Goal: Task Accomplishment & Management: Manage account settings

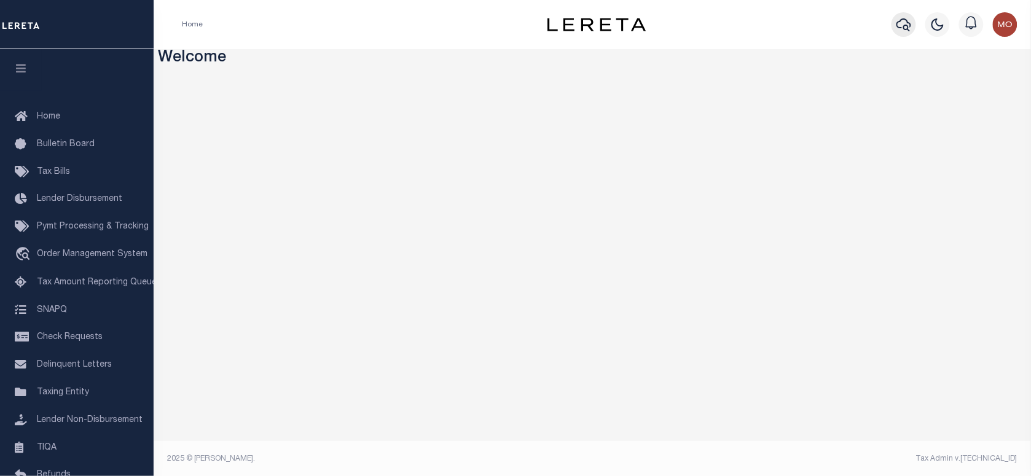
click at [899, 20] on icon "button" at bounding box center [903, 24] width 15 height 15
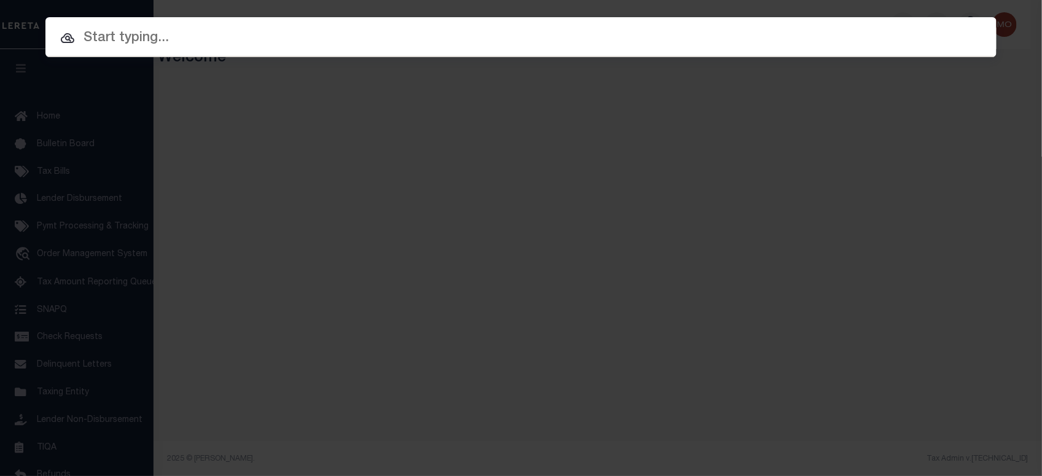
click at [258, 59] on div "Include Loans TBM Customers Borrowers Payments (Lender Non-Disb) Payments (Lend…" at bounding box center [521, 238] width 1042 height 476
click at [233, 44] on input "text" at bounding box center [521, 38] width 970 height 22
paste input "2190402"
type input "2190402"
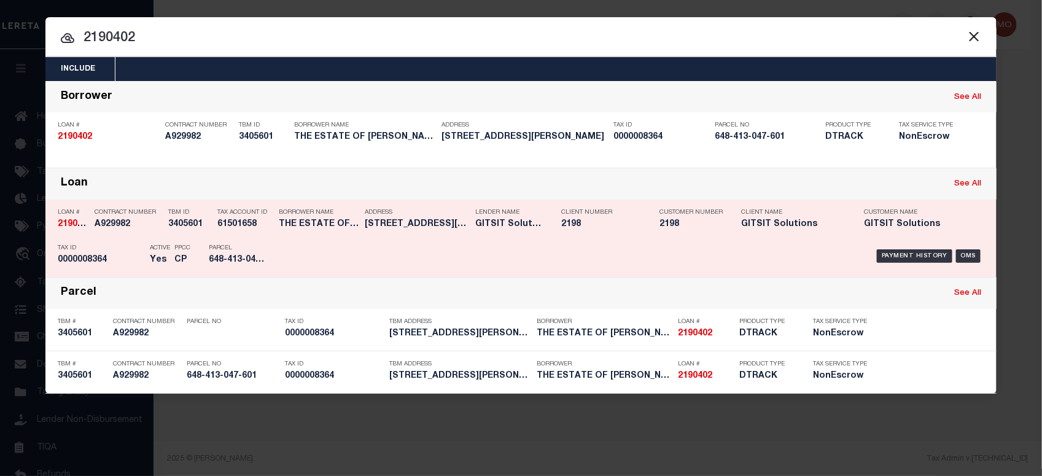
click at [181, 240] on div "PPCC CP" at bounding box center [182, 256] width 16 height 36
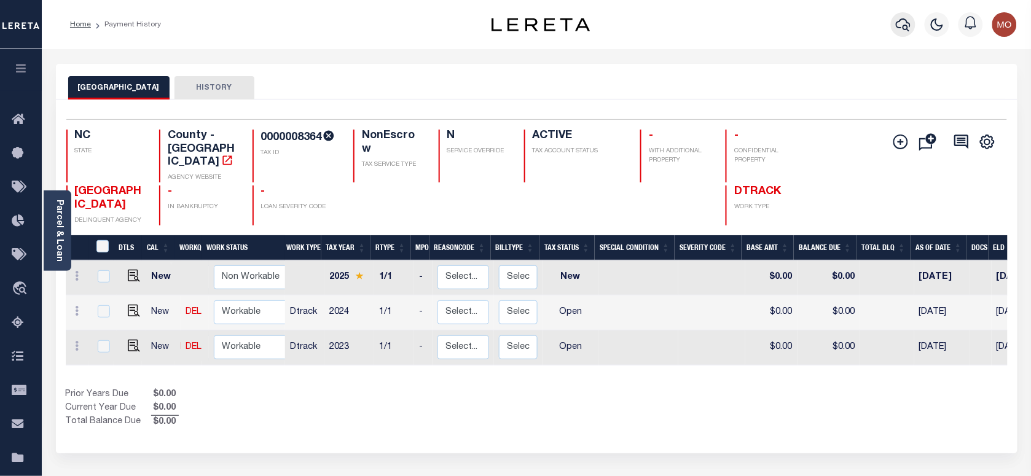
click at [895, 26] on icon "button" at bounding box center [902, 24] width 15 height 15
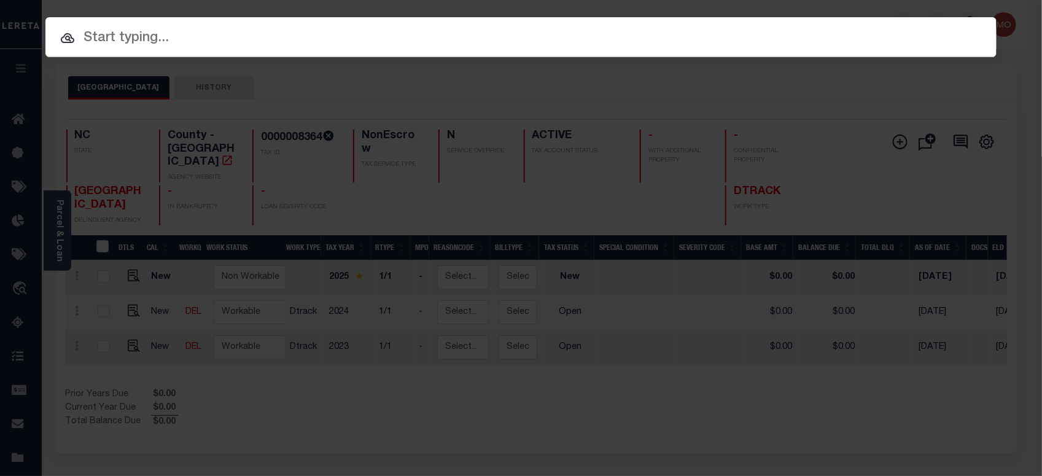
click at [171, 44] on input "text" at bounding box center [520, 38] width 951 height 21
paste input "444011365"
type input "444011365"
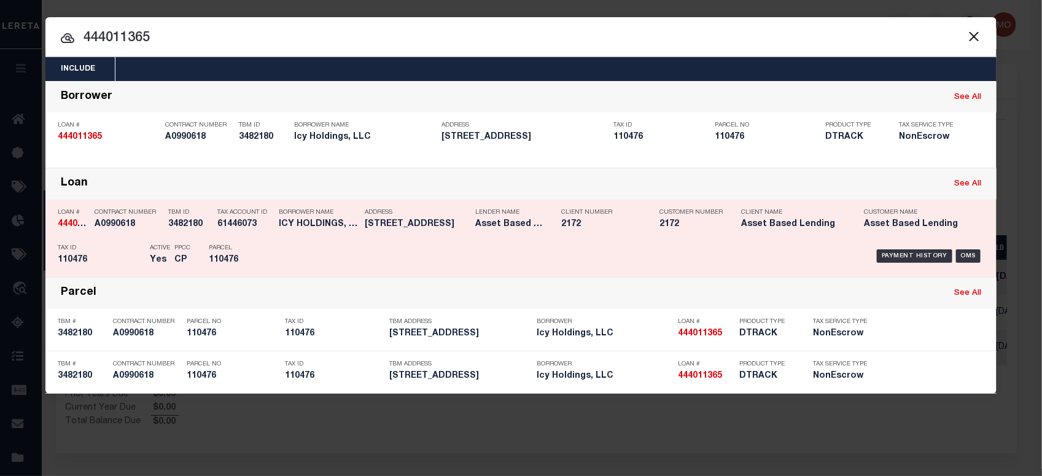
click at [188, 238] on div "PPCC CP" at bounding box center [182, 256] width 16 height 36
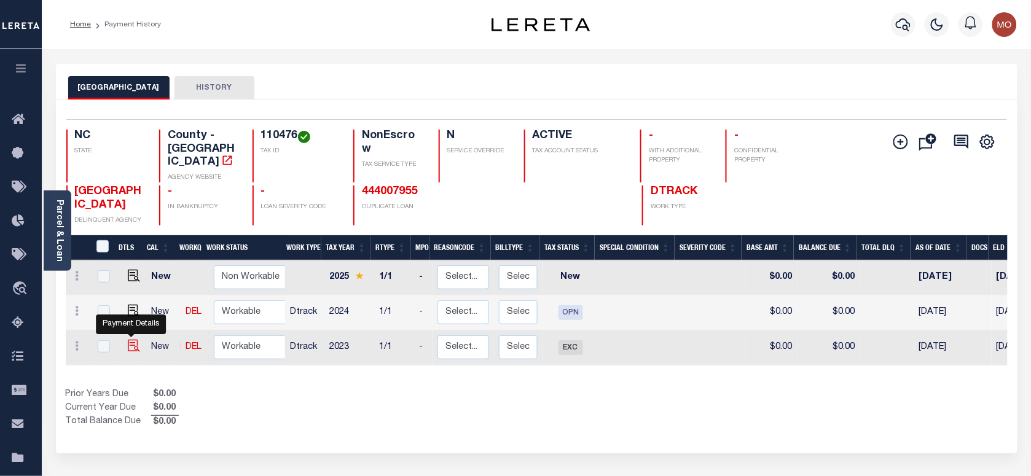
click at [136, 340] on img "" at bounding box center [134, 346] width 12 height 12
checkbox input "true"
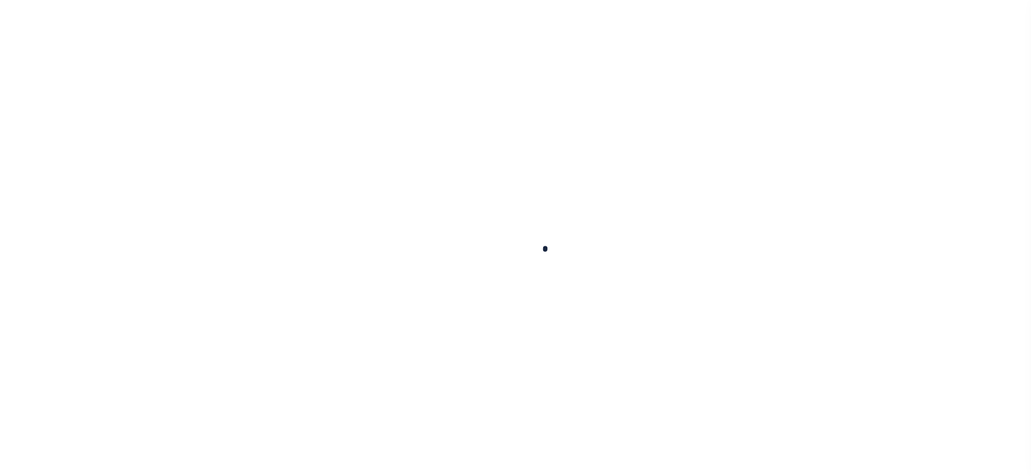
scroll to position [307, 0]
checkbox input "false"
type input "[DATE]"
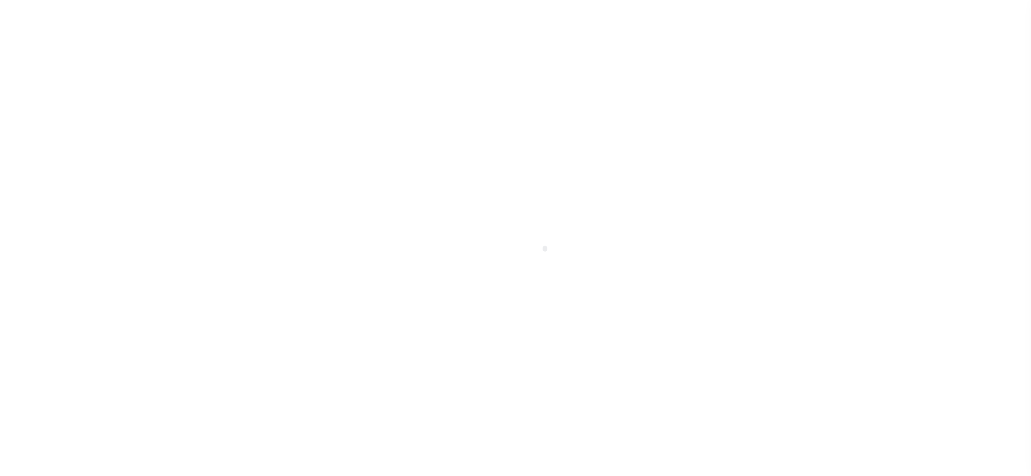
scroll to position [380, 0]
select select "EXC"
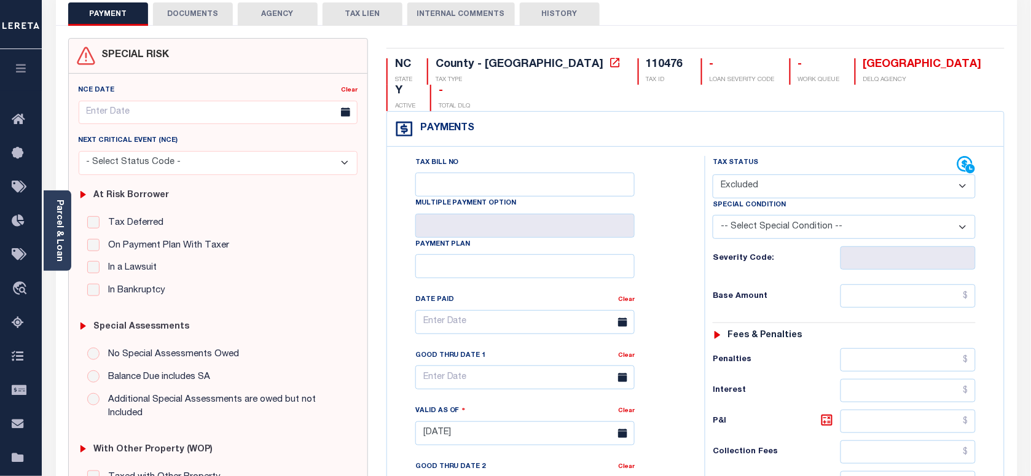
scroll to position [0, 0]
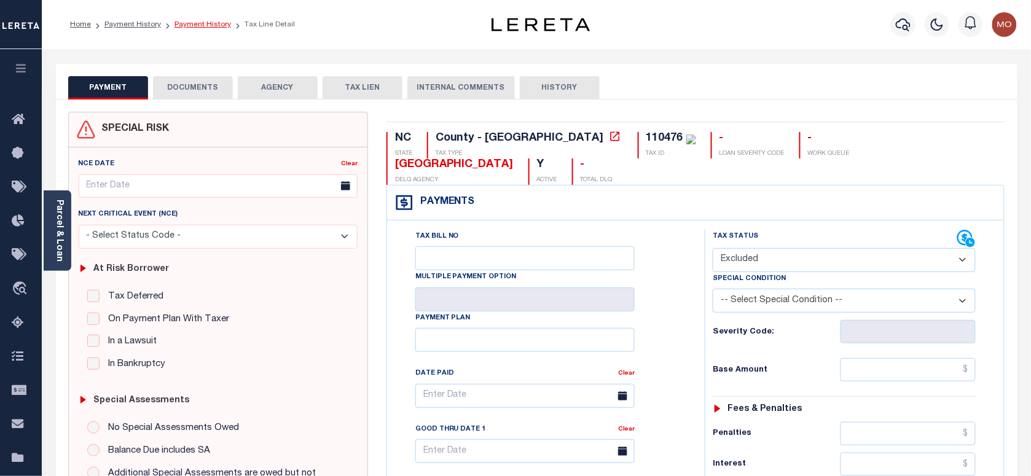
click at [190, 26] on link "Payment History" at bounding box center [202, 24] width 57 height 7
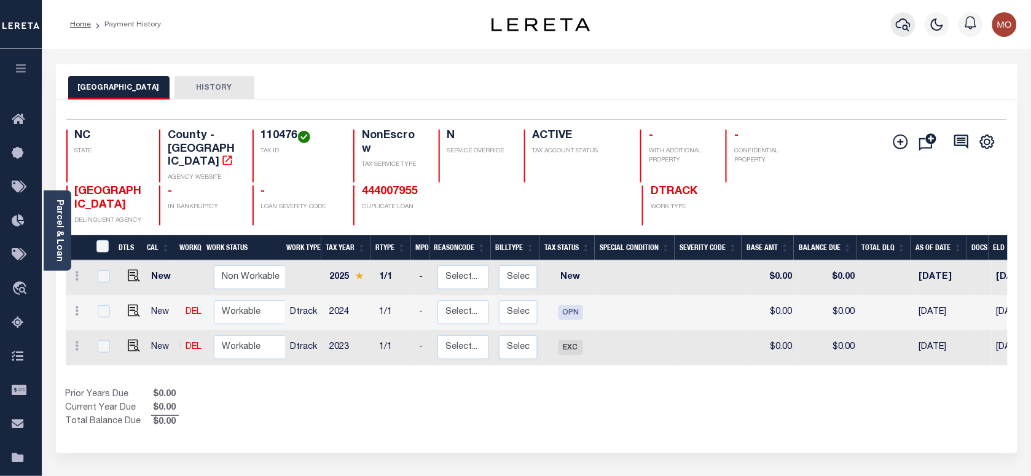
click at [901, 29] on icon "button" at bounding box center [902, 24] width 15 height 15
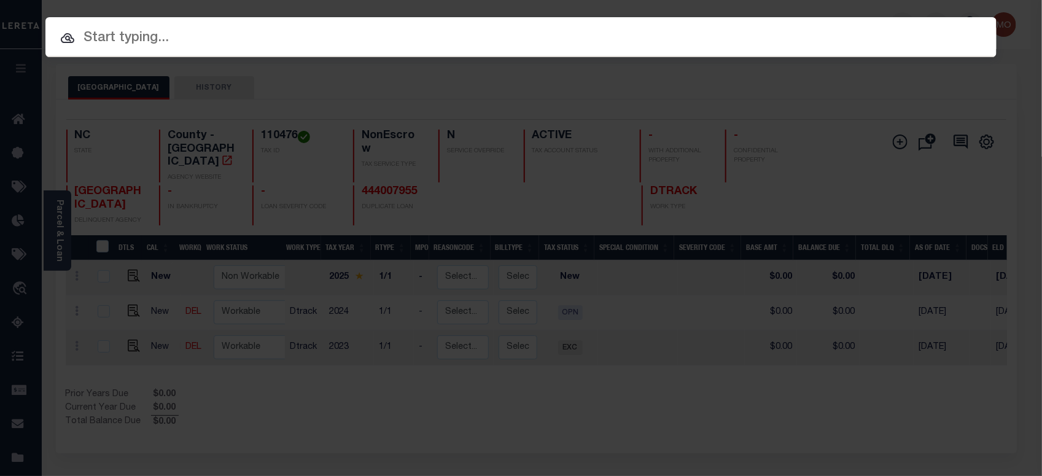
click at [260, 34] on input "text" at bounding box center [520, 38] width 951 height 21
paste input "0216657-15"
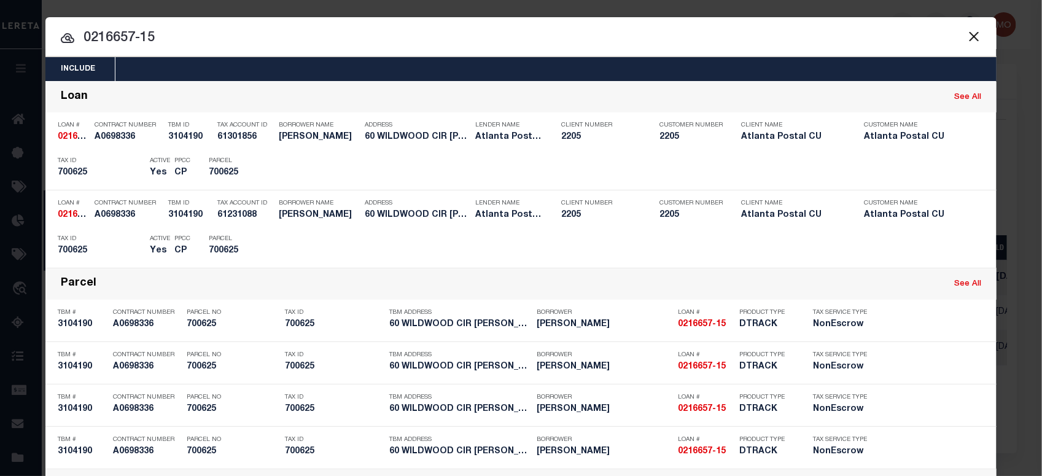
drag, startPoint x: 185, startPoint y: 37, endPoint x: -41, endPoint y: 60, distance: 227.2
click at [0, 60] on html "Home Payment History Profile Sign out" at bounding box center [521, 385] width 1042 height 770
paste input "44401083"
type input "444010835"
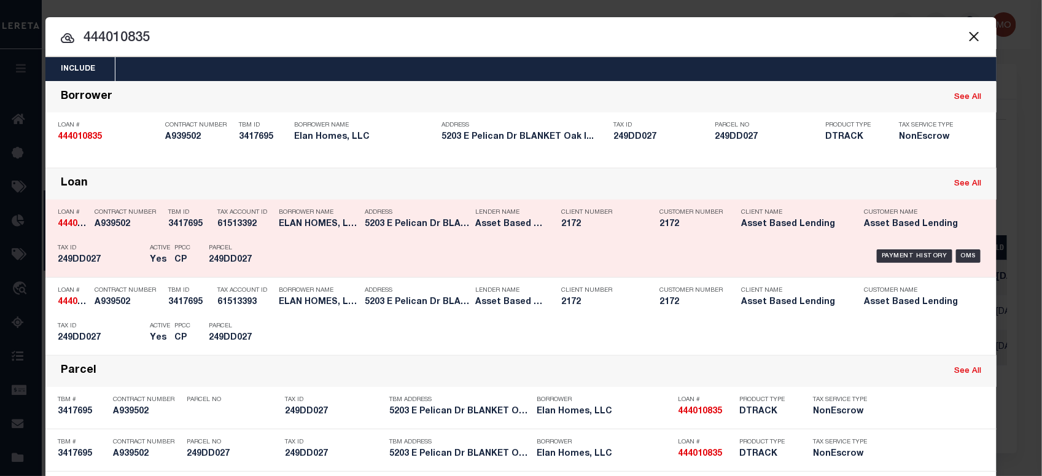
click at [91, 243] on div "Tax ID 249DD027" at bounding box center [101, 256] width 86 height 36
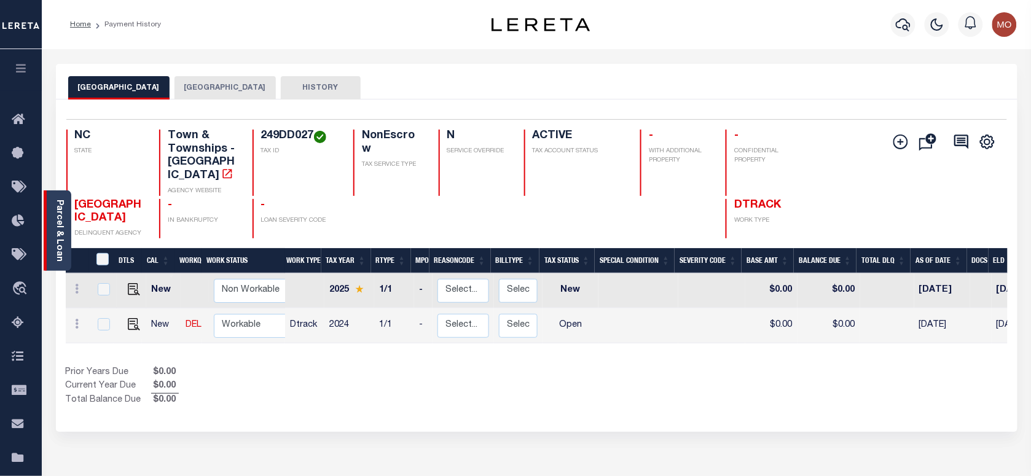
click at [60, 217] on link "Parcel & Loan" at bounding box center [59, 231] width 9 height 62
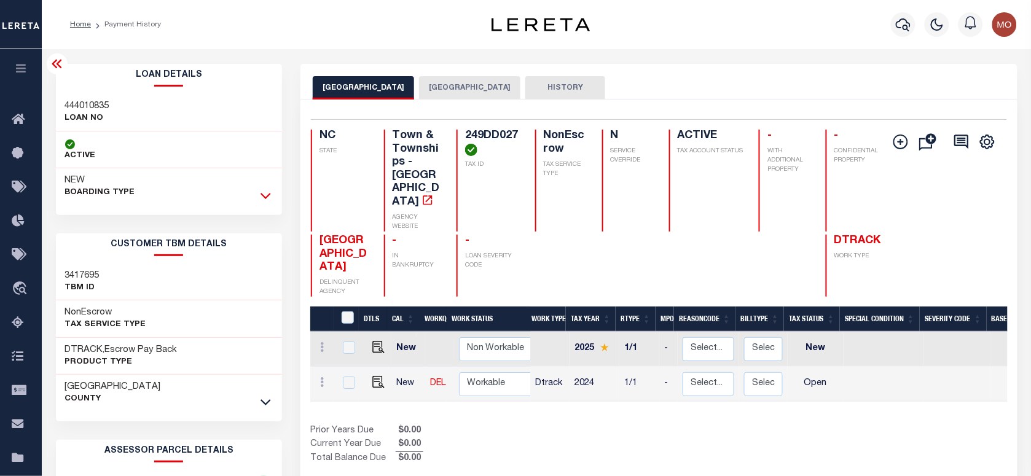
click at [268, 191] on icon at bounding box center [265, 195] width 10 height 13
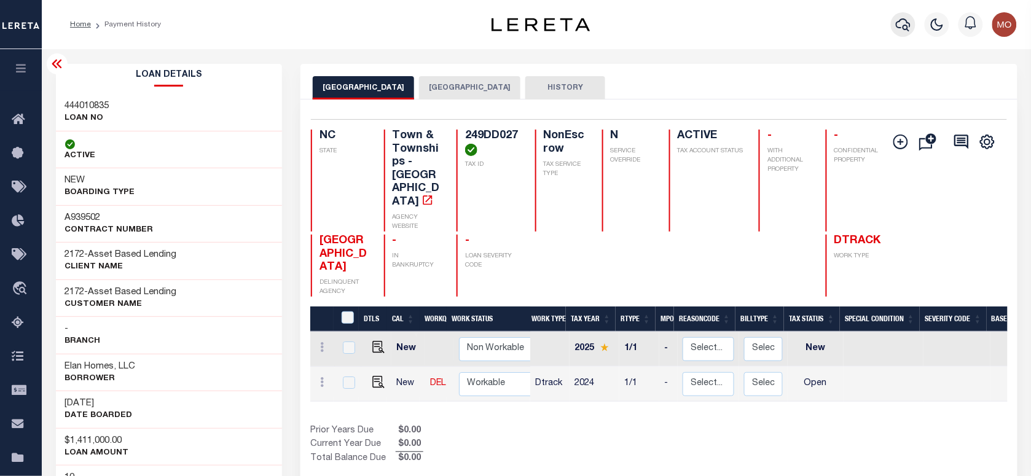
click at [900, 28] on icon "button" at bounding box center [902, 24] width 15 height 13
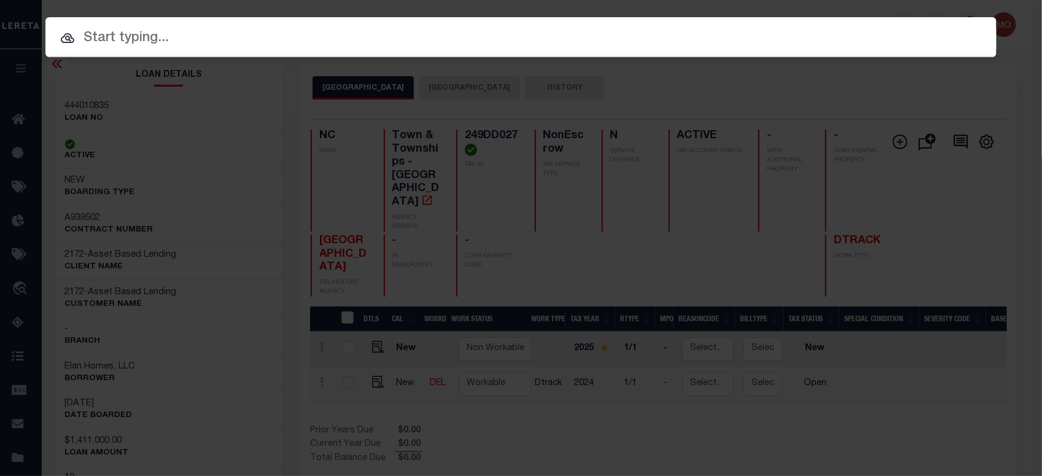
click at [170, 41] on input "text" at bounding box center [520, 38] width 951 height 21
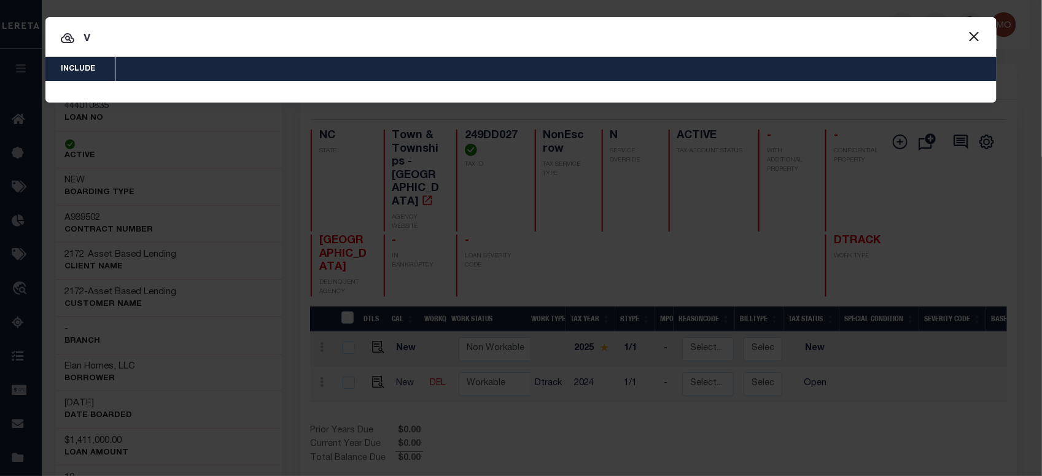
drag, startPoint x: 128, startPoint y: 38, endPoint x: 45, endPoint y: 40, distance: 82.9
click at [45, 40] on input "v" at bounding box center [520, 38] width 951 height 21
paste input "50490270"
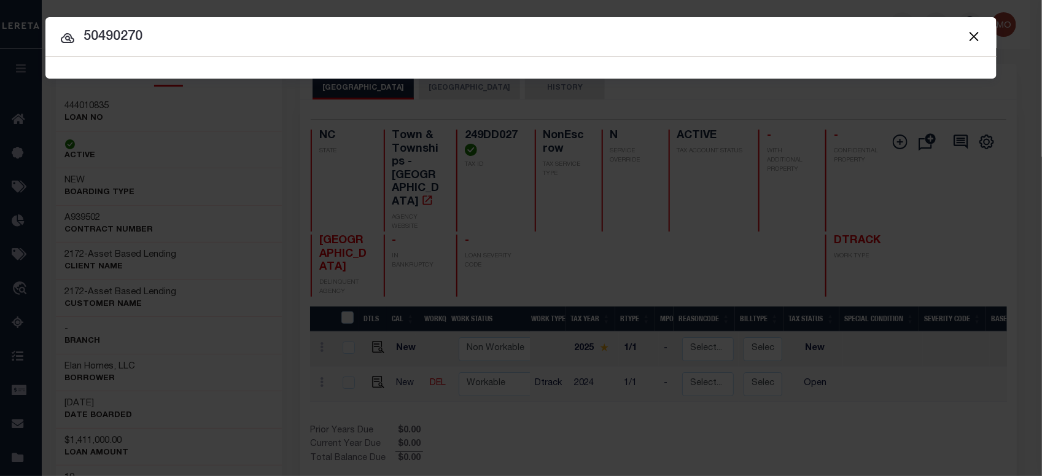
type input "50490270"
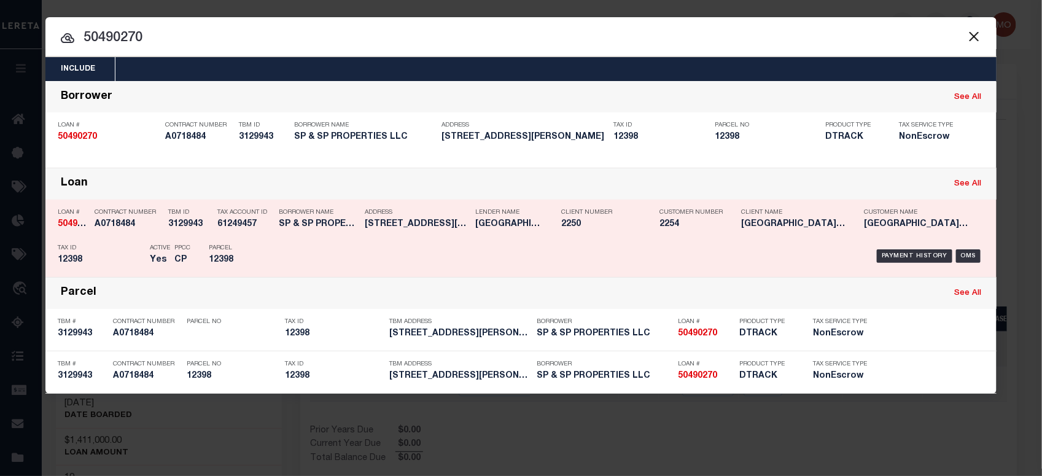
click at [246, 252] on div "Parcel 12398" at bounding box center [236, 256] width 55 height 36
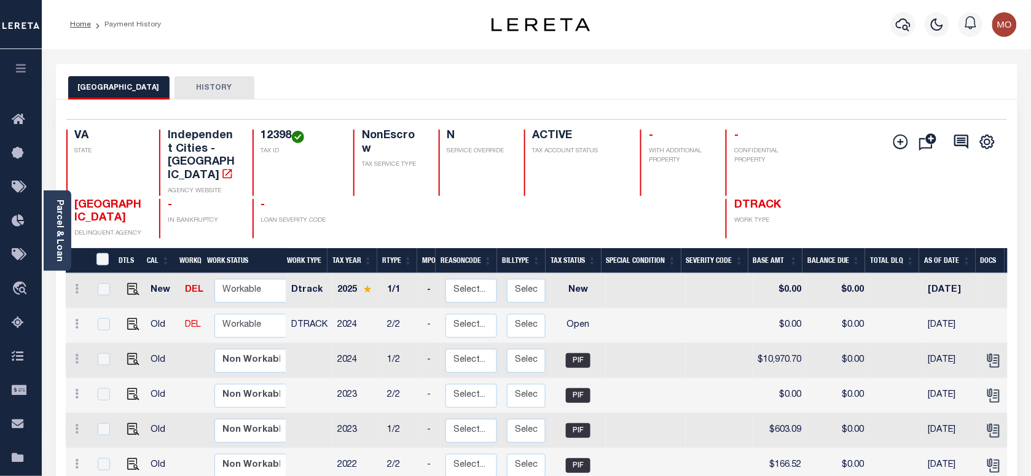
click at [281, 133] on h4 "12398" at bounding box center [299, 137] width 77 height 14
copy h4 "12398"
click at [272, 134] on h4 "12398" at bounding box center [299, 137] width 77 height 14
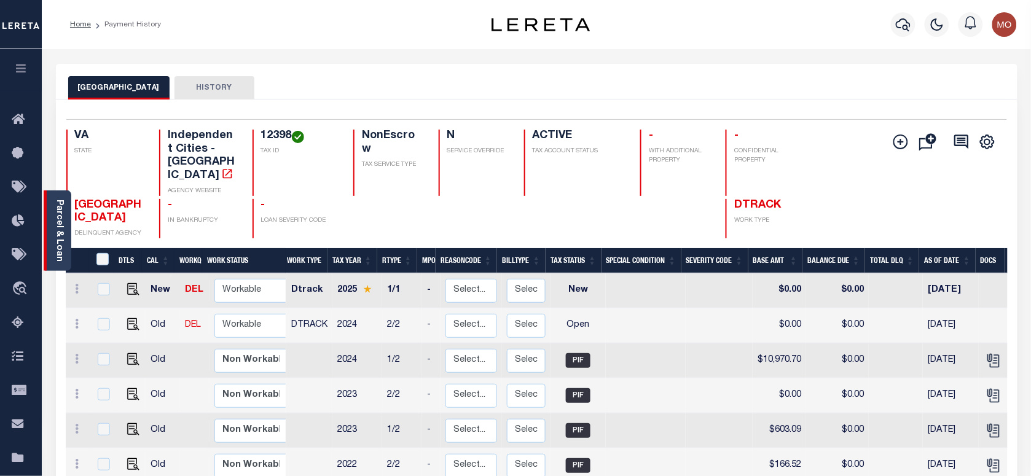
click at [58, 219] on link "Parcel & Loan" at bounding box center [59, 231] width 9 height 62
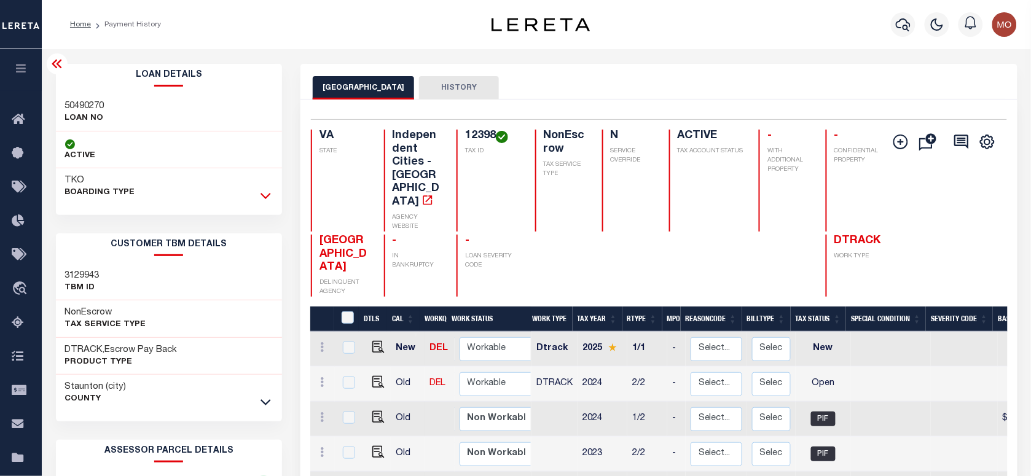
click at [265, 197] on icon at bounding box center [265, 196] width 10 height 6
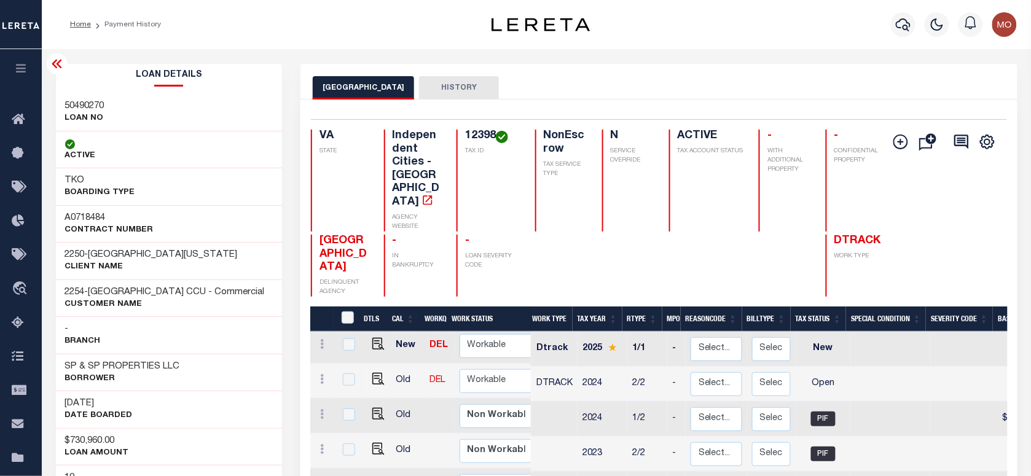
scroll to position [4, 0]
click at [575, 84] on div "STAUNTON CITY HISTORY" at bounding box center [659, 87] width 692 height 23
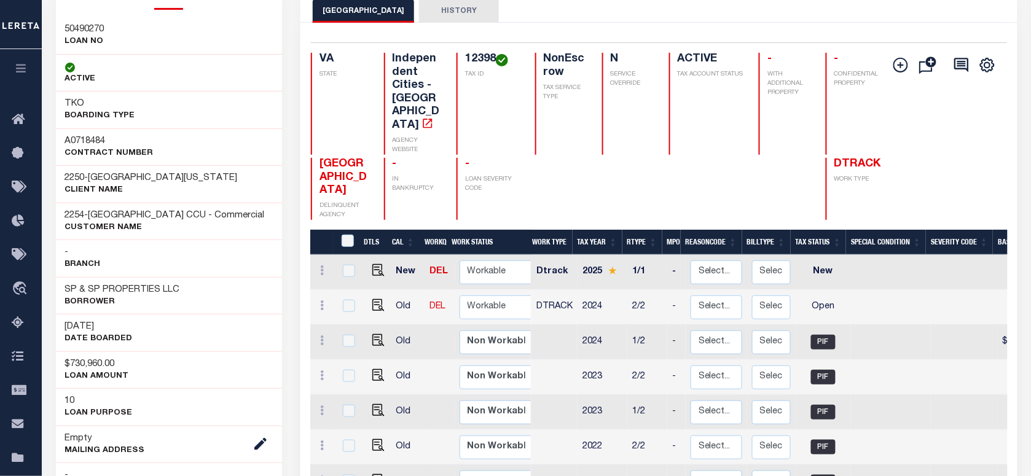
scroll to position [0, 0]
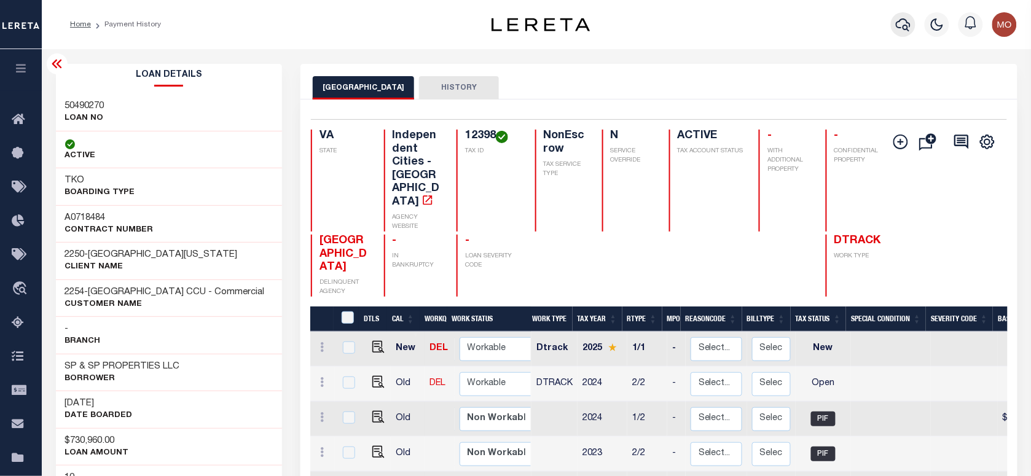
click at [907, 22] on icon "button" at bounding box center [902, 24] width 15 height 13
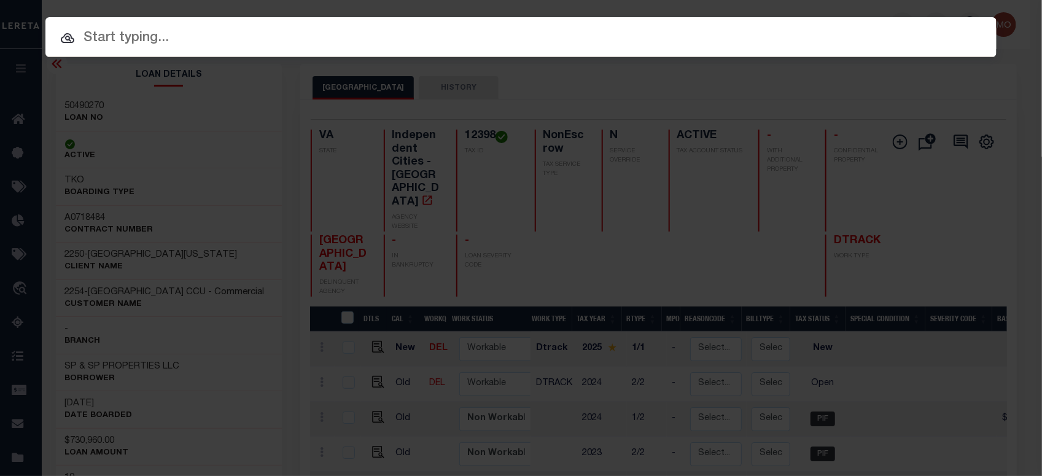
click at [192, 41] on input "text" at bounding box center [520, 38] width 951 height 21
paste input "19836906"
type input "19836906"
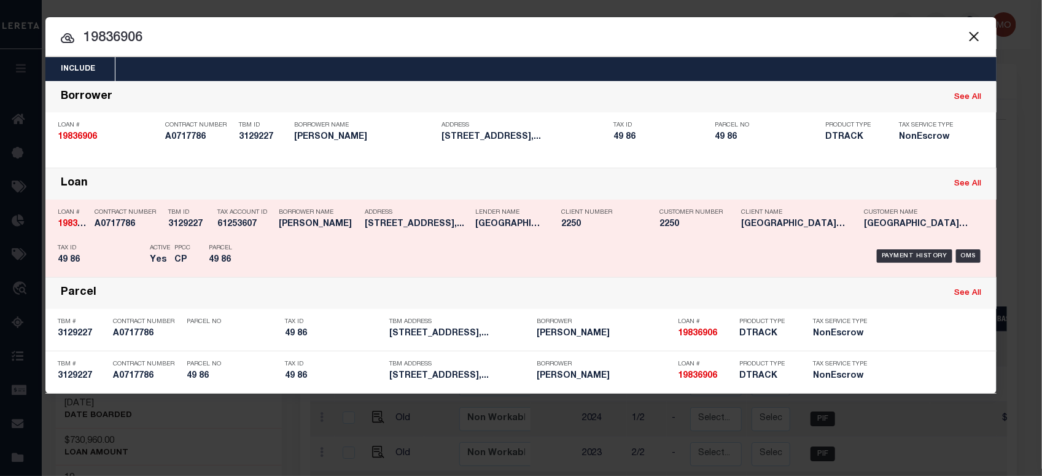
click at [170, 257] on div "PPCC CP" at bounding box center [182, 256] width 34 height 36
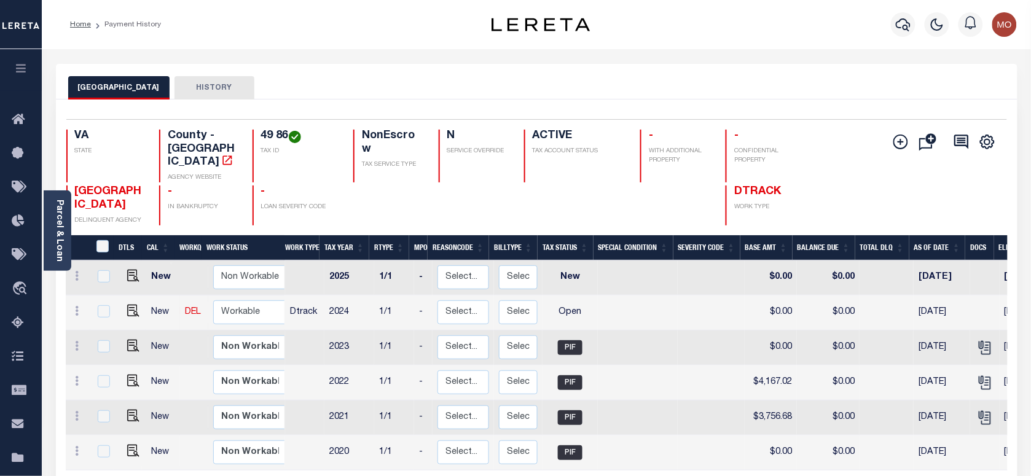
click at [123, 311] on link at bounding box center [130, 312] width 18 height 9
checkbox input "true"
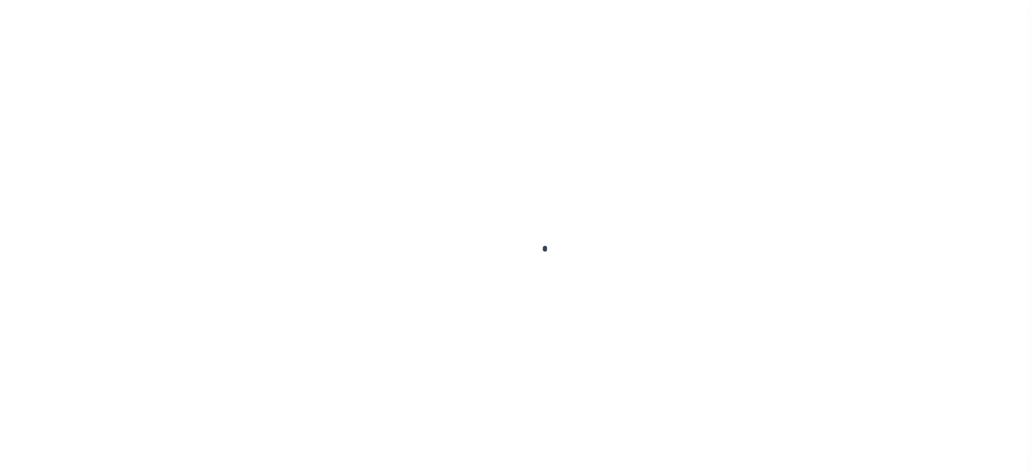
checkbox input "false"
type input "[DATE]"
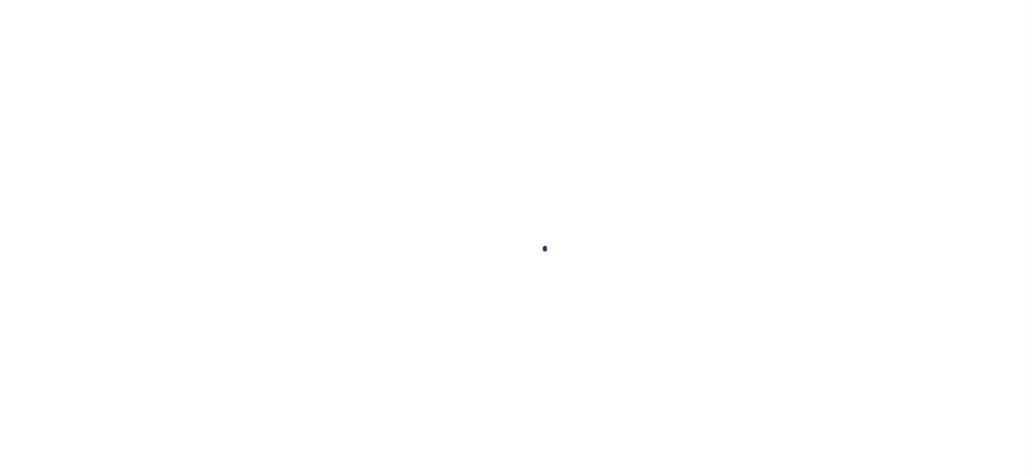
select select "OP2"
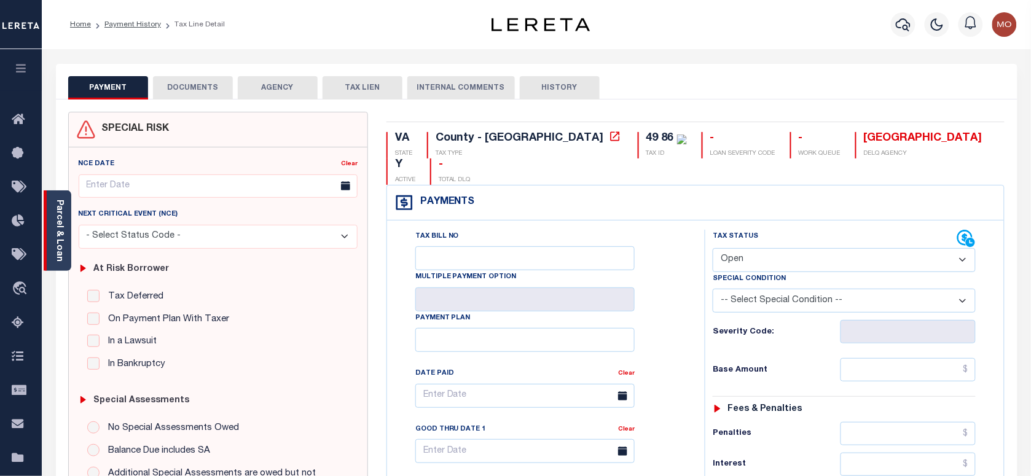
click at [50, 246] on div "Parcel & Loan" at bounding box center [58, 230] width 28 height 80
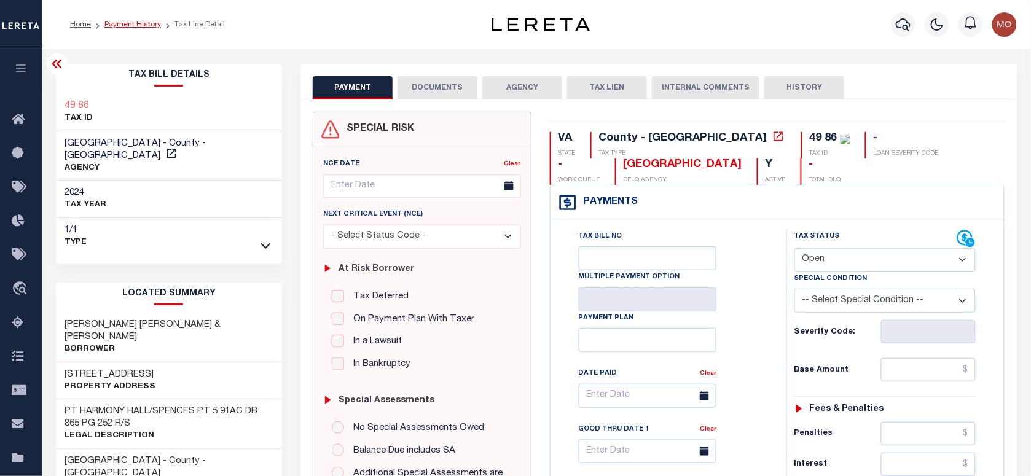
click at [138, 23] on link "Payment History" at bounding box center [132, 24] width 57 height 7
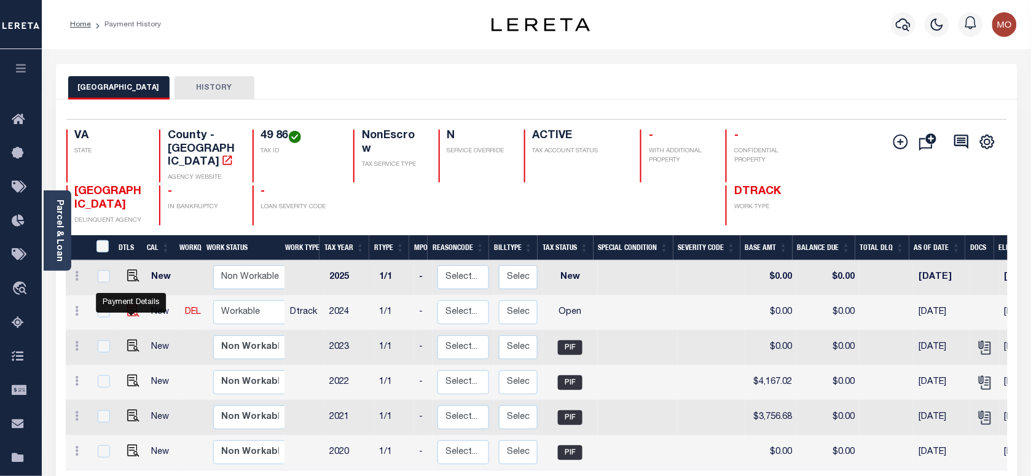
click at [130, 310] on img "" at bounding box center [133, 311] width 12 height 12
checkbox input "true"
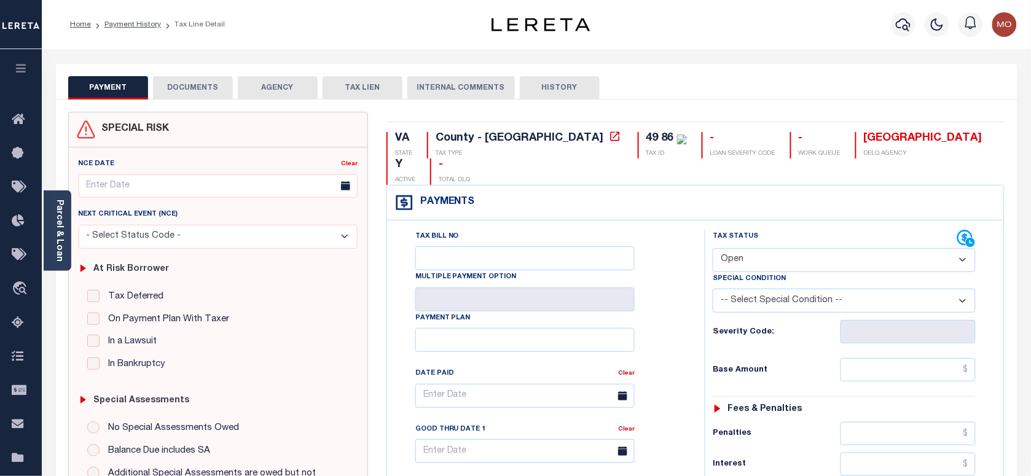
click at [776, 257] on select "- Select Status Code - Open Due/Unpaid Paid Incomplete No Tax Due Internal Refu…" at bounding box center [843, 260] width 263 height 24
select select "PYD"
click at [712, 249] on select "- Select Status Code - Open Due/Unpaid Paid Incomplete No Tax Due Internal Refu…" at bounding box center [843, 260] width 263 height 24
type input "[DATE]"
click at [670, 330] on div "Tax Bill No Multiple Payment Option Payment Plan Clear" at bounding box center [542, 402] width 287 height 345
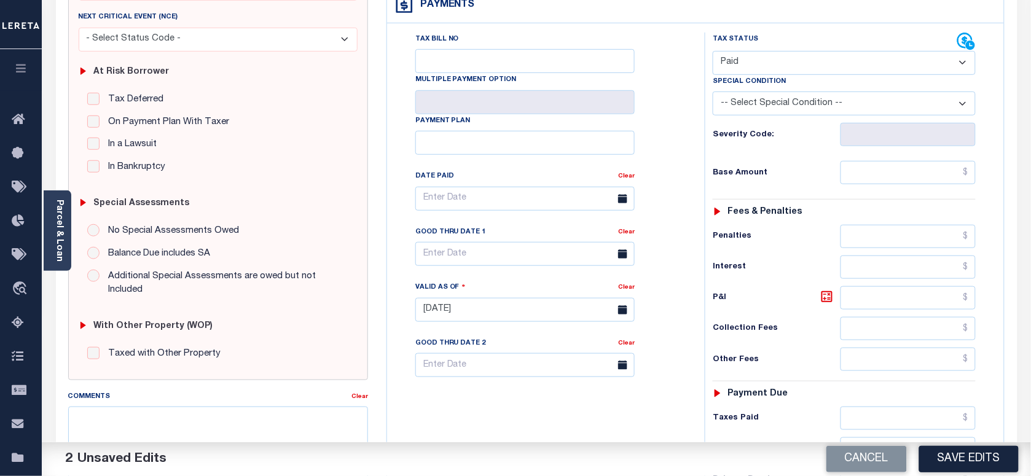
scroll to position [307, 0]
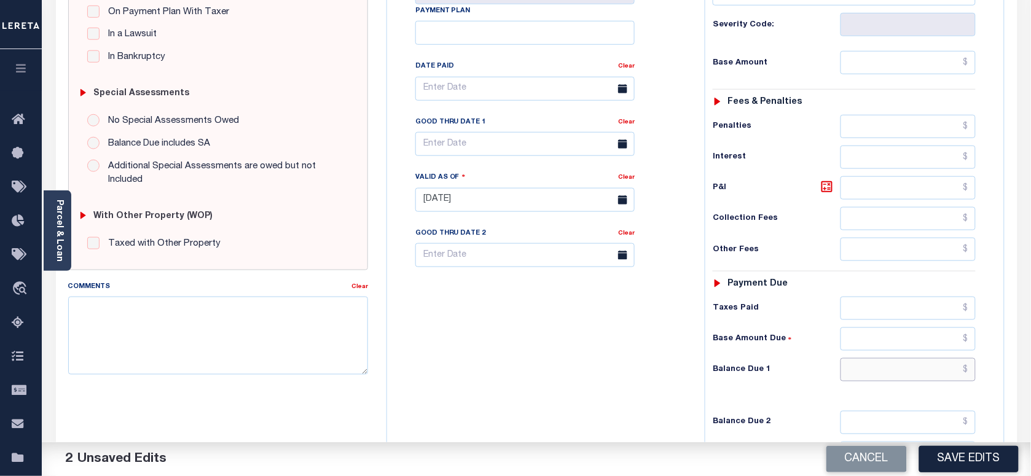
drag, startPoint x: 883, startPoint y: 379, endPoint x: 527, endPoint y: 397, distance: 356.7
click at [880, 377] on input "text" at bounding box center [908, 369] width 136 height 23
type input "$0.00"
drag, startPoint x: 527, startPoint y: 397, endPoint x: 547, endPoint y: 397, distance: 19.7
click at [532, 397] on div "Tax Bill No Multiple Payment Option Payment Plan Clear" at bounding box center [542, 194] width 305 height 542
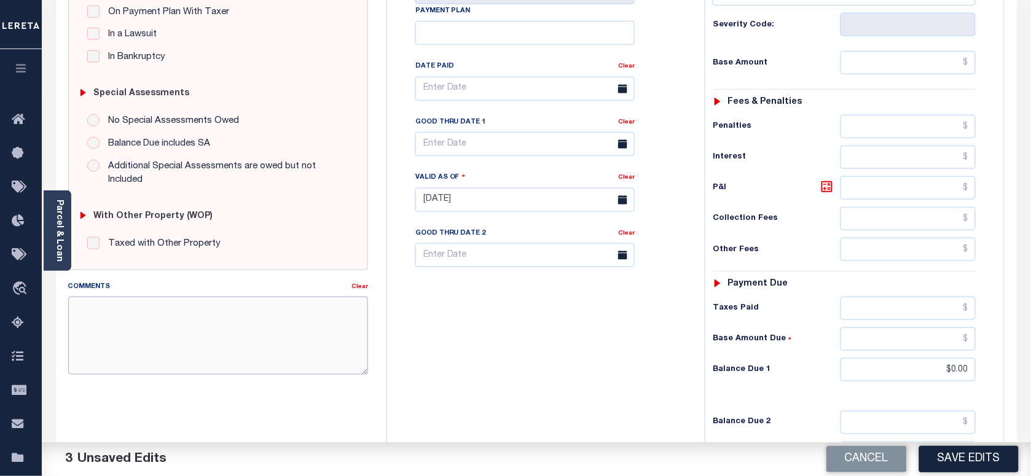
click at [263, 330] on textarea "Comments" at bounding box center [218, 335] width 300 height 77
type textarea "Information taken verbally"
click at [948, 459] on button "Save Edits" at bounding box center [968, 459] width 99 height 26
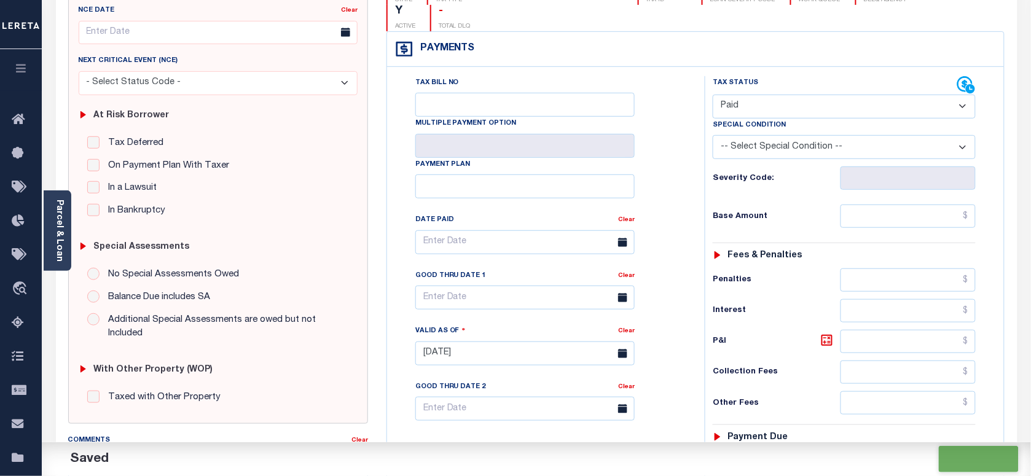
checkbox input "false"
type input "$0"
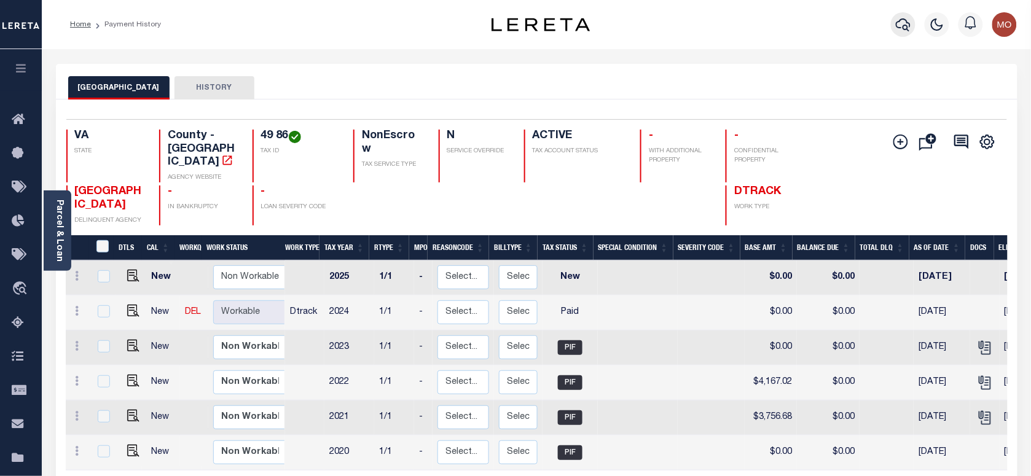
click at [906, 26] on icon "button" at bounding box center [902, 24] width 15 height 13
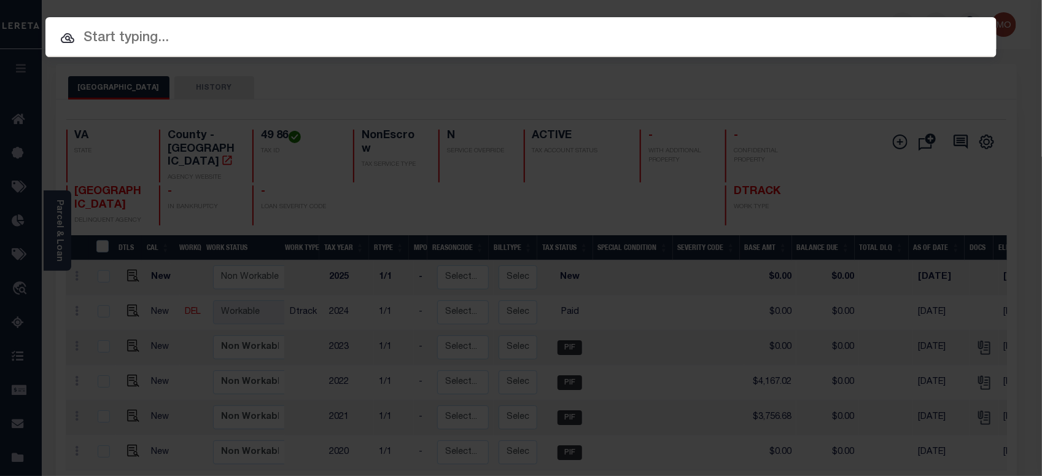
click at [189, 35] on input "text" at bounding box center [520, 38] width 951 height 21
paste input "7210414"
type input "7210414"
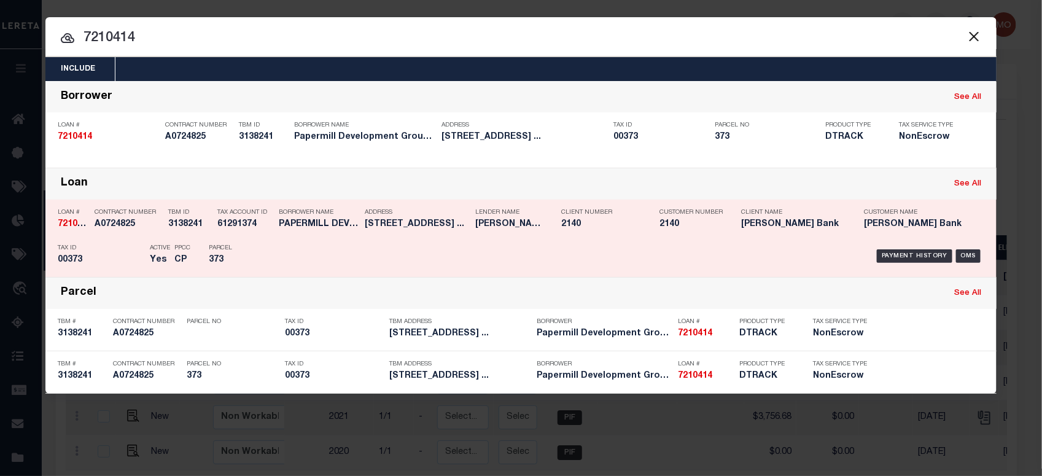
click at [182, 234] on div "TBM ID 3138241" at bounding box center [189, 221] width 43 height 36
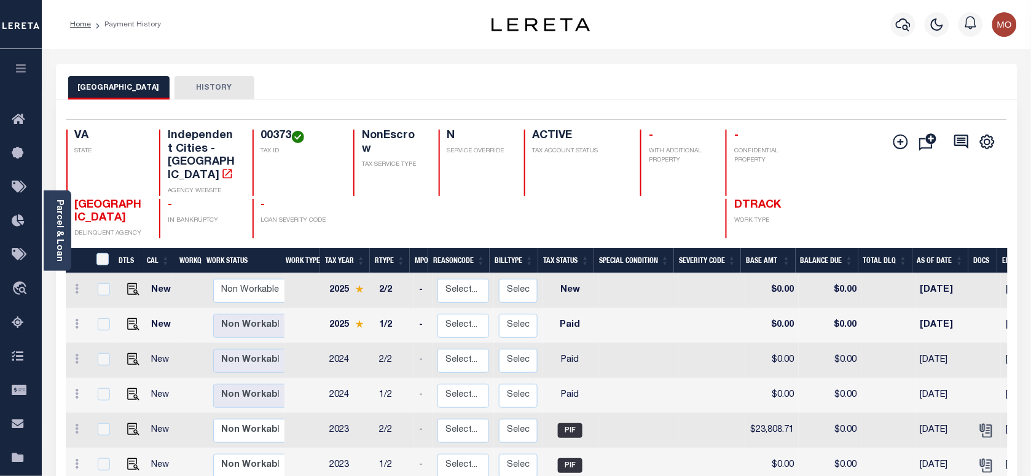
scroll to position [77, 0]
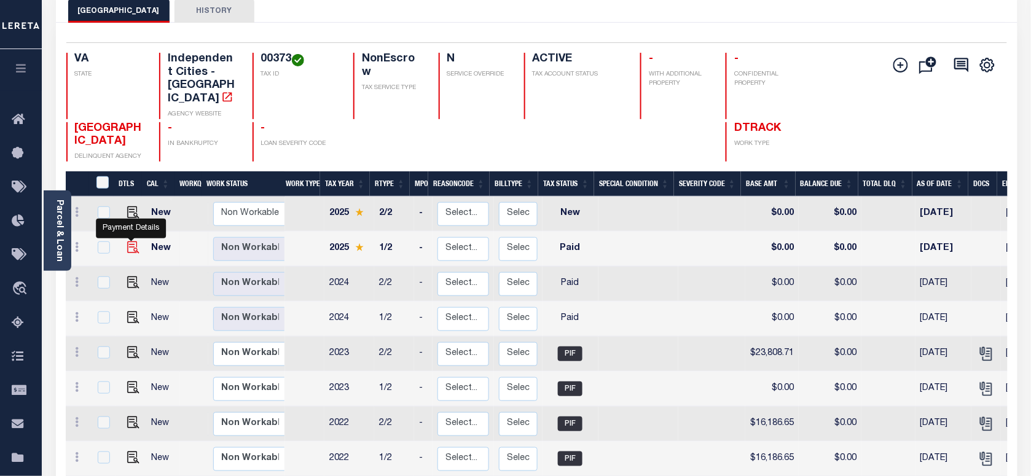
click at [132, 241] on img "" at bounding box center [133, 247] width 12 height 12
checkbox input "true"
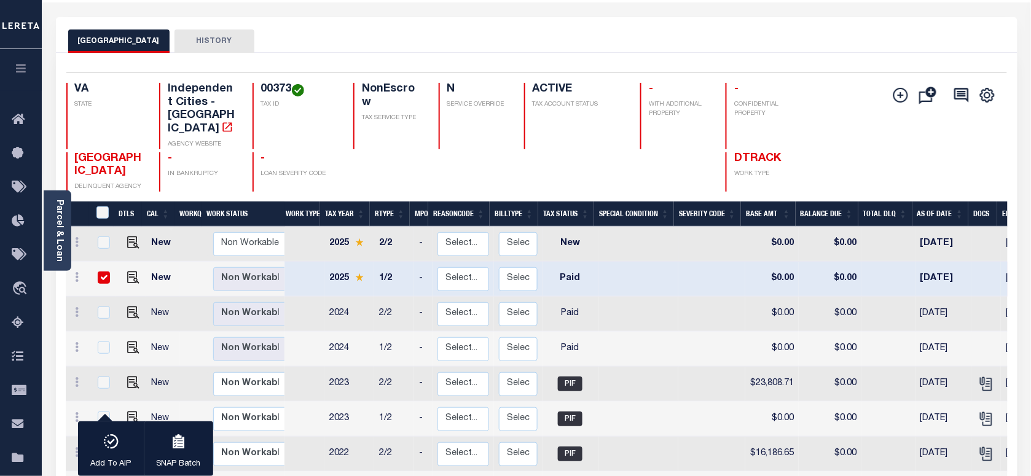
scroll to position [0, 0]
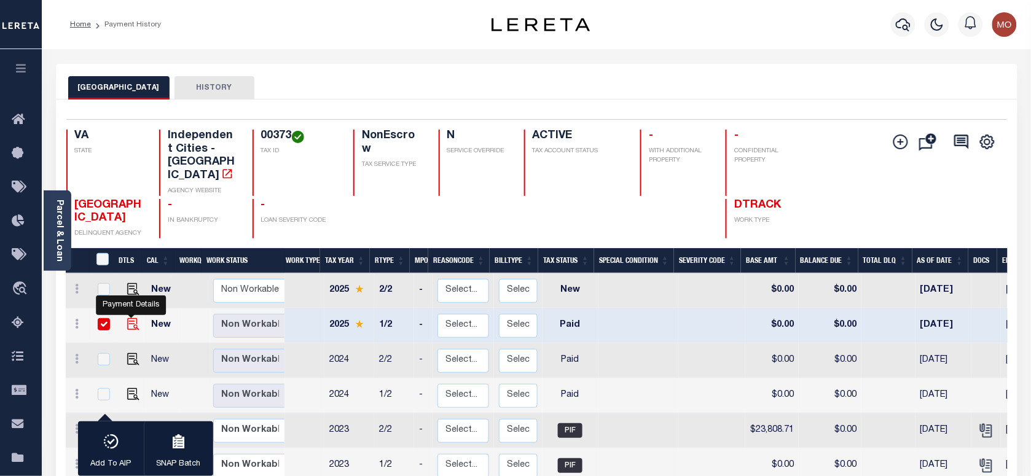
click at [133, 318] on img "" at bounding box center [133, 324] width 12 height 12
checkbox input "false"
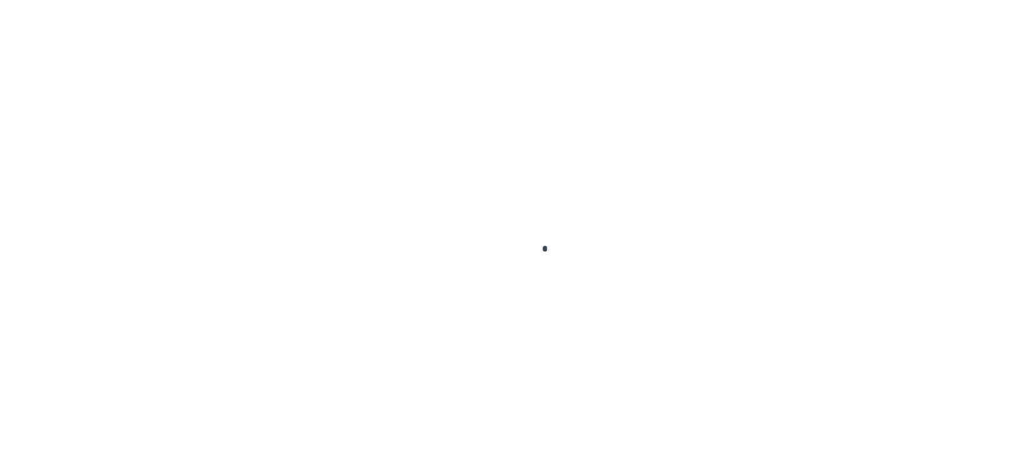
checkbox input "false"
type textarea "As per Jennifer taxes are paid in full"
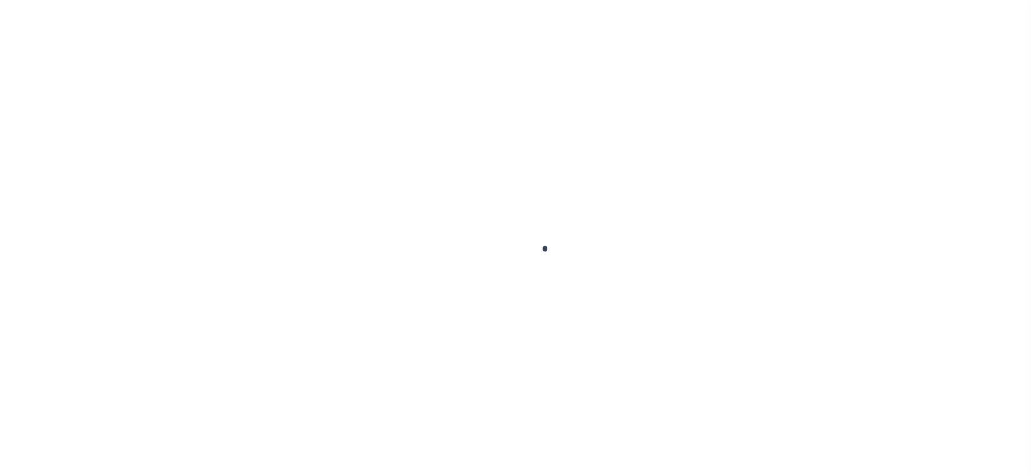
type input "09/08/2025"
select select "PYD"
type input "$0"
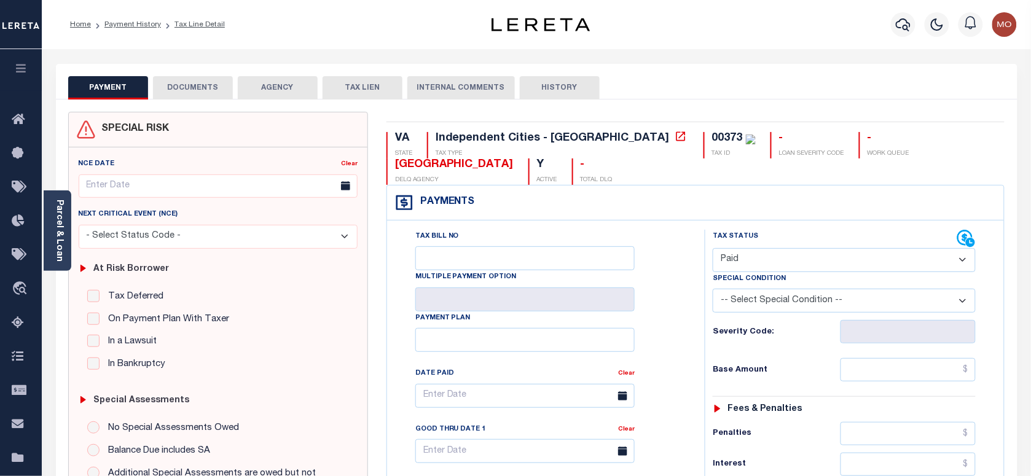
click at [166, 77] on button "DOCUMENTS" at bounding box center [193, 87] width 80 height 23
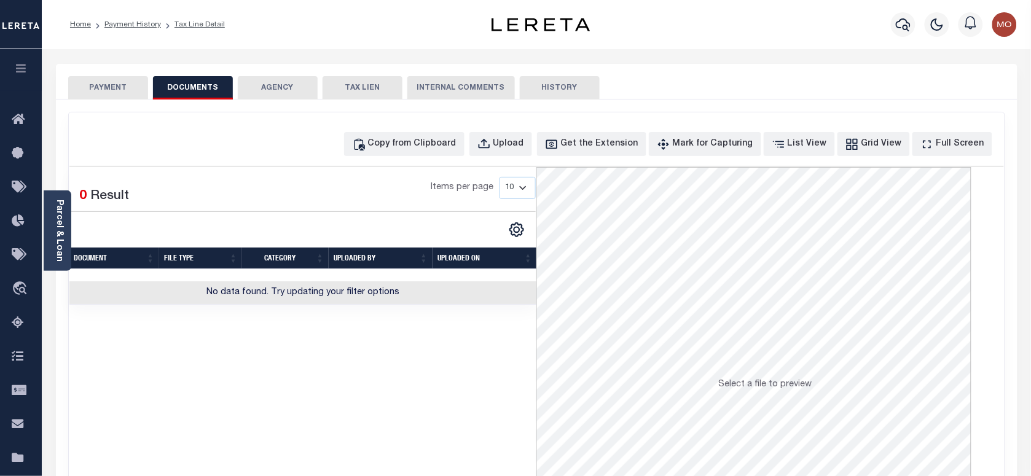
click at [118, 85] on button "PAYMENT" at bounding box center [108, 87] width 80 height 23
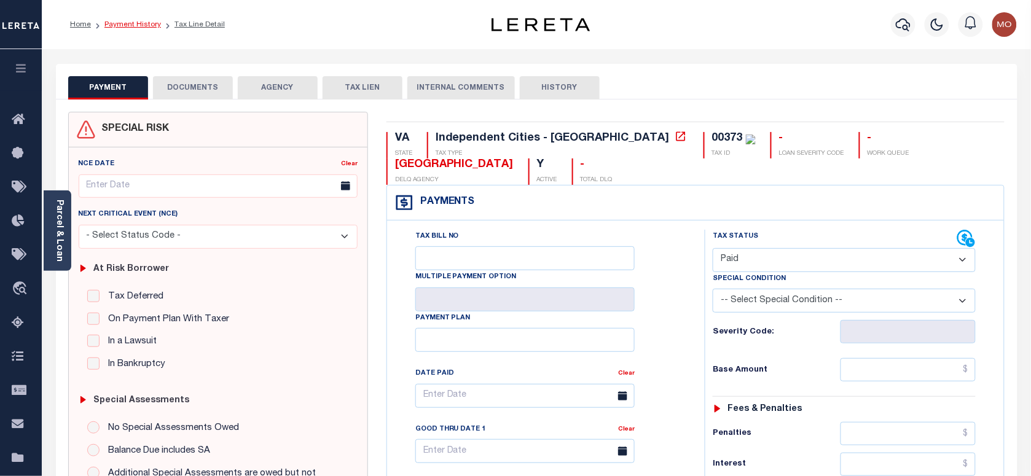
click at [142, 23] on link "Payment History" at bounding box center [132, 24] width 57 height 7
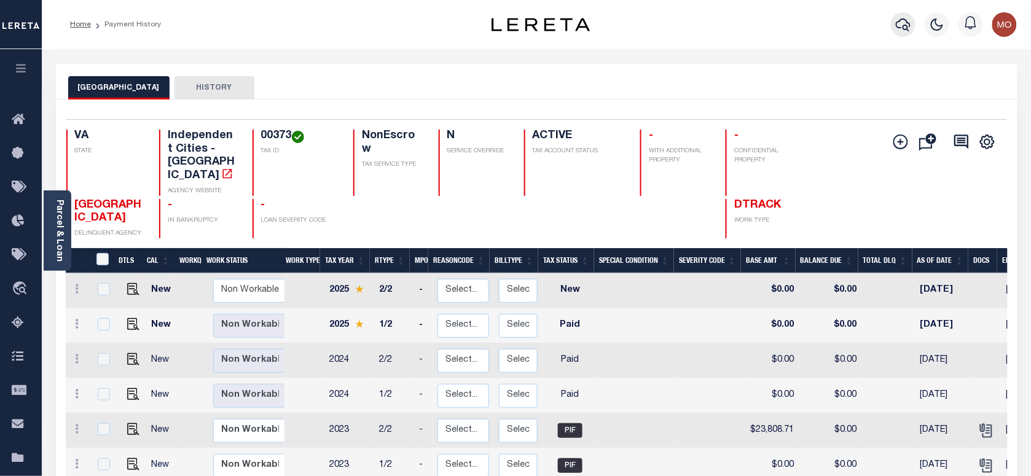
click at [904, 25] on icon "button" at bounding box center [902, 24] width 15 height 15
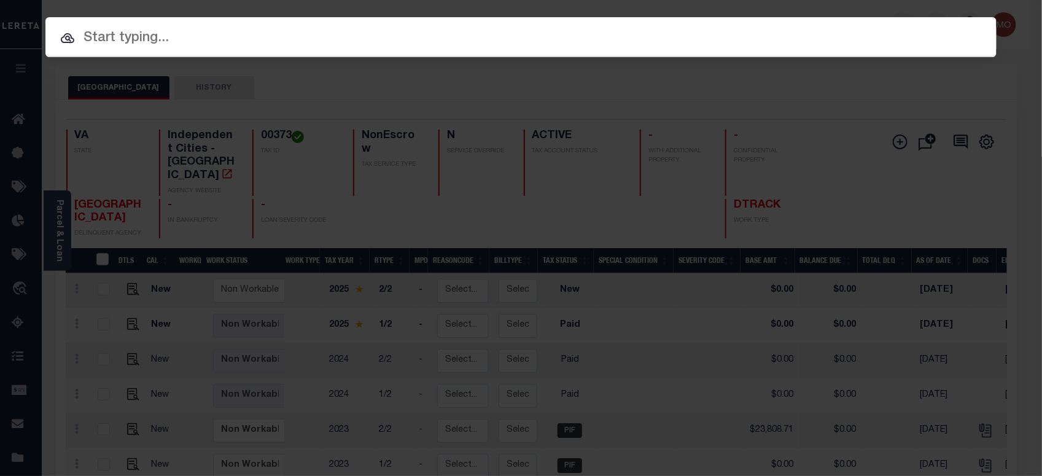
click at [190, 41] on input "text" at bounding box center [520, 38] width 951 height 21
paste input "16501066-00003"
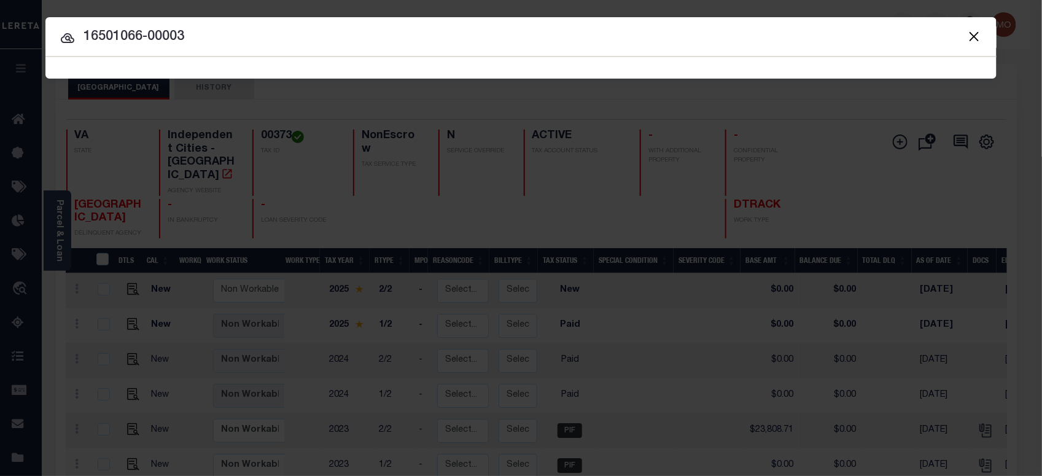
type input "16501066-00003"
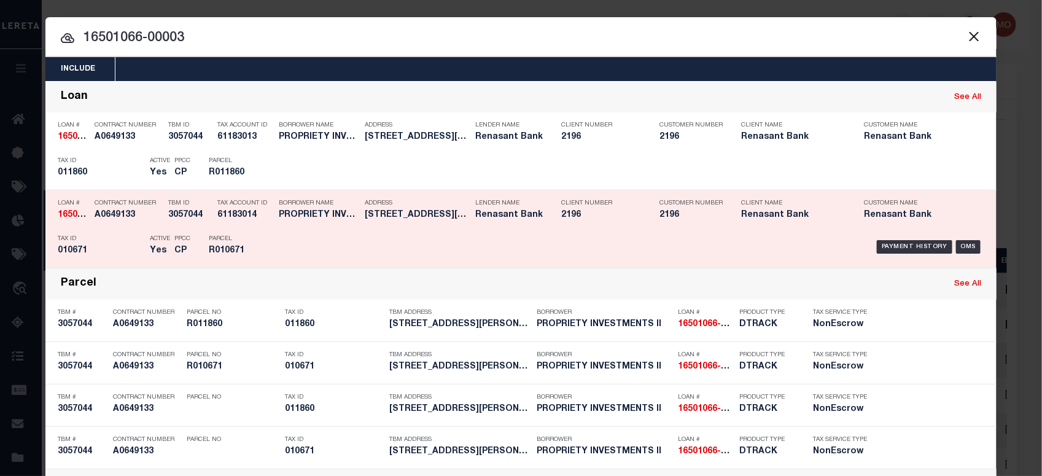
click at [111, 238] on p "Tax ID" at bounding box center [101, 238] width 86 height 7
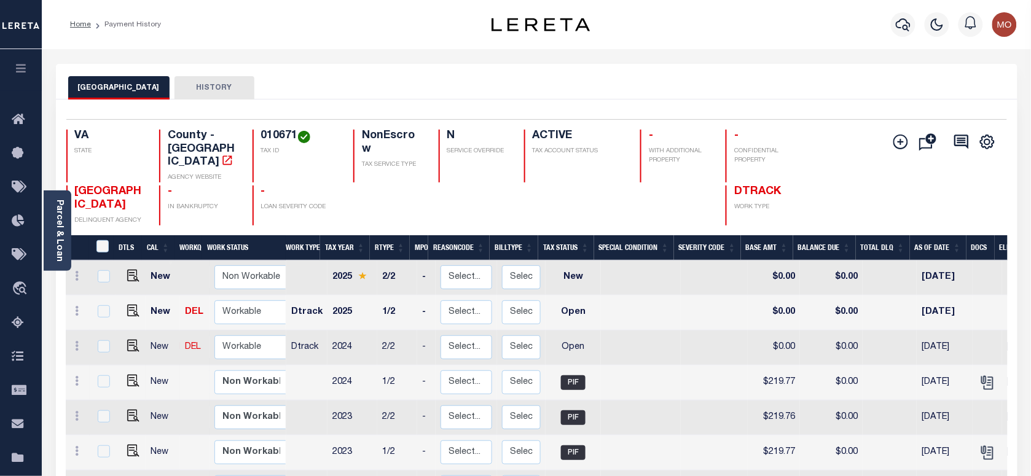
scroll to position [4, 0]
click at [490, 87] on div "WISE COUNTY HISTORY" at bounding box center [536, 87] width 937 height 23
click at [900, 21] on icon "button" at bounding box center [902, 24] width 15 height 13
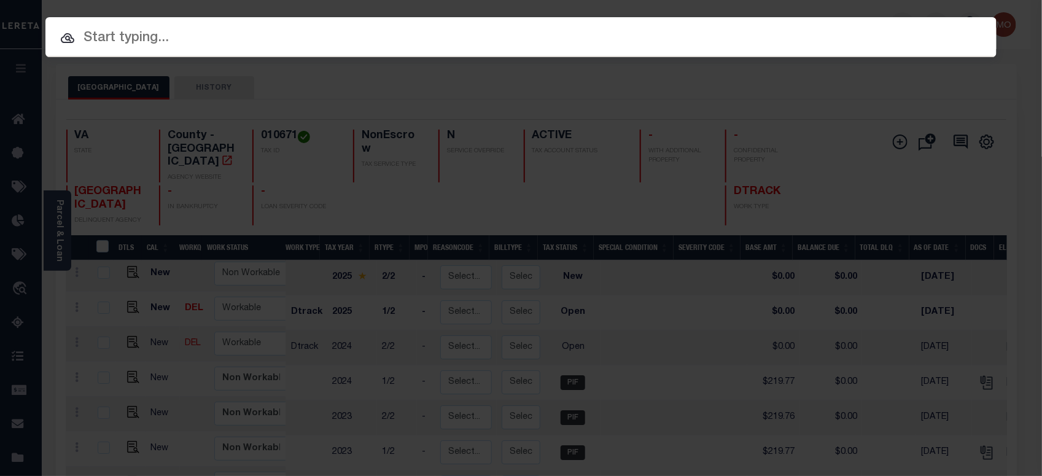
click at [207, 33] on input "text" at bounding box center [520, 38] width 951 height 21
paste input "275841833"
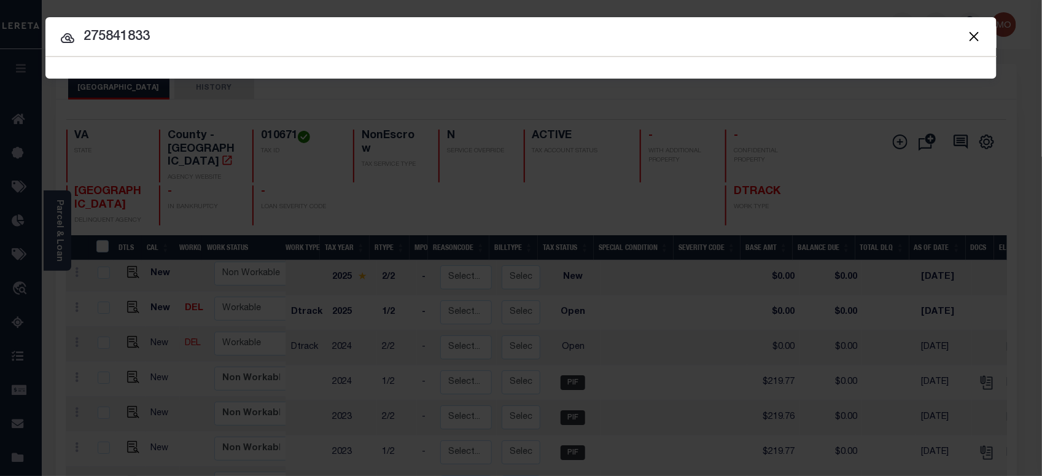
type input "275841833"
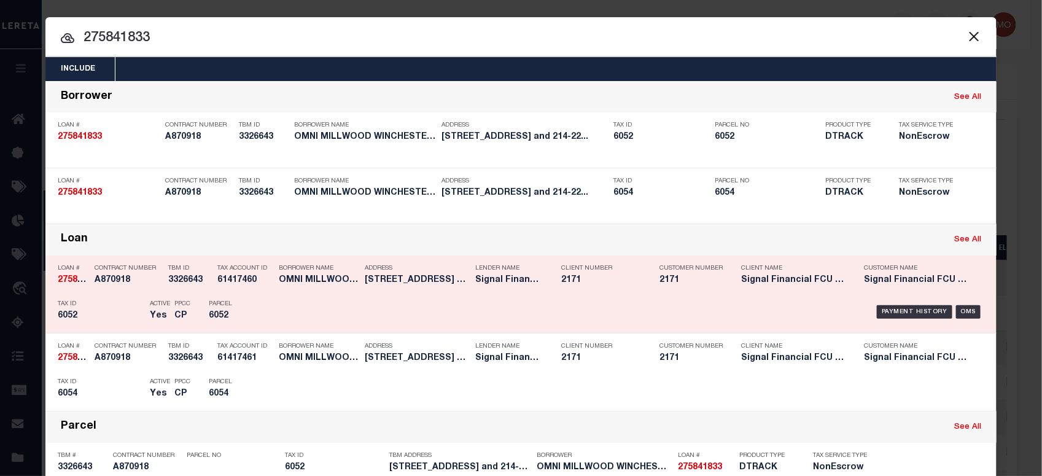
click at [176, 316] on h5 "CP" at bounding box center [182, 316] width 16 height 10
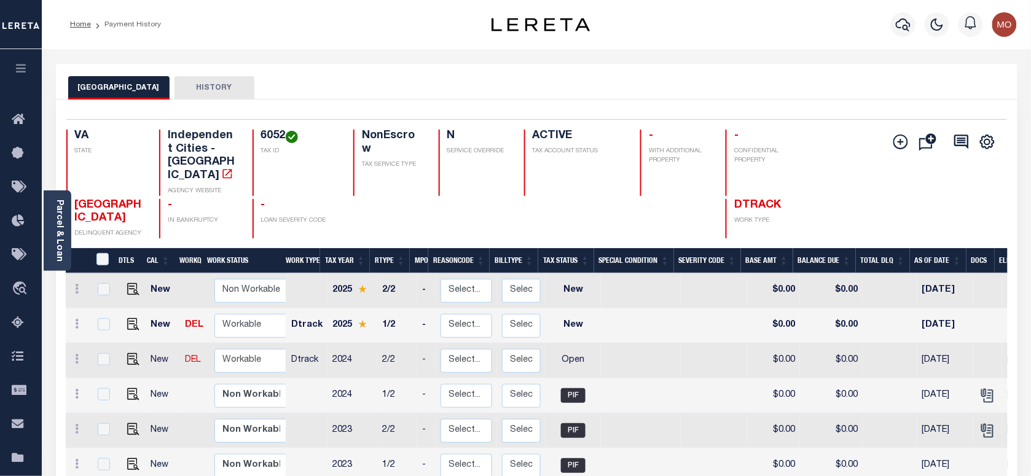
drag, startPoint x: 379, startPoint y: 86, endPoint x: 365, endPoint y: 102, distance: 20.9
click at [378, 86] on div "WINCHESTER CITY HISTORY" at bounding box center [536, 87] width 937 height 23
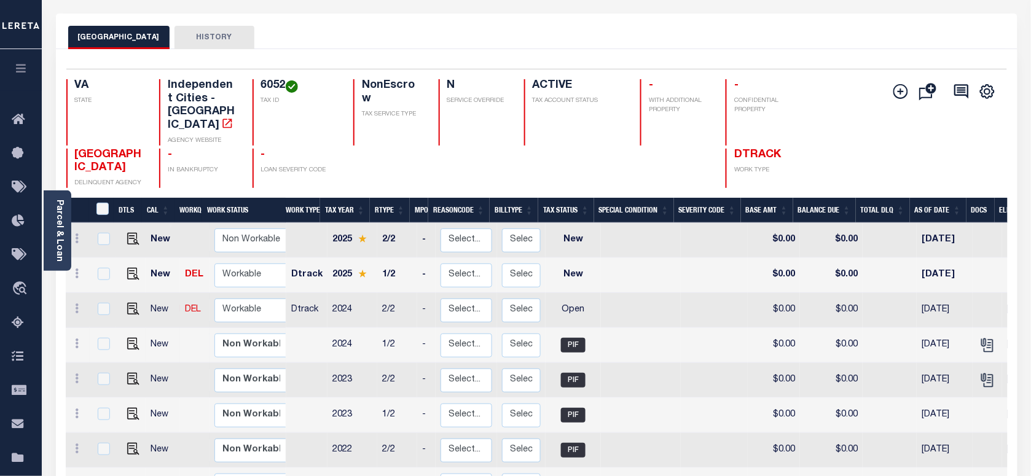
scroll to position [77, 0]
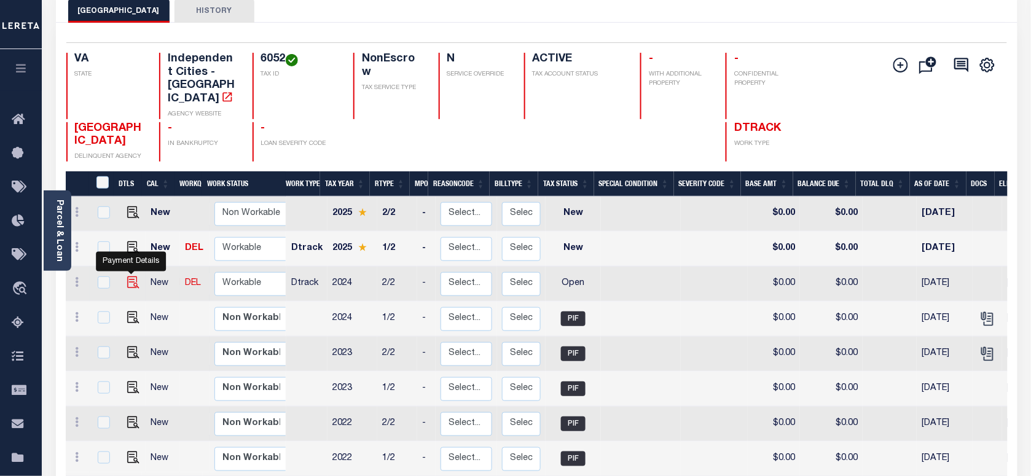
click at [132, 276] on img "" at bounding box center [133, 282] width 12 height 12
checkbox input "true"
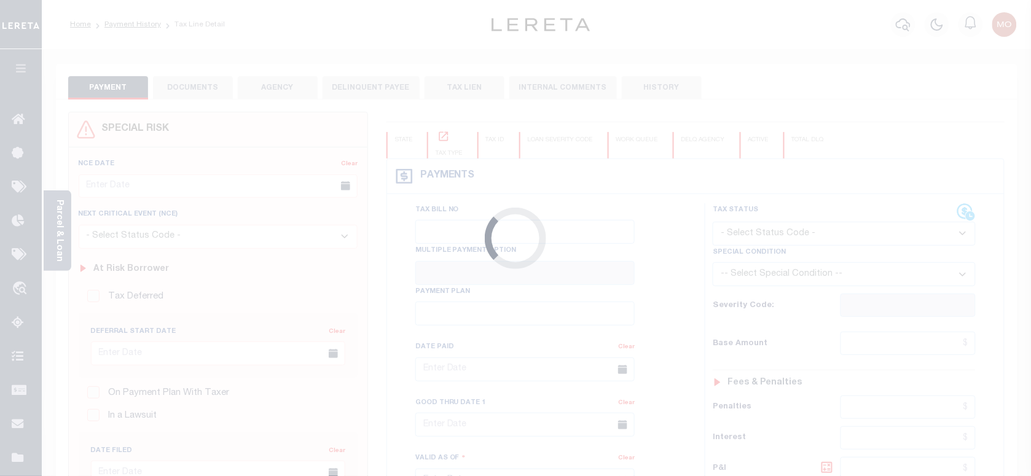
checkbox input "false"
type input "[DATE]"
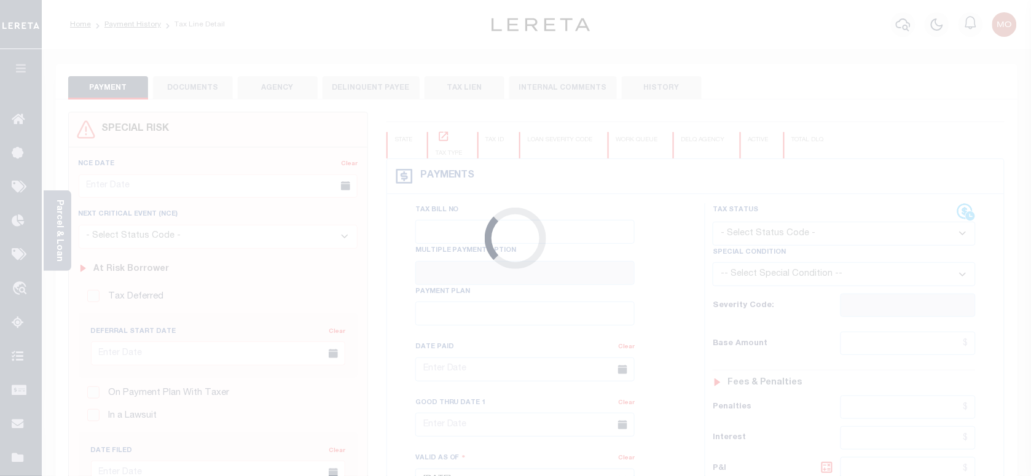
select select "OP2"
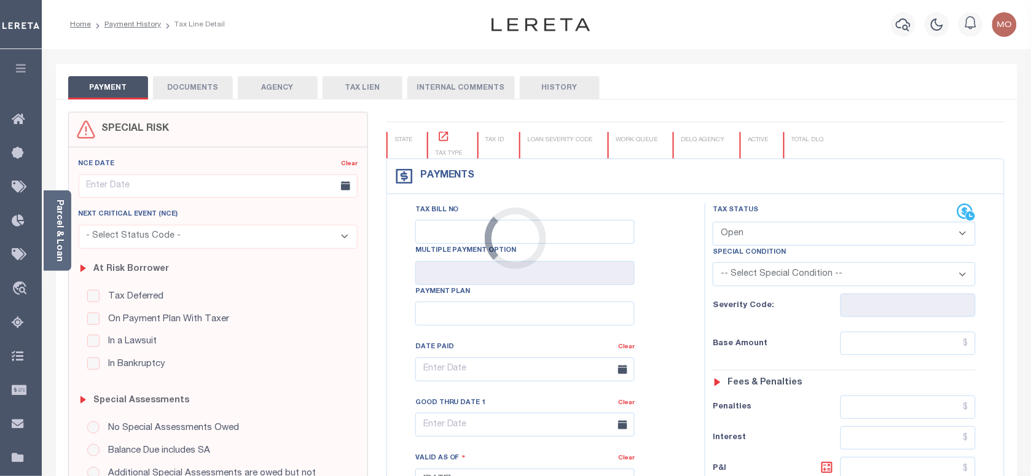
click at [58, 251] on div "Loading..." at bounding box center [515, 238] width 1031 height 476
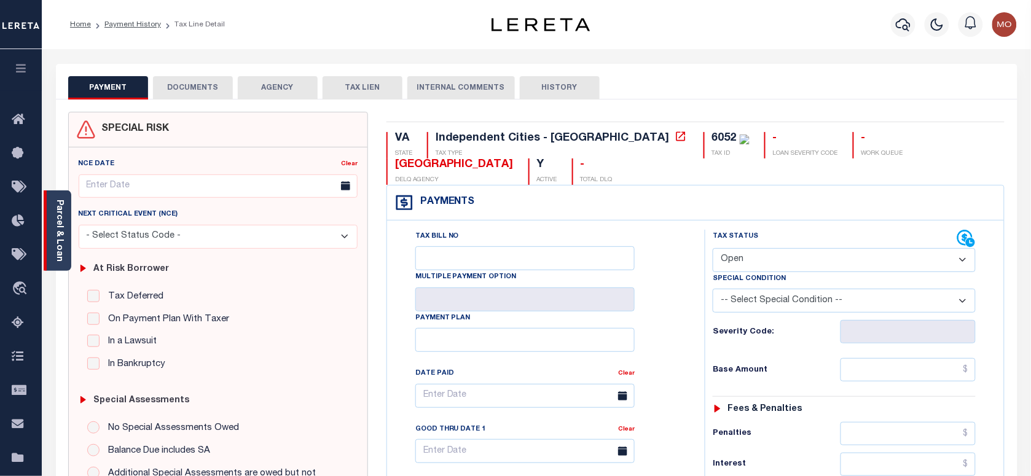
click at [69, 235] on div "Parcel & Loan" at bounding box center [58, 230] width 28 height 80
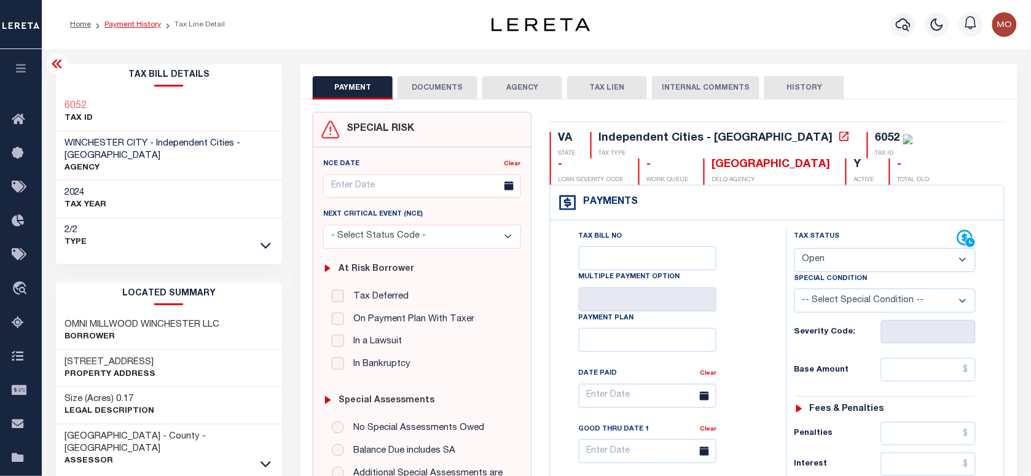
click at [111, 25] on link "Payment History" at bounding box center [132, 24] width 57 height 7
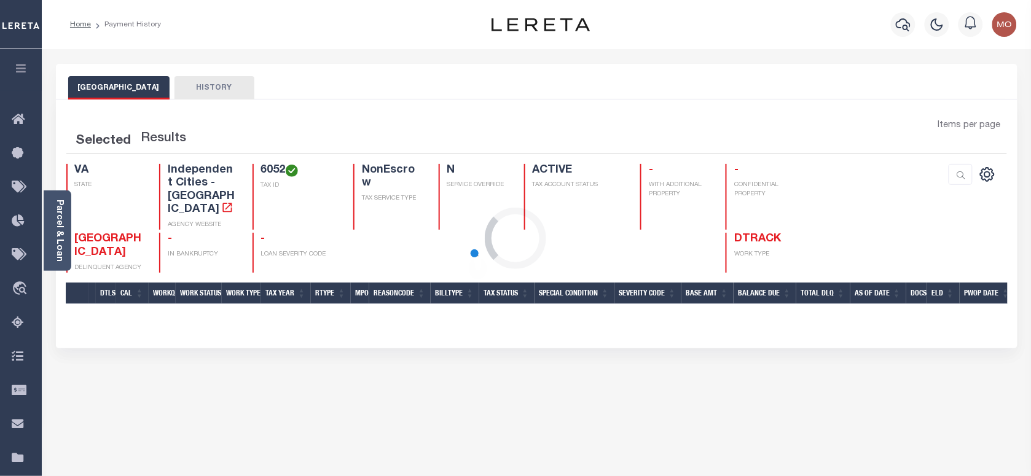
click at [900, 25] on div "Loading..." at bounding box center [515, 238] width 1031 height 476
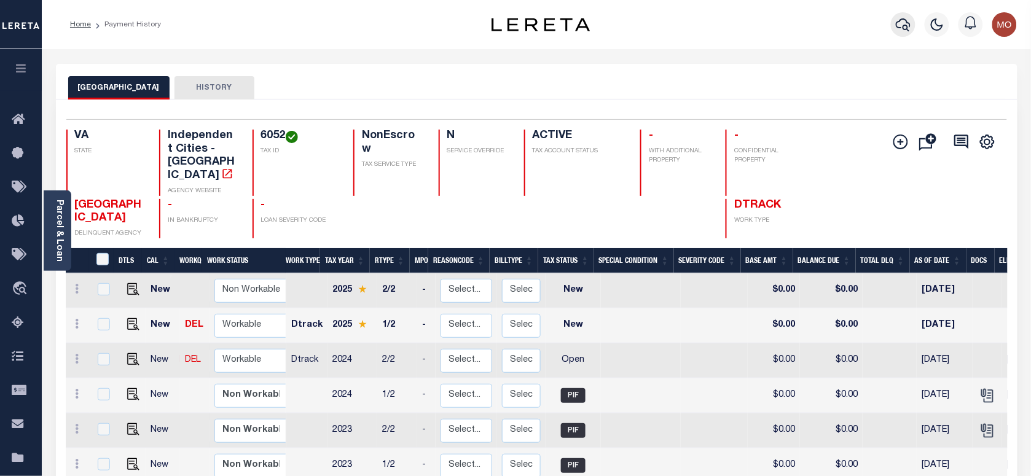
click at [908, 26] on icon "button" at bounding box center [902, 24] width 15 height 13
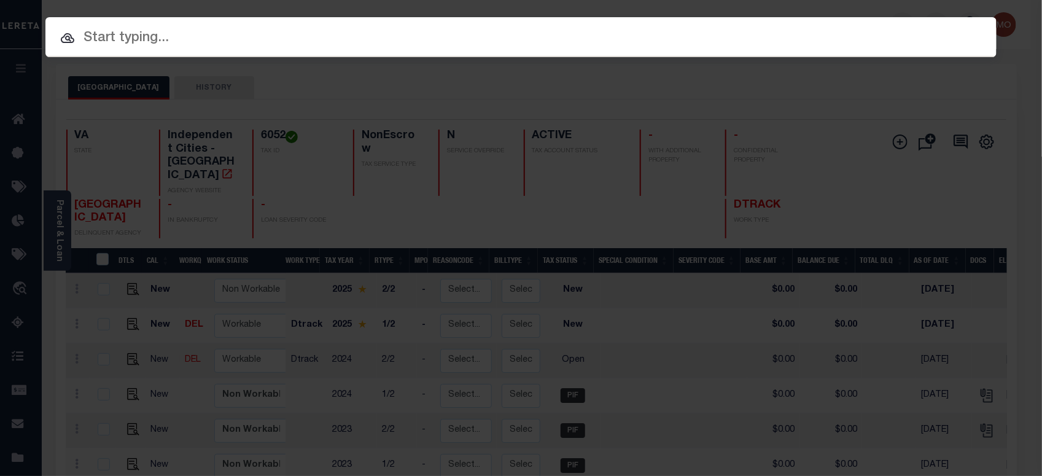
click at [200, 32] on input "text" at bounding box center [520, 38] width 951 height 21
paste input "275841833"
type input "275841833"
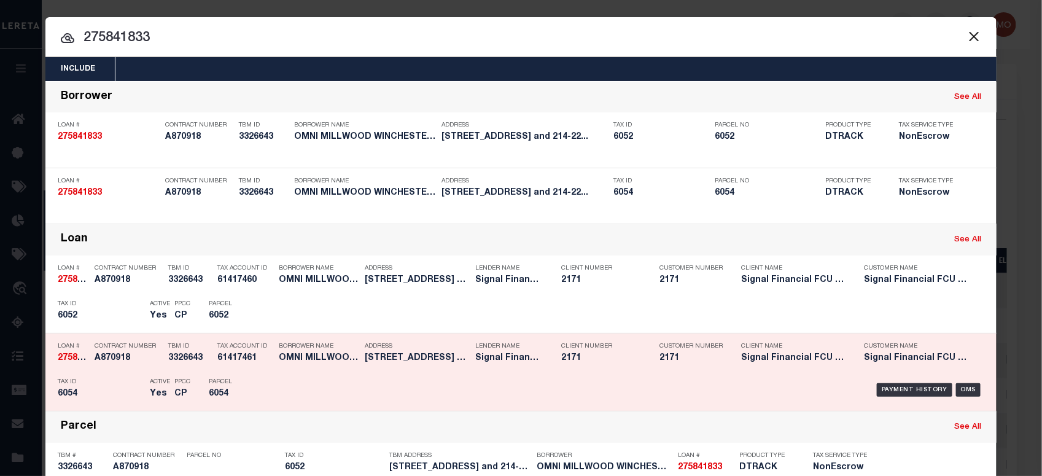
click at [118, 375] on div "Tax ID 6054" at bounding box center [101, 390] width 86 height 36
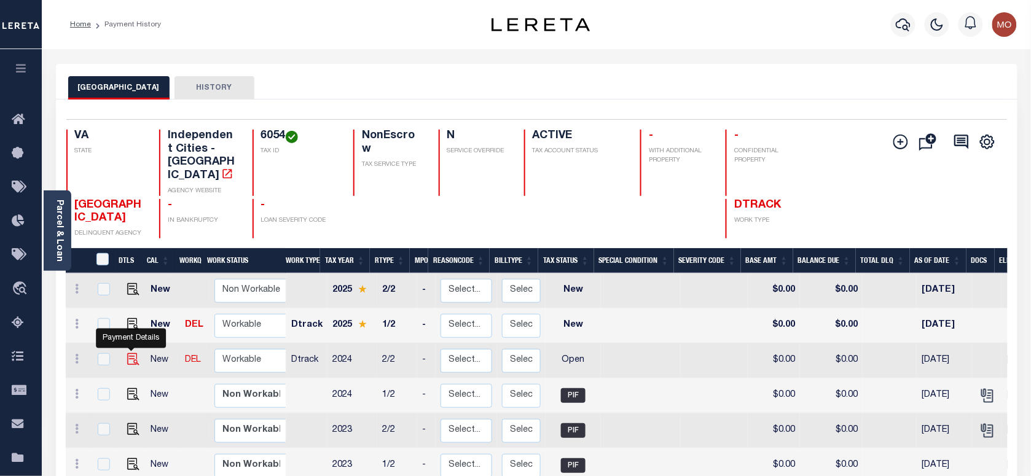
click at [127, 353] on img "" at bounding box center [133, 359] width 12 height 12
checkbox input "true"
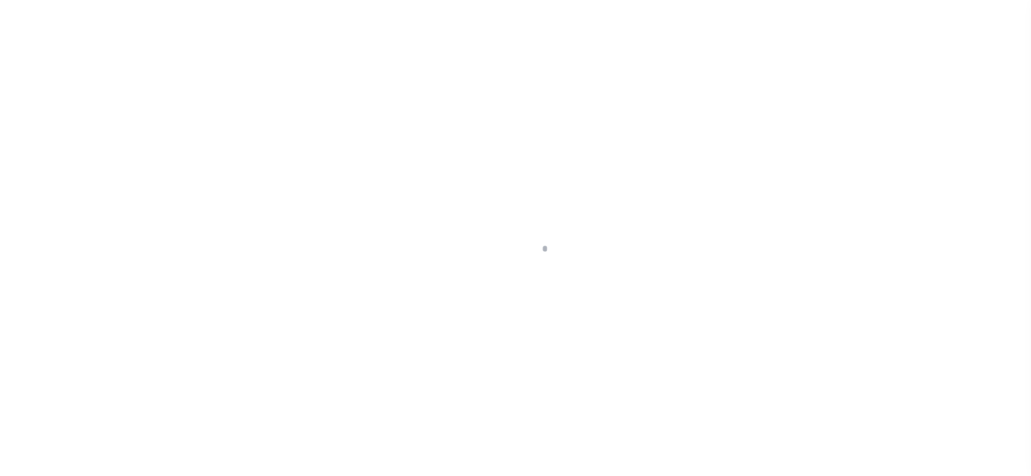
checkbox input "false"
type input "12/06/2024"
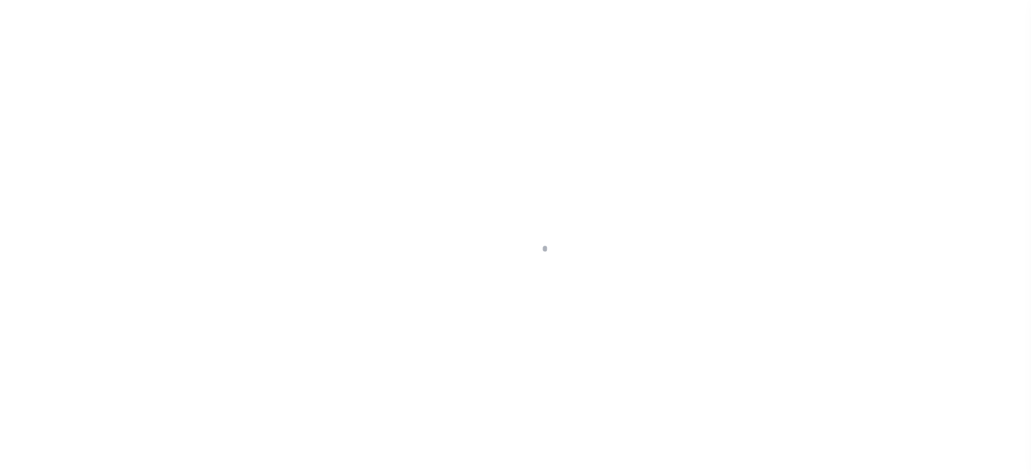
select select "OP2"
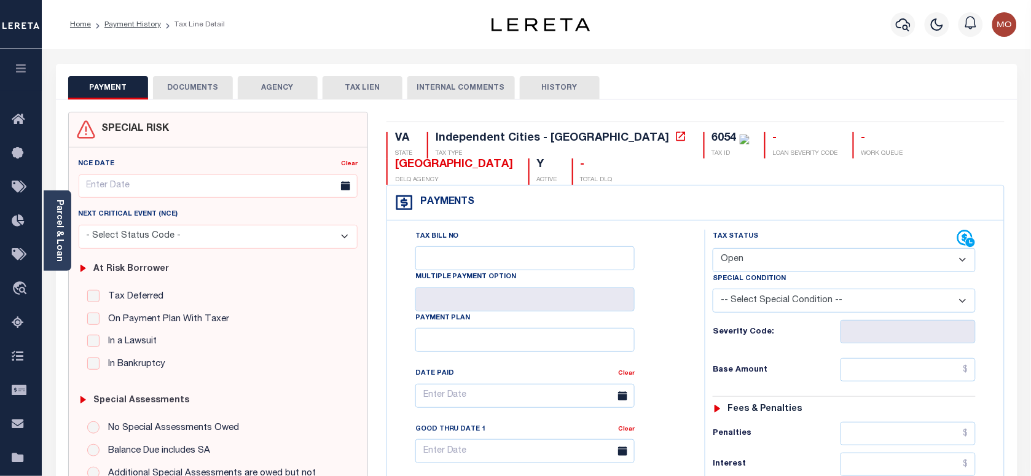
click at [60, 211] on link "Parcel & Loan" at bounding box center [59, 231] width 9 height 62
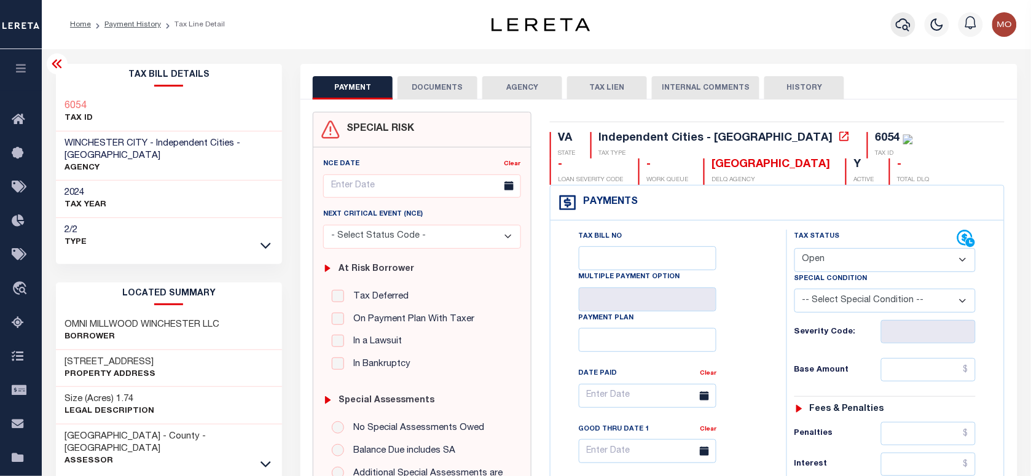
click at [903, 25] on icon "button" at bounding box center [902, 24] width 15 height 15
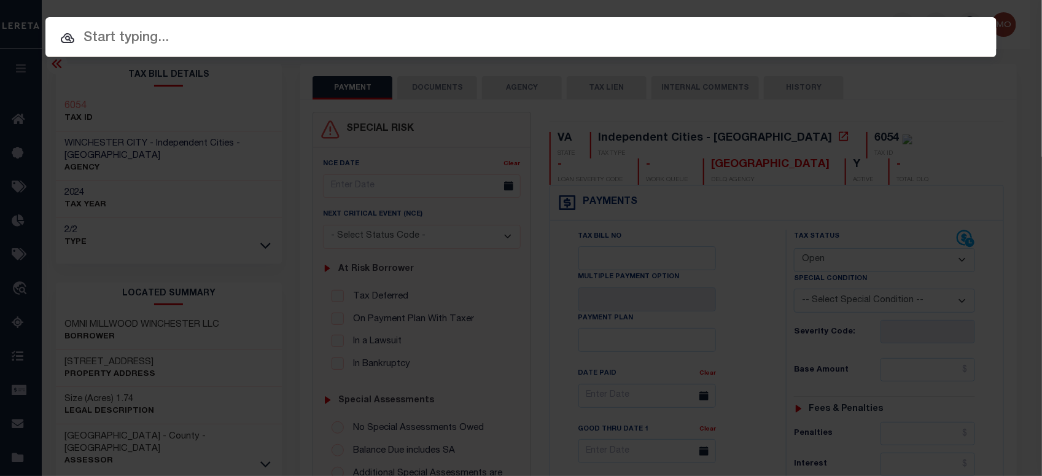
click at [160, 44] on input "text" at bounding box center [520, 38] width 951 height 21
paste input "149001832300"
type input "149001832300"
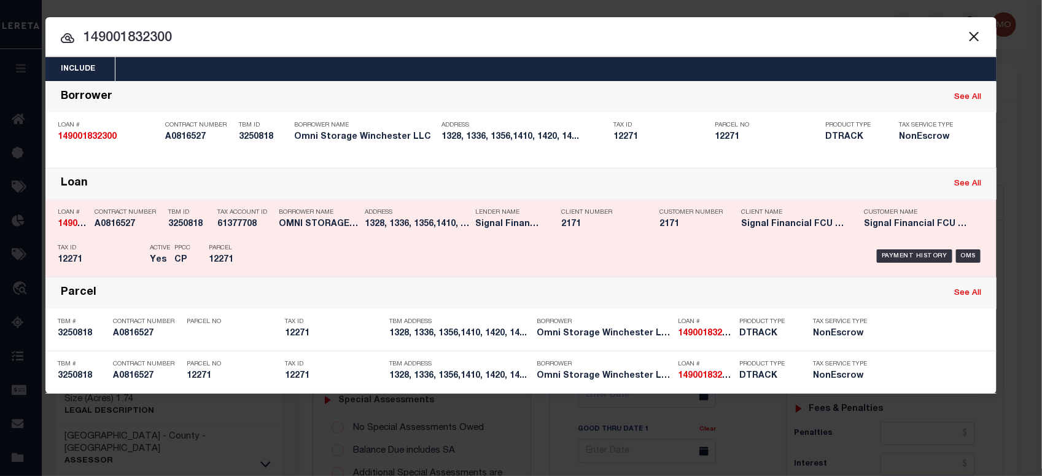
click at [141, 259] on div "Active Yes" at bounding box center [153, 256] width 25 height 36
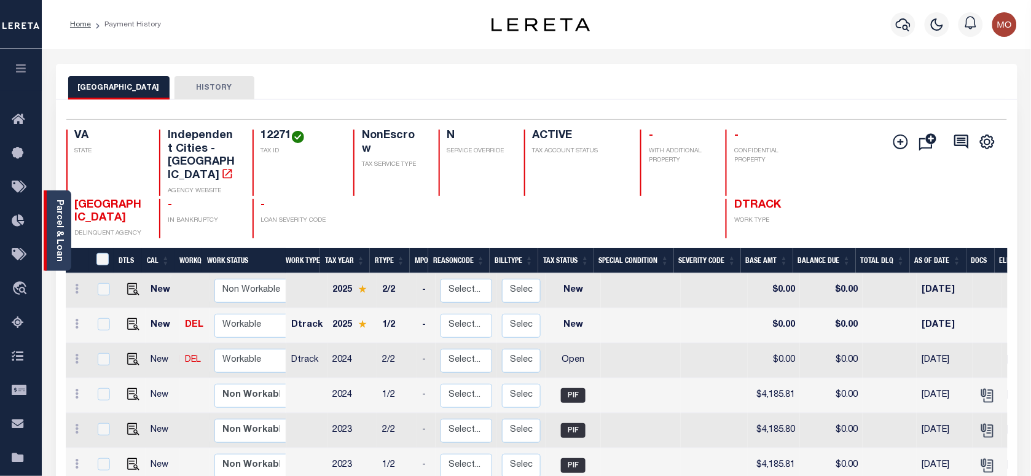
click at [55, 228] on link "Parcel & Loan" at bounding box center [59, 231] width 9 height 62
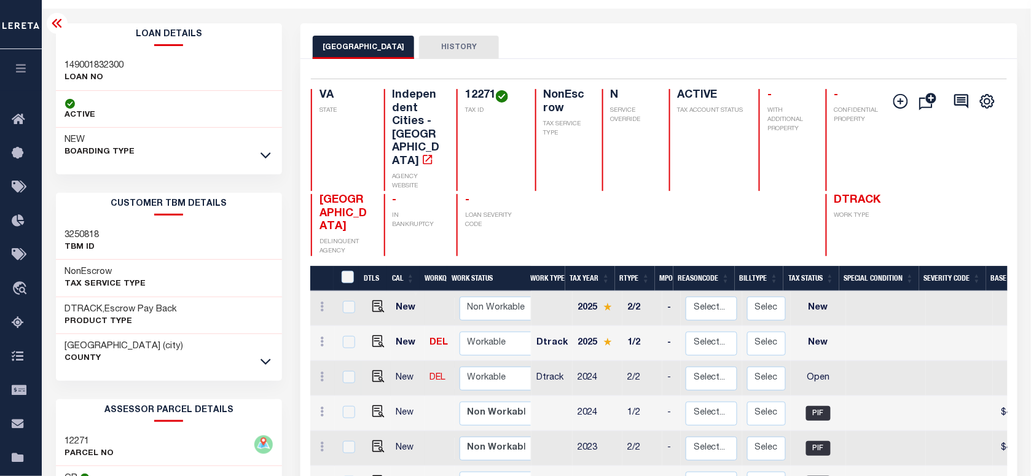
scroll to position [77, 0]
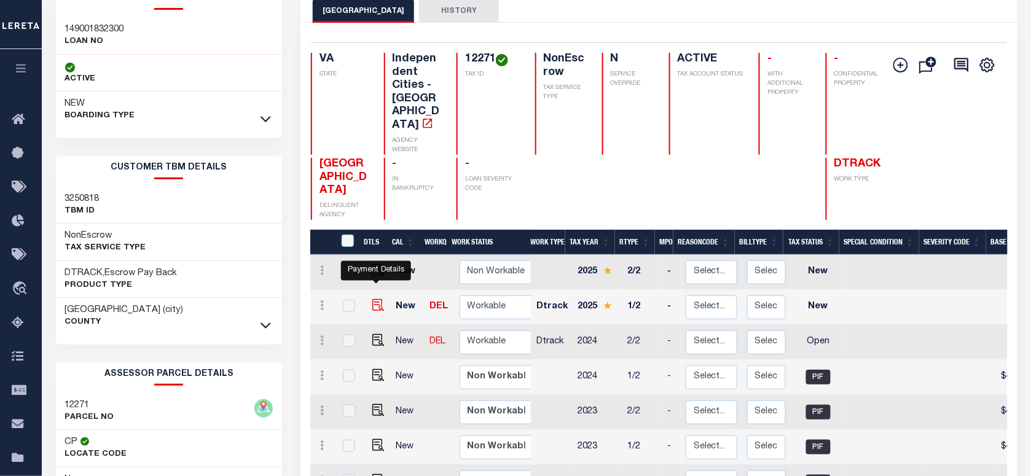
click at [375, 299] on img "" at bounding box center [378, 305] width 12 height 12
checkbox input "true"
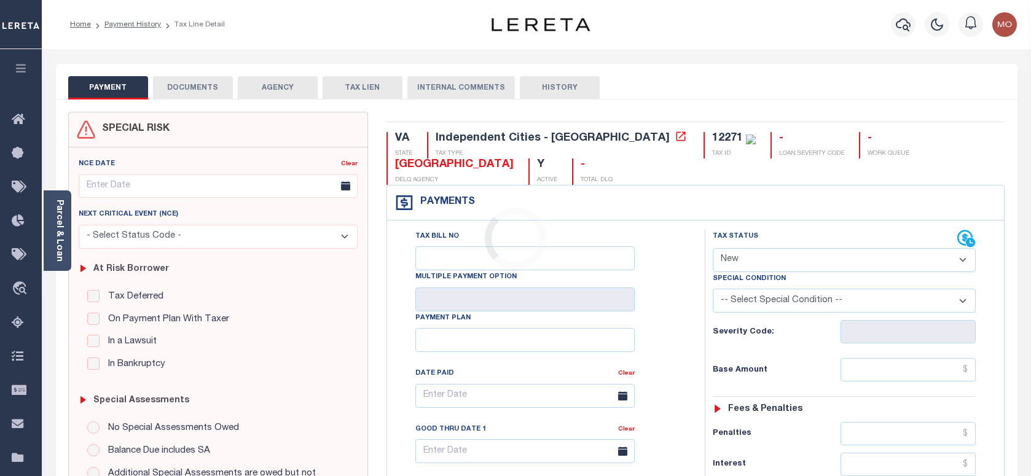
select select "NW2"
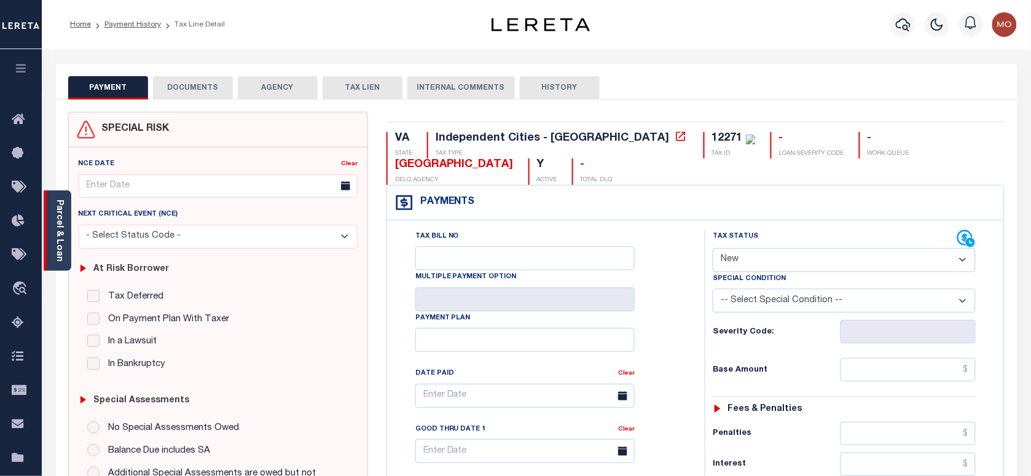
click at [60, 218] on link "Parcel & Loan" at bounding box center [59, 231] width 9 height 62
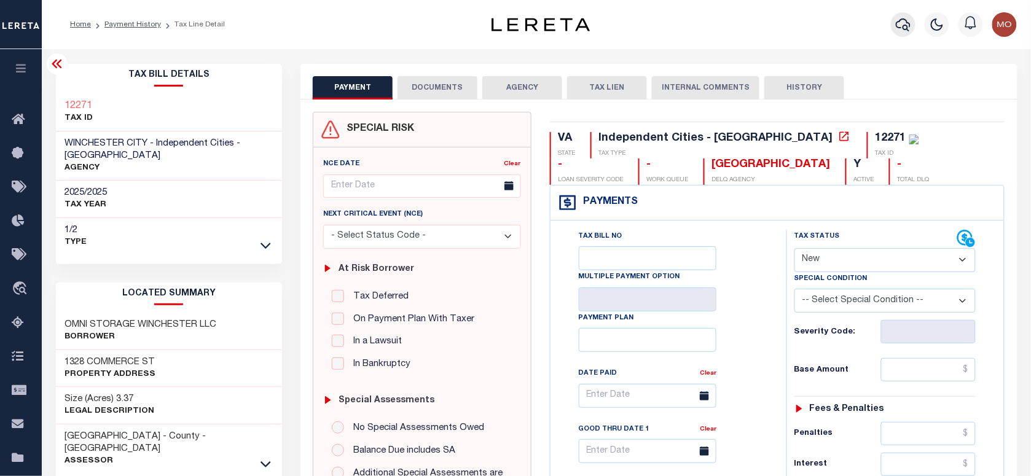
click at [894, 22] on button "button" at bounding box center [903, 24] width 25 height 25
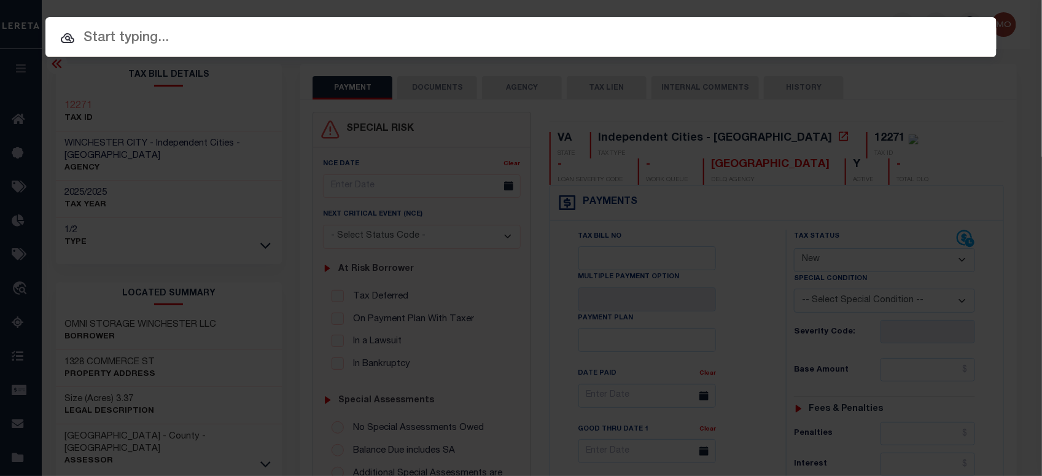
click at [167, 35] on input "text" at bounding box center [520, 38] width 951 height 21
paste input "16502190"
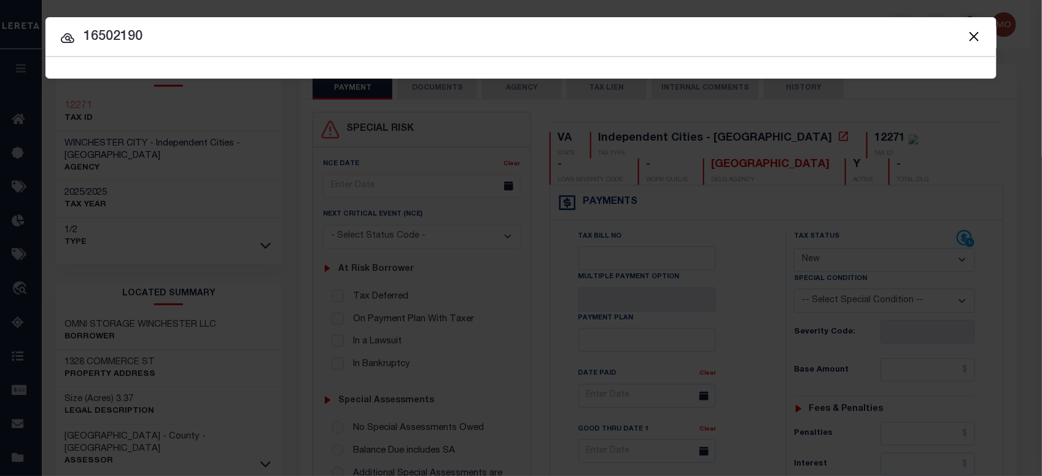
type input "16502190"
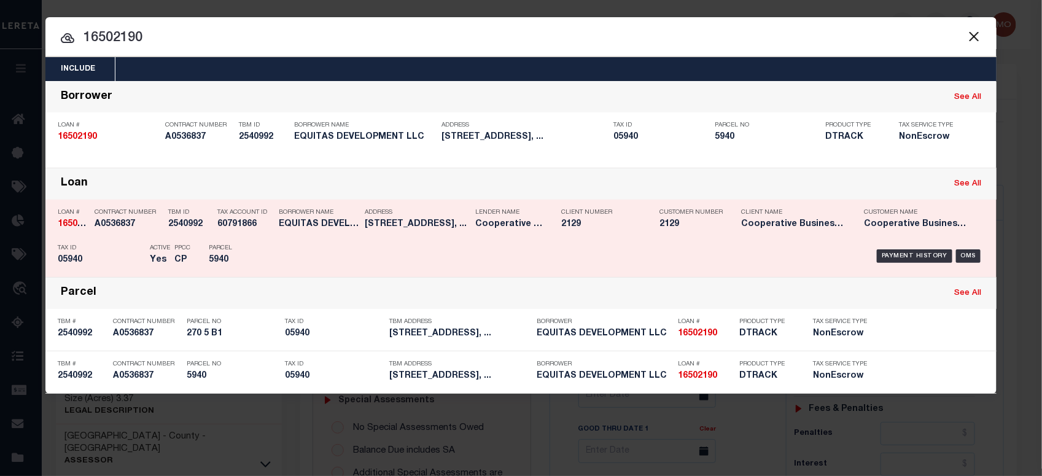
click at [315, 244] on div "Payment History OMS" at bounding box center [634, 256] width 702 height 36
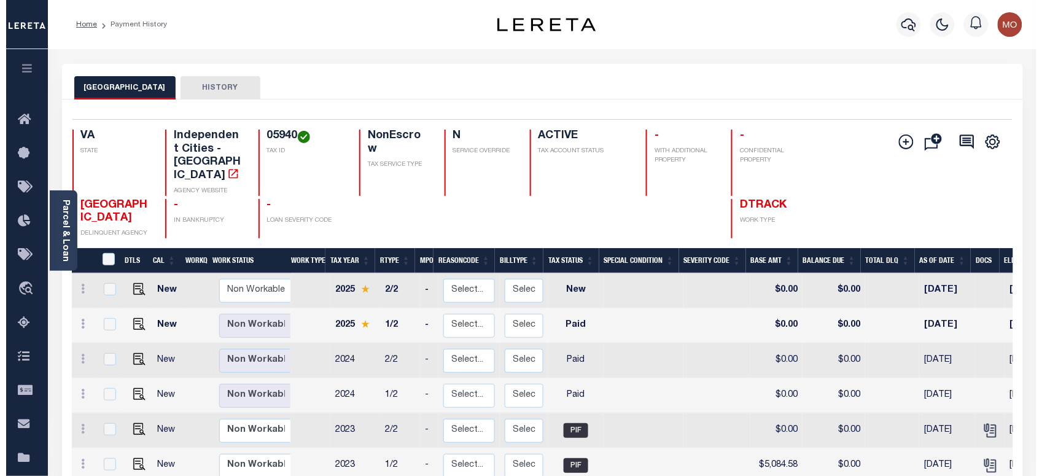
scroll to position [4, 0]
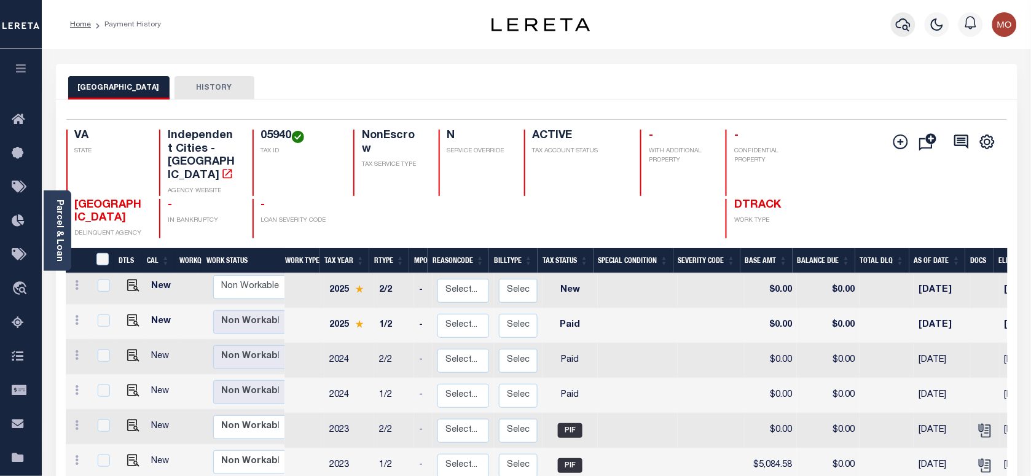
click at [903, 21] on icon "button" at bounding box center [902, 24] width 15 height 15
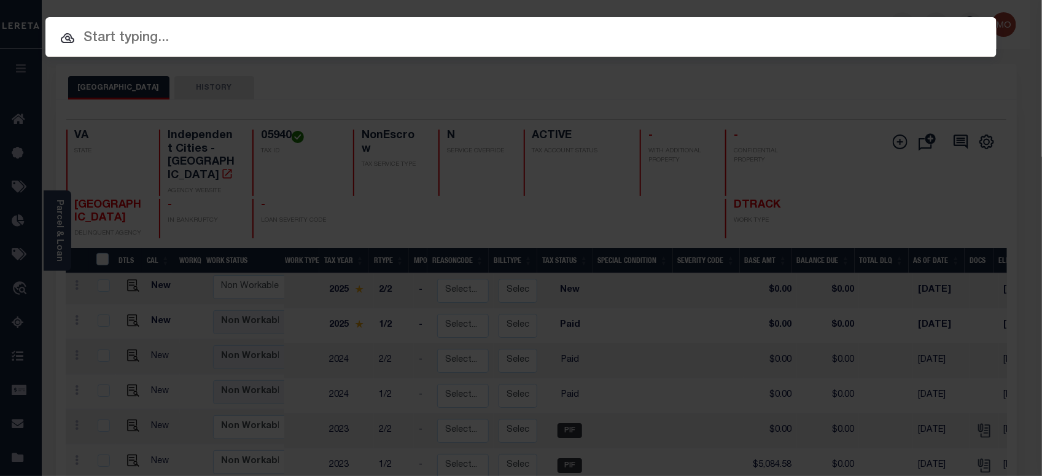
click at [290, 37] on input "text" at bounding box center [520, 38] width 951 height 21
paste input "20010000624102"
type input "20010000624102"
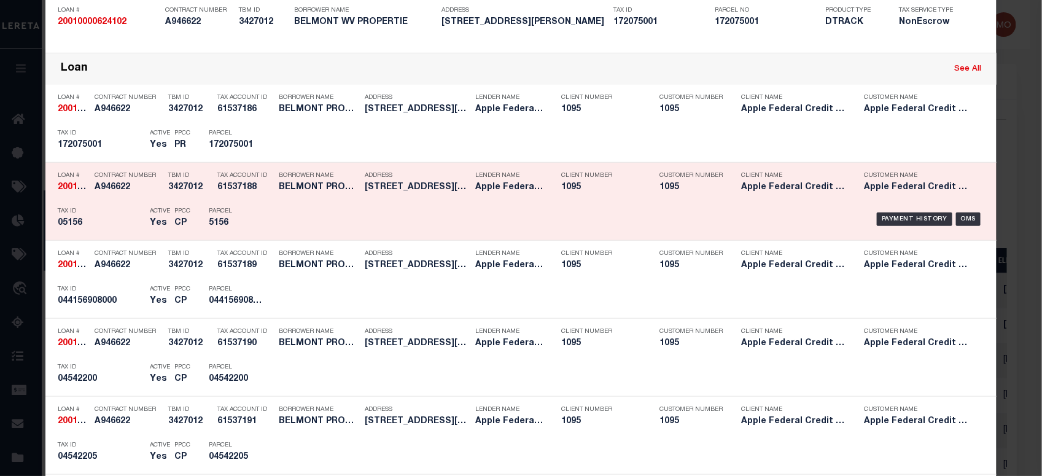
scroll to position [461, 0]
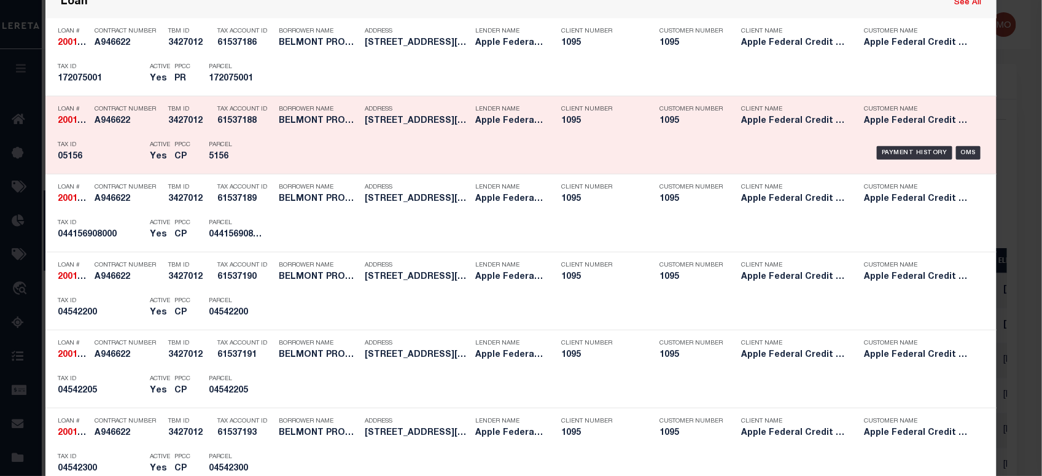
click at [117, 163] on div "Tax ID 05156" at bounding box center [101, 153] width 86 height 36
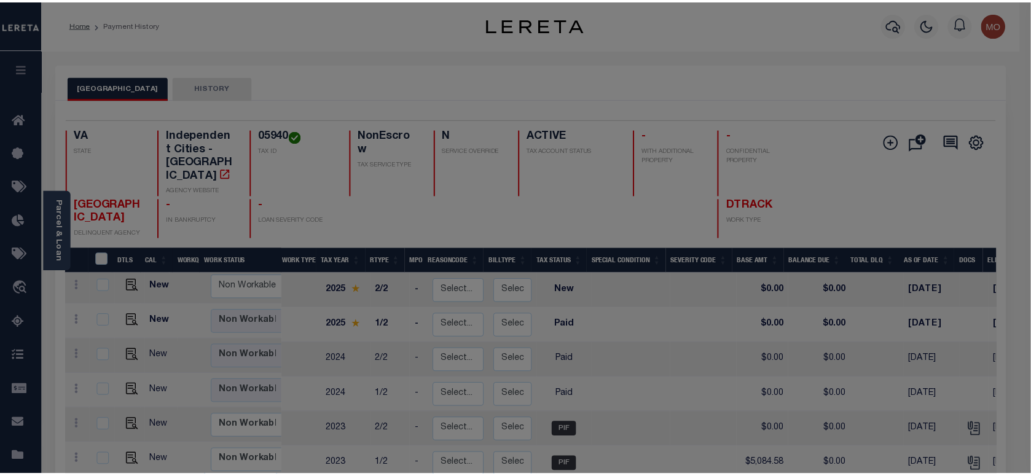
scroll to position [0, 0]
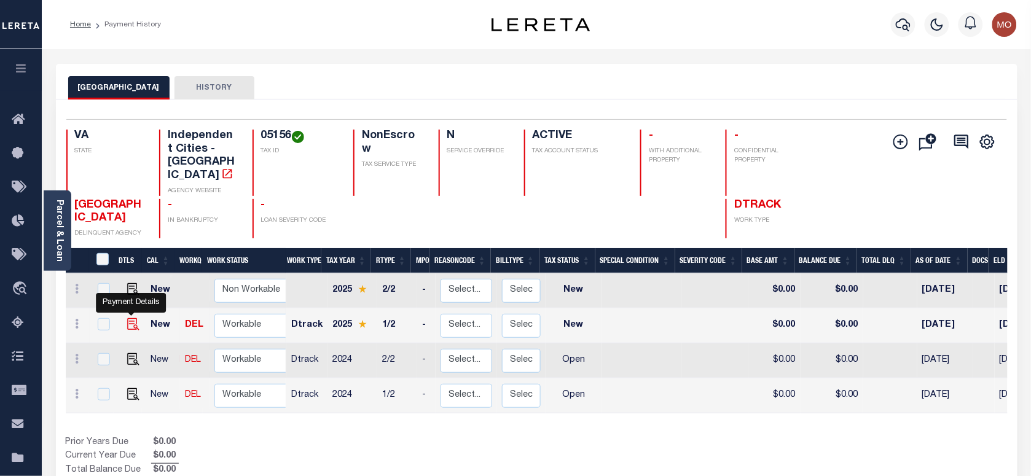
click at [127, 318] on img "" at bounding box center [133, 324] width 12 height 12
checkbox input "true"
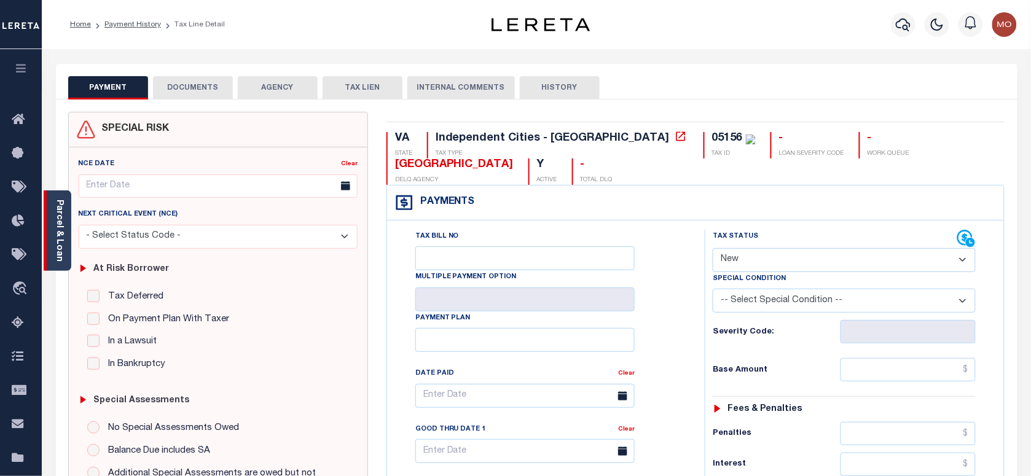
click at [59, 227] on link "Parcel & Loan" at bounding box center [59, 231] width 9 height 62
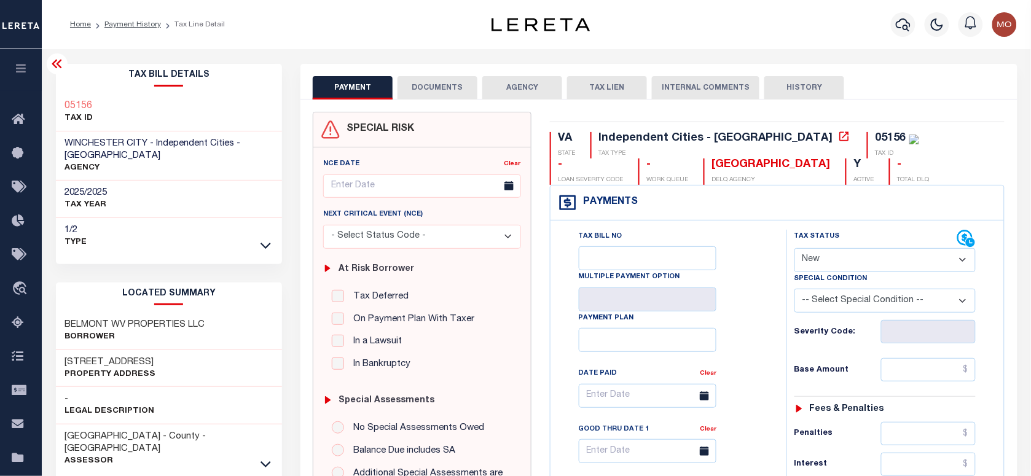
drag, startPoint x: 845, startPoint y: 256, endPoint x: 855, endPoint y: 272, distance: 19.3
click at [846, 256] on select "- Select Status Code - Open Due/Unpaid Paid Incomplete No Tax Due Internal Refu…" at bounding box center [884, 260] width 181 height 24
select select "PYD"
click at [794, 249] on select "- Select Status Code - Open Due/Unpaid Paid Incomplete No Tax Due Internal Refu…" at bounding box center [884, 260] width 181 height 24
type input "[DATE]"
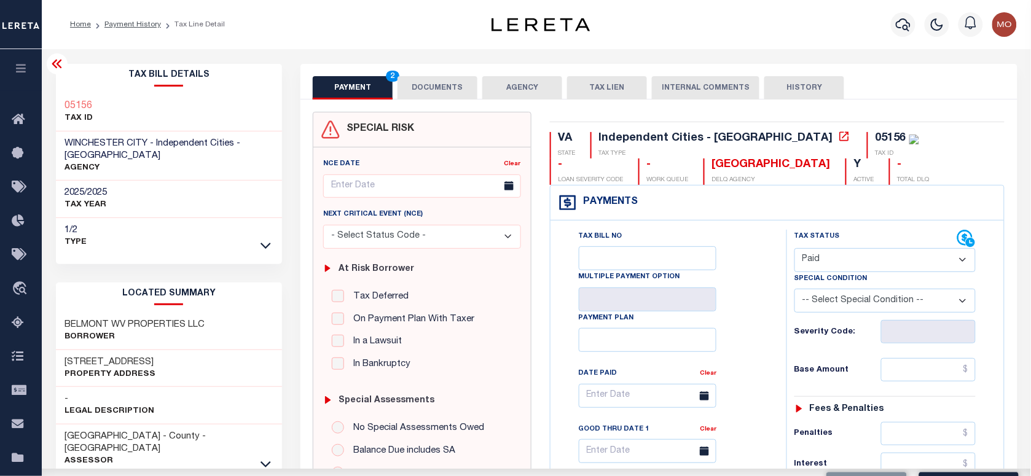
click at [741, 314] on div "Tax Bill No Multiple Payment Option Payment Plan Clear" at bounding box center [665, 402] width 205 height 345
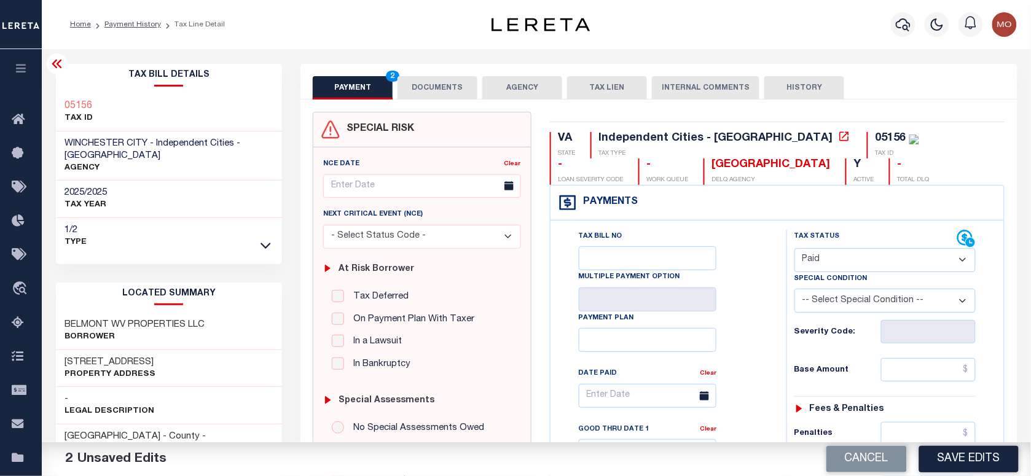
scroll to position [384, 0]
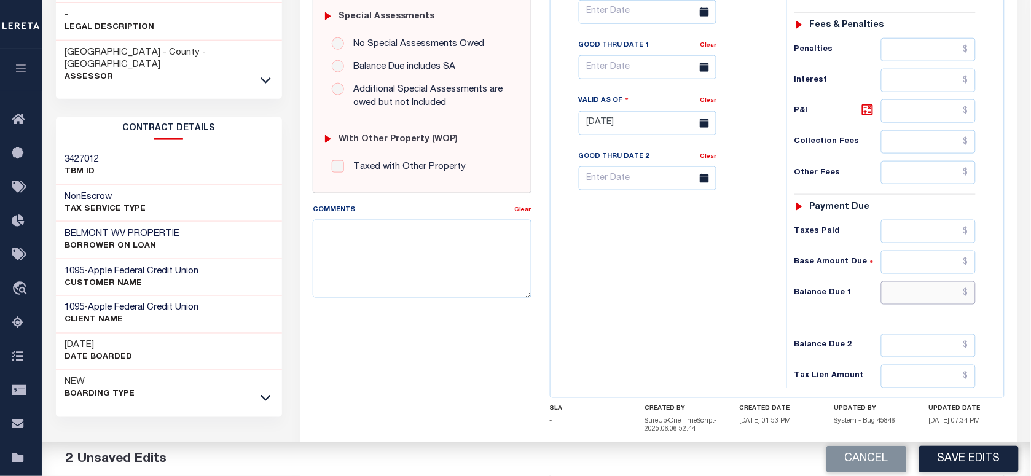
click at [918, 291] on input "text" at bounding box center [928, 292] width 95 height 23
type input "$0.00"
drag, startPoint x: 278, startPoint y: 295, endPoint x: 434, endPoint y: 363, distance: 170.0
click at [434, 363] on div "SPECIAL RISK NCE Date Clear - Select Status Code -" at bounding box center [421, 126] width 236 height 797
click at [391, 266] on textarea "Comments" at bounding box center [422, 258] width 218 height 77
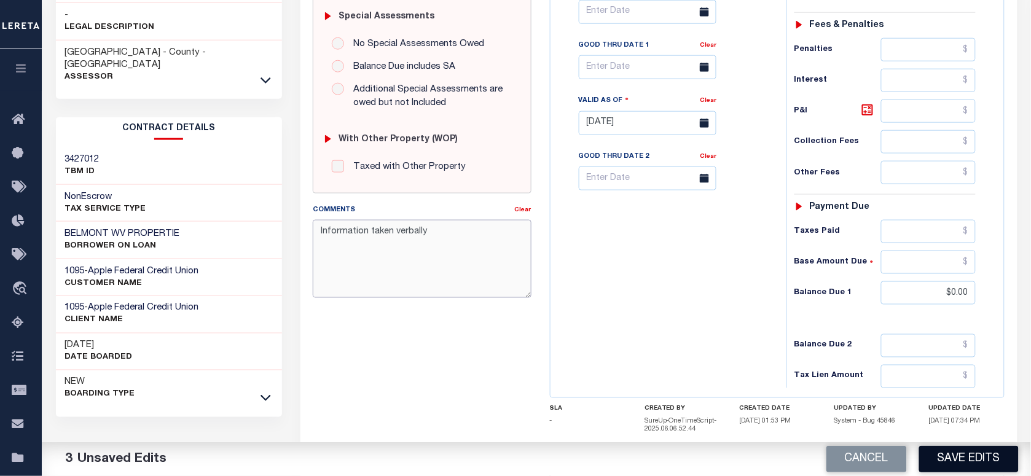
type textarea "Information taken verbally"
drag, startPoint x: 964, startPoint y: 470, endPoint x: 904, endPoint y: 434, distance: 69.9
click at [964, 470] on button "Save Edits" at bounding box center [968, 459] width 99 height 26
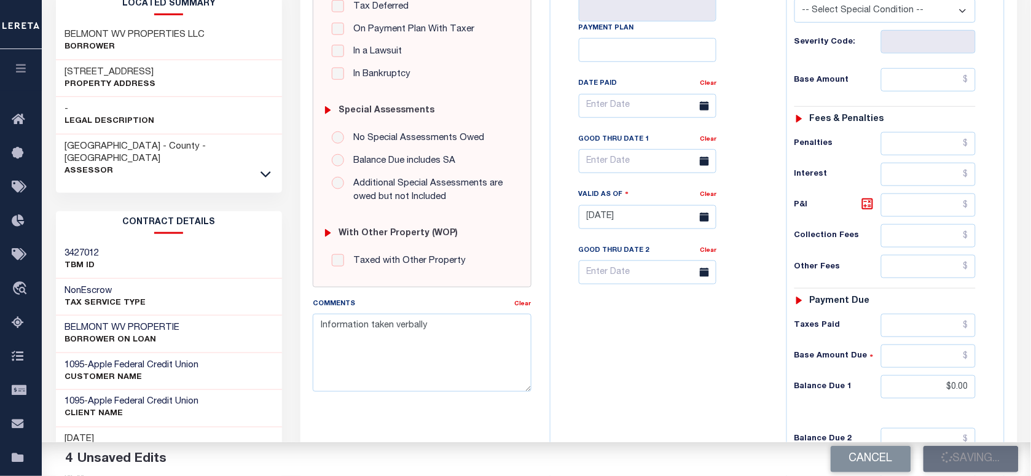
scroll to position [230, 0]
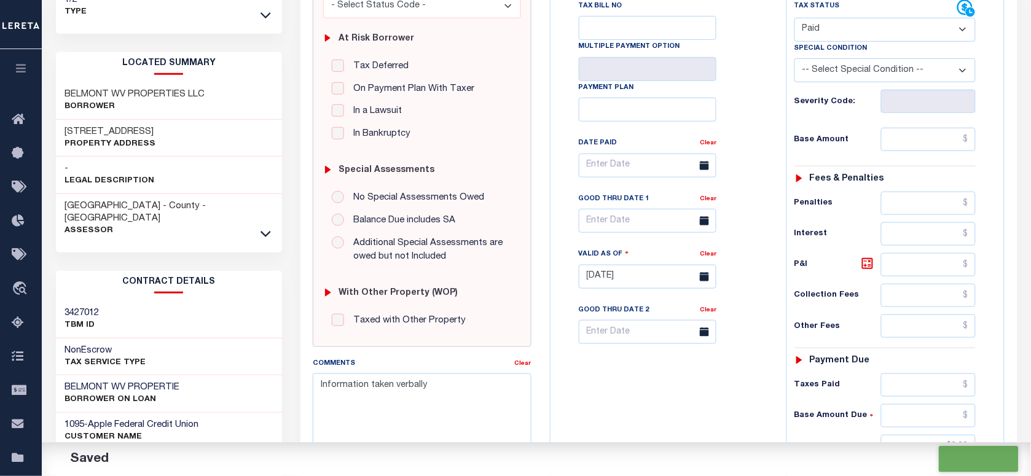
checkbox input "false"
type input "$0"
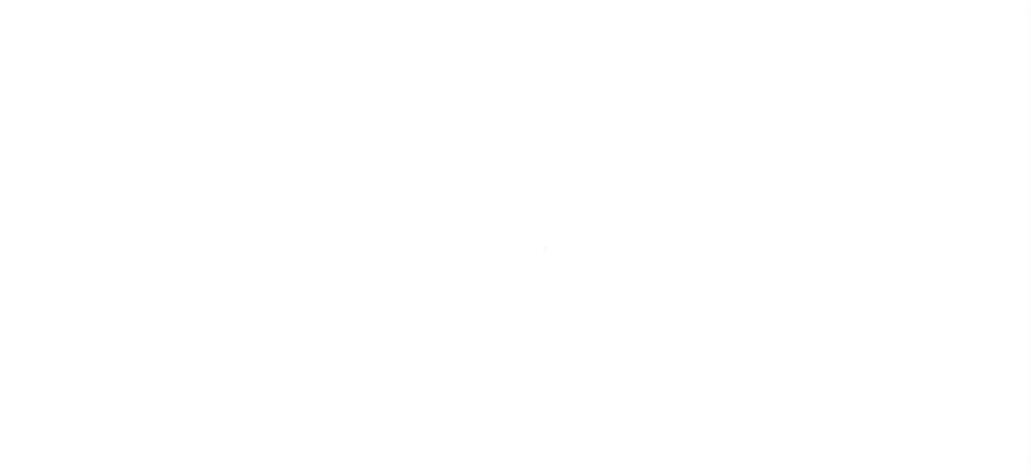
select select "NW2"
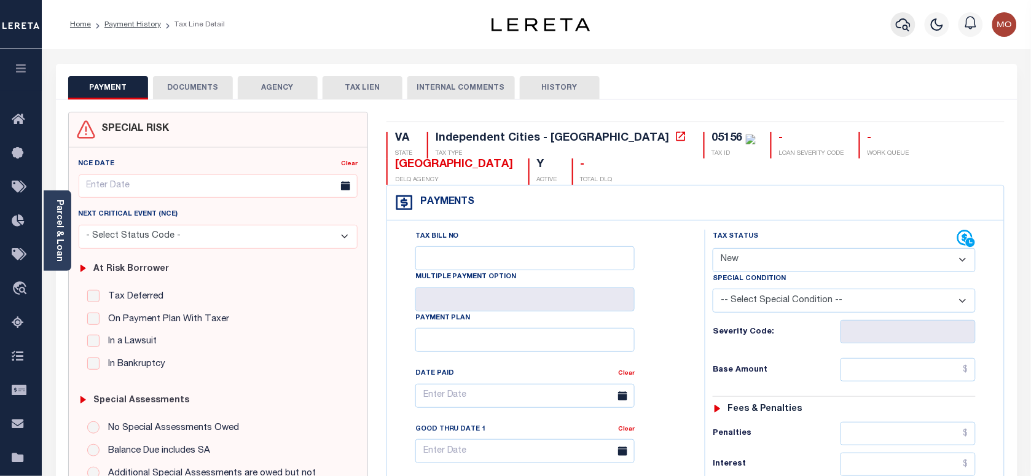
click at [910, 29] on icon "button" at bounding box center [902, 24] width 15 height 15
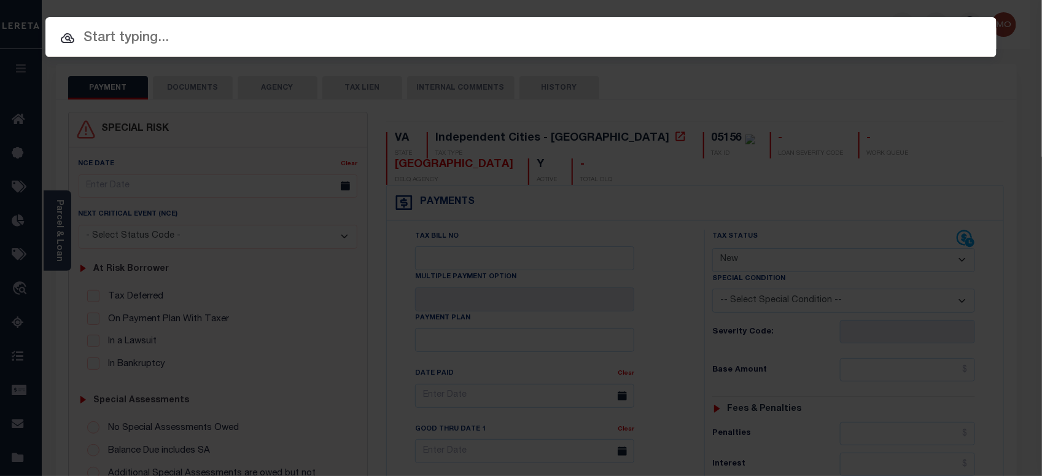
paste input "7210414"
click at [227, 32] on input "text" at bounding box center [520, 38] width 951 height 21
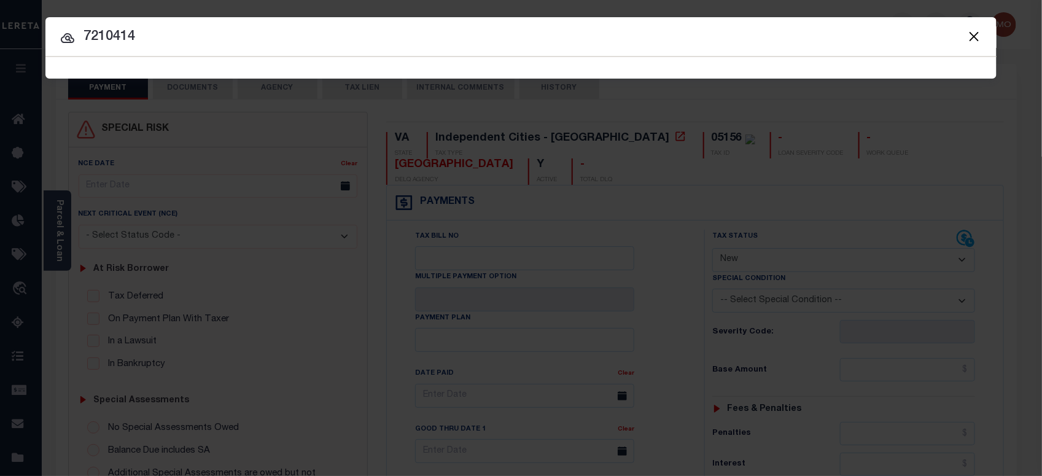
type input "7210414"
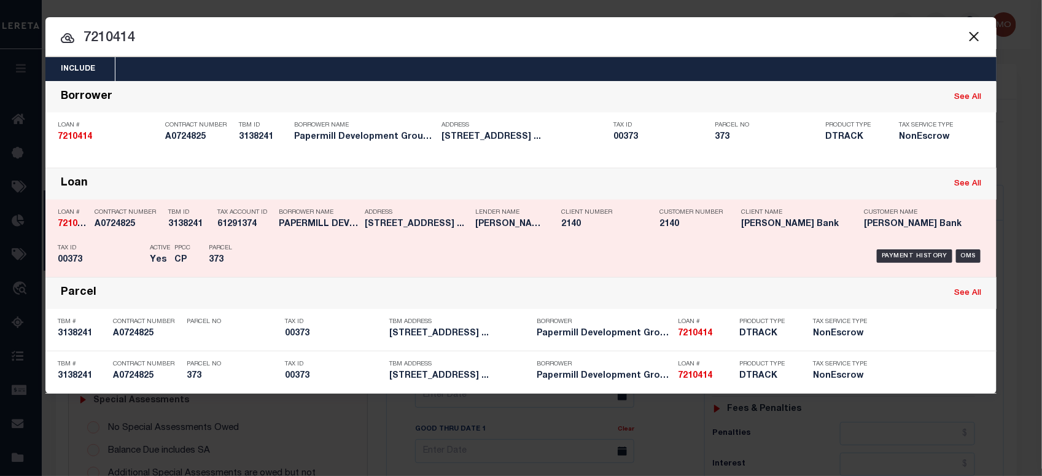
click at [240, 231] on div "Tax Account ID 61291374" at bounding box center [244, 221] width 55 height 36
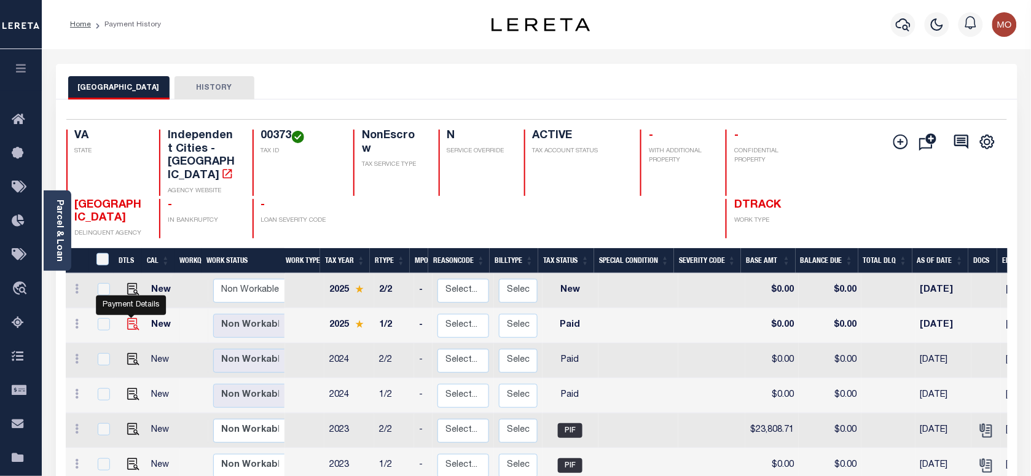
click at [133, 318] on img "" at bounding box center [133, 324] width 12 height 12
checkbox input "true"
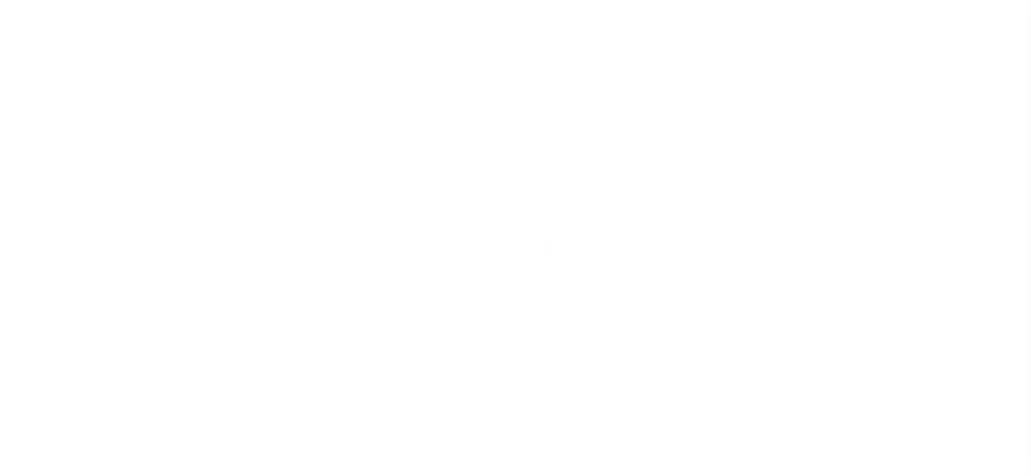
select select "PYD"
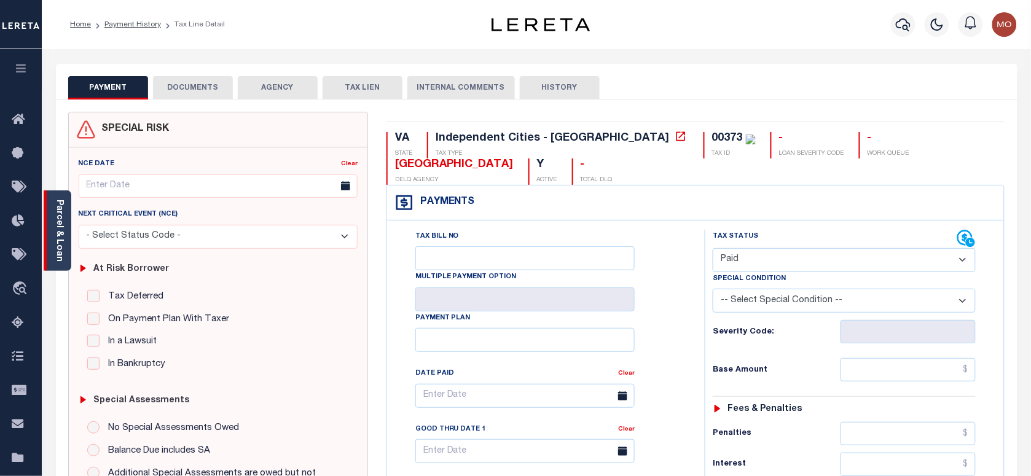
click at [66, 228] on div "Parcel & Loan" at bounding box center [58, 230] width 28 height 80
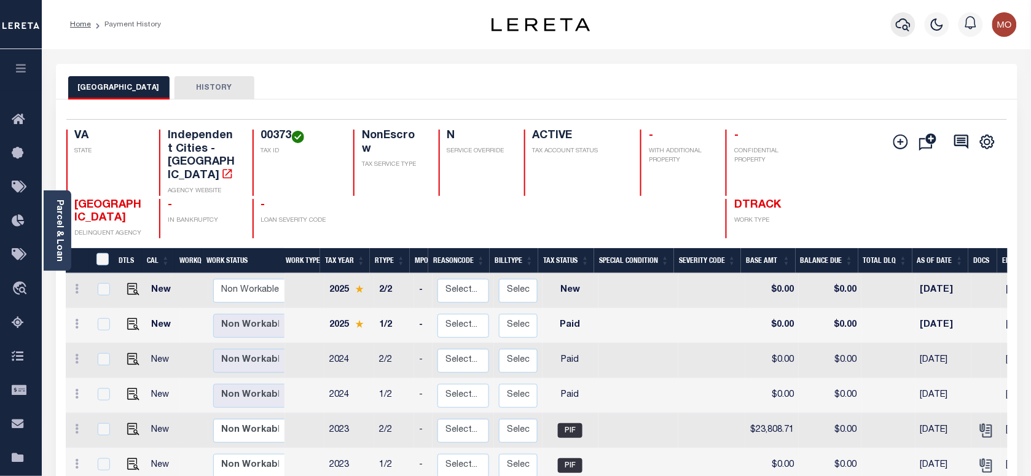
click at [897, 17] on button "button" at bounding box center [903, 24] width 25 height 25
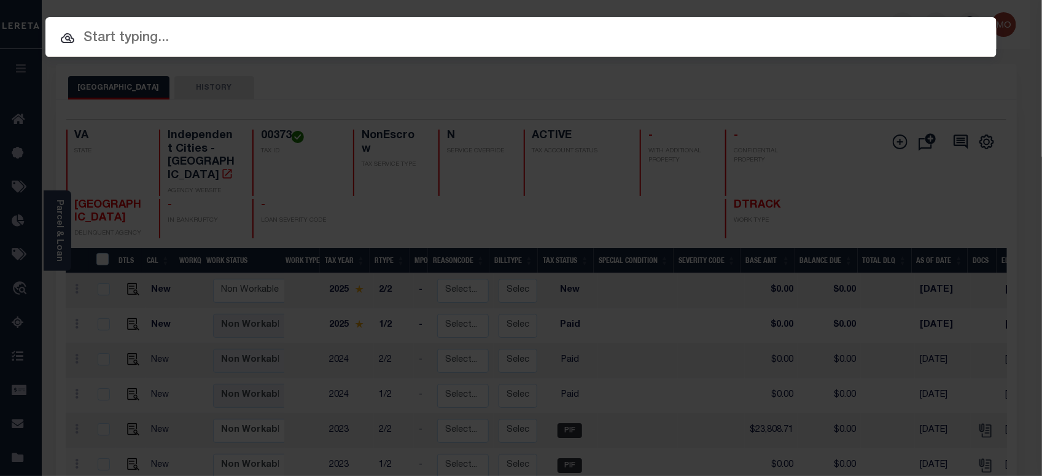
click at [185, 36] on input "text" at bounding box center [520, 38] width 951 height 21
paste input "20010000624102"
type input "20010000624102"
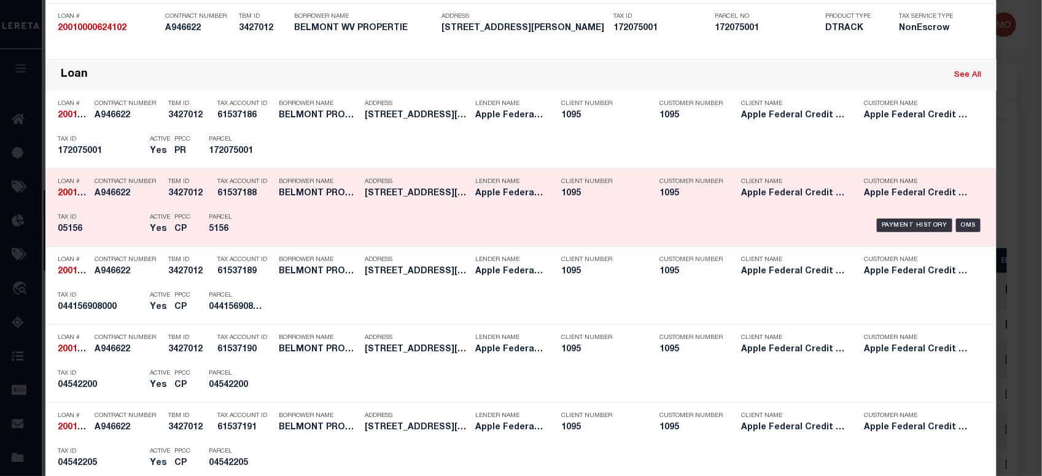
scroll to position [384, 0]
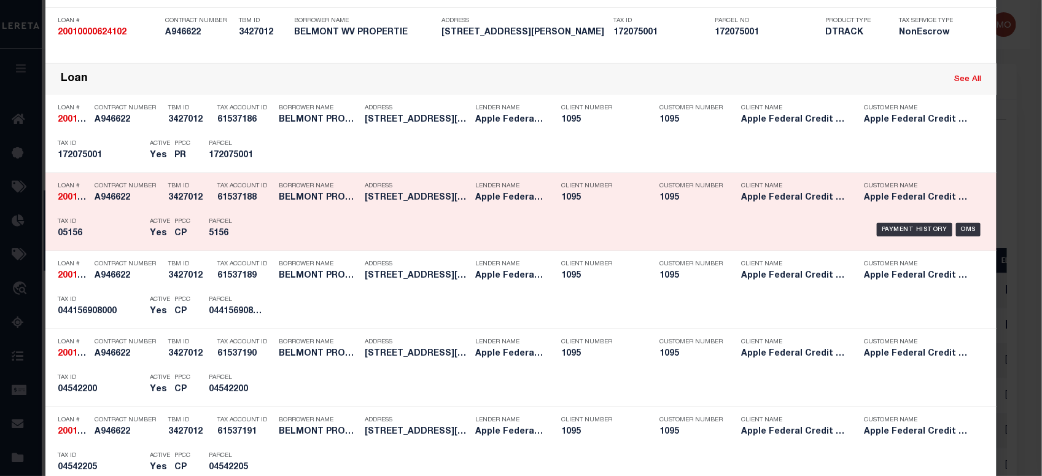
click at [106, 226] on div "Tax ID 05156" at bounding box center [101, 230] width 86 height 36
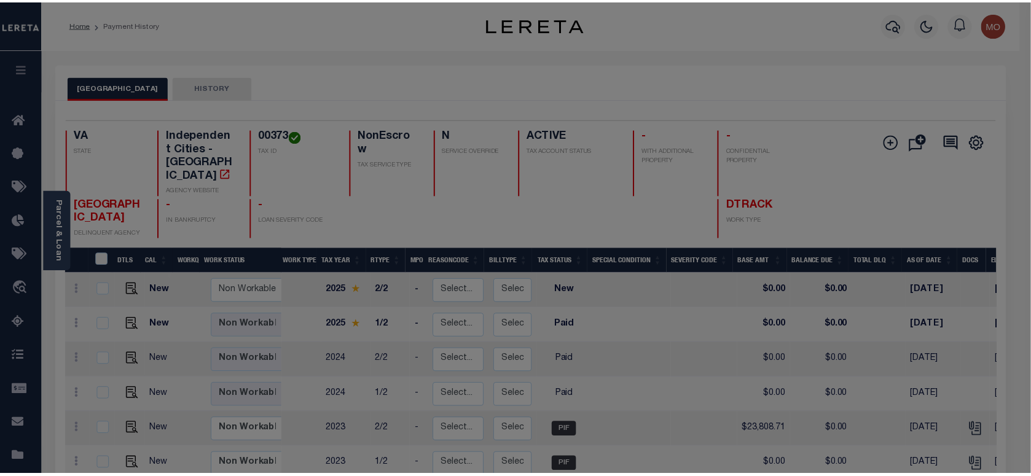
scroll to position [0, 0]
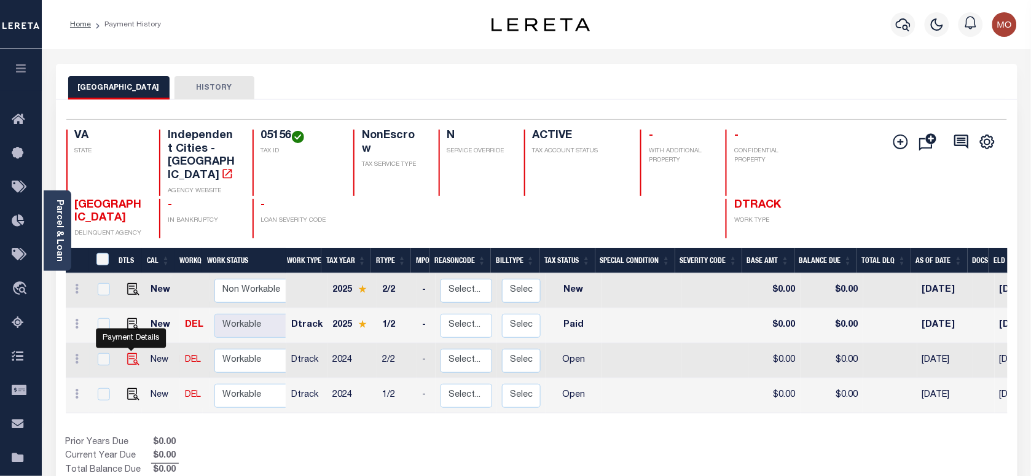
click at [134, 353] on img "" at bounding box center [133, 359] width 12 height 12
checkbox input "true"
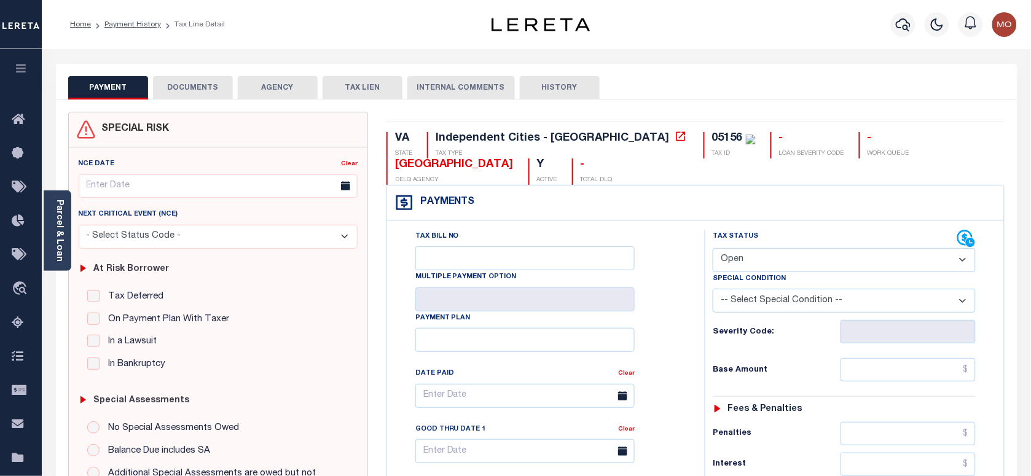
select select "PYD"
click at [712, 249] on select "- Select Status Code - Open Due/Unpaid Paid Incomplete No Tax Due Internal Refu…" at bounding box center [843, 260] width 263 height 24
type input "[DATE]"
click at [654, 334] on div "Tax Bill No Multiple Payment Option Payment Plan Clear" at bounding box center [542, 402] width 287 height 345
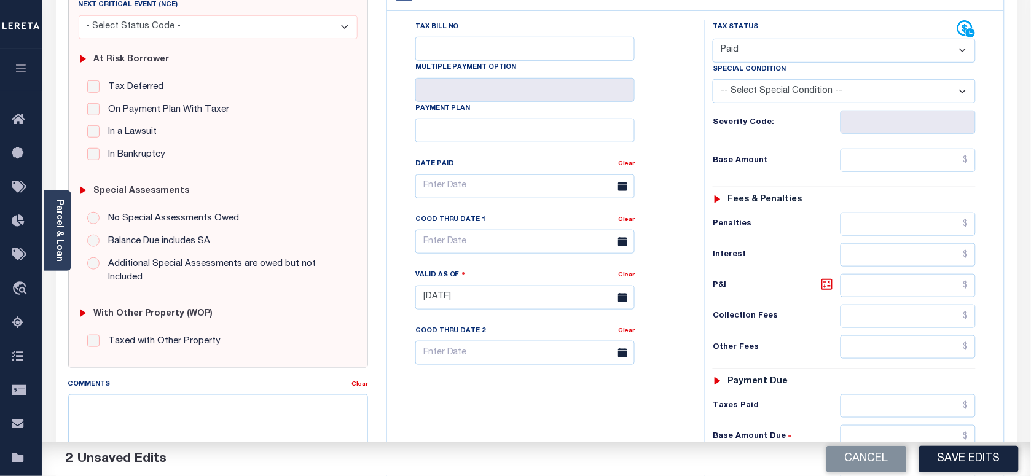
scroll to position [307, 0]
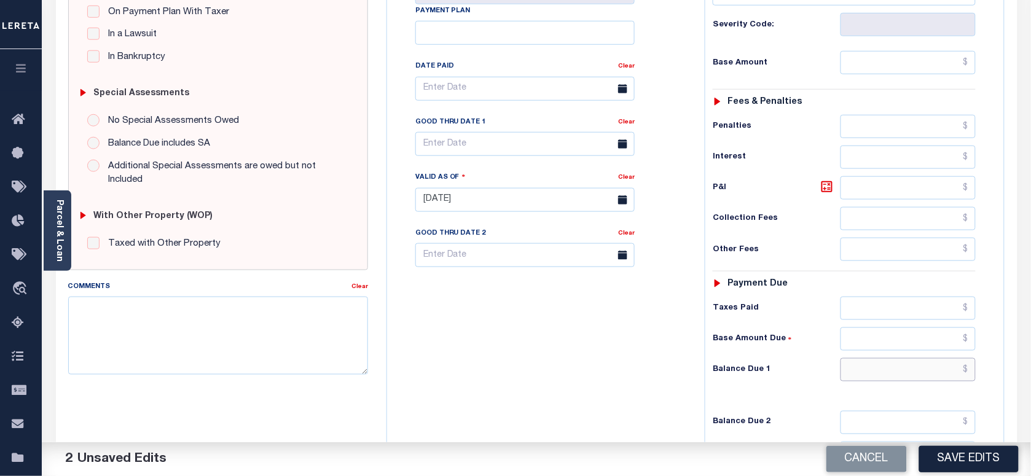
click at [870, 372] on input "text" at bounding box center [908, 369] width 136 height 23
type input "$0.00"
click at [264, 346] on textarea "Comments" at bounding box center [218, 335] width 300 height 77
type textarea "Information taken verbally"
click at [967, 466] on button "Save Edits" at bounding box center [968, 459] width 99 height 26
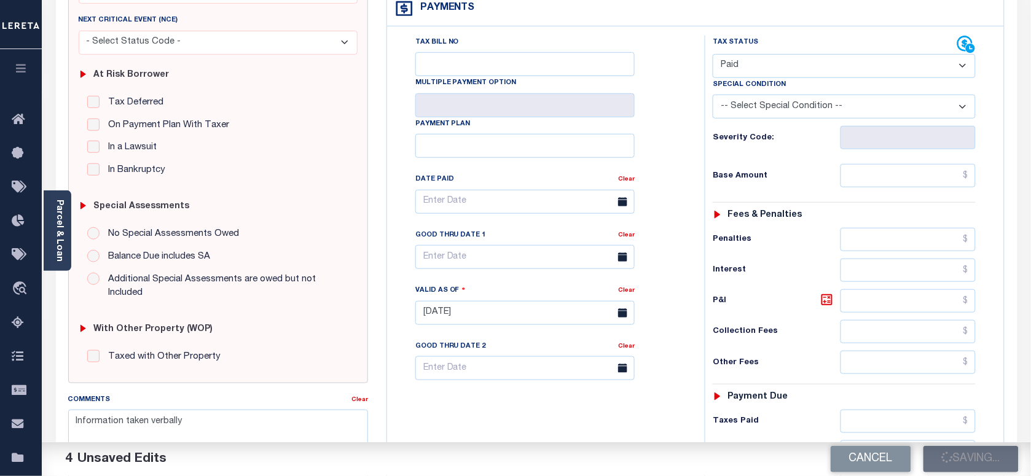
scroll to position [77, 0]
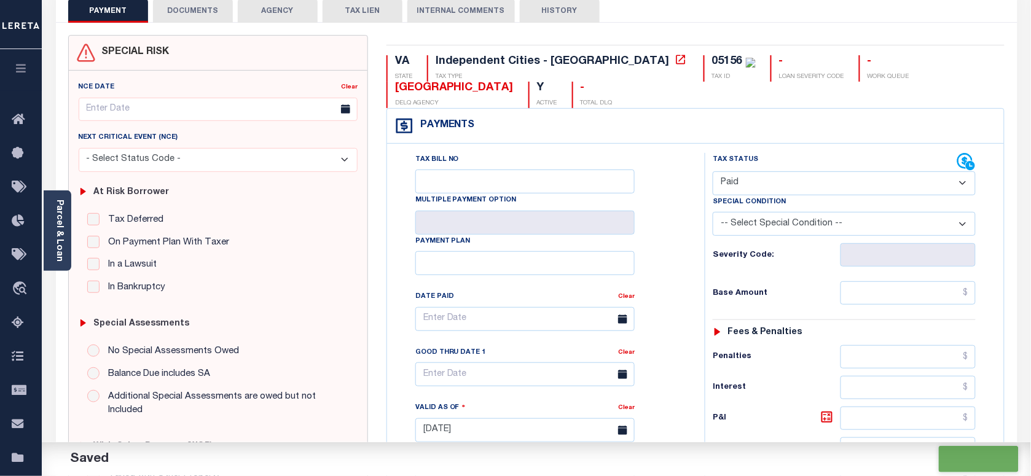
checkbox input "false"
type input "$0"
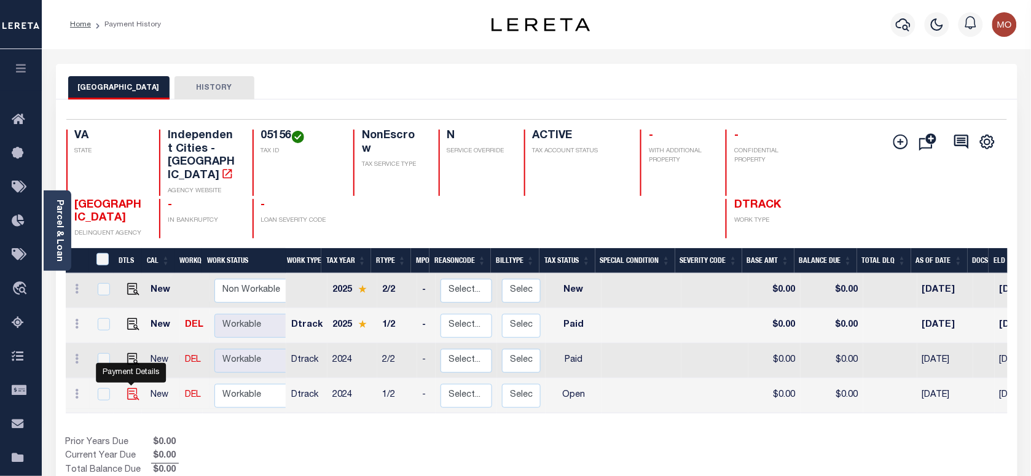
click at [130, 388] on img "" at bounding box center [133, 394] width 12 height 12
checkbox input "true"
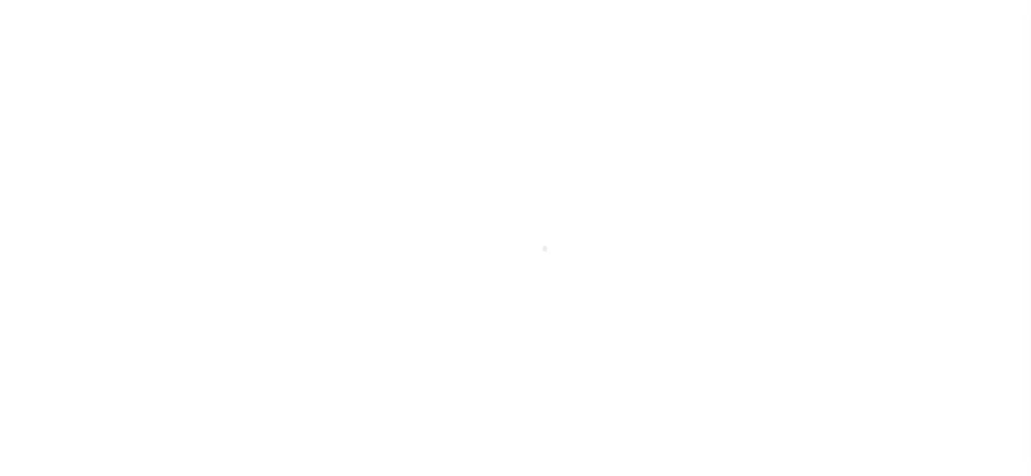
checkbox input "false"
type input "[DATE]"
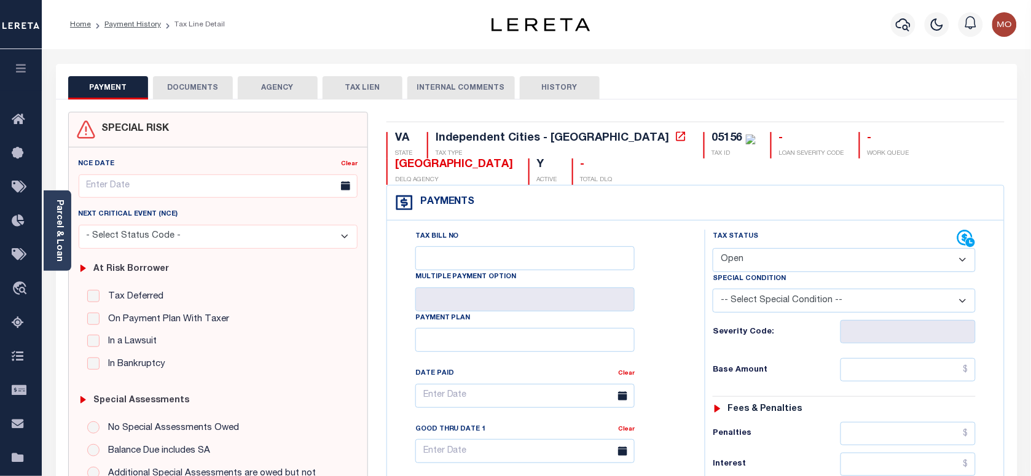
click at [768, 259] on select "- Select Status Code - Open Due/Unpaid Paid Incomplete No Tax Due Internal Refu…" at bounding box center [843, 260] width 263 height 24
select select "PYD"
click at [712, 248] on select "- Select Status Code - Open Due/Unpaid Paid Incomplete No Tax Due Internal Refu…" at bounding box center [843, 260] width 263 height 24
type input "[DATE]"
click at [716, 336] on h6 "Severity Code:" at bounding box center [775, 332] width 127 height 10
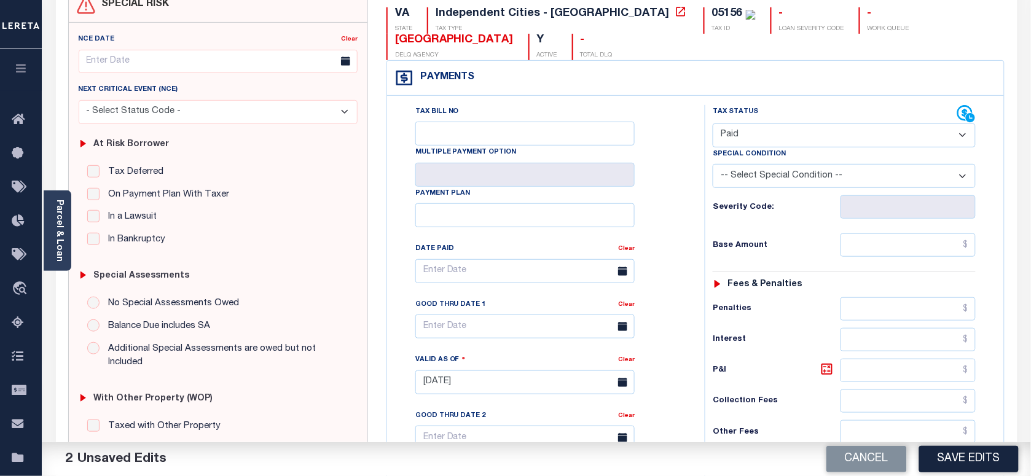
scroll to position [230, 0]
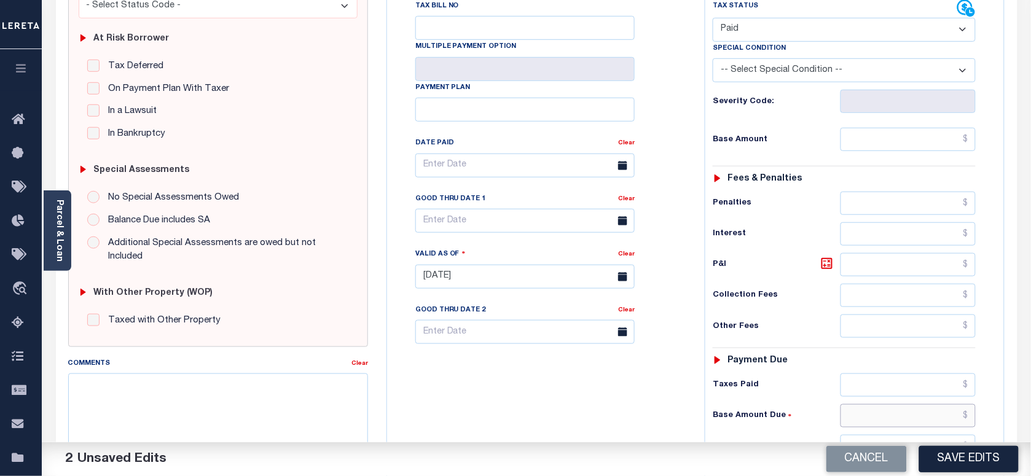
click at [876, 419] on input "text" at bounding box center [908, 415] width 136 height 23
click at [743, 211] on div "Penalties" at bounding box center [843, 203] width 263 height 23
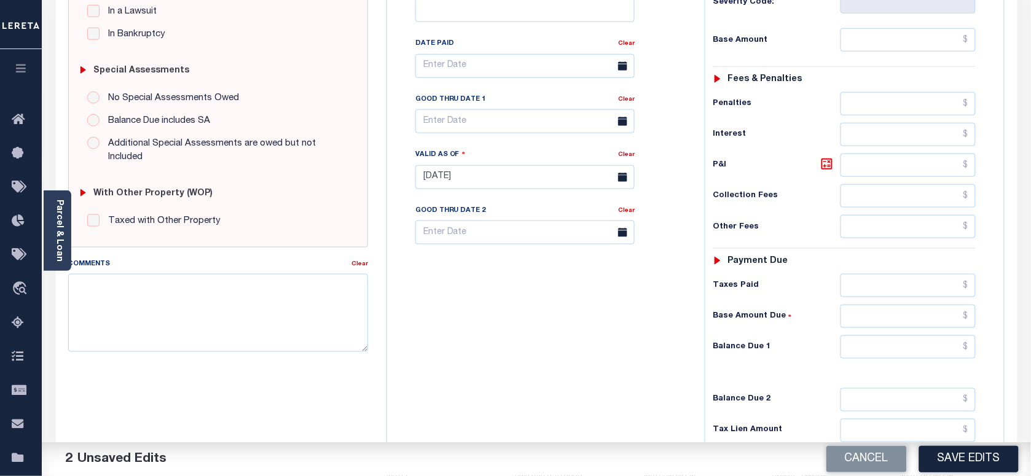
scroll to position [459, 0]
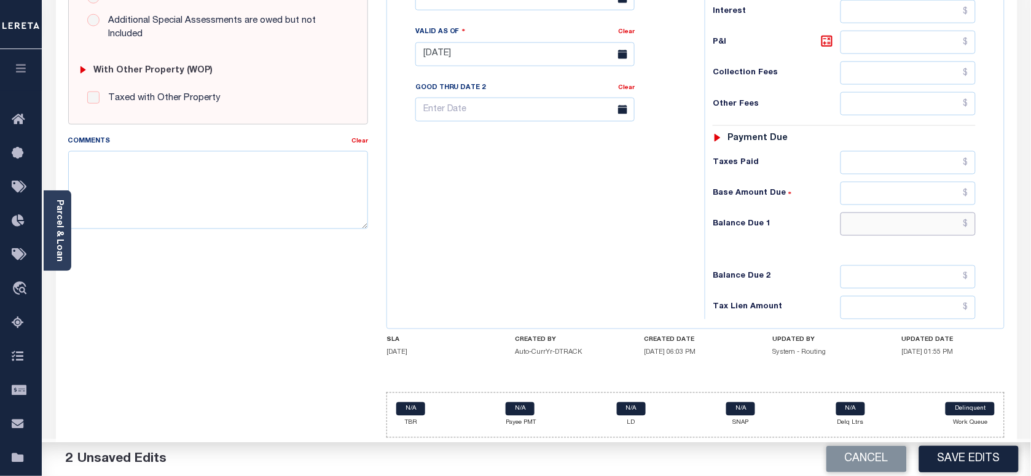
click at [885, 227] on input "text" at bounding box center [908, 224] width 136 height 23
type input "$0.00"
click at [162, 172] on textarea "Comments" at bounding box center [218, 189] width 300 height 77
type textarea "Information taken verbally"
click at [959, 456] on button "Save Edits" at bounding box center [968, 459] width 99 height 26
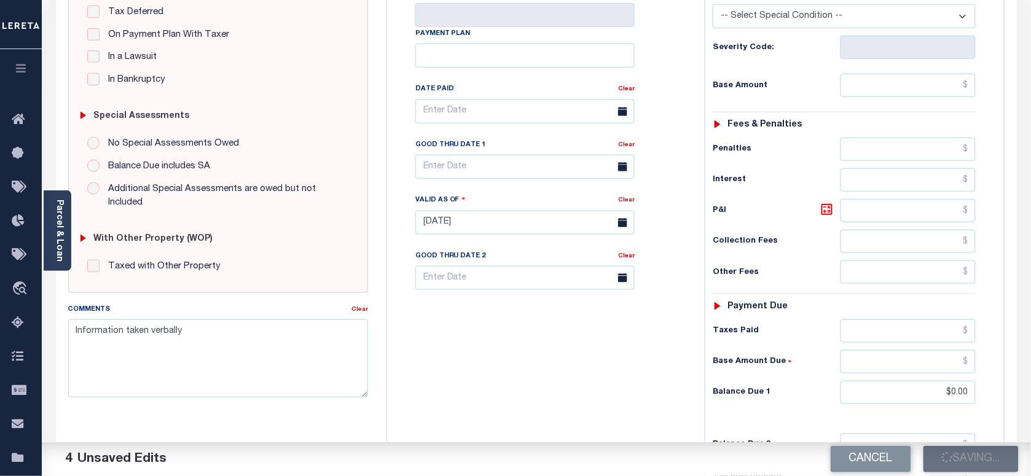
scroll to position [152, 0]
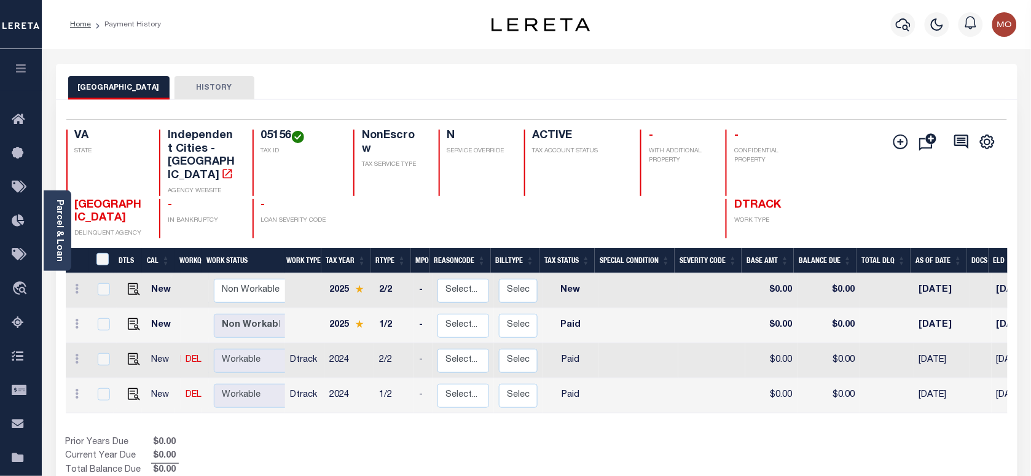
scroll to position [154, 0]
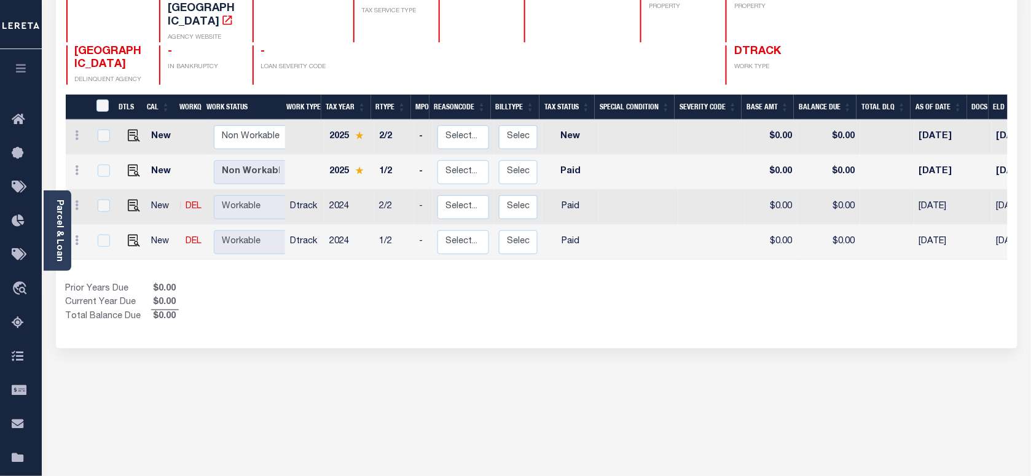
drag, startPoint x: 880, startPoint y: 43, endPoint x: 892, endPoint y: 43, distance: 11.7
click at [880, 43] on div "Add Installment Line [GEOGRAPHIC_DATA]" at bounding box center [927, 30] width 157 height 109
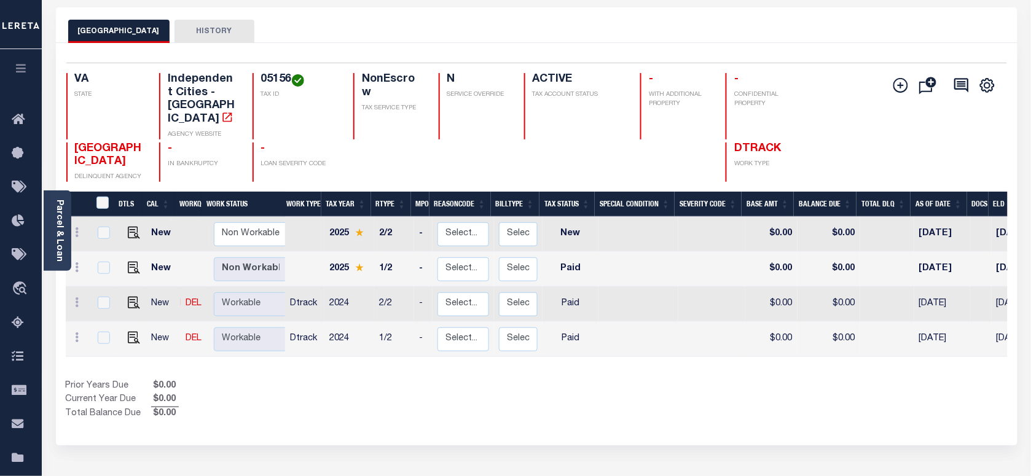
scroll to position [0, 0]
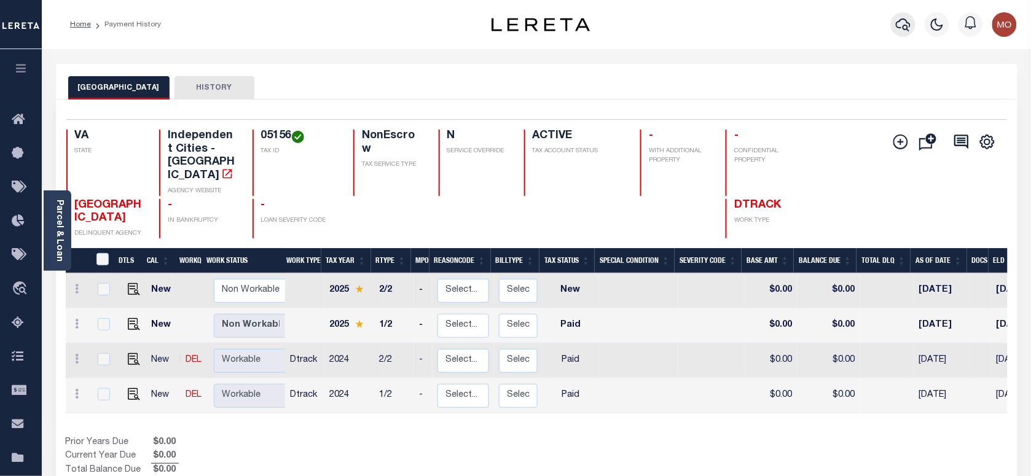
click at [907, 17] on icon "button" at bounding box center [902, 24] width 15 height 15
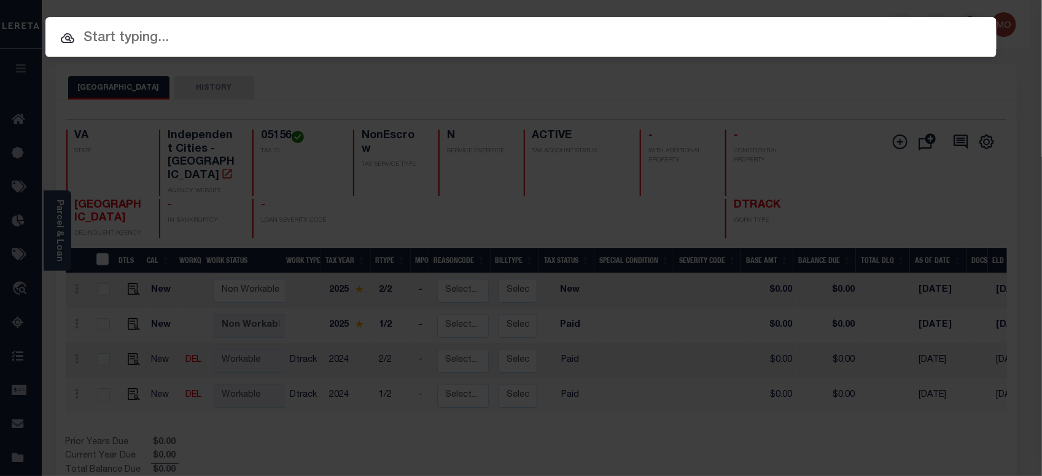
click at [190, 39] on input "text" at bounding box center [520, 38] width 951 height 21
paste input "275841833"
type input "275841833"
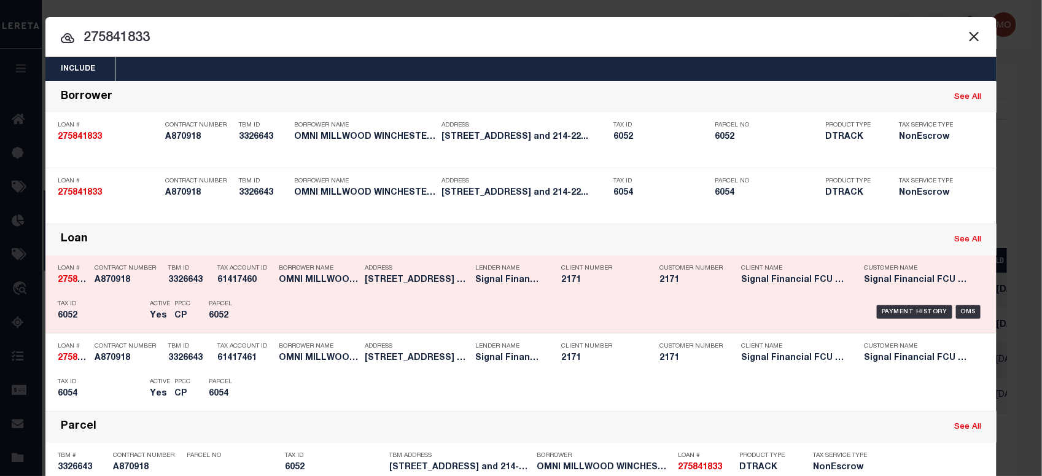
click at [190, 307] on div "PPCC CP" at bounding box center [182, 312] width 34 height 36
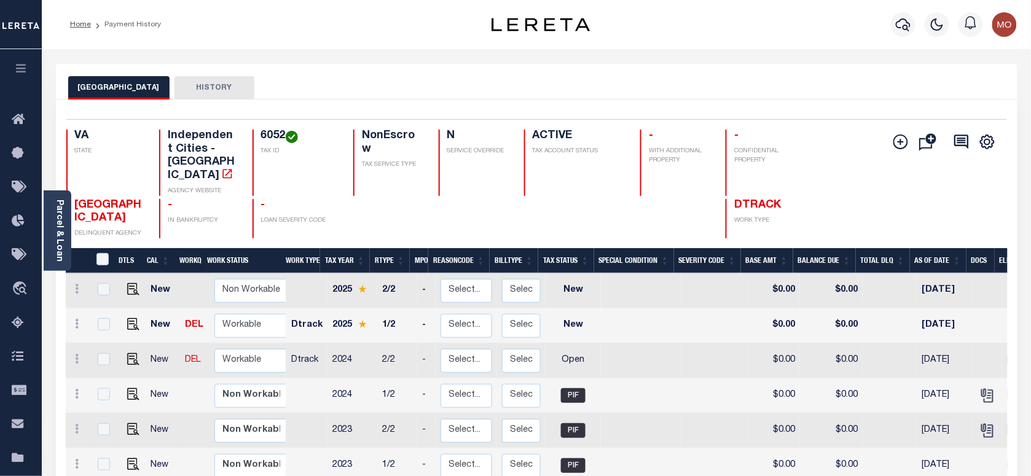
click at [802, 60] on div "Parcel & Loan Loan Details 275841833 LOAN NO NEW" at bounding box center [537, 409] width 980 height 720
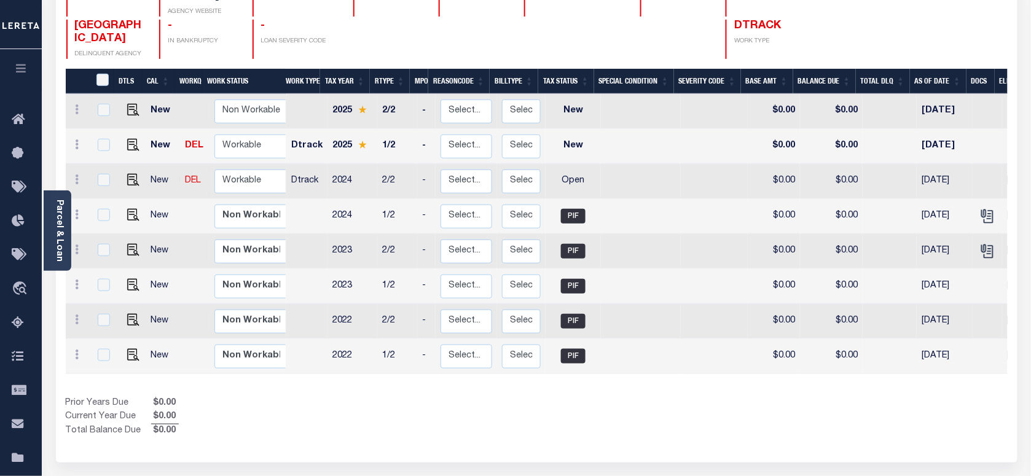
scroll to position [154, 0]
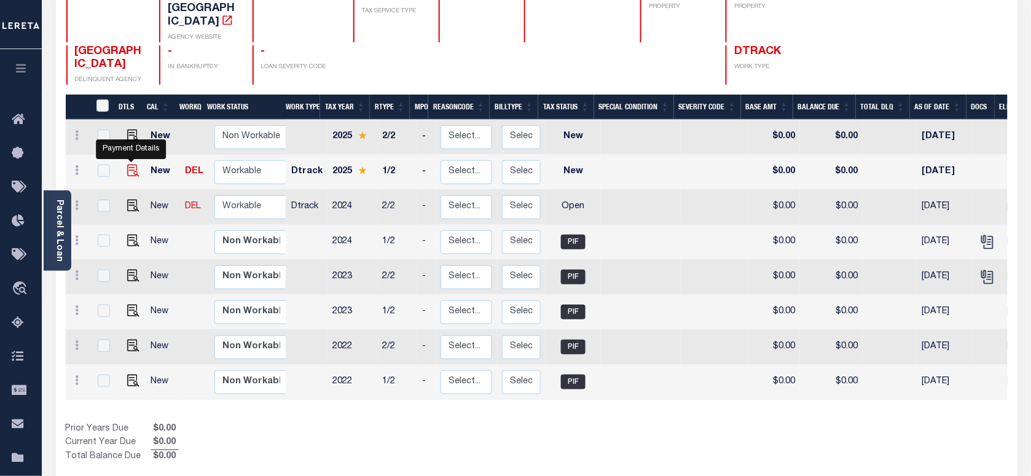
click at [132, 165] on img "" at bounding box center [133, 171] width 12 height 12
checkbox input "true"
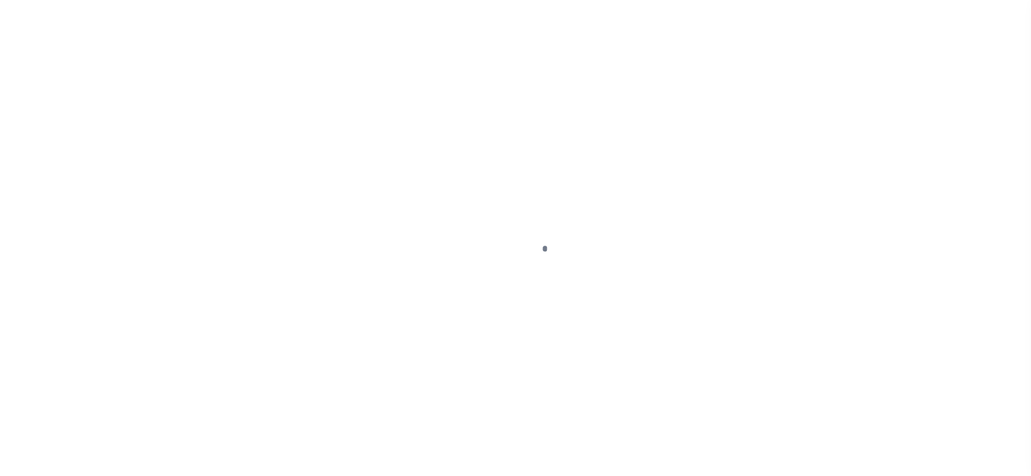
checkbox input "false"
type input "[DATE]"
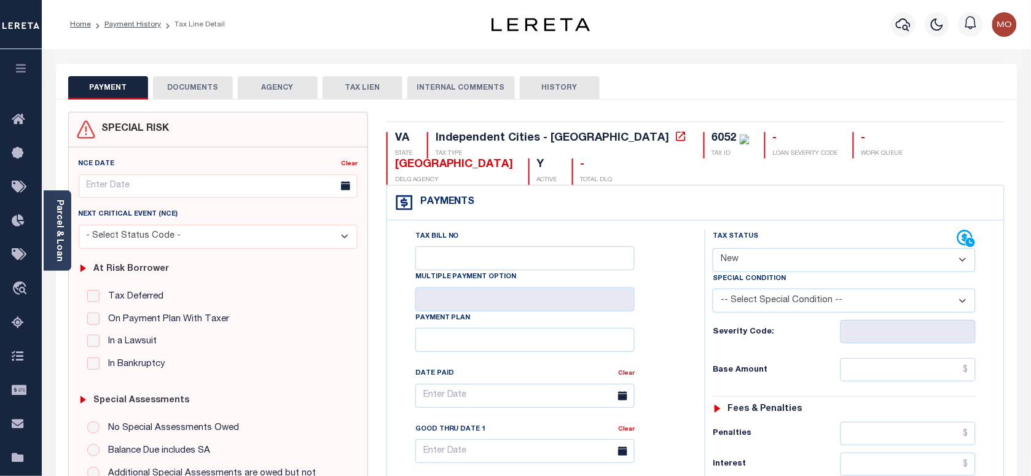
drag, startPoint x: 786, startPoint y: 266, endPoint x: 790, endPoint y: 271, distance: 7.0
click at [786, 265] on select "- Select Status Code - Open Due/Unpaid Paid Incomplete No Tax Due Internal Refu…" at bounding box center [843, 260] width 263 height 24
select select "PYD"
click at [712, 249] on select "- Select Status Code - Open Due/Unpaid Paid Incomplete No Tax Due Internal Refu…" at bounding box center [843, 260] width 263 height 24
type input "[DATE]"
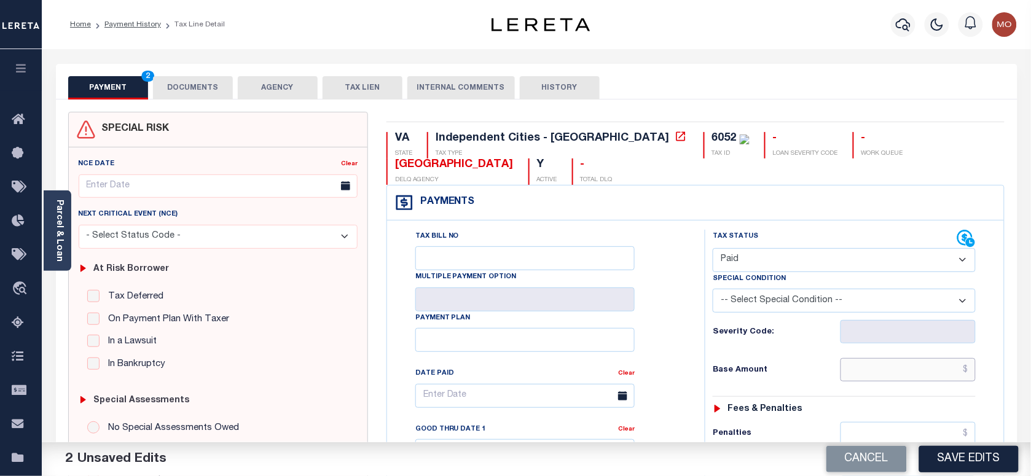
drag, startPoint x: 879, startPoint y: 377, endPoint x: 854, endPoint y: 367, distance: 27.0
click at [879, 377] on input "text" at bounding box center [908, 369] width 136 height 23
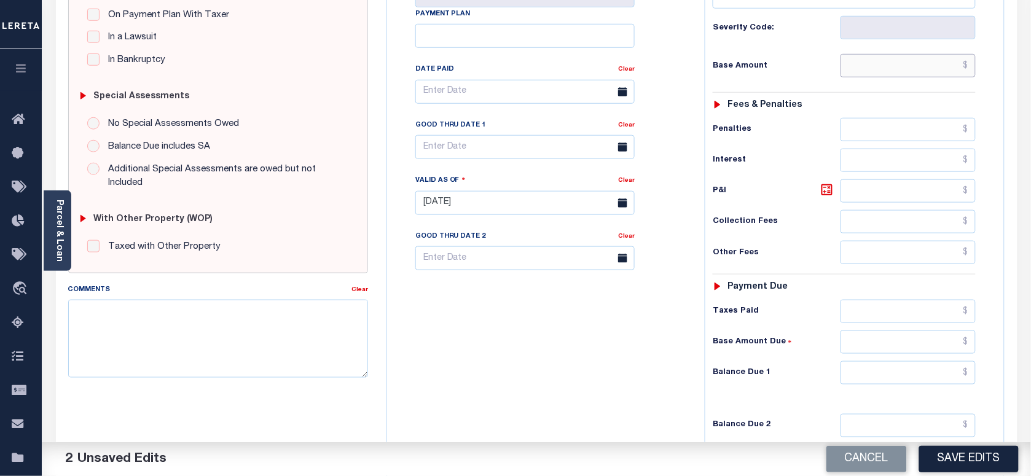
scroll to position [307, 0]
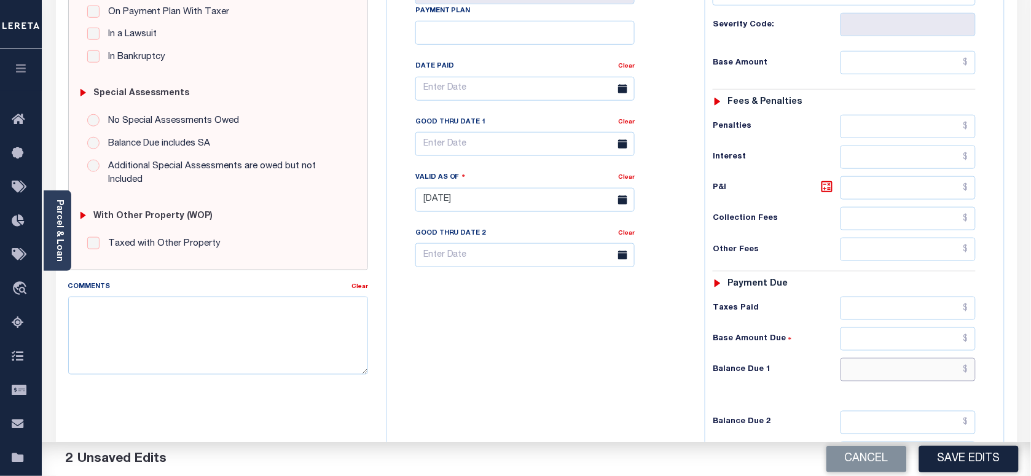
click at [886, 381] on input "text" at bounding box center [908, 369] width 136 height 23
type input "$0.00"
click at [269, 350] on textarea "Comments" at bounding box center [218, 335] width 300 height 77
paste textarea "Information taken verbally"
type textarea "Information taken verbally"
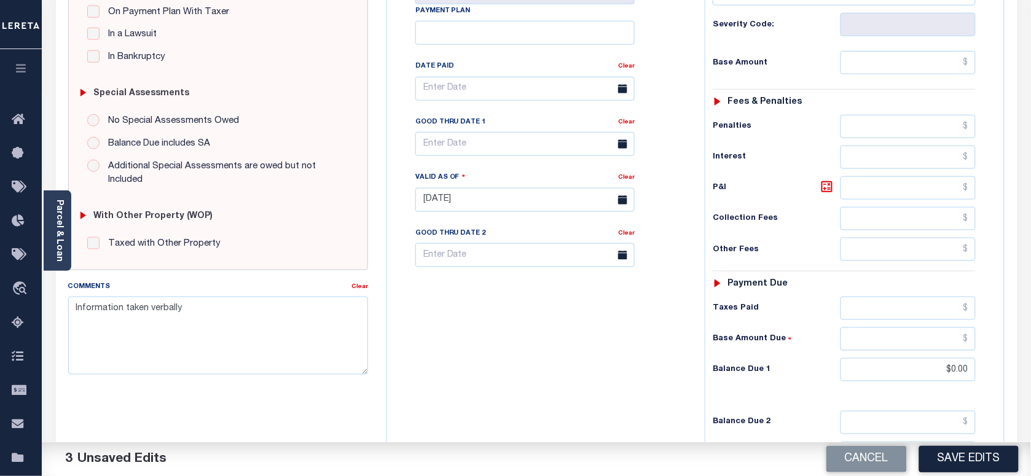
drag, startPoint x: 995, startPoint y: 461, endPoint x: 967, endPoint y: 455, distance: 28.5
click at [995, 461] on button "Save Edits" at bounding box center [968, 459] width 99 height 26
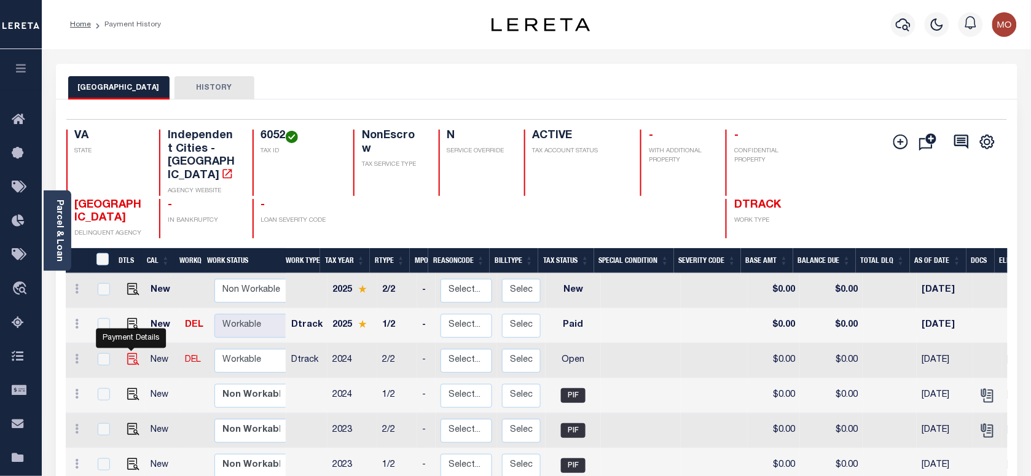
click at [136, 353] on img "" at bounding box center [133, 359] width 12 height 12
checkbox input "true"
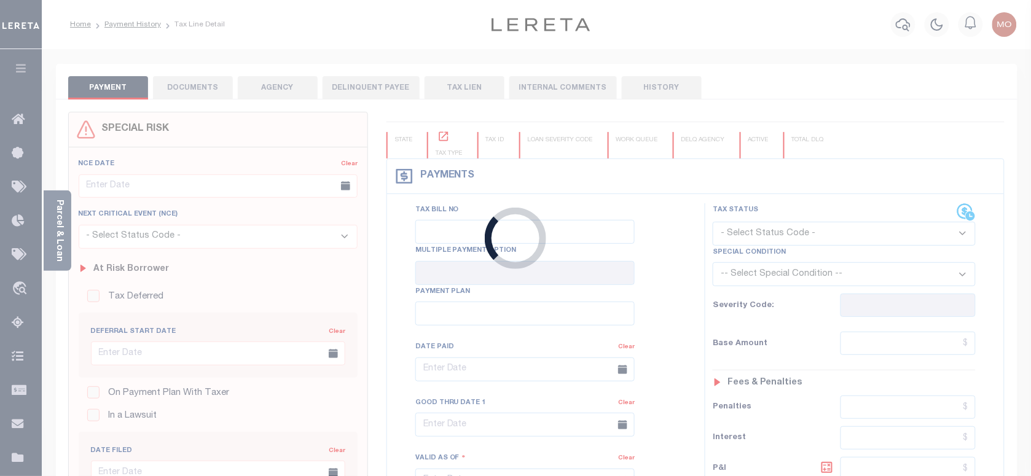
click at [773, 241] on div "Loading..." at bounding box center [515, 238] width 1031 height 476
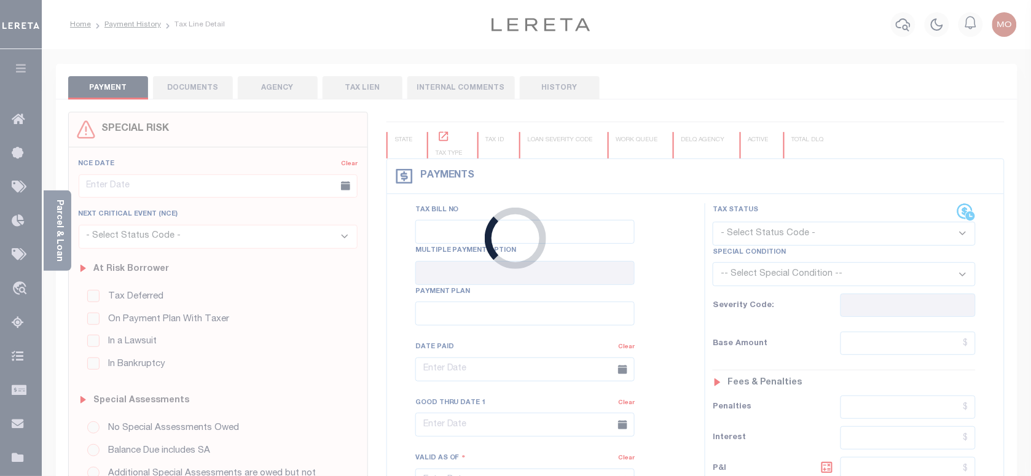
checkbox input "false"
type input "[DATE]"
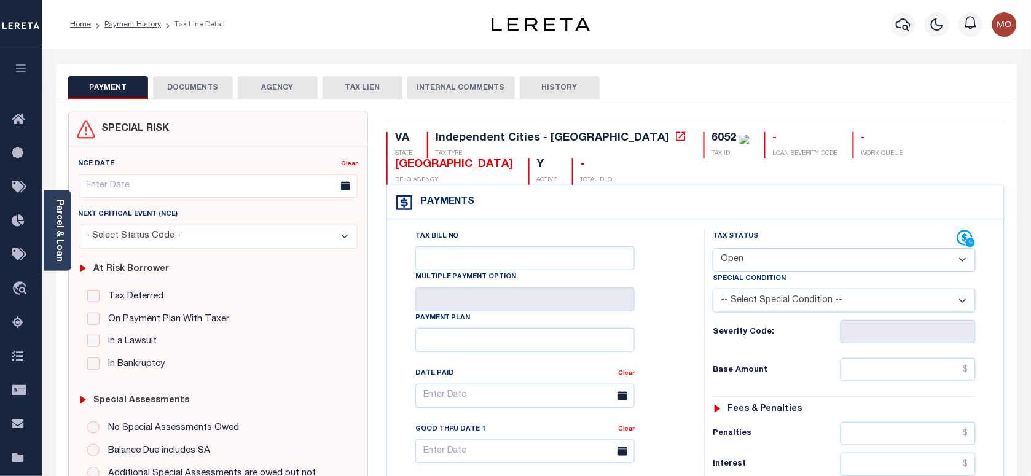
click at [760, 231] on div "Tax Status Status" at bounding box center [834, 239] width 244 height 18
click at [745, 260] on select "- Select Status Code - Open Due/Unpaid Paid Incomplete No Tax Due Internal Refu…" at bounding box center [843, 260] width 263 height 24
select select "PYD"
click at [712, 249] on select "- Select Status Code - Open Due/Unpaid Paid Incomplete No Tax Due Internal Refu…" at bounding box center [843, 260] width 263 height 24
type input "[DATE]"
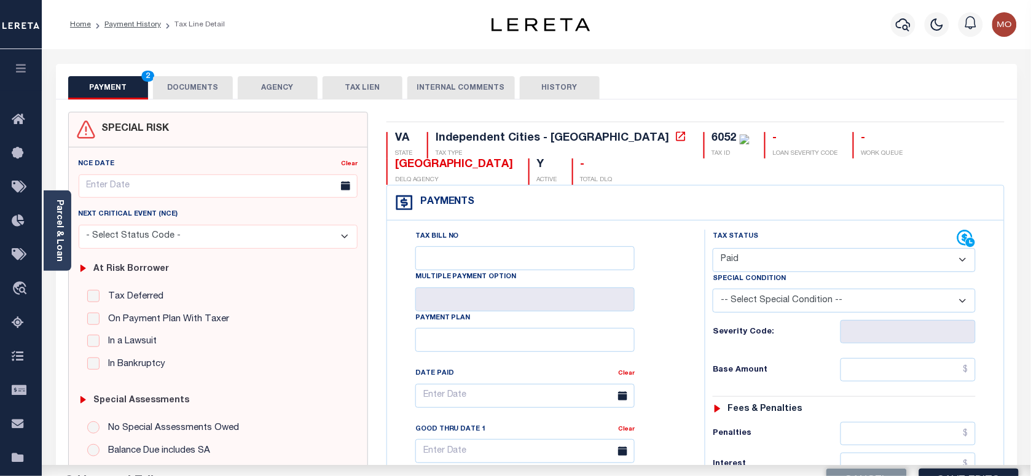
click at [717, 337] on h6 "Severity Code:" at bounding box center [775, 332] width 127 height 10
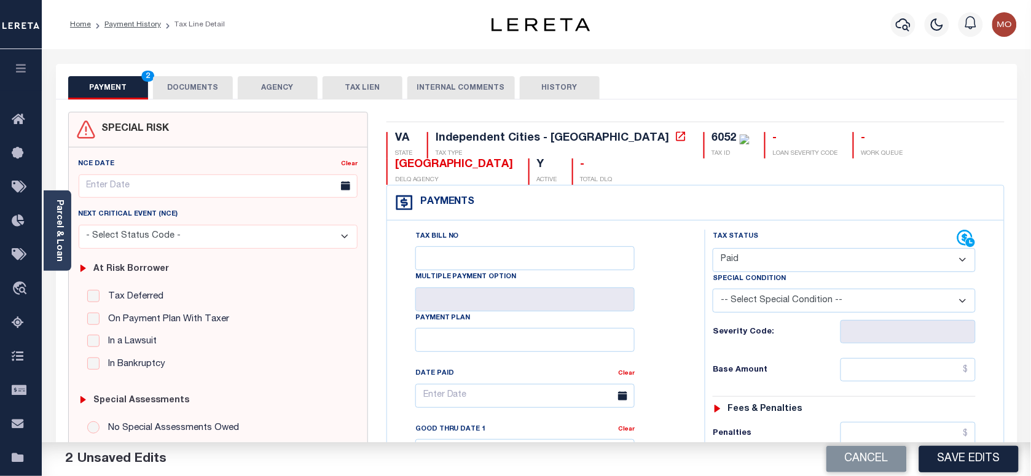
scroll to position [307, 0]
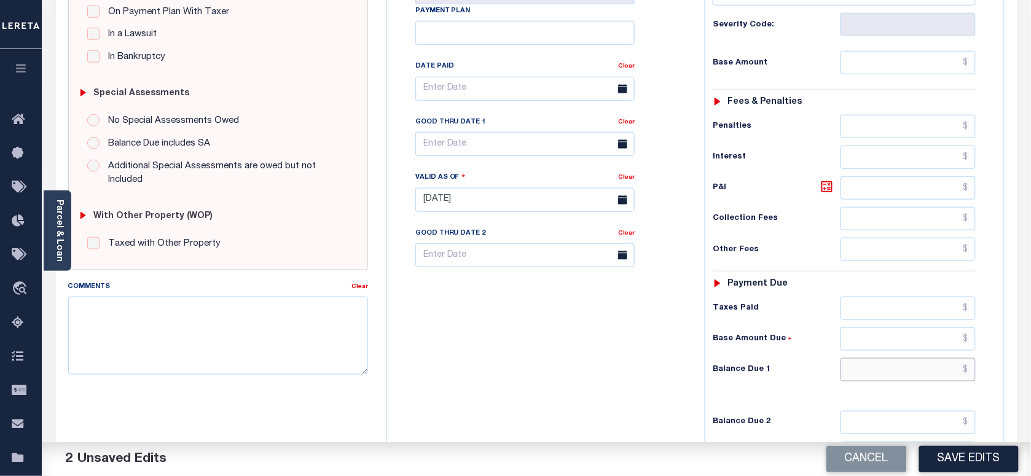
click at [866, 381] on input "text" at bounding box center [908, 369] width 136 height 23
type input "$0.00"
click at [181, 361] on textarea "Comments" at bounding box center [218, 335] width 300 height 77
paste textarea "Information taken verbally"
type textarea "Information taken verbally"
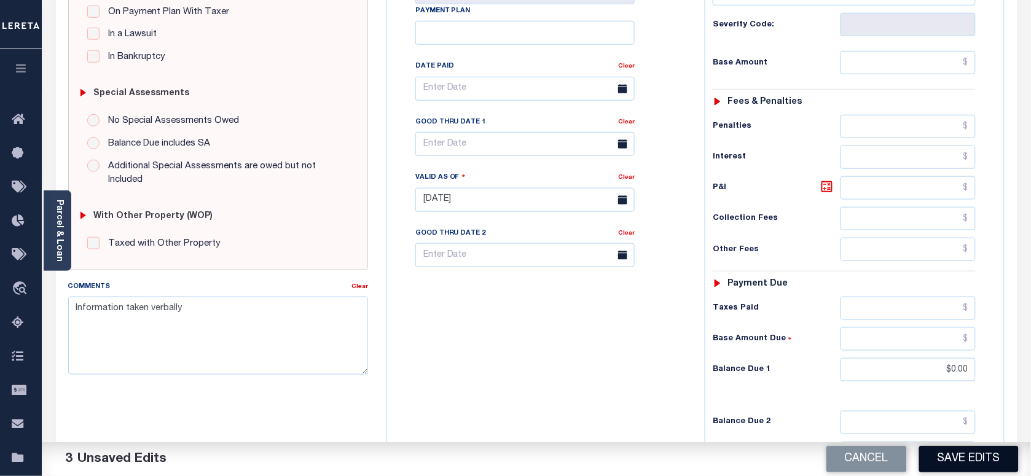
click at [988, 453] on button "Save Edits" at bounding box center [968, 459] width 99 height 26
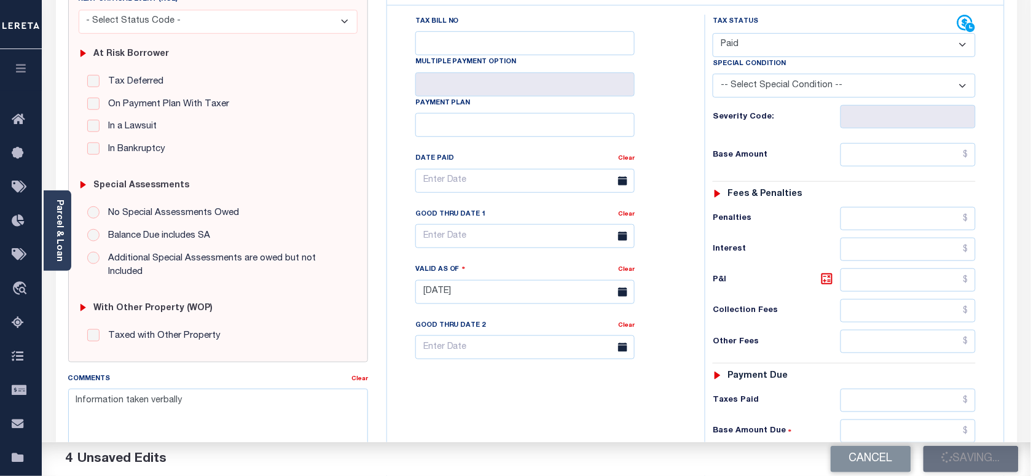
scroll to position [77, 0]
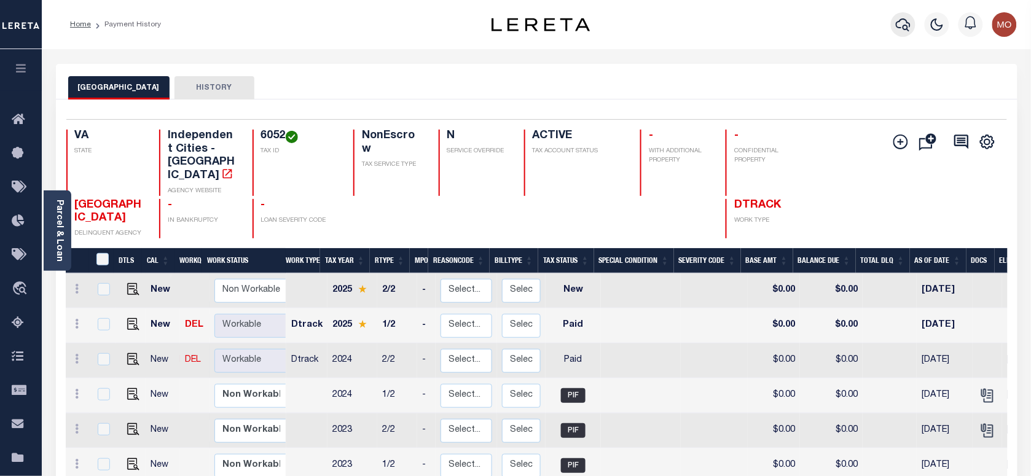
click at [905, 17] on icon "button" at bounding box center [902, 24] width 15 height 15
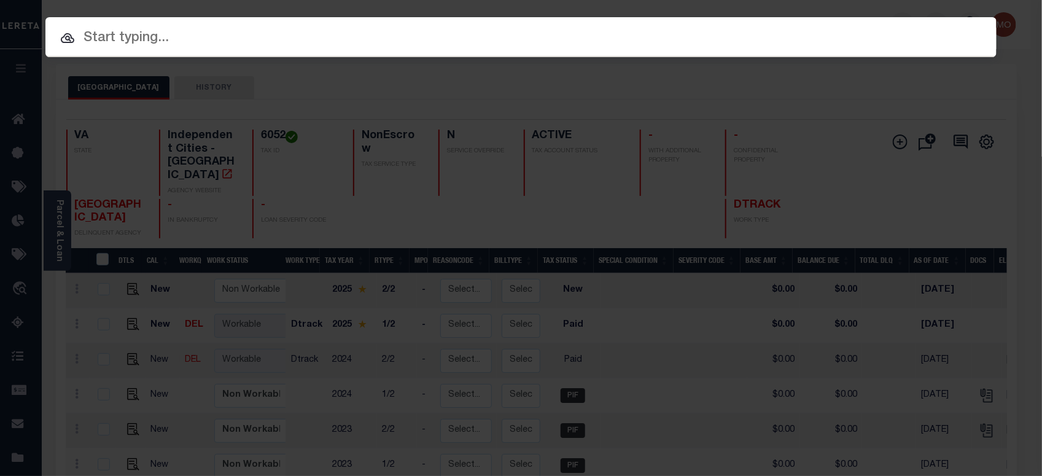
click at [155, 36] on input "text" at bounding box center [520, 38] width 951 height 21
paste input "275841833"
type input "275841833"
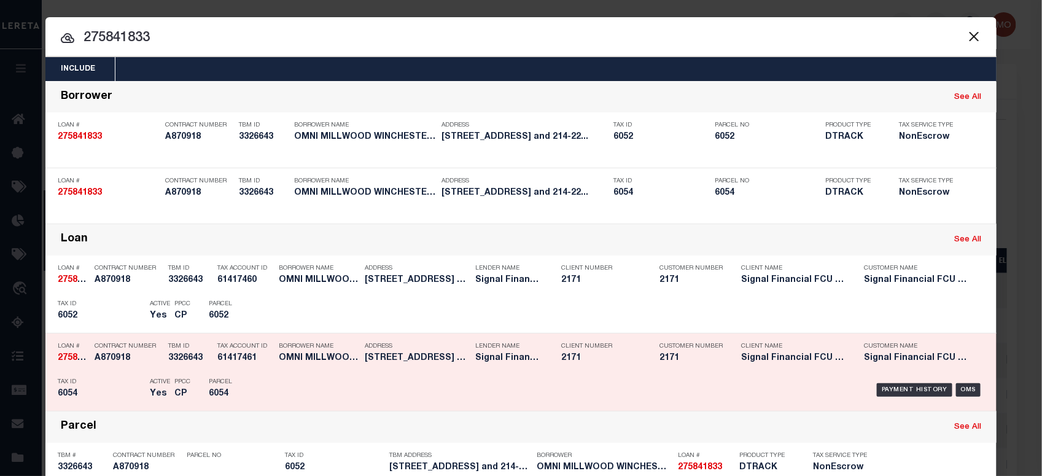
click at [104, 376] on div "Tax ID 6054" at bounding box center [101, 390] width 86 height 36
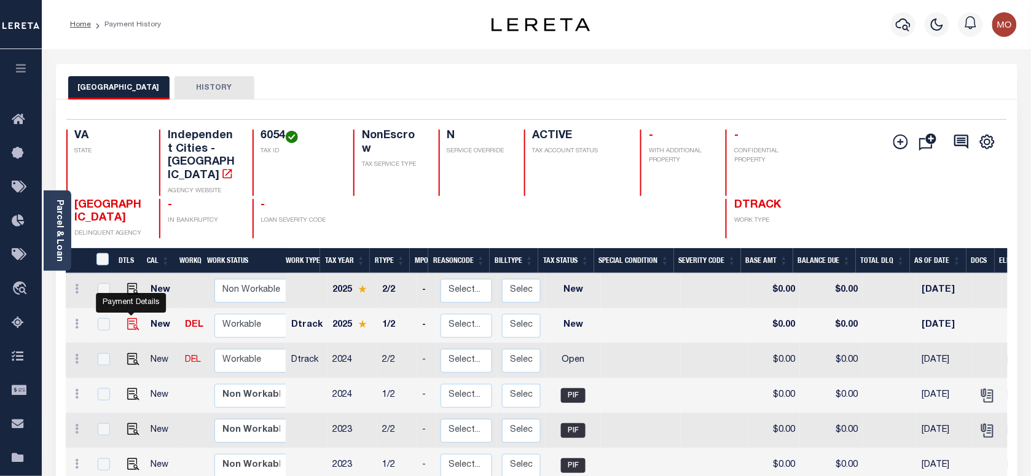
click at [127, 318] on img "" at bounding box center [133, 324] width 12 height 12
checkbox input "true"
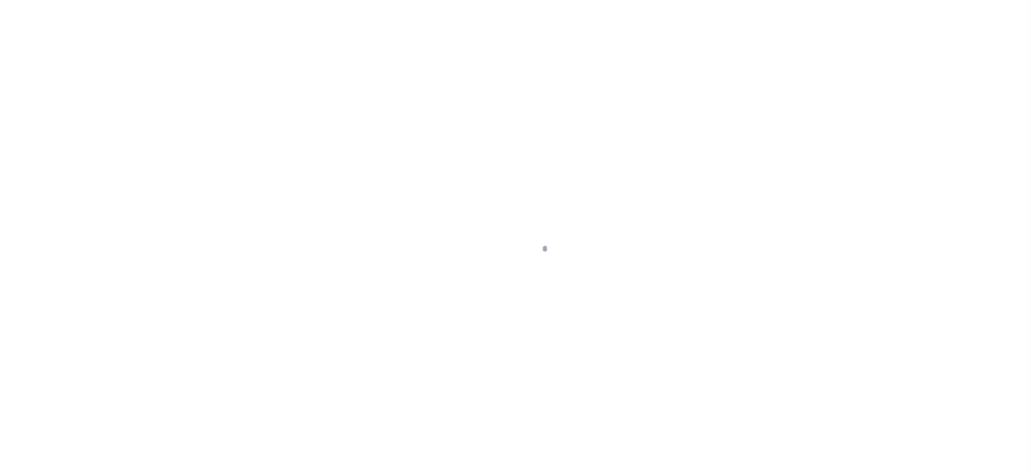
checkbox input "false"
type input "[DATE]"
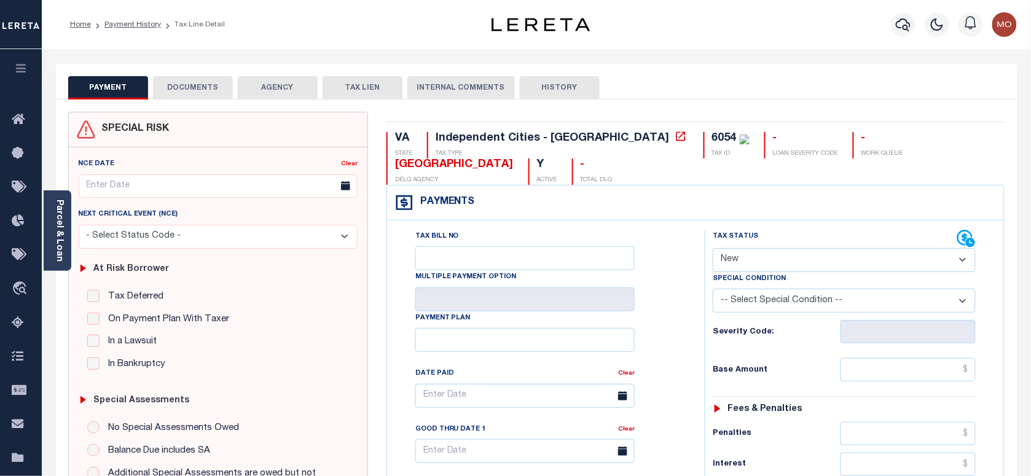
click at [765, 265] on select "- Select Status Code - Open Due/Unpaid Paid Incomplete No Tax Due Internal Refu…" at bounding box center [843, 260] width 263 height 24
select select "PYD"
click at [712, 249] on select "- Select Status Code - Open Due/Unpaid Paid Incomplete No Tax Due Internal Refu…" at bounding box center [843, 260] width 263 height 24
type input "[DATE]"
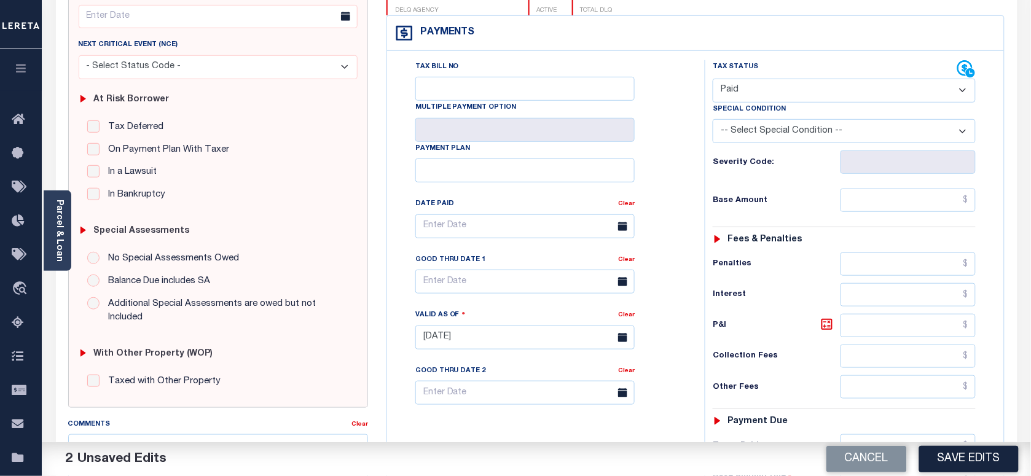
scroll to position [307, 0]
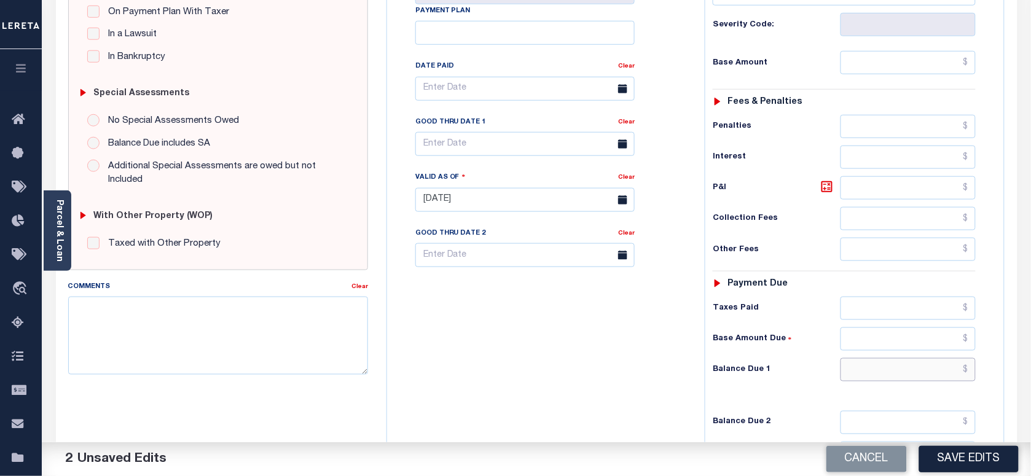
click at [860, 381] on input "text" at bounding box center [908, 369] width 136 height 23
type input "$0.00"
click at [192, 326] on textarea "Comments" at bounding box center [218, 335] width 300 height 77
paste textarea "Information taken verbally"
type textarea "Information taken verbally"
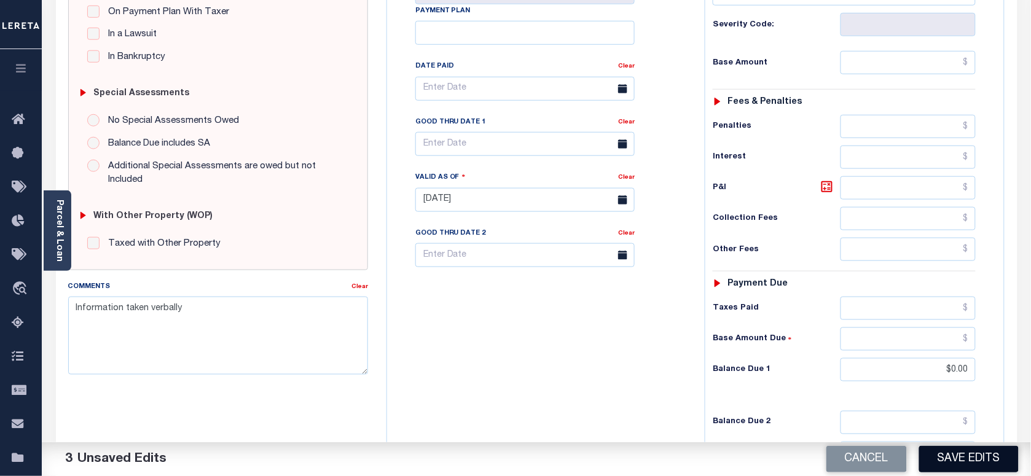
click at [967, 447] on button "Save Edits" at bounding box center [968, 459] width 99 height 26
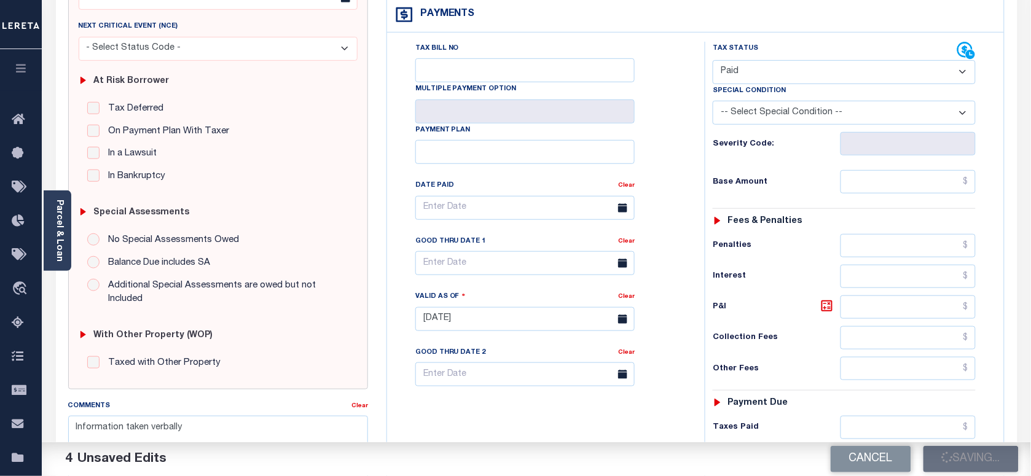
scroll to position [77, 0]
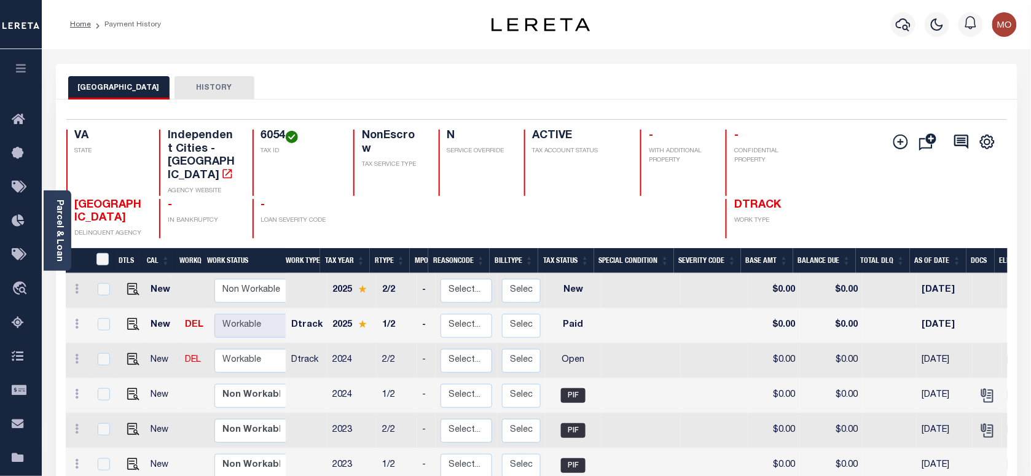
click at [617, 80] on div "WINCHESTER CITY HISTORY" at bounding box center [536, 87] width 937 height 23
click at [127, 353] on img "" at bounding box center [133, 359] width 12 height 12
checkbox input "true"
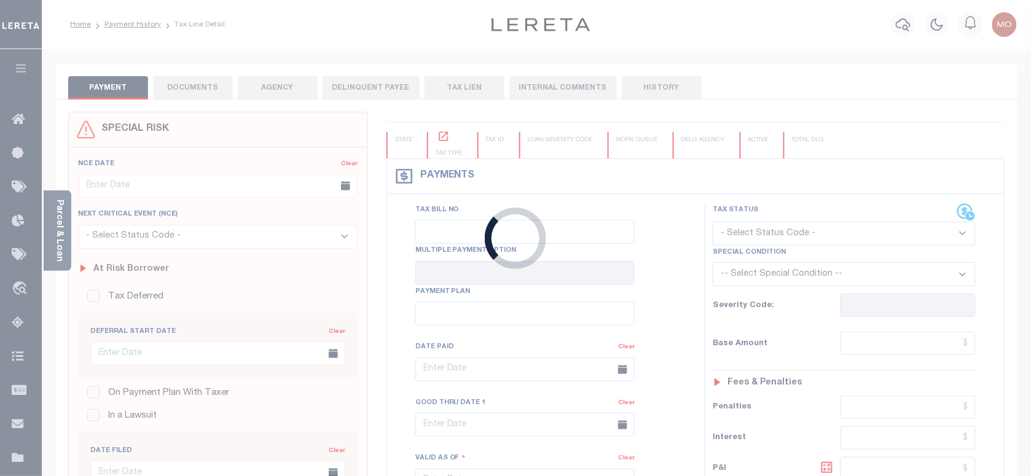
checkbox input "false"
type input "[DATE]"
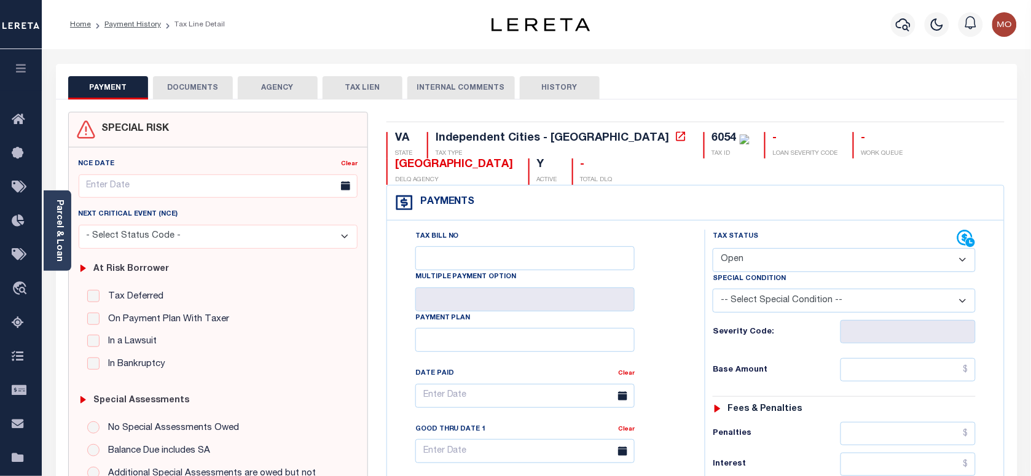
click at [750, 251] on select "- Select Status Code - Open Due/Unpaid Paid Incomplete No Tax Due Internal Refu…" at bounding box center [843, 260] width 263 height 24
select select "PYD"
click at [712, 249] on select "- Select Status Code - Open Due/Unpaid Paid Incomplete No Tax Due Internal Refu…" at bounding box center [843, 260] width 263 height 24
type input "09/15/2025"
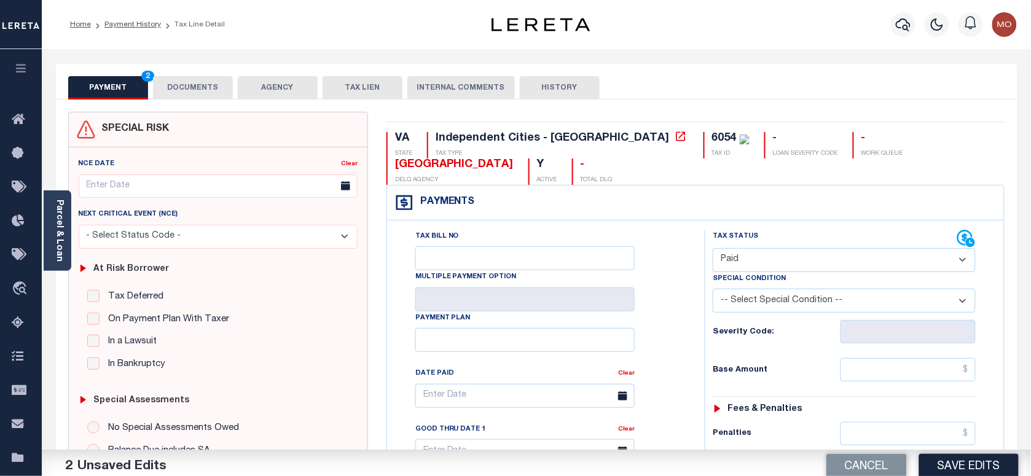
click at [639, 314] on div "Tax Bill No Multiple Payment Option Payment Plan Clear" at bounding box center [542, 402] width 287 height 345
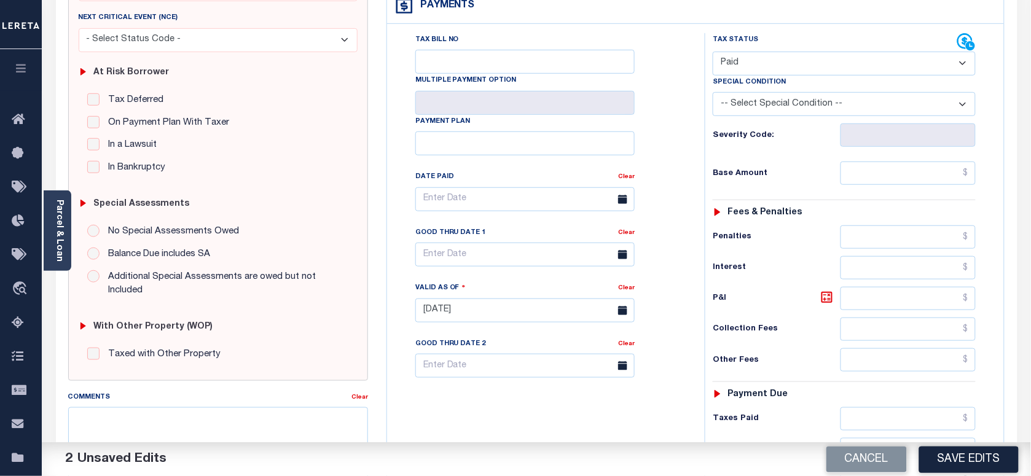
scroll to position [307, 0]
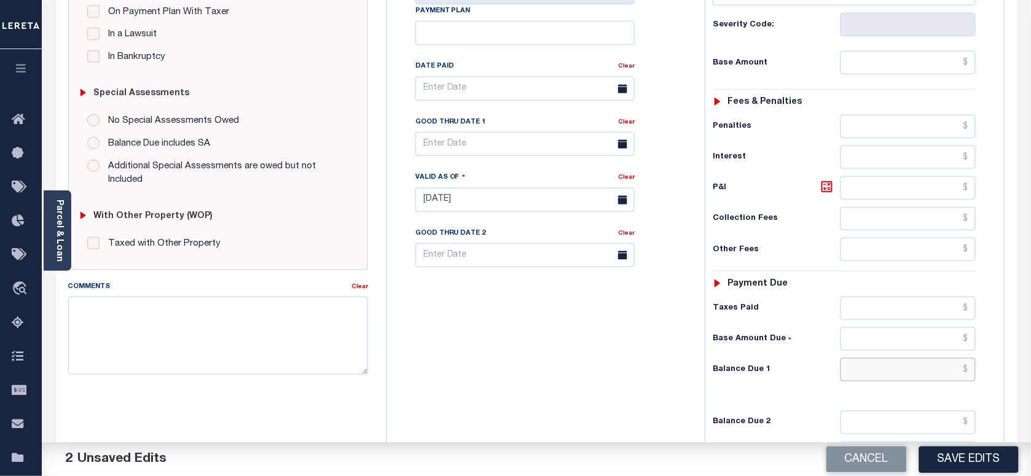
click at [894, 381] on input "text" at bounding box center [908, 369] width 136 height 23
type input "$0.00"
click at [626, 379] on div "Tax Bill No Multiple Payment Option Payment Plan Clear" at bounding box center [542, 194] width 305 height 542
drag, startPoint x: 590, startPoint y: 321, endPoint x: 387, endPoint y: 303, distance: 204.1
click at [590, 321] on div "Tax Bill No Multiple Payment Option Payment Plan Clear" at bounding box center [542, 194] width 305 height 542
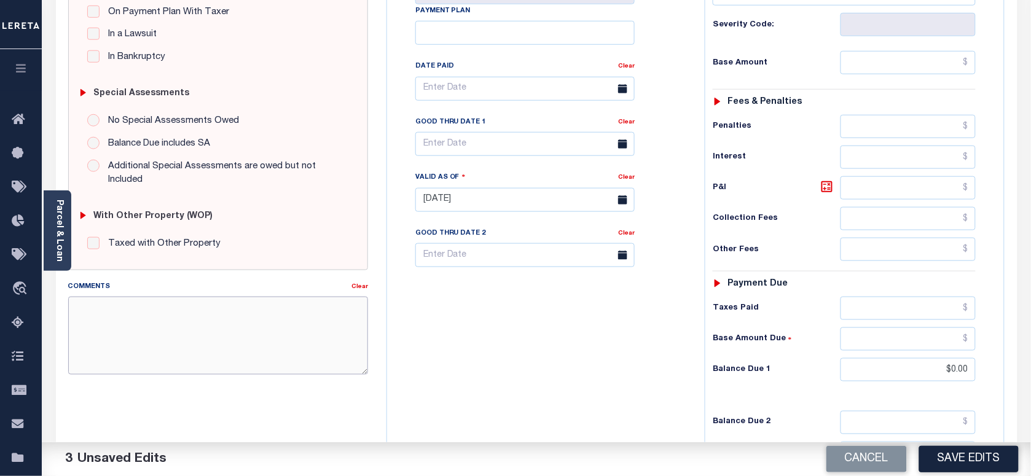
click at [256, 345] on textarea "Comments" at bounding box center [218, 335] width 300 height 77
paste textarea "Information taken verbally"
type textarea "Information taken verbally"
click at [967, 470] on button "Save Edits" at bounding box center [968, 459] width 99 height 26
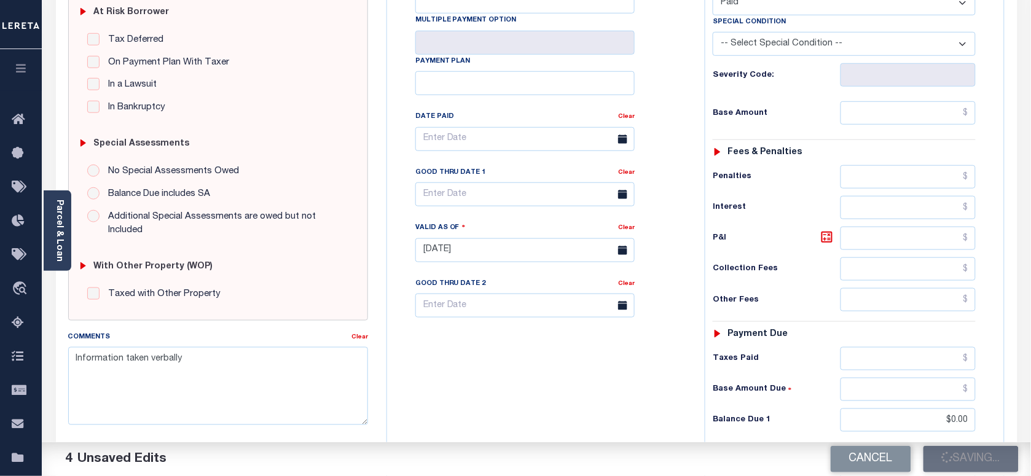
scroll to position [230, 0]
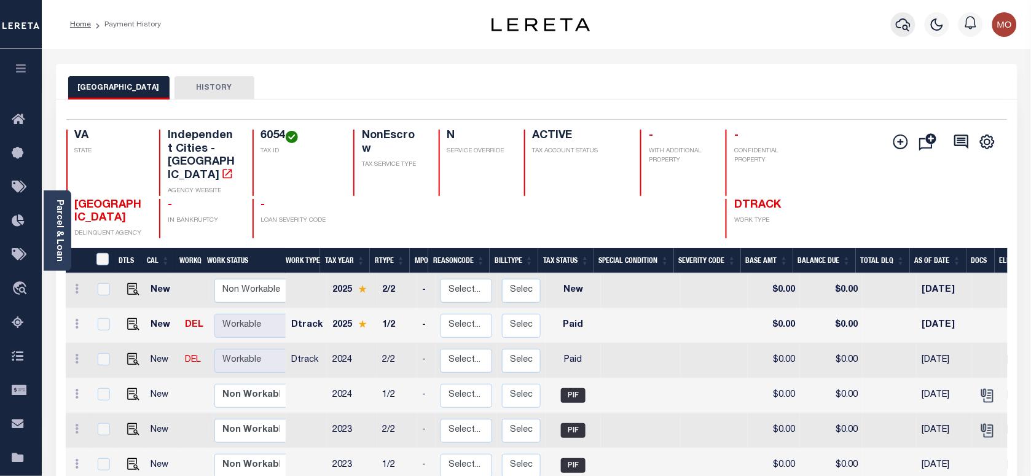
click at [913, 23] on button "button" at bounding box center [903, 24] width 25 height 25
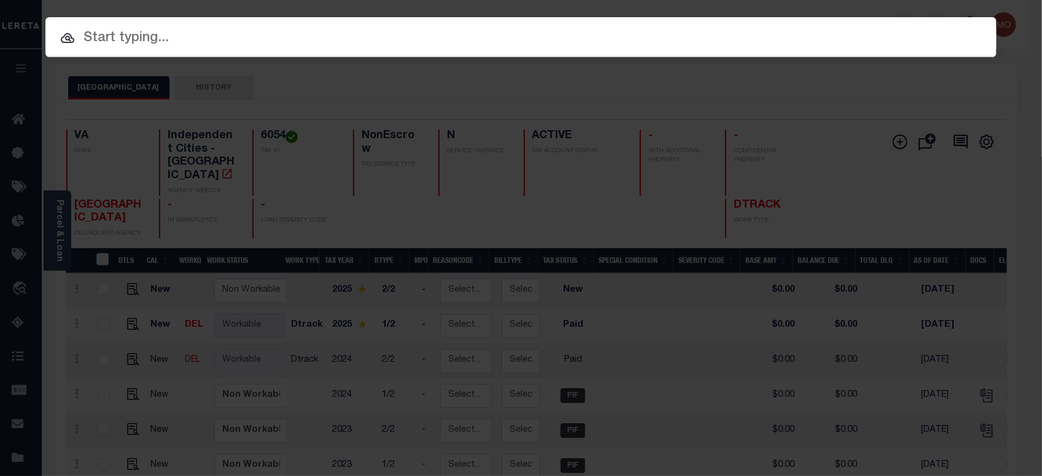
click at [169, 41] on input "text" at bounding box center [520, 38] width 951 height 21
paste input "149001832300"
type input "149001832300"
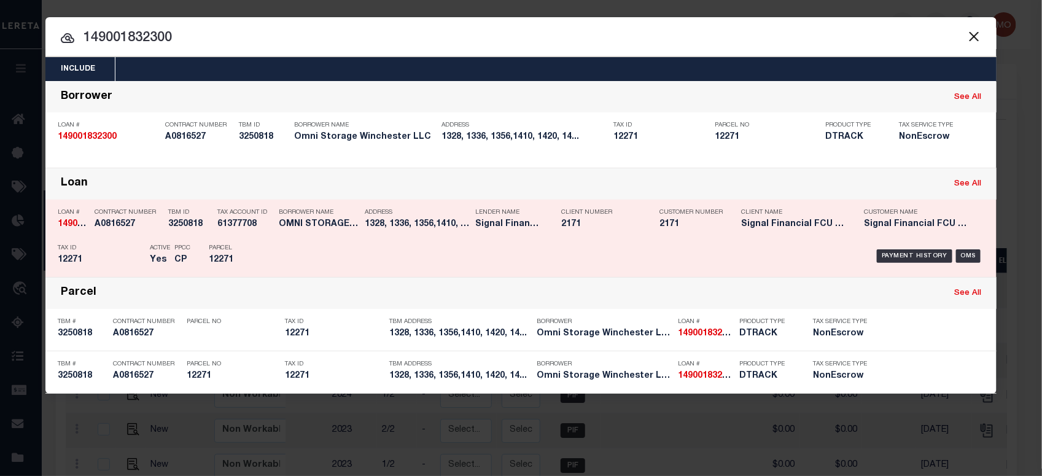
click at [167, 256] on div "PPCC CP" at bounding box center [182, 256] width 34 height 36
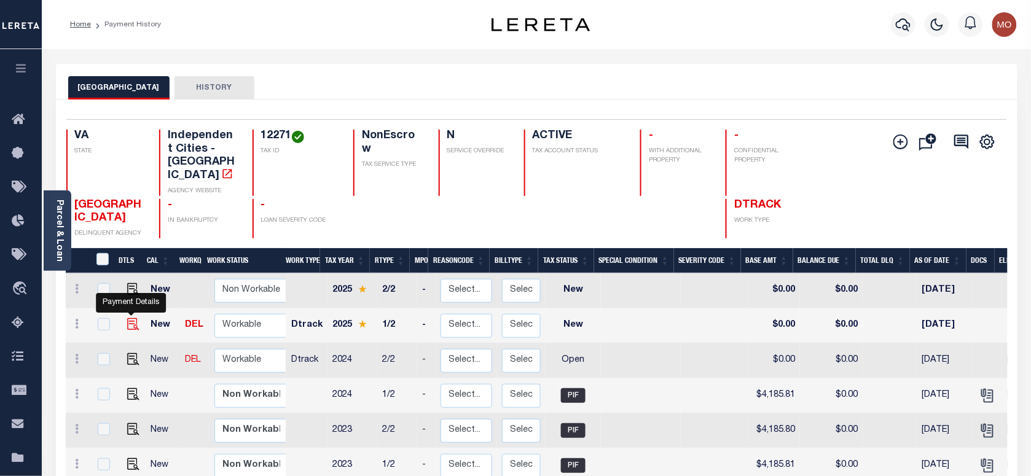
click at [130, 318] on img "" at bounding box center [133, 324] width 12 height 12
checkbox input "true"
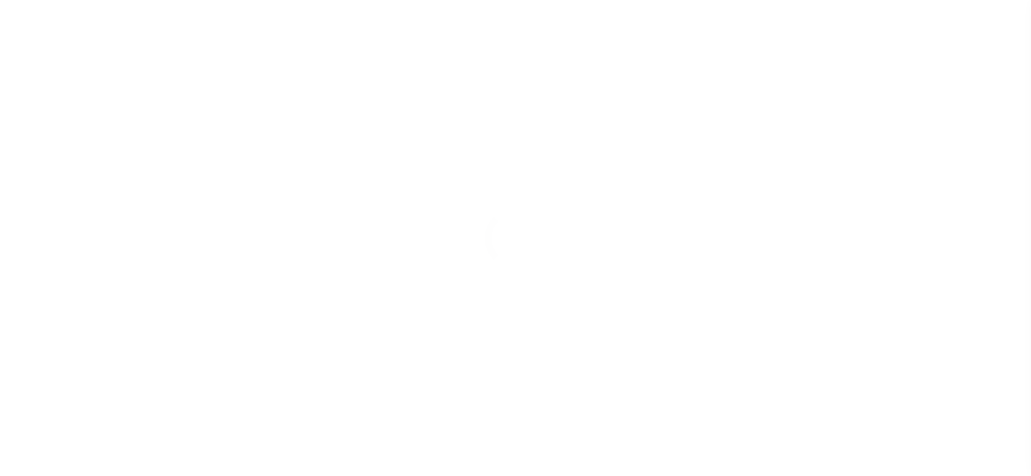
checkbox input "false"
type input "[DATE]"
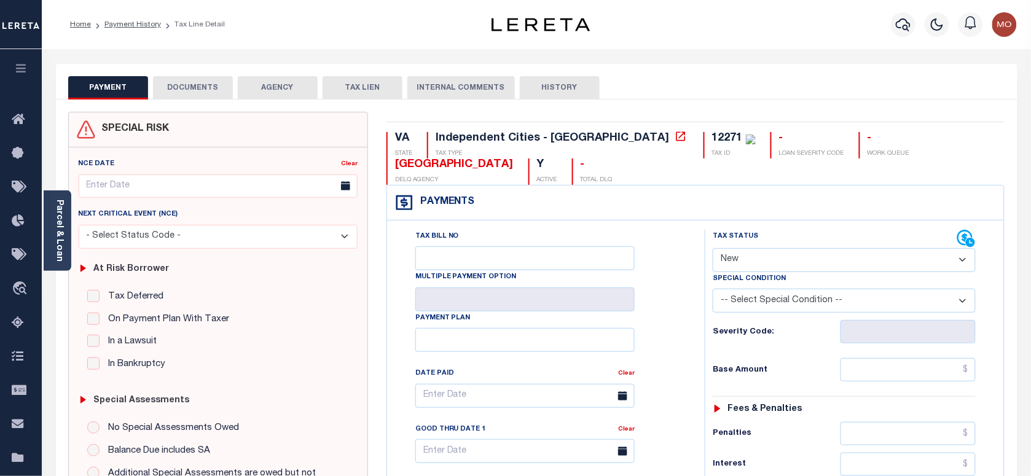
click at [755, 268] on select "- Select Status Code - Open Due/Unpaid Paid Incomplete No Tax Due Internal Refu…" at bounding box center [843, 260] width 263 height 24
select select "PYD"
click at [712, 249] on select "- Select Status Code - Open Due/Unpaid Paid Incomplete No Tax Due Internal Refu…" at bounding box center [843, 260] width 263 height 24
type input "[DATE]"
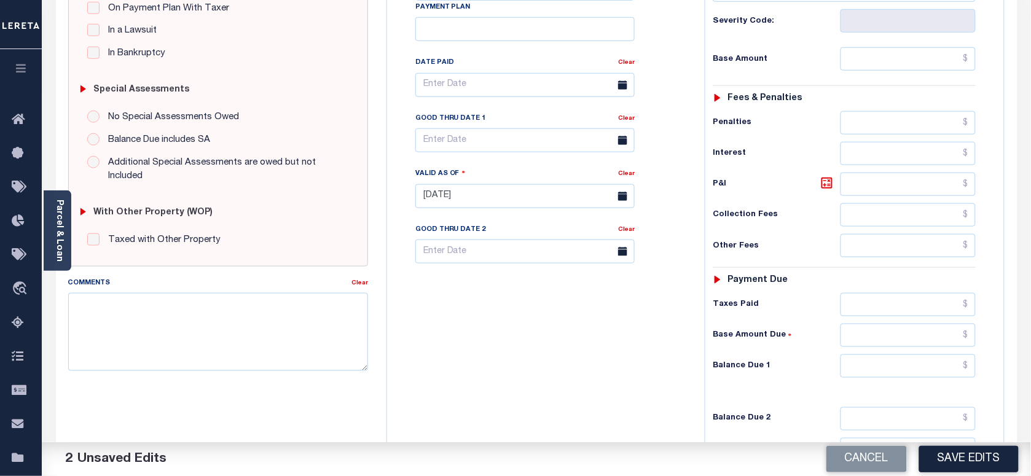
scroll to position [384, 0]
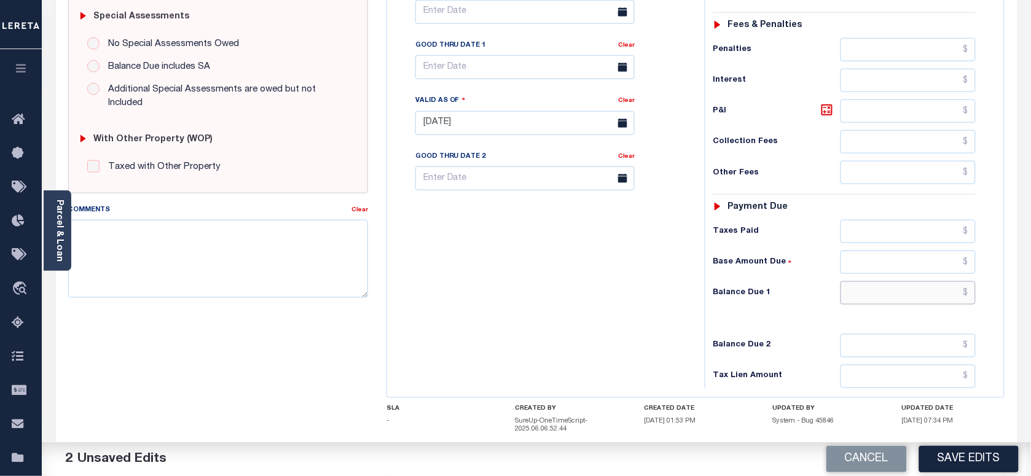
click at [891, 305] on input "text" at bounding box center [908, 292] width 136 height 23
type input "$0.00"
click at [252, 250] on textarea "Comments" at bounding box center [218, 258] width 300 height 77
paste textarea "Information taken verbally"
type textarea "Information taken verbally"
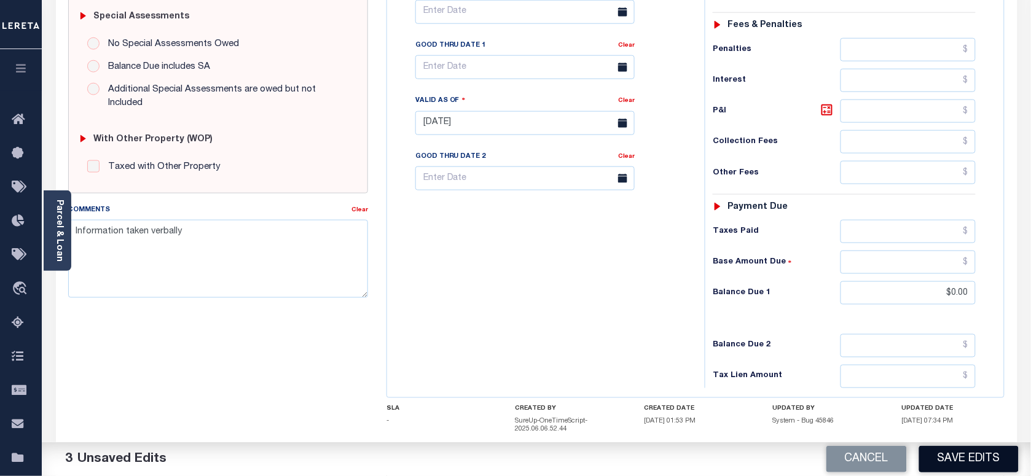
click at [954, 451] on button "Save Edits" at bounding box center [968, 459] width 99 height 26
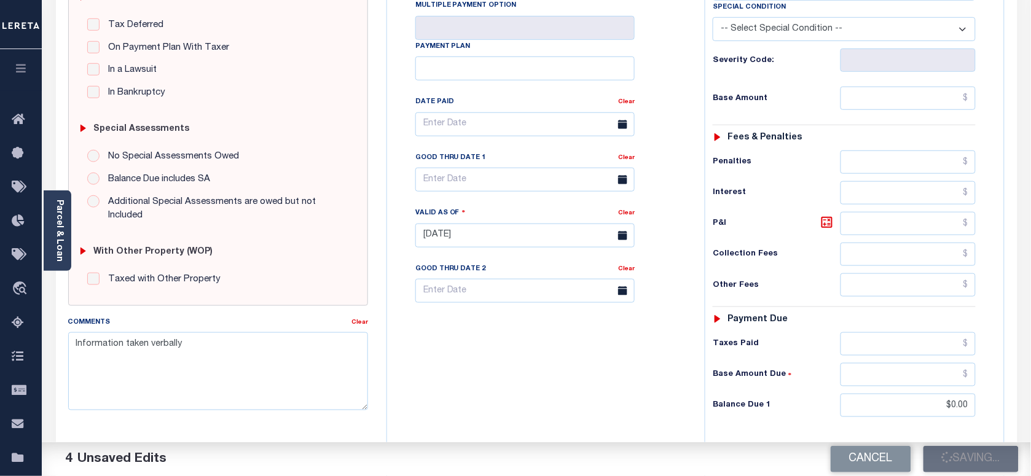
scroll to position [154, 0]
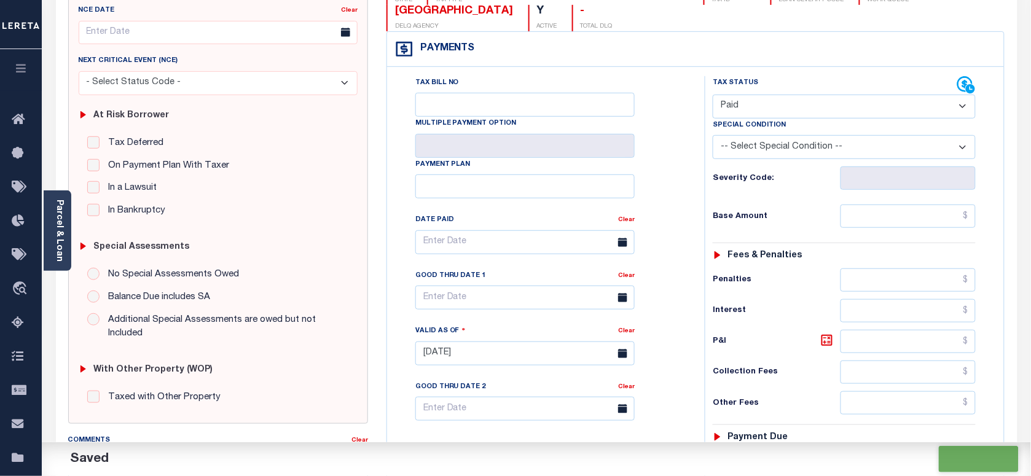
checkbox input "false"
type input "$0"
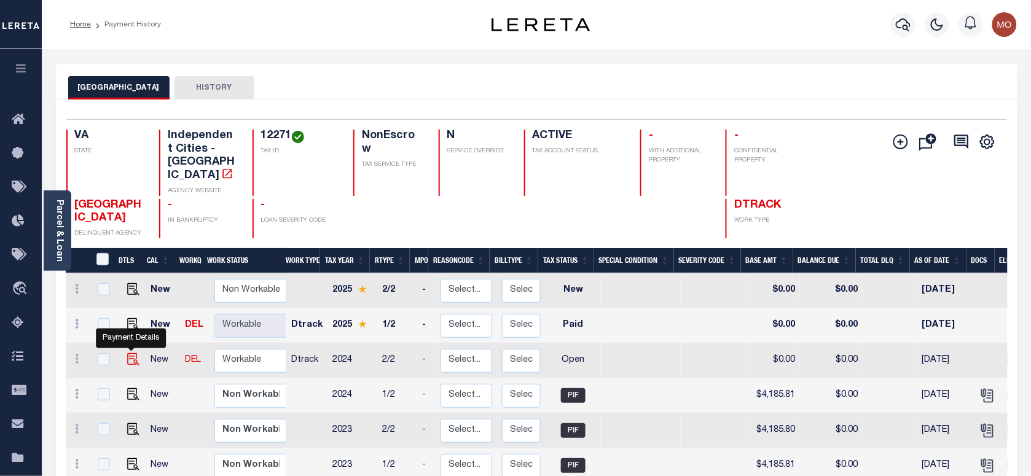
click at [128, 353] on img "" at bounding box center [133, 359] width 12 height 12
checkbox input "true"
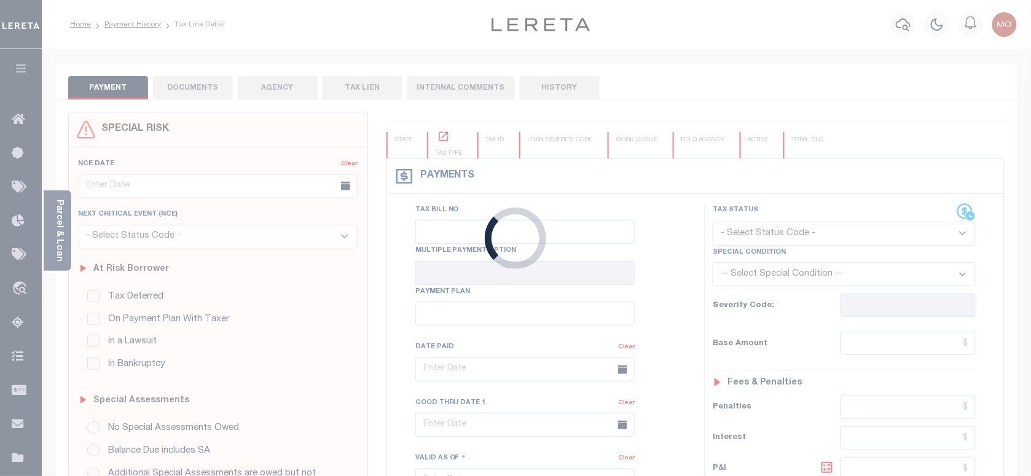
checkbox input "false"
type input "[DATE]"
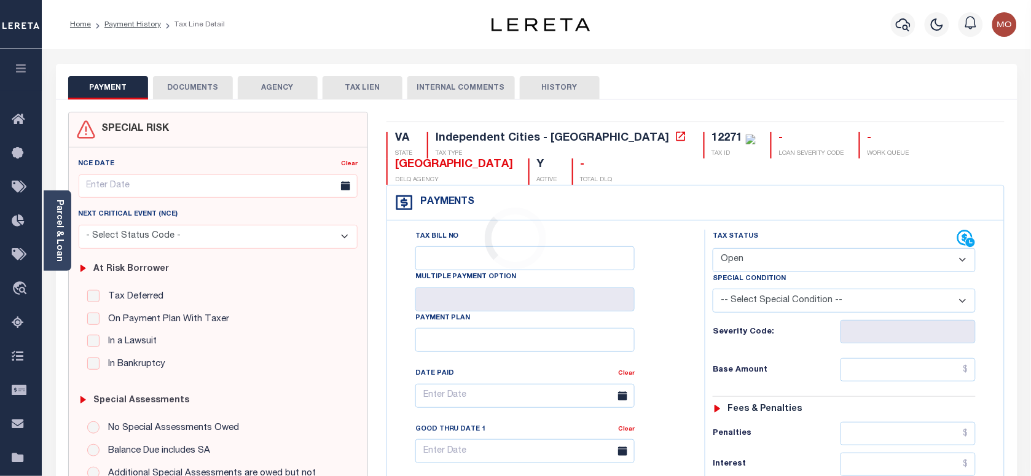
click at [784, 243] on div "Tax Status Status" at bounding box center [834, 239] width 244 height 18
click at [774, 267] on select "- Select Status Code - Open Due/Unpaid Paid Incomplete No Tax Due Internal Refu…" at bounding box center [843, 260] width 263 height 24
select select "PYD"
click at [712, 248] on select "- Select Status Code - Open Due/Unpaid Paid Incomplete No Tax Due Internal Refu…" at bounding box center [843, 260] width 263 height 24
type input "09/15/2025"
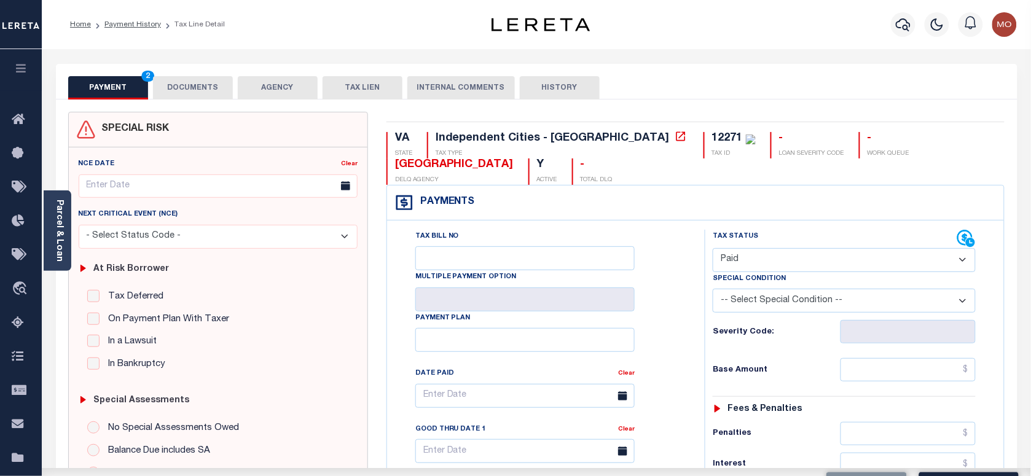
click at [673, 337] on div "Tax Bill No Multiple Payment Option Payment Plan Clear" at bounding box center [542, 402] width 287 height 345
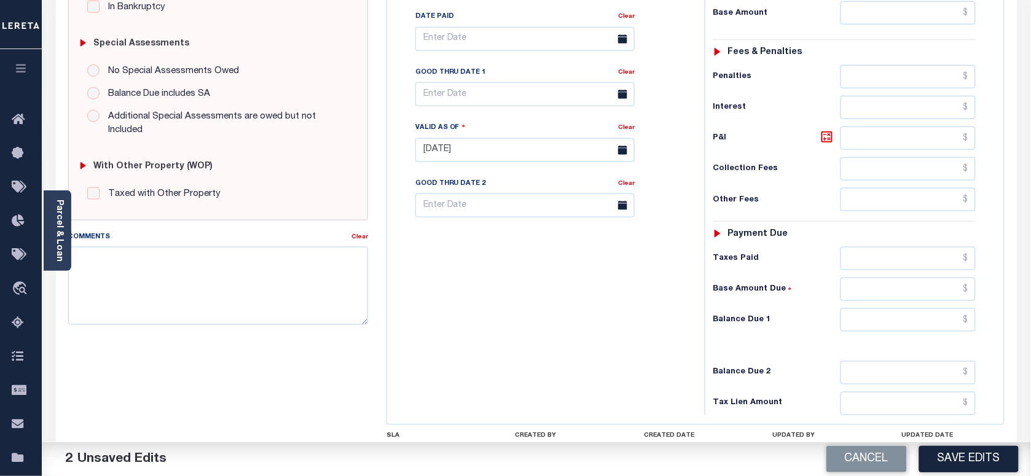
scroll to position [384, 0]
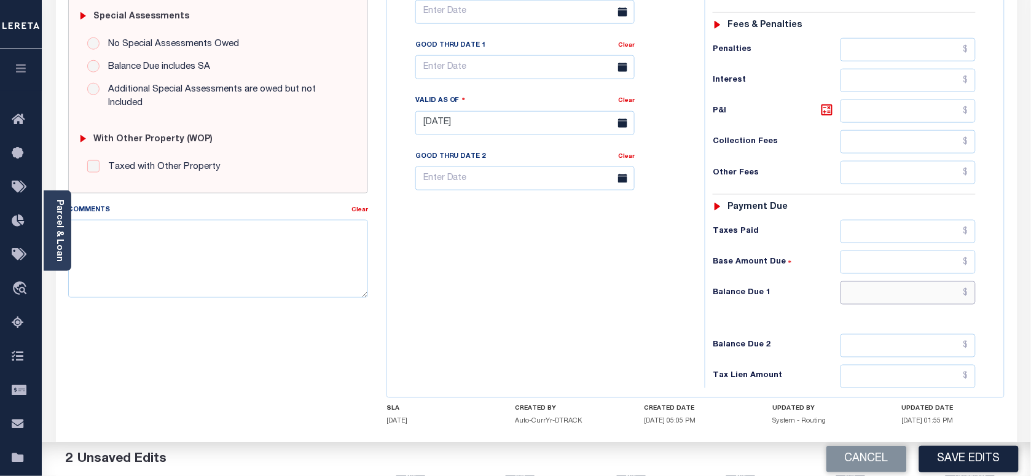
click at [888, 302] on input "text" at bounding box center [908, 292] width 136 height 23
type input "$0.00"
click at [275, 265] on textarea "Comments" at bounding box center [218, 258] width 300 height 77
paste textarea "Information taken verbally"
type textarea "Information taken verbally"
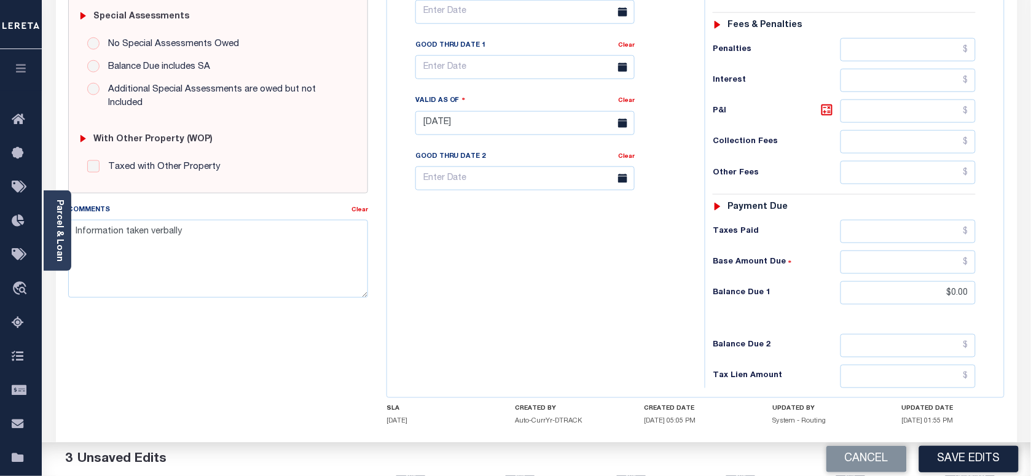
drag, startPoint x: 946, startPoint y: 453, endPoint x: 886, endPoint y: 421, distance: 68.1
click at [946, 453] on button "Save Edits" at bounding box center [968, 459] width 99 height 26
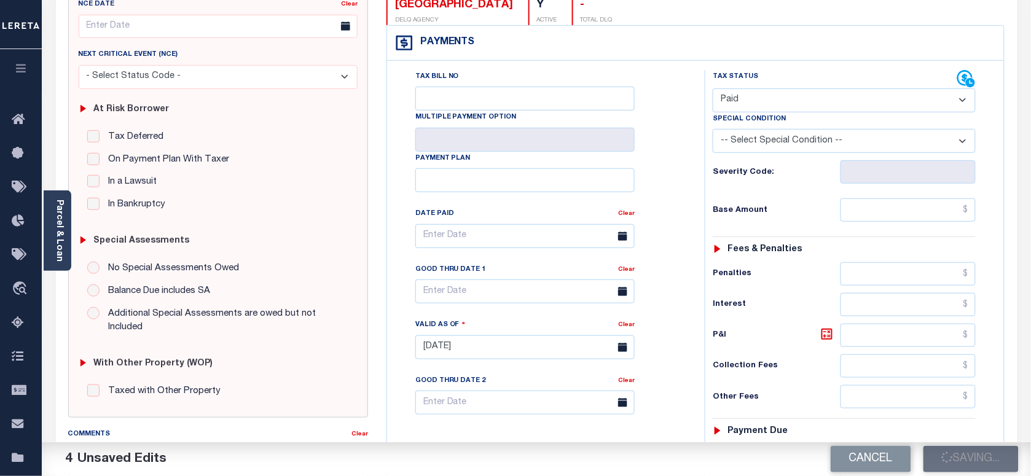
scroll to position [154, 0]
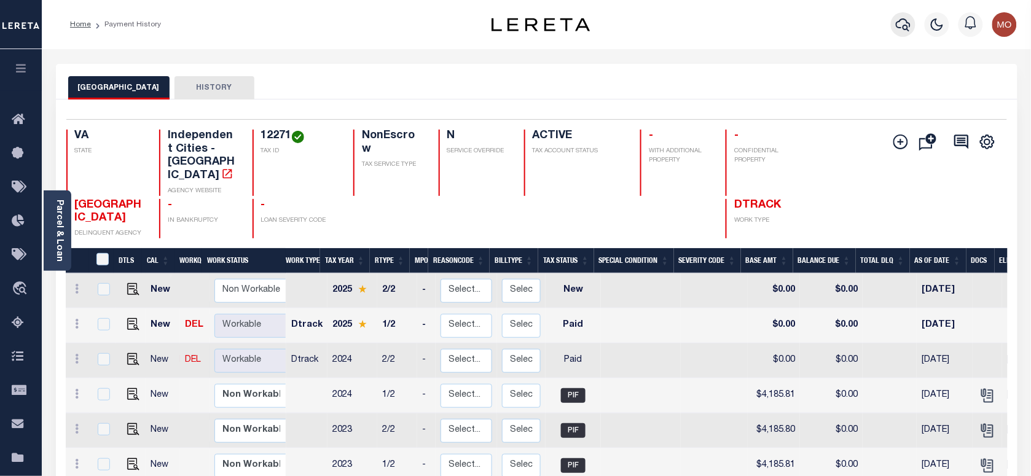
click at [905, 25] on icon "button" at bounding box center [902, 24] width 15 height 15
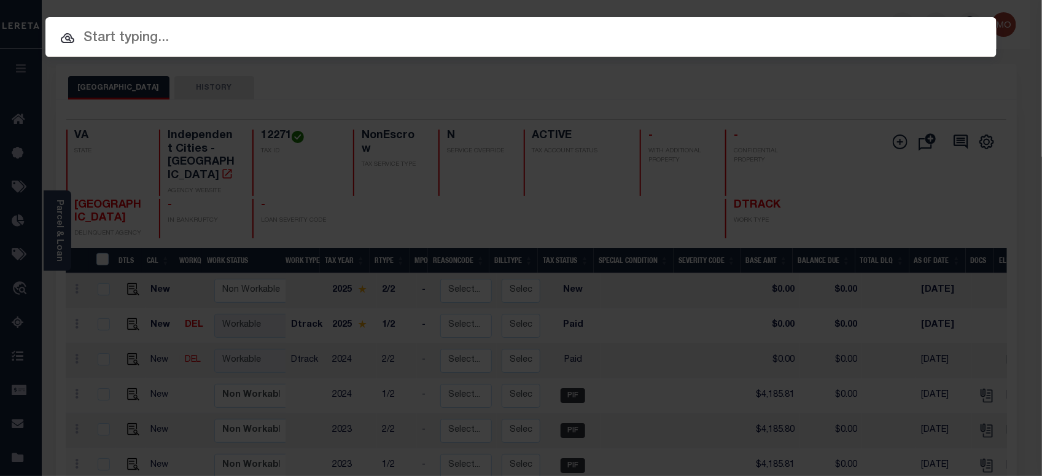
click at [185, 47] on input "text" at bounding box center [520, 38] width 951 height 21
paste input "720020708"
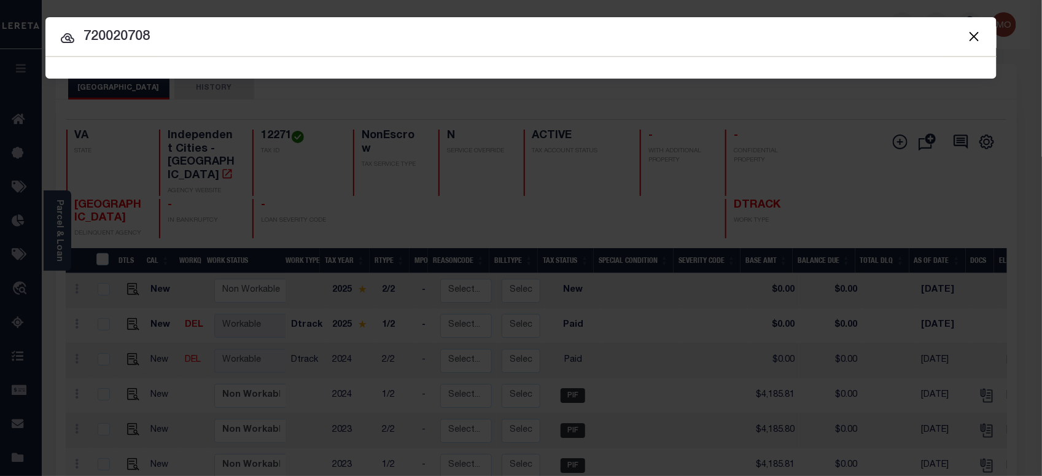
type input "720020708"
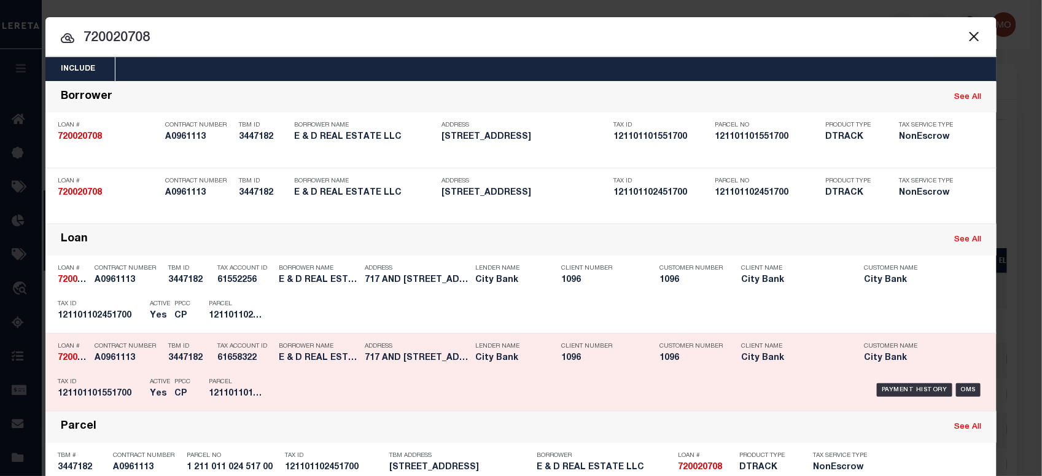
click at [124, 373] on div "Tax ID 121101101551700" at bounding box center [101, 390] width 86 height 36
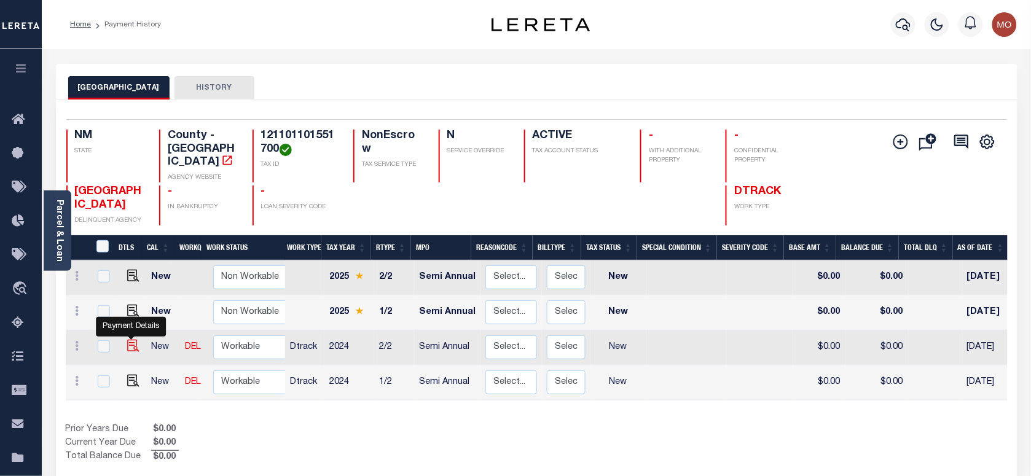
click at [129, 340] on img "" at bounding box center [133, 346] width 12 height 12
checkbox input "true"
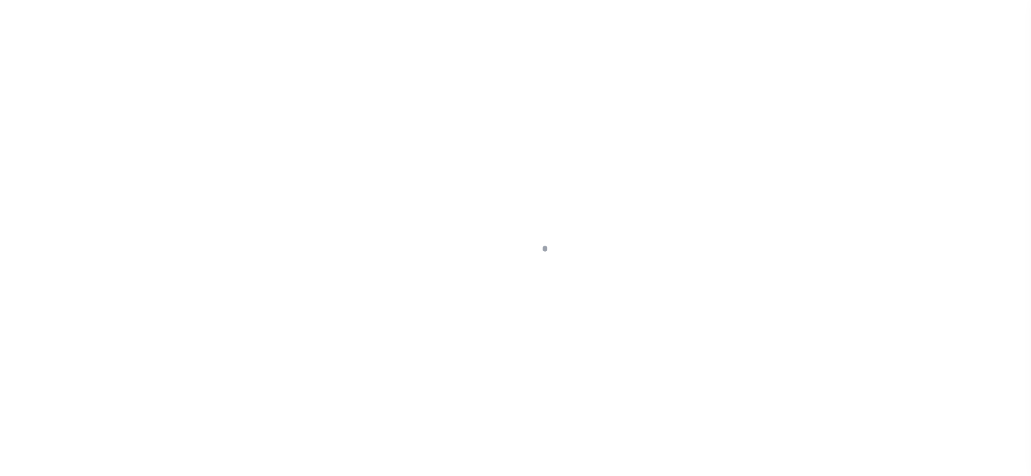
checkbox input "false"
type input "Semi Annual"
type input "[DATE]"
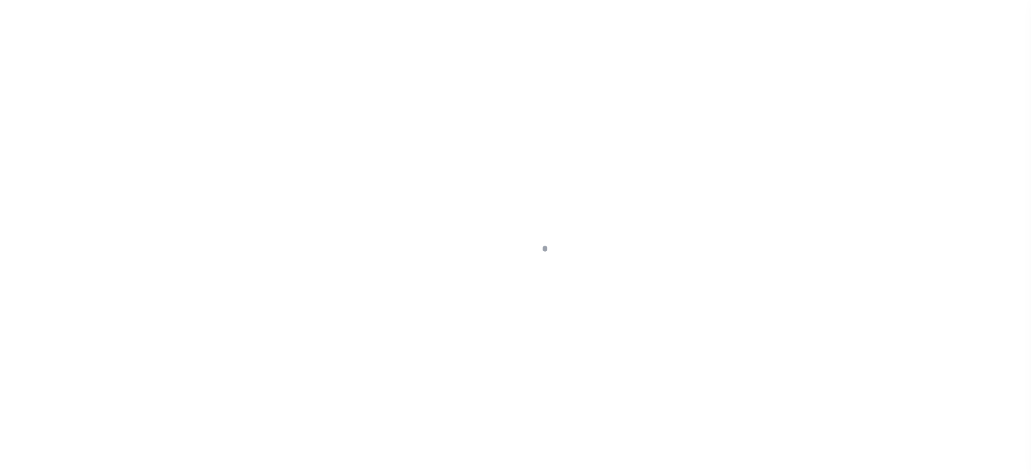
select select "NW2"
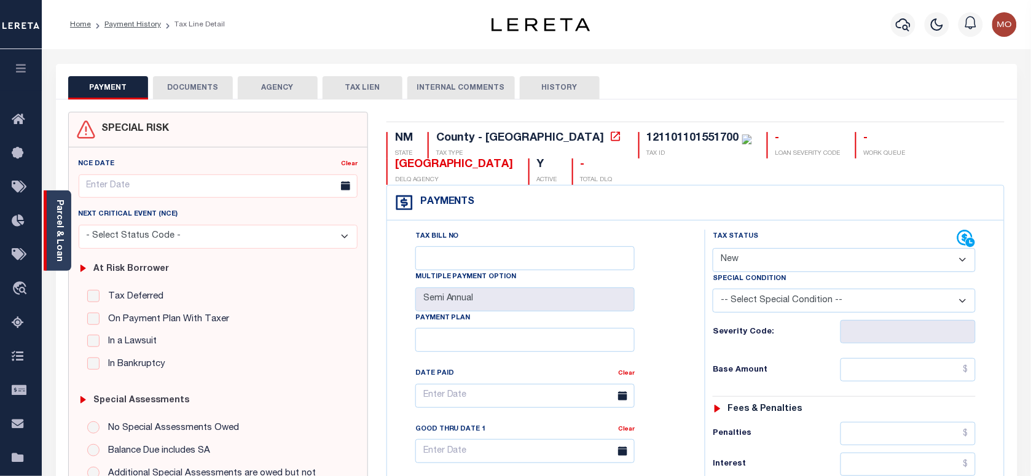
click at [58, 219] on link "Parcel & Loan" at bounding box center [59, 231] width 9 height 62
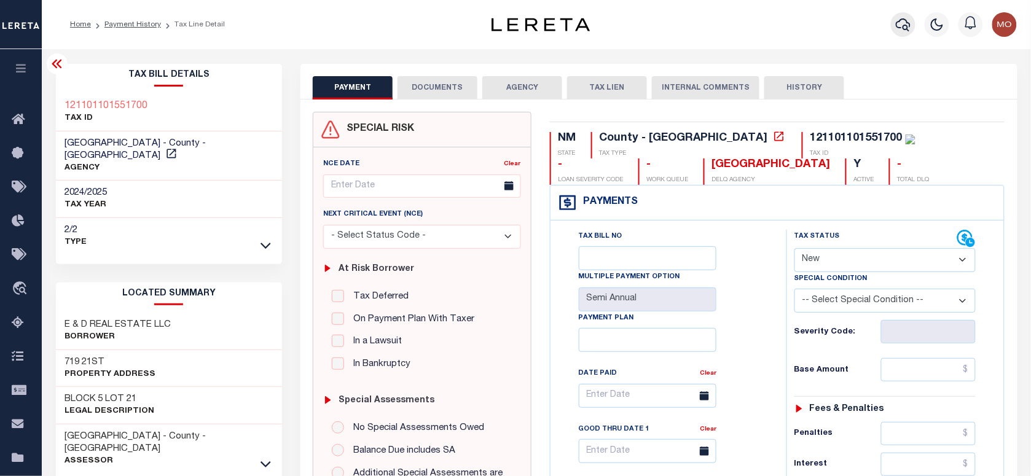
click at [909, 18] on icon "button" at bounding box center [902, 24] width 15 height 15
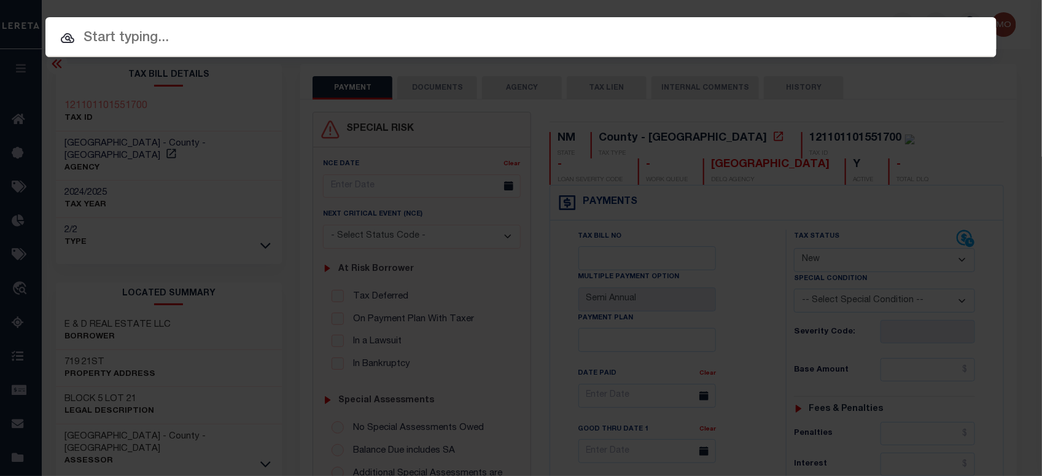
click at [182, 28] on input "text" at bounding box center [520, 38] width 951 height 21
paste input "720020708"
type input "720020708"
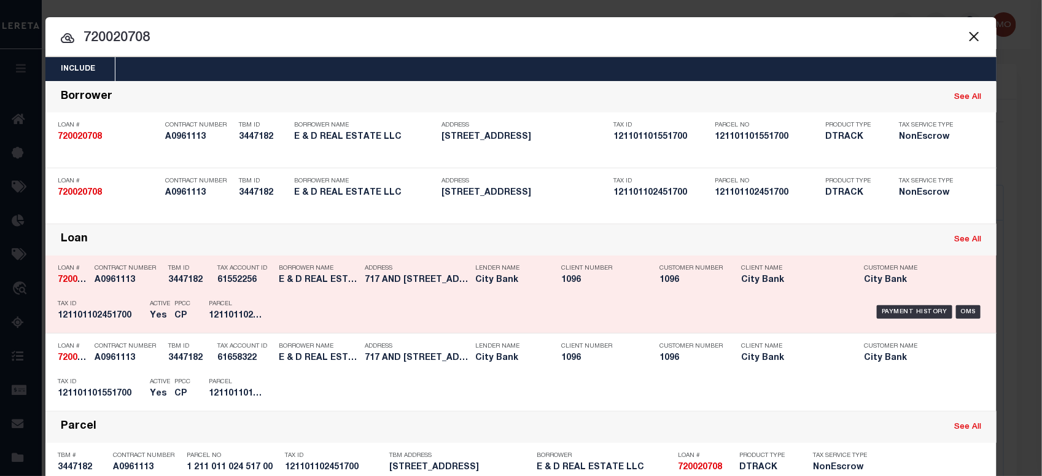
click at [174, 290] on div "TBM ID 3447182" at bounding box center [189, 277] width 43 height 36
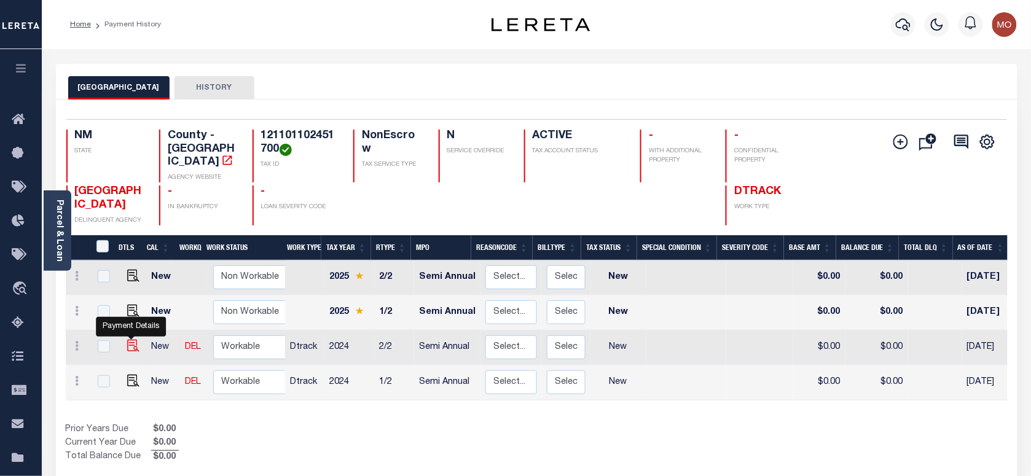
click at [128, 340] on img "" at bounding box center [133, 346] width 12 height 12
checkbox input "true"
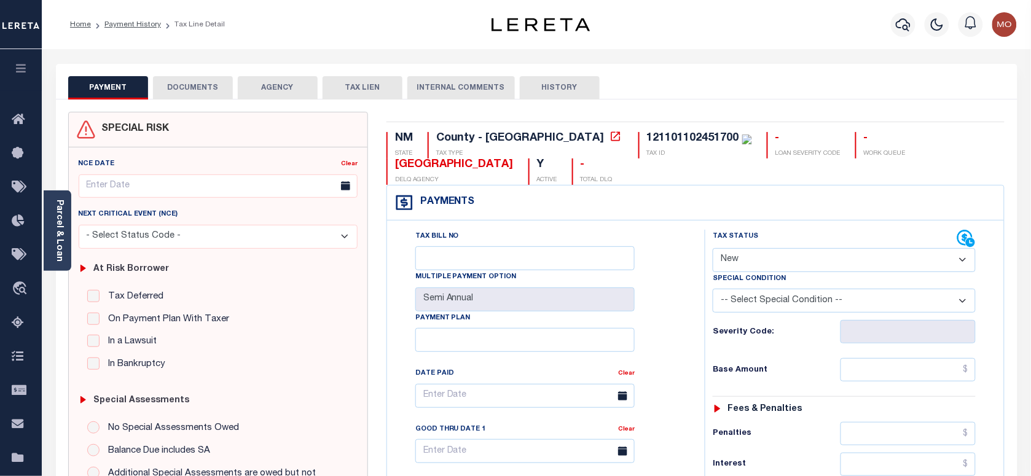
click at [750, 71] on div "PAYMENT DOCUMENTS AGENCY DELINQUENT PAYEE TAX LIEN" at bounding box center [536, 82] width 961 height 36
click at [66, 222] on div "Parcel & Loan" at bounding box center [58, 230] width 28 height 80
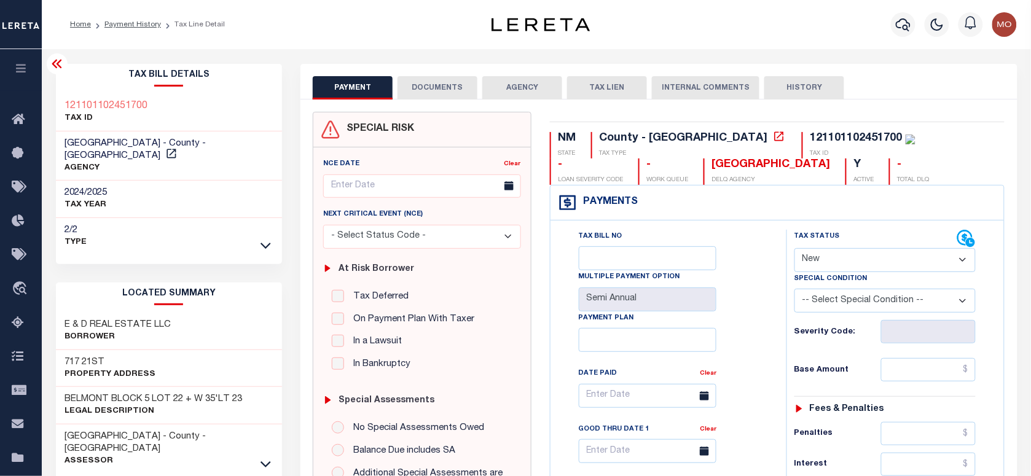
click at [828, 267] on select "- Select Status Code - Open Due/Unpaid Paid Incomplete No Tax Due Internal Refu…" at bounding box center [884, 260] width 181 height 24
select select "PYD"
click at [794, 249] on select "- Select Status Code - Open Due/Unpaid Paid Incomplete No Tax Due Internal Refu…" at bounding box center [884, 260] width 181 height 24
type input "[DATE]"
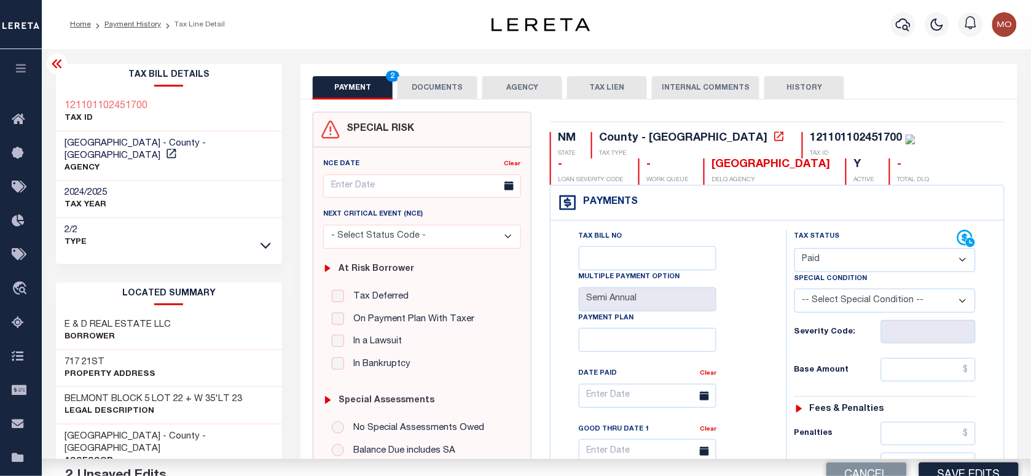
click at [768, 348] on div "Tax Bill No Multiple Payment Option Semi Annual Payment Plan Clear Clear Valid …" at bounding box center [665, 402] width 205 height 345
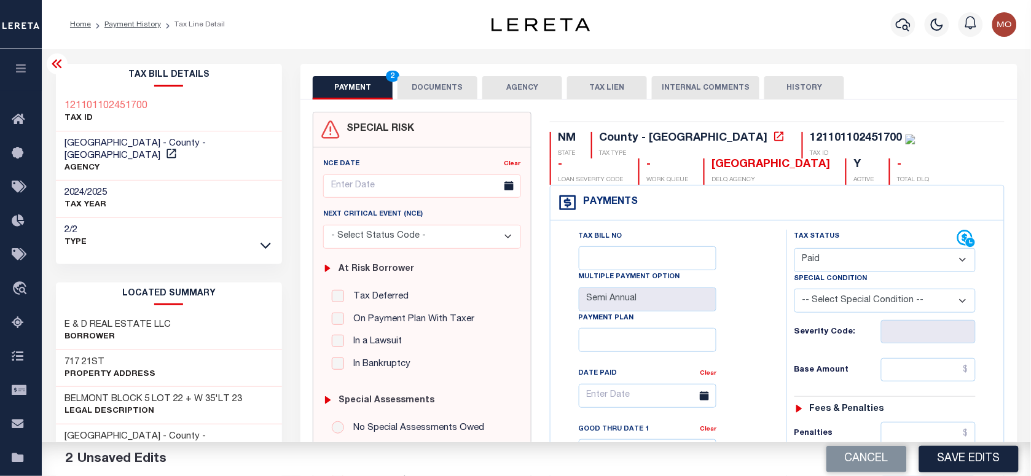
scroll to position [307, 0]
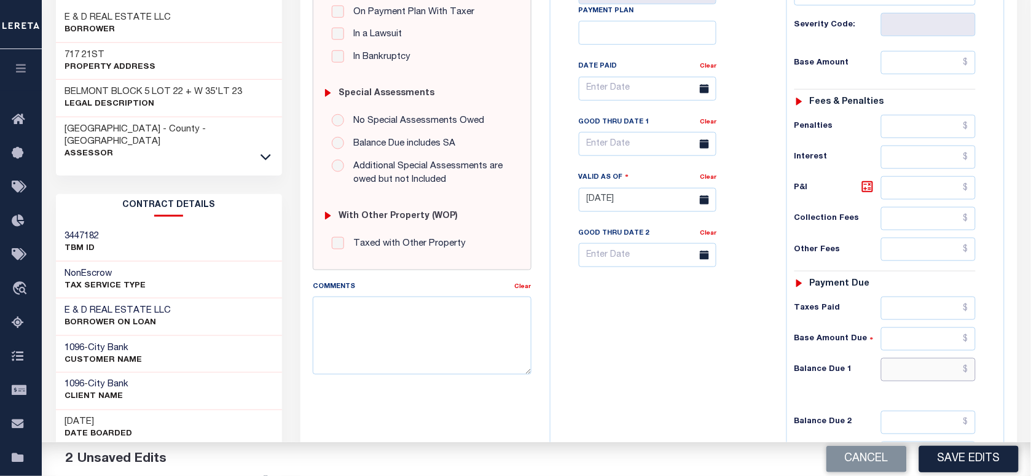
click at [912, 376] on input "text" at bounding box center [928, 369] width 95 height 23
type input "$0.00"
click at [421, 345] on textarea "Comments" at bounding box center [422, 335] width 218 height 77
type textarea "Information taken verbally"
drag, startPoint x: 975, startPoint y: 467, endPoint x: 851, endPoint y: 443, distance: 126.4
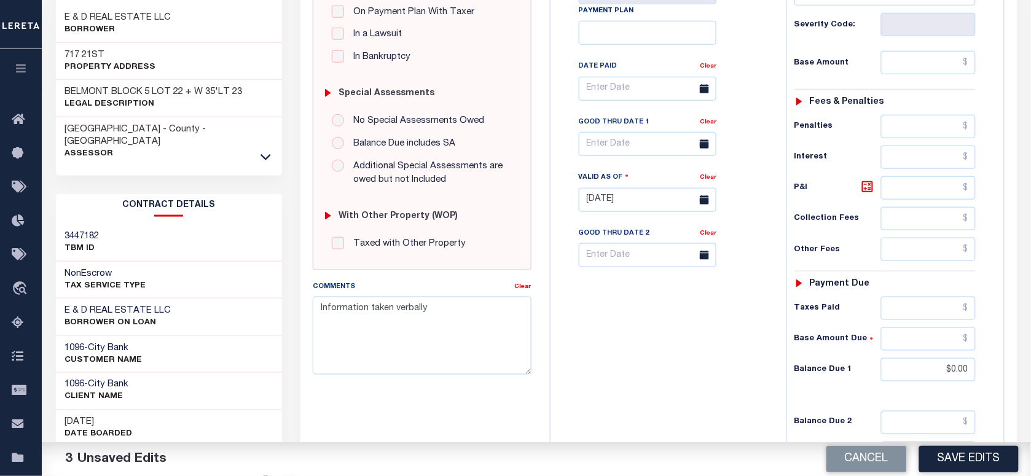
click at [975, 467] on button "Save Edits" at bounding box center [968, 459] width 99 height 26
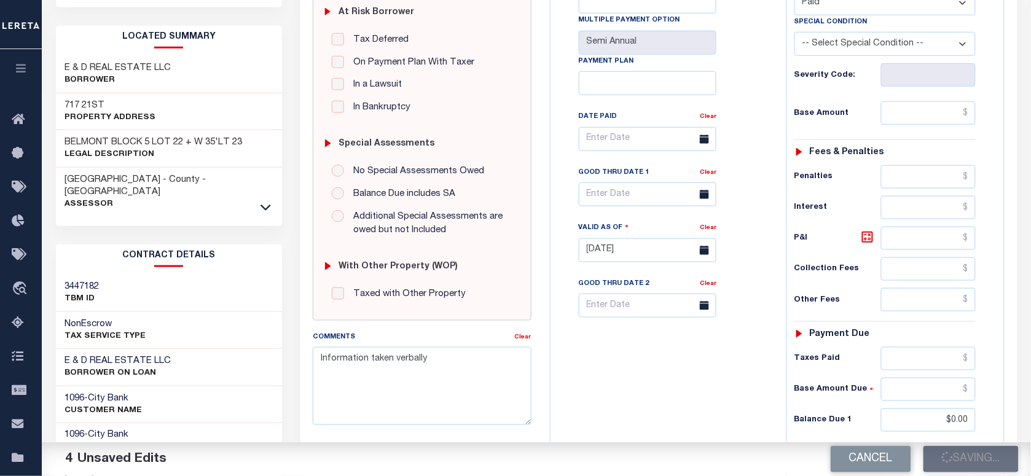
scroll to position [230, 0]
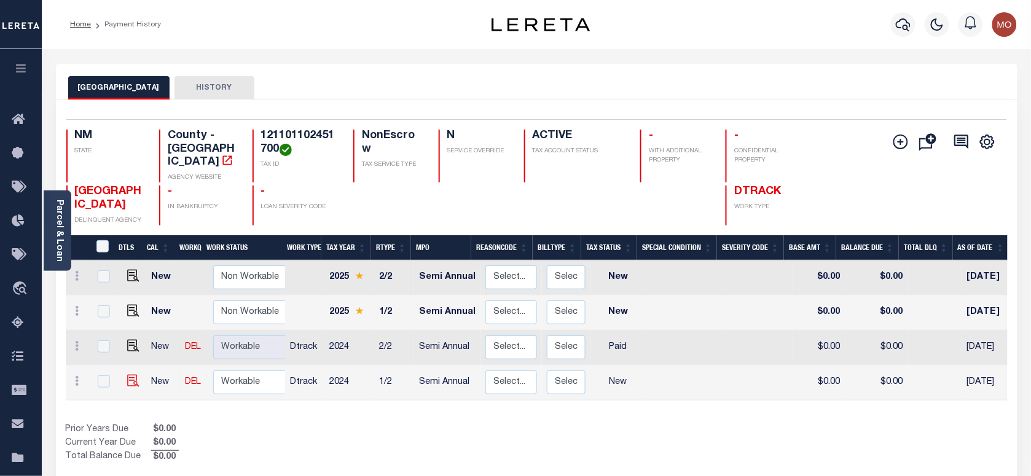
click at [127, 375] on img "" at bounding box center [133, 381] width 12 height 12
checkbox input "true"
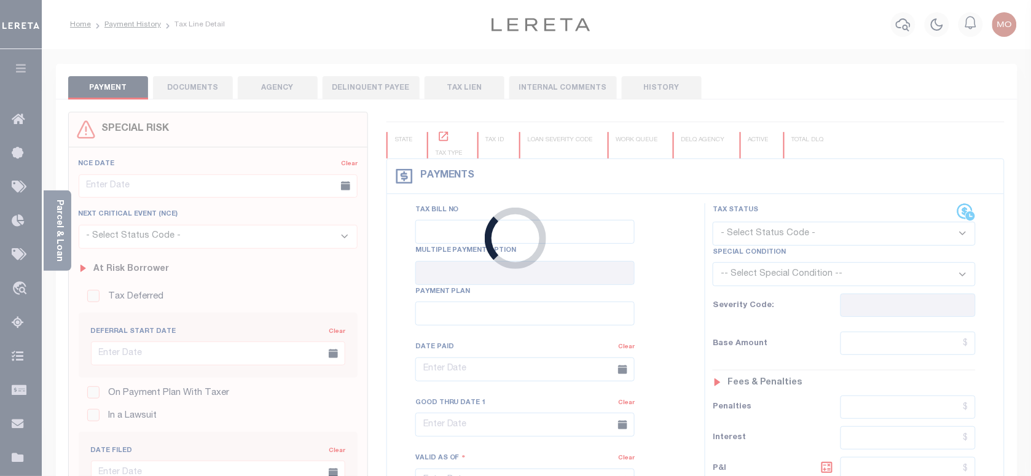
checkbox input "false"
type input "Semi Annual"
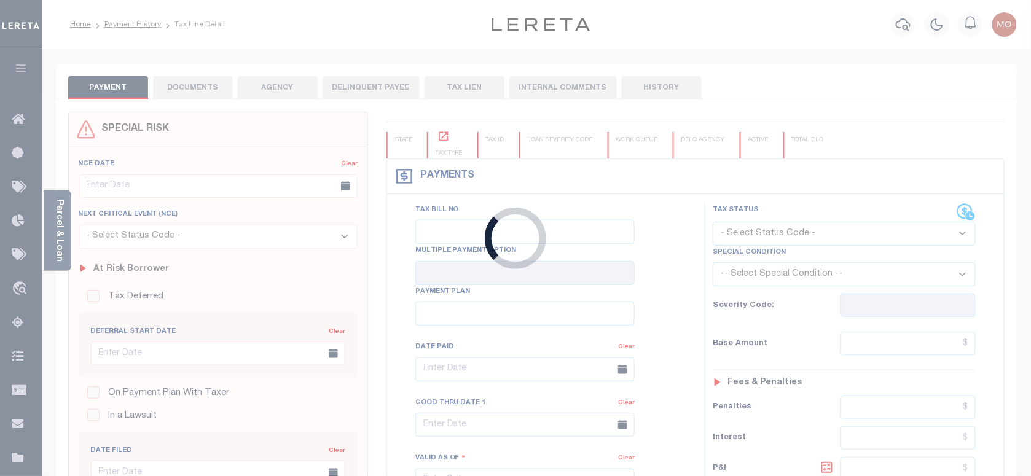
type input "[DATE]"
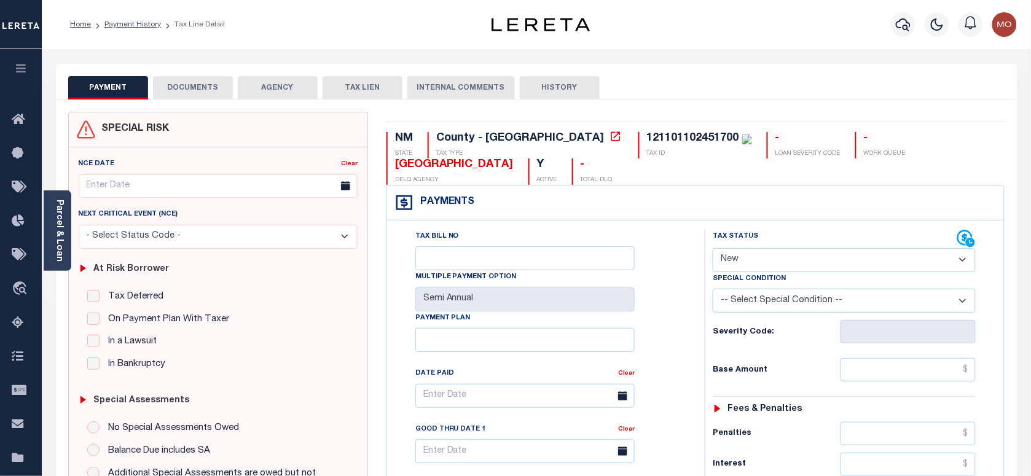
click at [696, 84] on div "PAYMENT DOCUMENTS AGENCY DELINQUENT PAYEE TAX LIEN HISTORY" at bounding box center [536, 87] width 937 height 23
drag, startPoint x: 768, startPoint y: 259, endPoint x: 771, endPoint y: 271, distance: 12.2
click at [768, 259] on select "- Select Status Code - Open Due/Unpaid Paid Incomplete No Tax Due Internal Refu…" at bounding box center [843, 260] width 263 height 24
select select "PYD"
click at [712, 249] on select "- Select Status Code - Open Due/Unpaid Paid Incomplete No Tax Due Internal Refu…" at bounding box center [843, 260] width 263 height 24
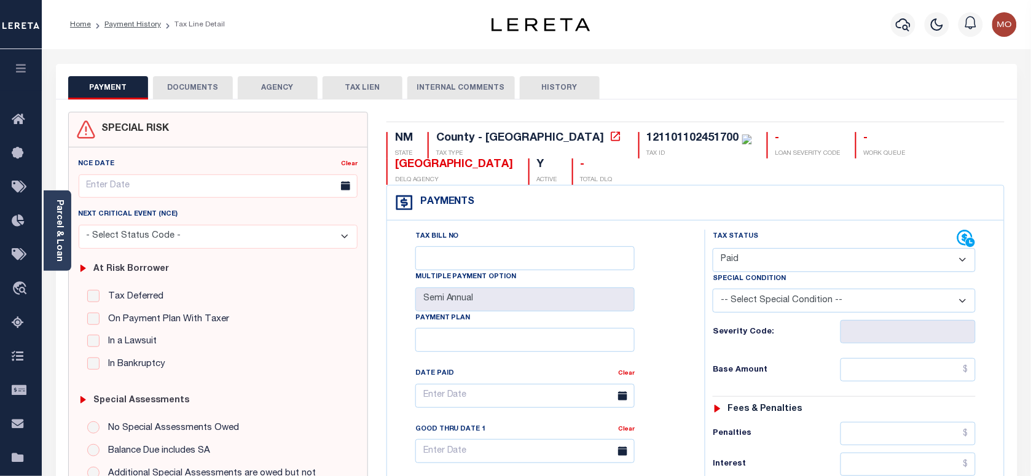
type input "[DATE]"
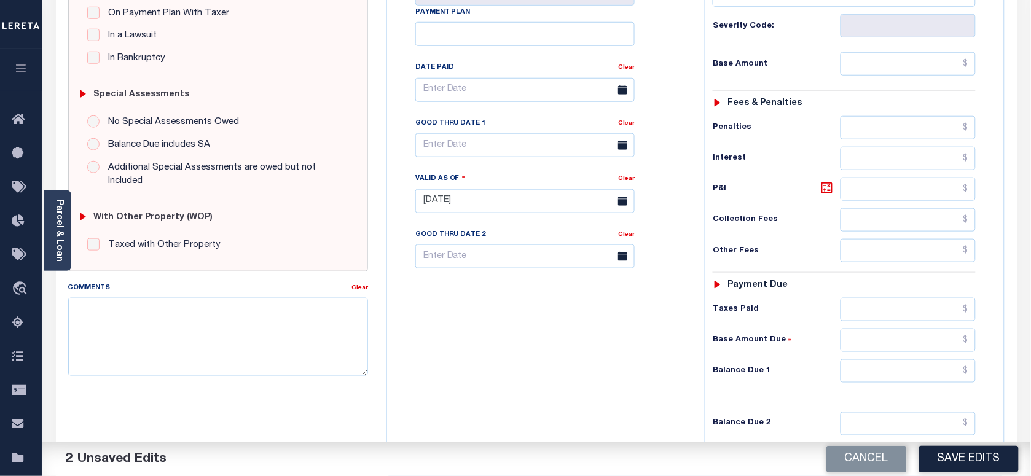
scroll to position [307, 0]
click at [892, 381] on input "text" at bounding box center [908, 369] width 136 height 23
type input "$0.00"
drag, startPoint x: 95, startPoint y: 322, endPoint x: 167, endPoint y: 323, distance: 71.9
click at [95, 322] on textarea "Comments" at bounding box center [218, 335] width 300 height 77
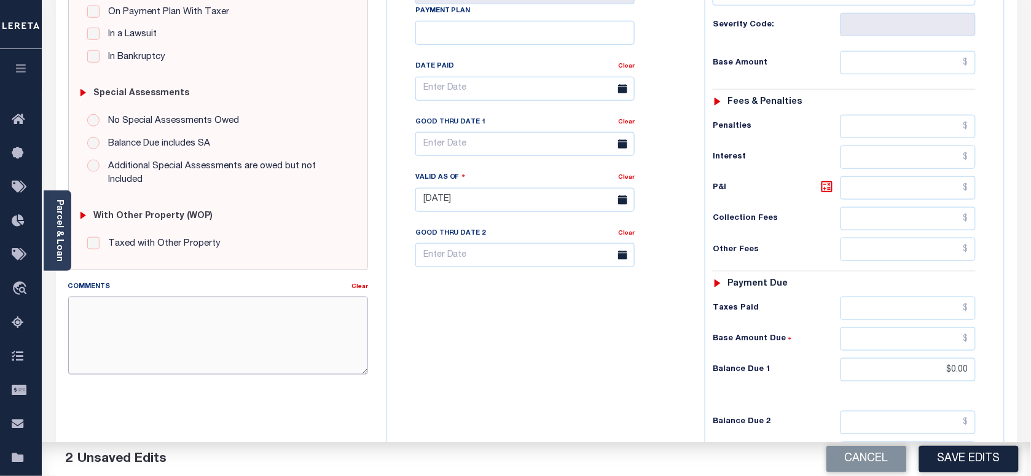
paste textarea "Information taken verbally"
type textarea "Information taken verbally"
click at [972, 448] on button "Save Edits" at bounding box center [968, 459] width 99 height 26
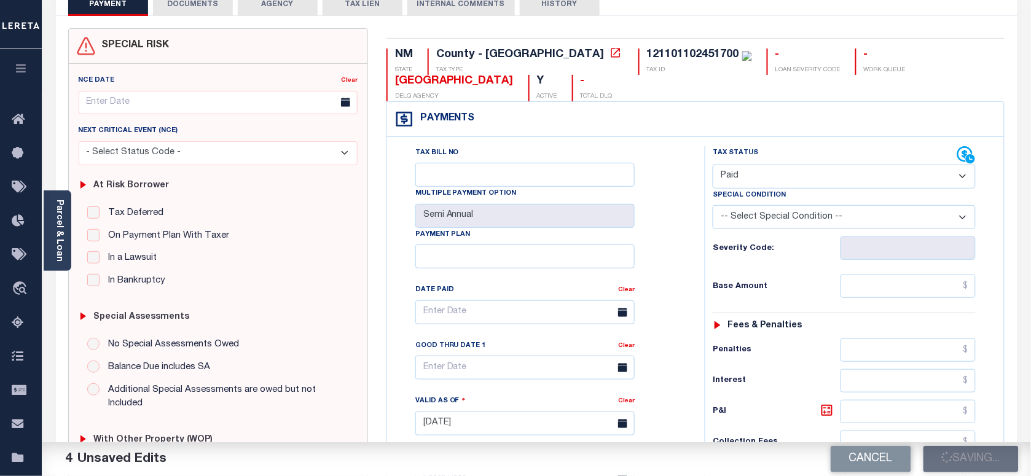
scroll to position [77, 0]
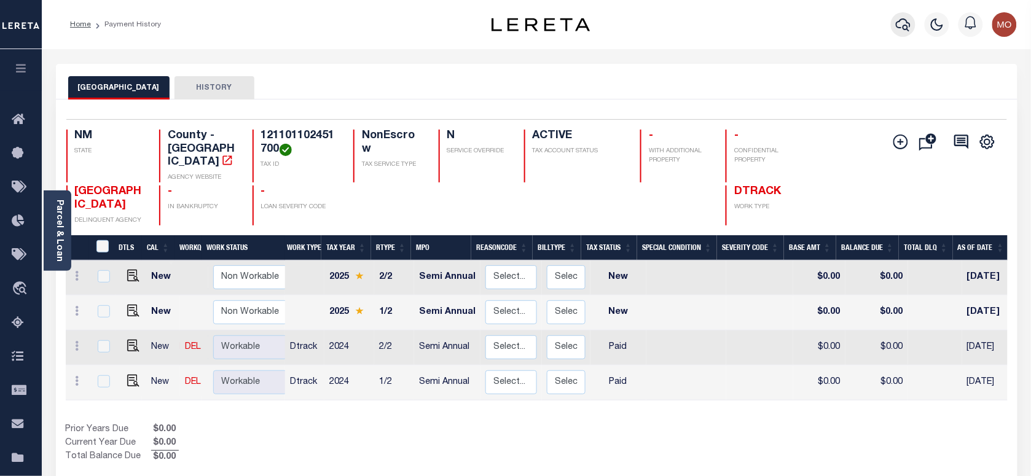
click at [910, 19] on icon "button" at bounding box center [902, 24] width 15 height 15
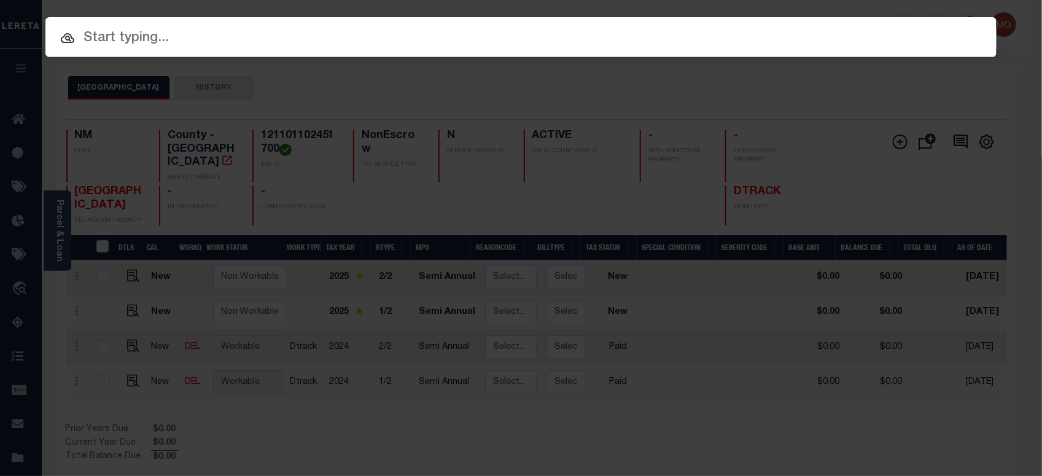
click at [161, 39] on input "text" at bounding box center [520, 38] width 951 height 21
paste input "720020708"
type input "720020708"
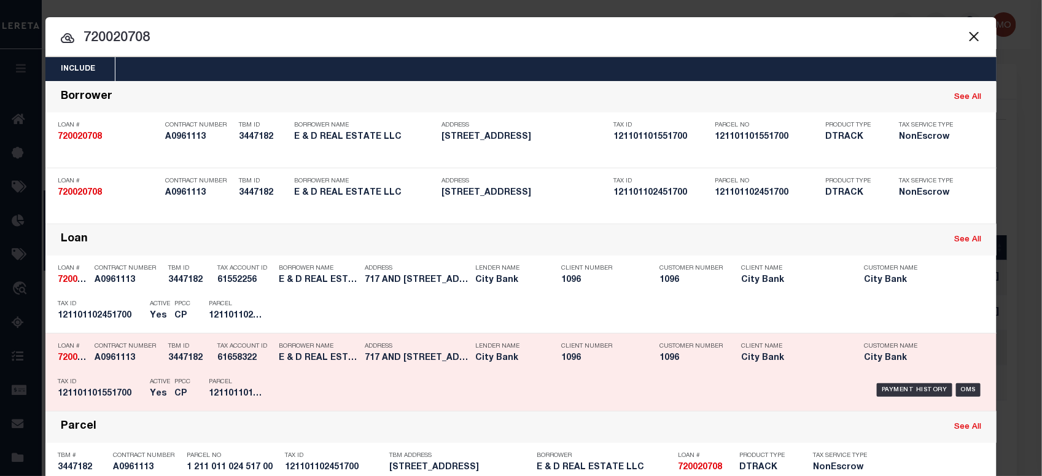
click at [165, 394] on div "PPCC CP" at bounding box center [182, 390] width 34 height 36
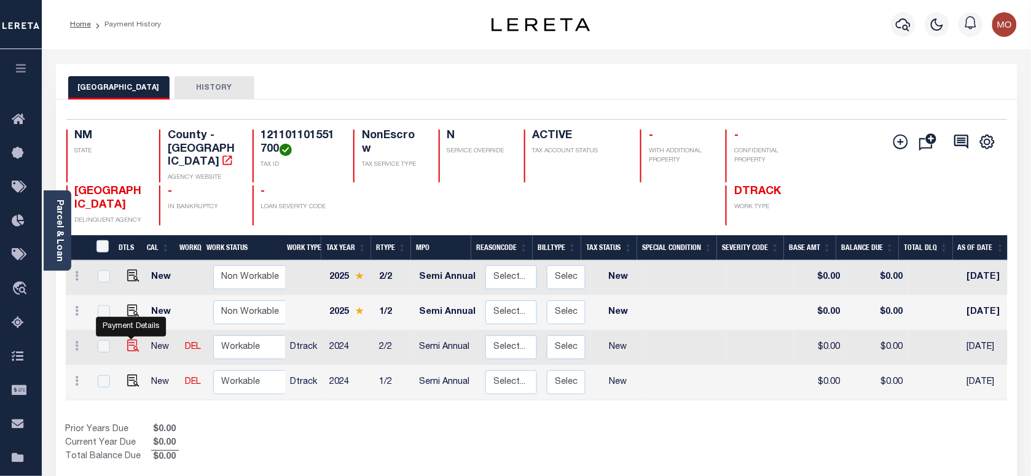
click at [133, 340] on img "" at bounding box center [133, 346] width 12 height 12
checkbox input "true"
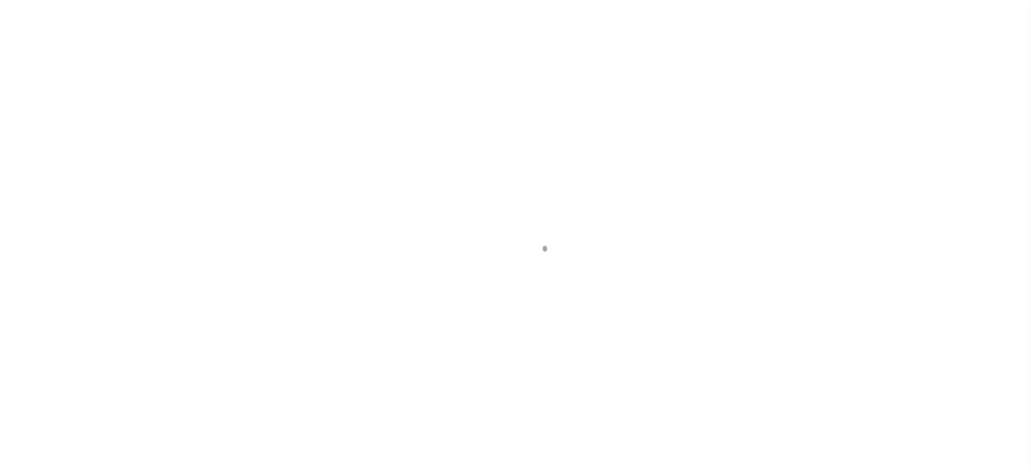
checkbox input "false"
type input "Semi Annual"
type input "[DATE]"
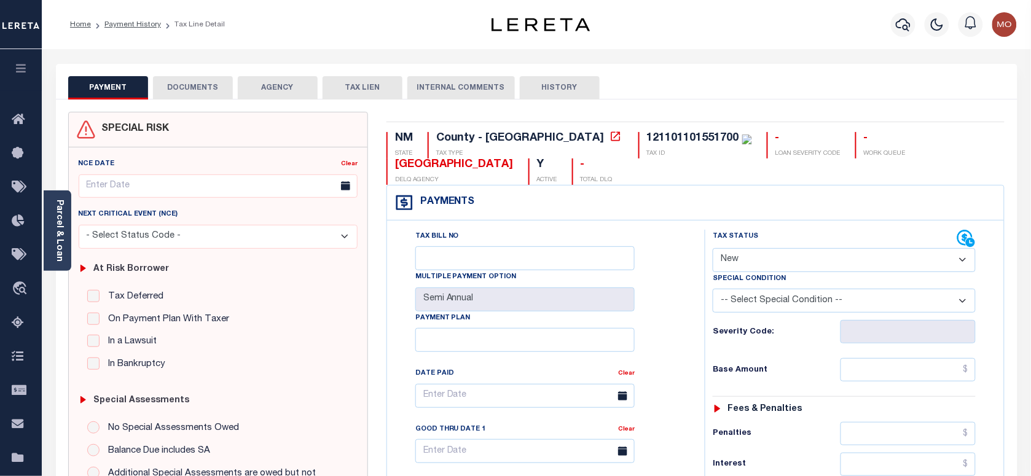
drag, startPoint x: 782, startPoint y: 258, endPoint x: 803, endPoint y: 274, distance: 26.8
click at [783, 258] on select "- Select Status Code - Open Due/Unpaid Paid Incomplete No Tax Due Internal Refu…" at bounding box center [843, 260] width 263 height 24
select select "PYD"
click at [712, 249] on select "- Select Status Code - Open Due/Unpaid Paid Incomplete No Tax Due Internal Refu…" at bounding box center [843, 260] width 263 height 24
type input "[DATE]"
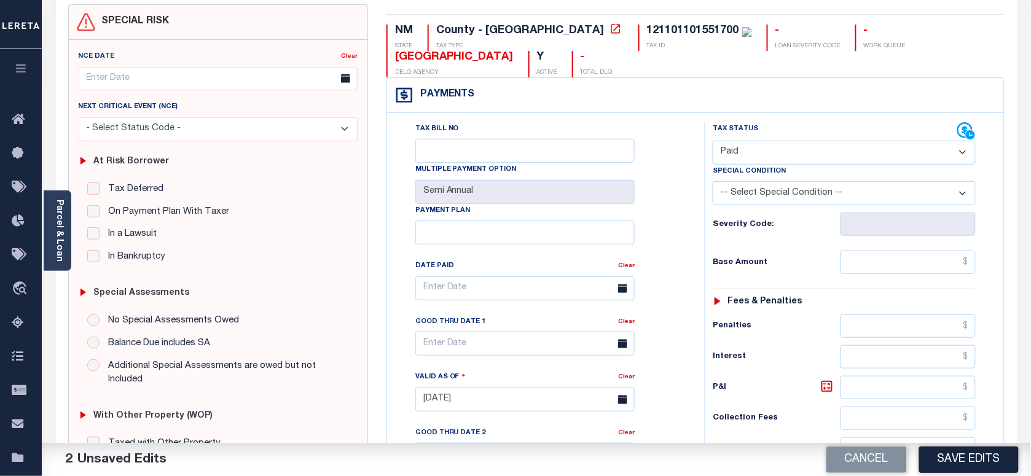
scroll to position [307, 0]
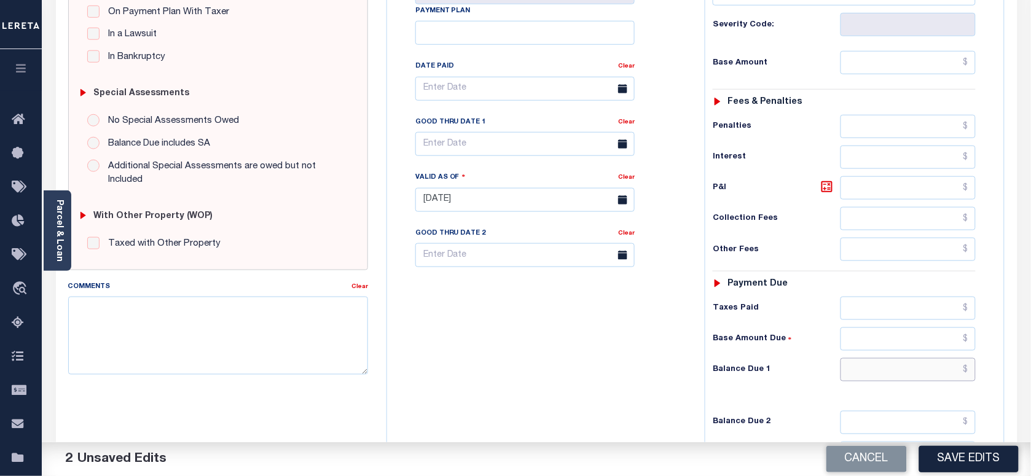
drag, startPoint x: 886, startPoint y: 370, endPoint x: 673, endPoint y: 390, distance: 214.0
click at [886, 370] on input "text" at bounding box center [908, 369] width 136 height 23
type input "$0.00"
click at [667, 390] on div "Tax Bill No Multiple Payment Option Semi Annual Payment Plan Clear" at bounding box center [542, 194] width 305 height 542
click at [256, 361] on textarea "Comments" at bounding box center [218, 335] width 300 height 77
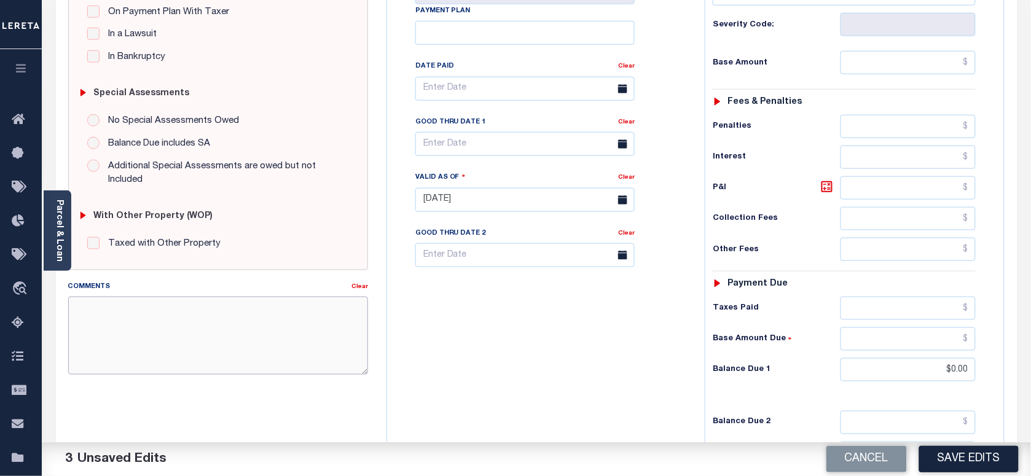
paste textarea "Information taken verbally"
type textarea "Information taken verbally"
click at [954, 455] on button "Save Edits" at bounding box center [968, 459] width 99 height 26
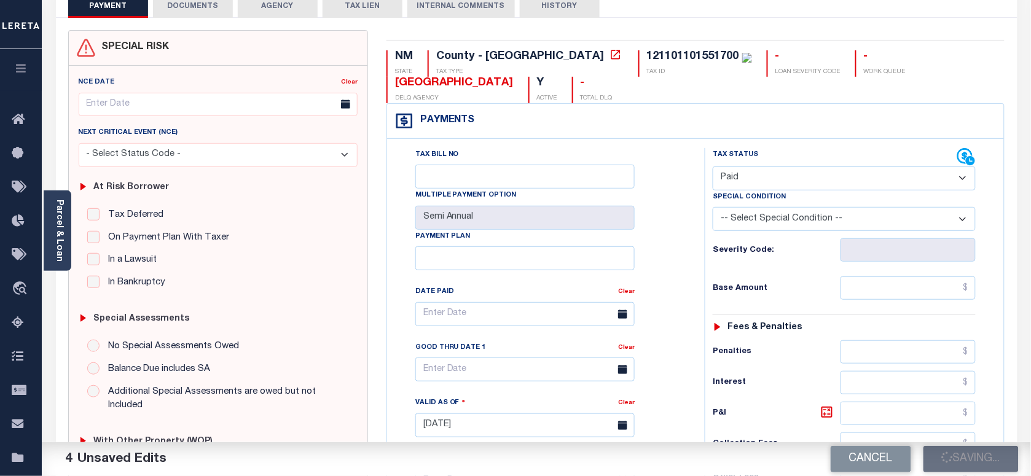
scroll to position [77, 0]
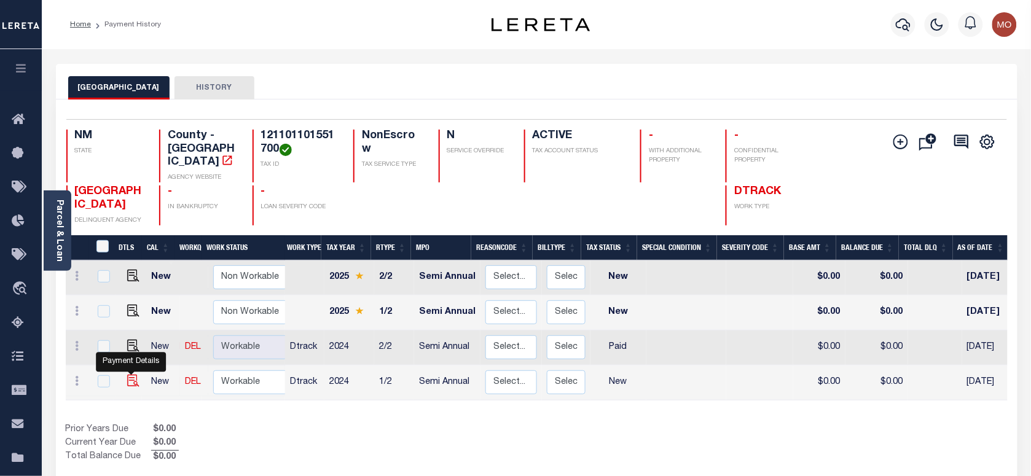
click at [129, 375] on img "" at bounding box center [133, 381] width 12 height 12
checkbox input "true"
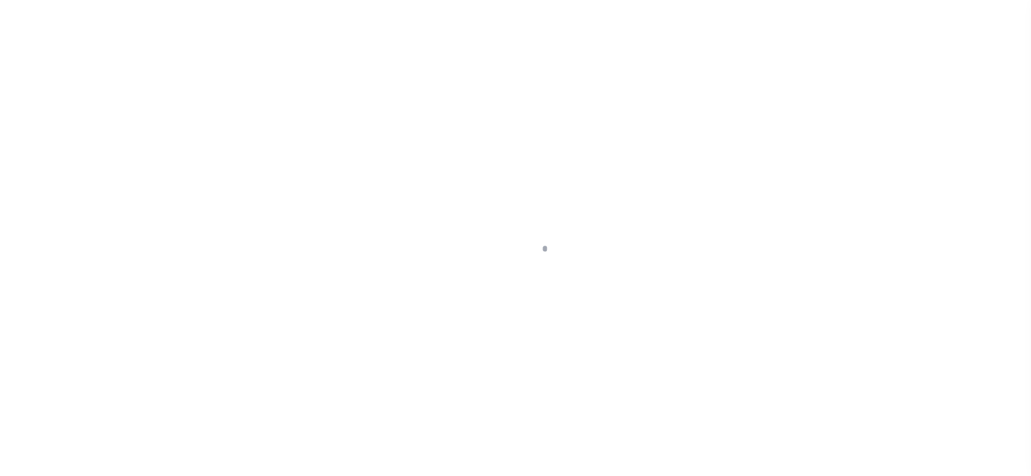
checkbox input "false"
type input "Semi Annual"
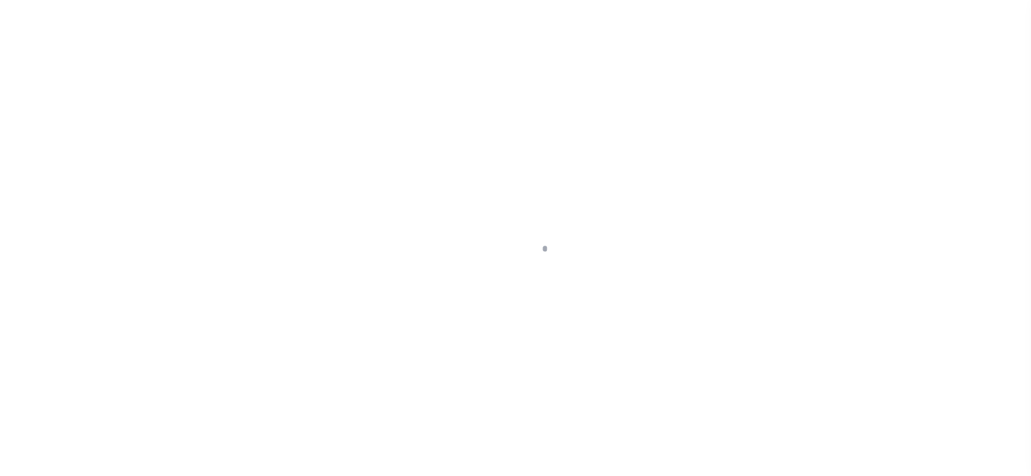
type input "[DATE]"
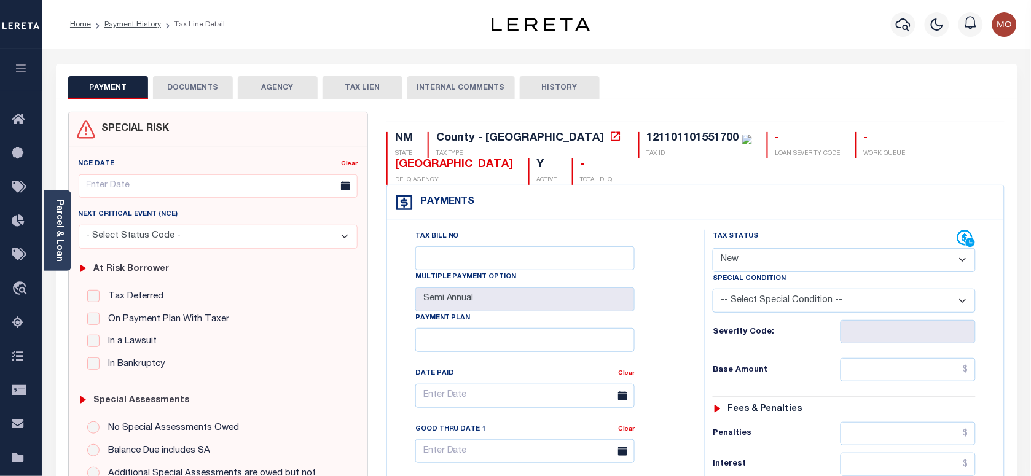
click at [763, 264] on select "- Select Status Code - Open Due/Unpaid Paid Incomplete No Tax Due Internal Refu…" at bounding box center [843, 260] width 263 height 24
select select "PYD"
click at [712, 248] on select "- Select Status Code - Open Due/Unpaid Paid Incomplete No Tax Due Internal Refu…" at bounding box center [843, 260] width 263 height 24
type input "[DATE]"
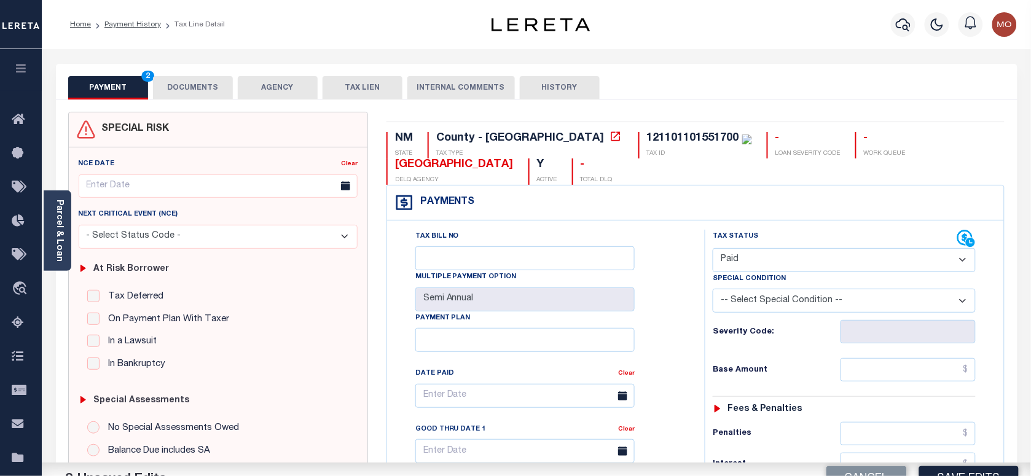
click at [673, 343] on div "Tax Bill No Multiple Payment Option Semi Annual Payment Plan Clear Clear Valid …" at bounding box center [542, 402] width 287 height 345
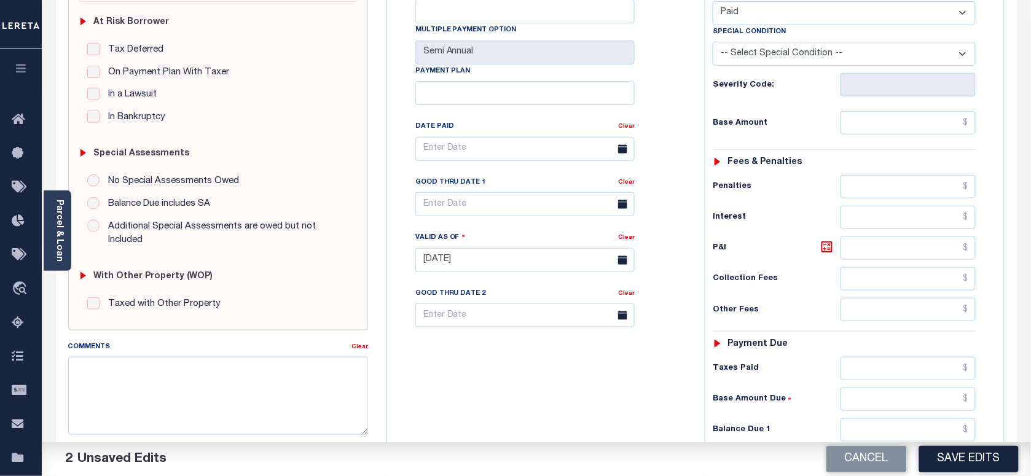
scroll to position [307, 0]
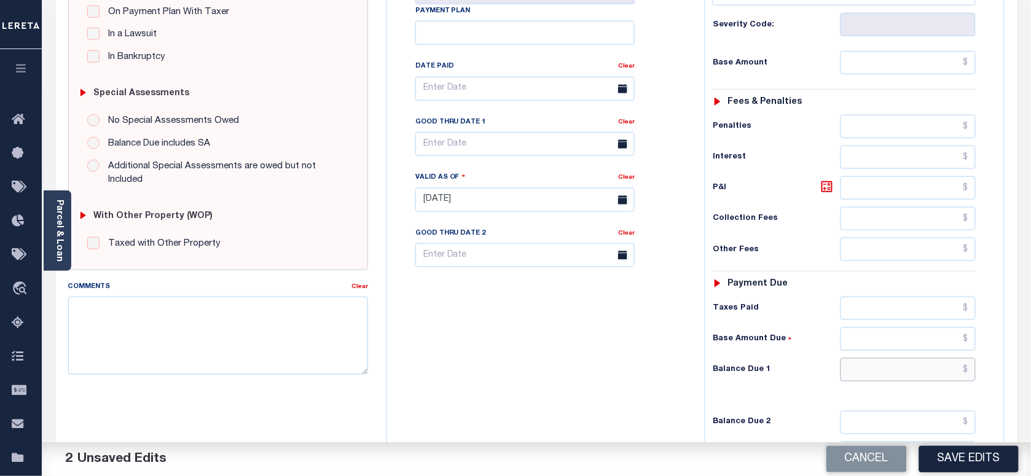
drag, startPoint x: 867, startPoint y: 378, endPoint x: 671, endPoint y: 341, distance: 200.0
click at [867, 378] on input "text" at bounding box center [908, 369] width 136 height 23
type input "$0.00"
drag, startPoint x: 671, startPoint y: 341, endPoint x: 631, endPoint y: 341, distance: 39.9
click at [671, 341] on div "Tax Bill No Multiple Payment Option Semi Annual Payment Plan Clear" at bounding box center [542, 194] width 305 height 542
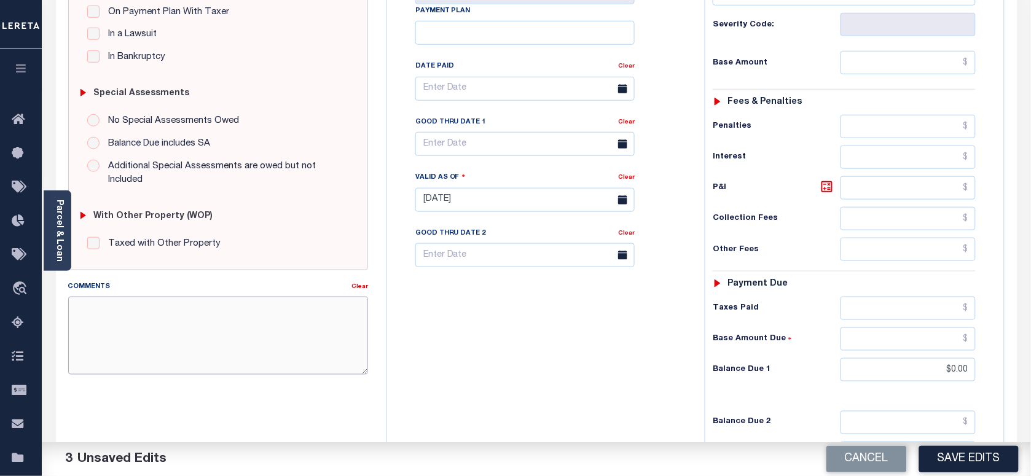
click at [323, 336] on textarea "Comments" at bounding box center [218, 335] width 300 height 77
paste textarea "Information taken verbally"
type textarea "Information taken verbally"
click at [949, 455] on button "Save Edits" at bounding box center [968, 459] width 99 height 26
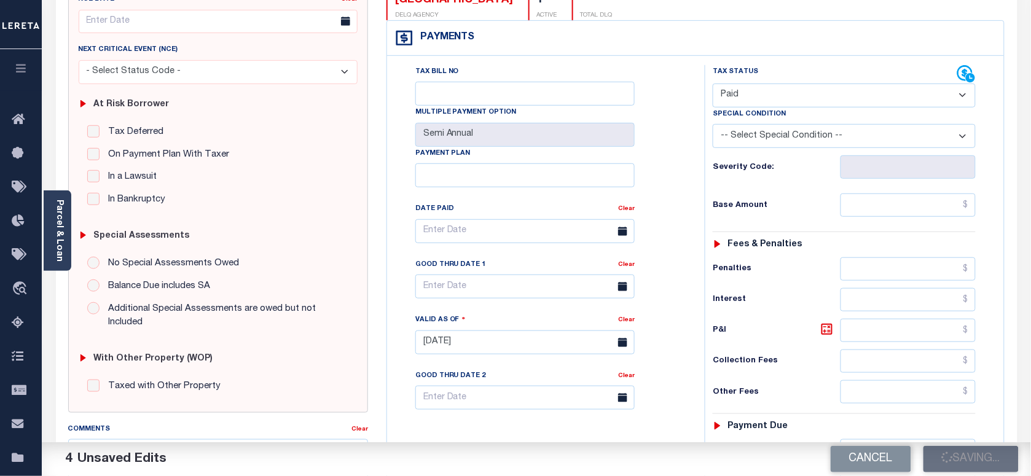
scroll to position [0, 0]
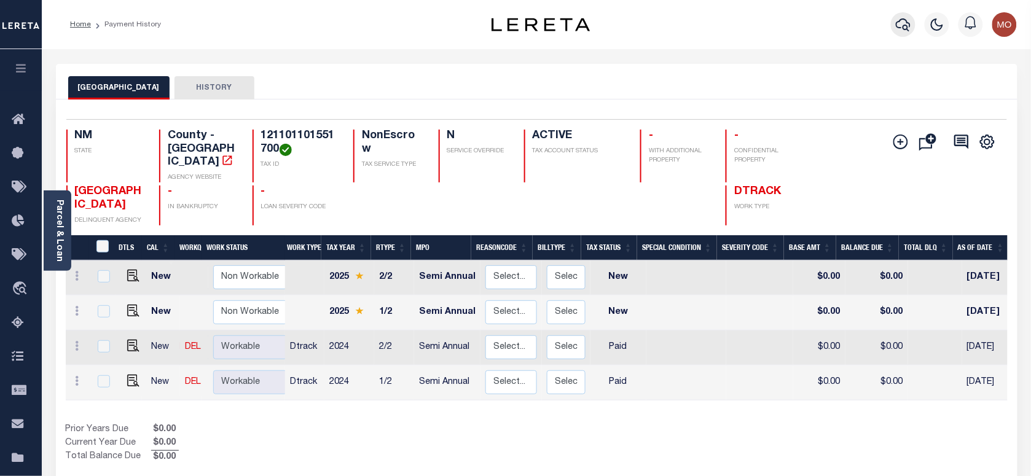
click at [910, 25] on icon "button" at bounding box center [902, 24] width 15 height 13
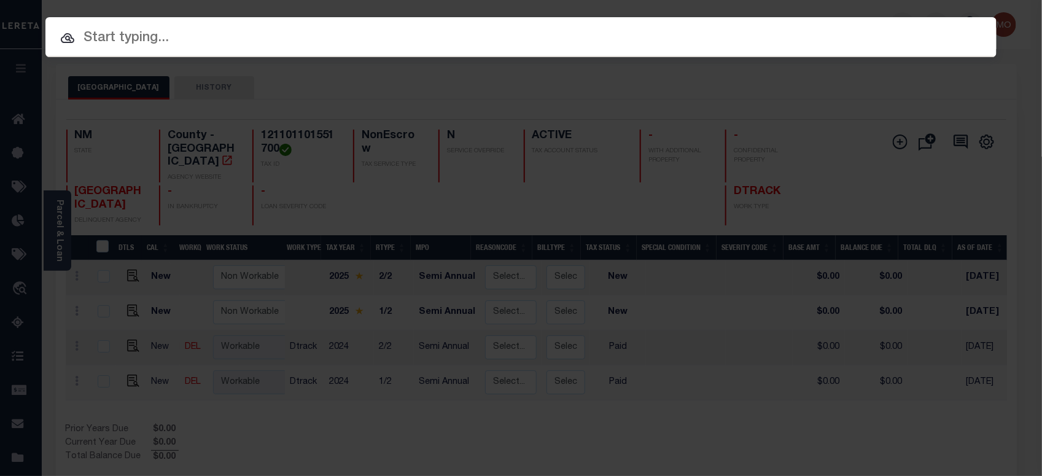
click at [240, 47] on input "text" at bounding box center [520, 38] width 951 height 21
paste input "900008083"
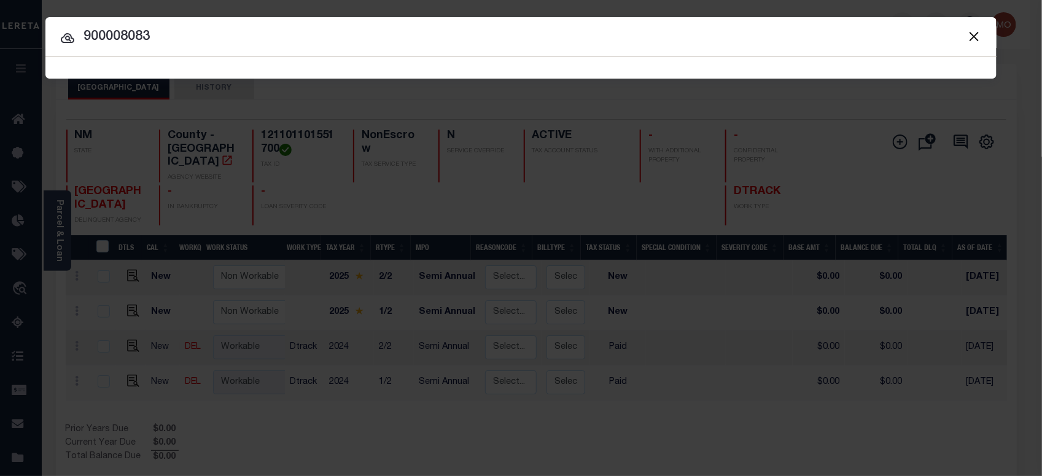
type input "900008083"
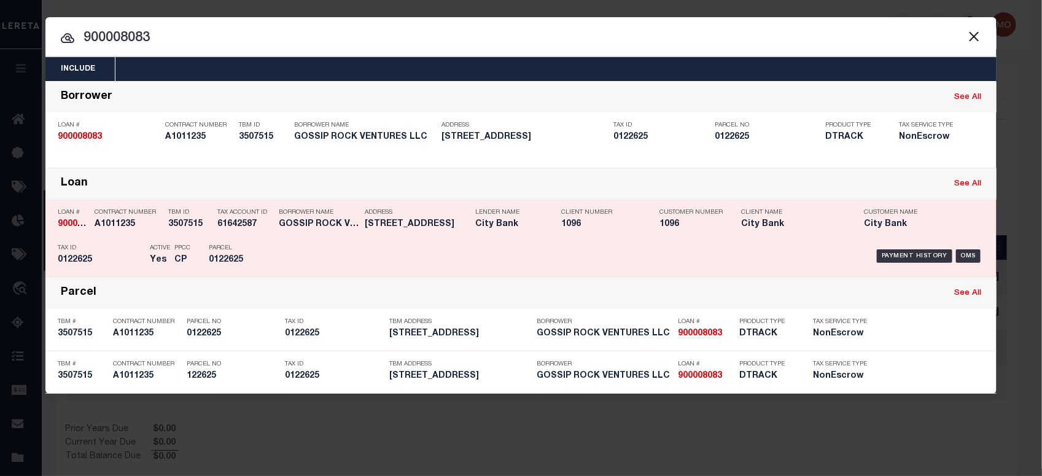
click at [187, 250] on p "PPCC" at bounding box center [182, 247] width 16 height 7
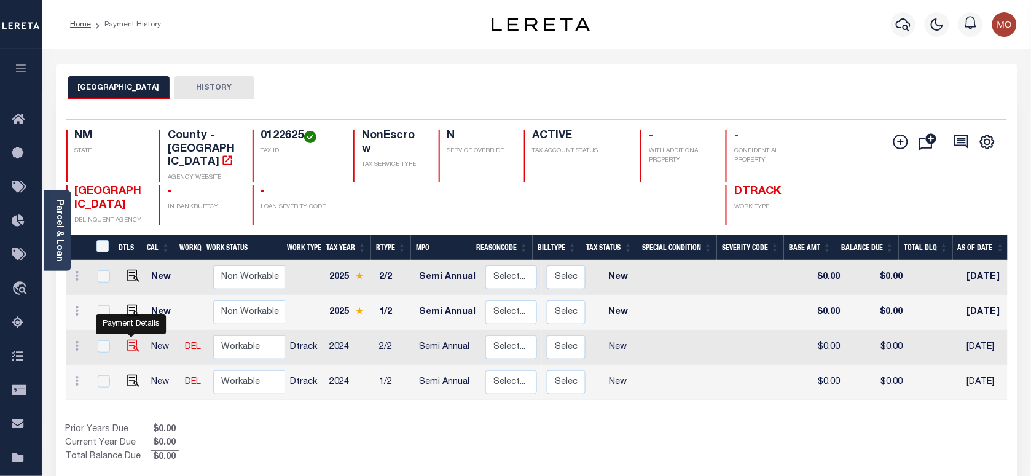
click at [127, 340] on img "" at bounding box center [133, 346] width 12 height 12
checkbox input "true"
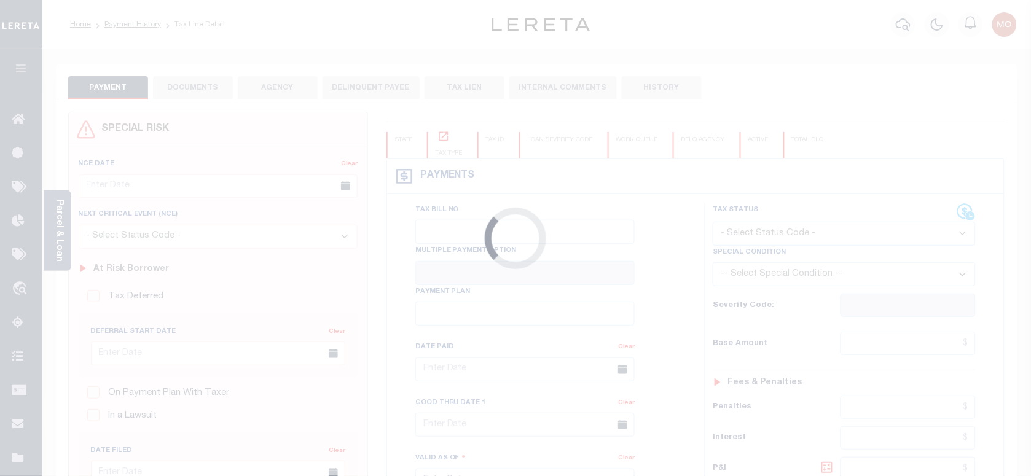
checkbox input "false"
type input "Semi Annual"
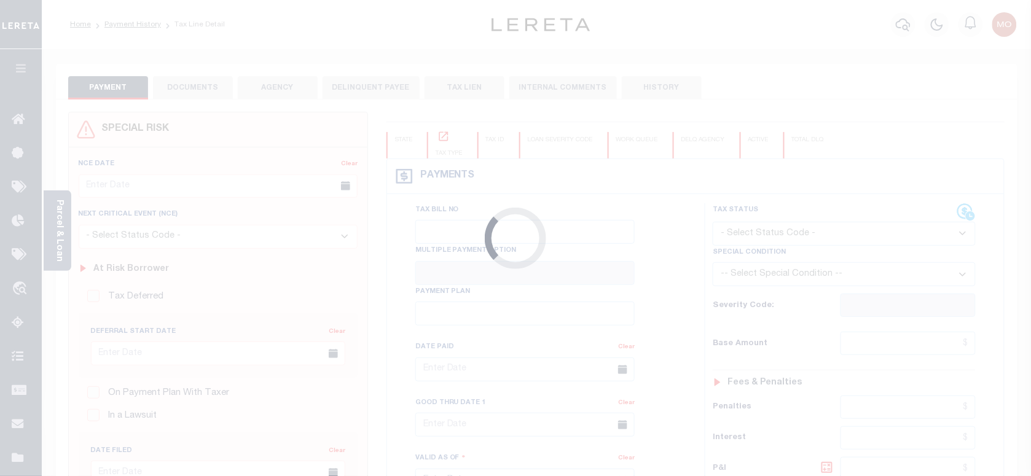
type input "[DATE]"
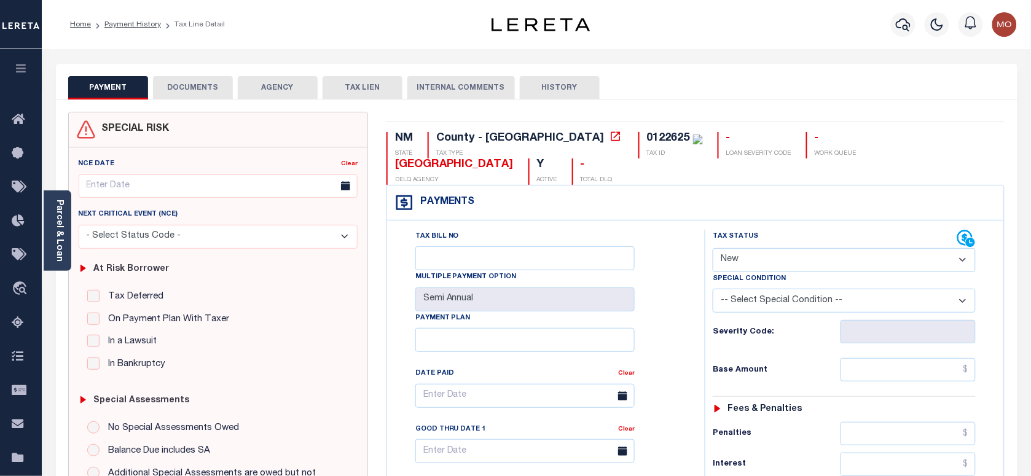
click at [647, 140] on div "0122625" at bounding box center [668, 138] width 43 height 11
copy div "0122625"
click at [55, 234] on link "Parcel & Loan" at bounding box center [59, 231] width 9 height 62
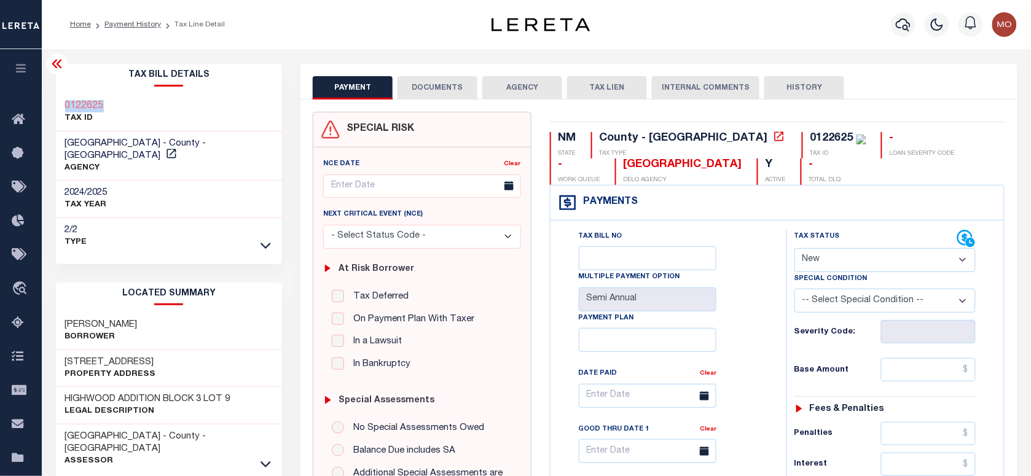
click at [58, 100] on div "0122625 TAX ID" at bounding box center [169, 112] width 227 height 37
copy h3 "0122625"
drag, startPoint x: 821, startPoint y: 265, endPoint x: 823, endPoint y: 272, distance: 7.2
click at [821, 265] on select "- Select Status Code - Open Due/Unpaid Paid Incomplete No Tax Due Internal Refu…" at bounding box center [884, 260] width 181 height 24
select select "PYD"
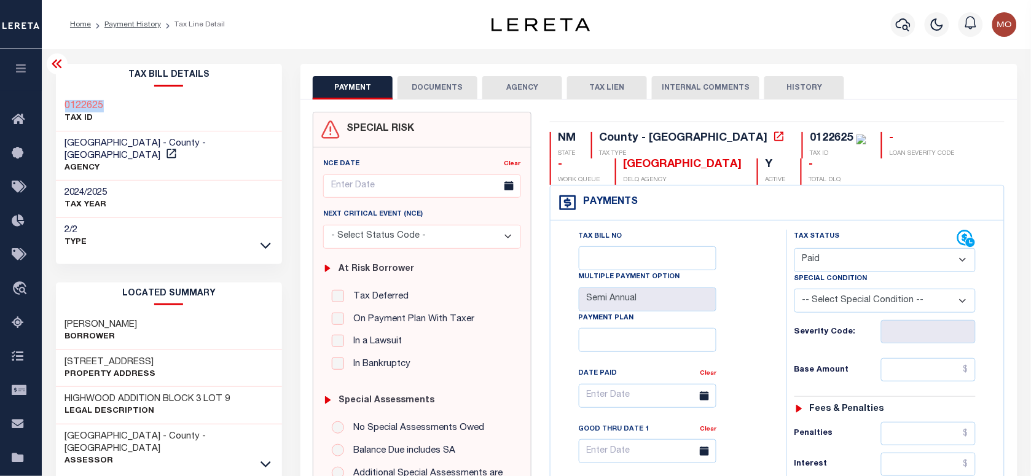
click at [794, 249] on select "- Select Status Code - Open Due/Unpaid Paid Incomplete No Tax Due Internal Refu…" at bounding box center [884, 260] width 181 height 24
type input "[DATE]"
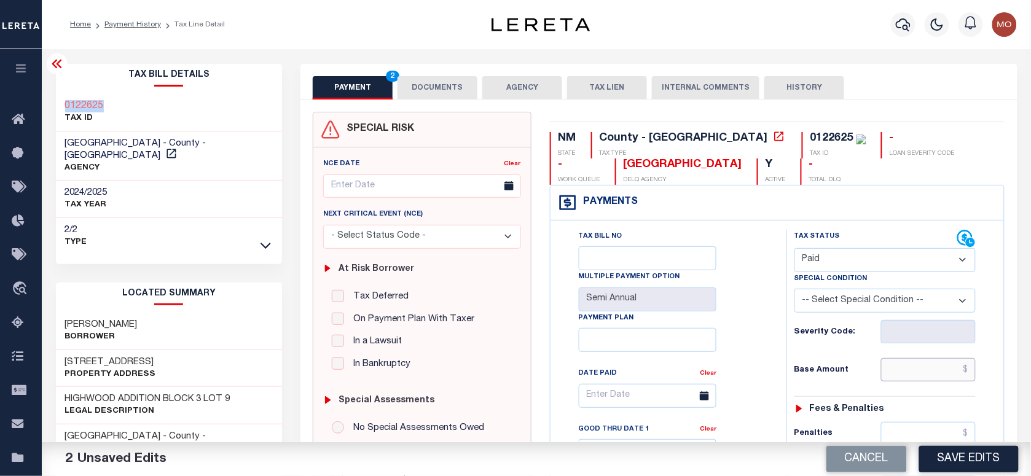
click at [926, 375] on input "text" at bounding box center [928, 369] width 95 height 23
click at [799, 367] on h6 "Base Amount" at bounding box center [837, 370] width 87 height 10
drag, startPoint x: 898, startPoint y: 369, endPoint x: 869, endPoint y: 369, distance: 28.9
click at [898, 369] on input "text" at bounding box center [928, 369] width 95 height 23
paste input "1510.72"
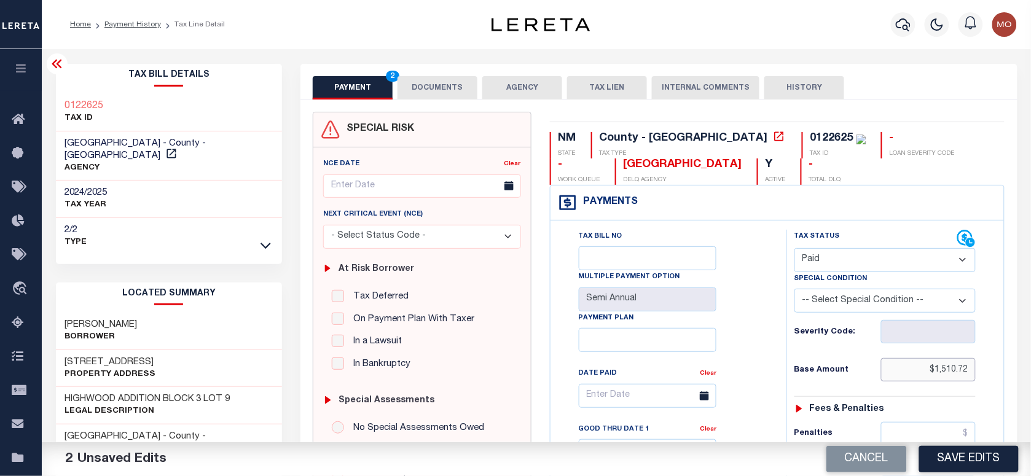
type input "$1,510.72"
click at [762, 372] on div "Tax Bill No Multiple Payment Option Semi Annual Payment Plan Clear Clear Valid …" at bounding box center [665, 402] width 205 height 345
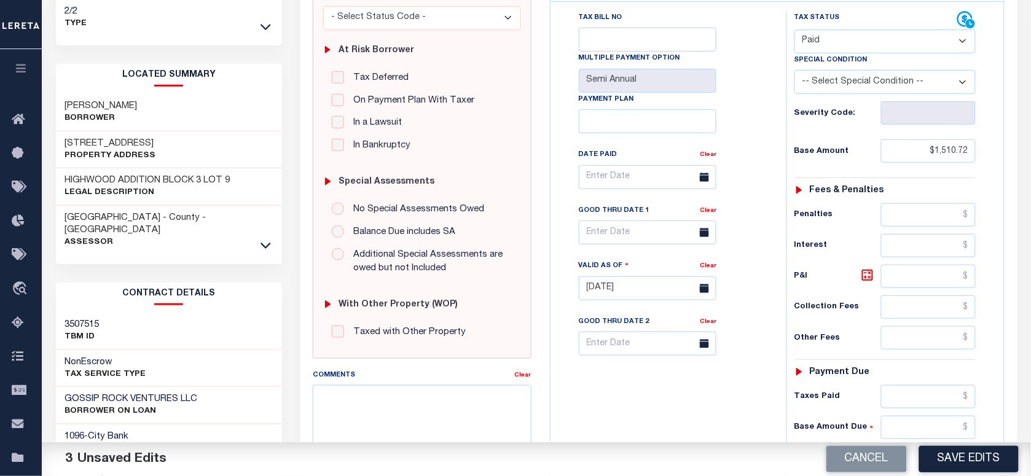
scroll to position [307, 0]
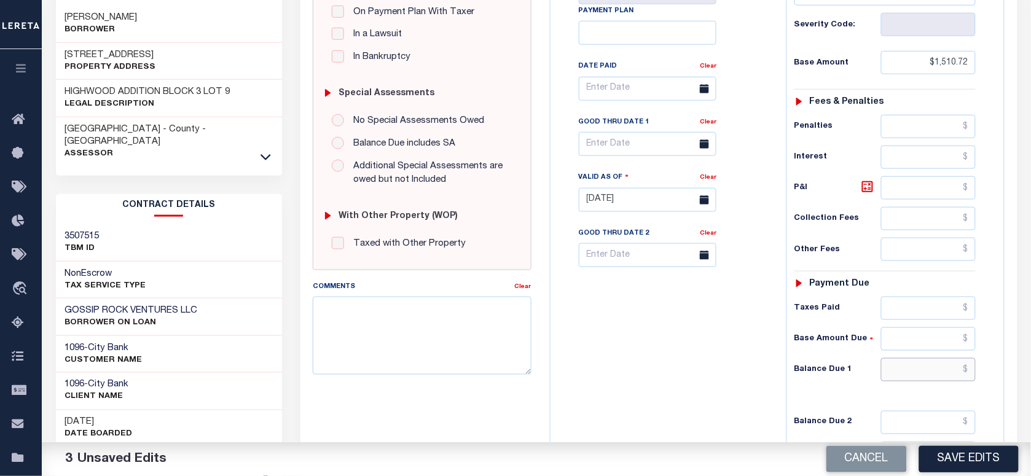
click at [921, 378] on input "text" at bounding box center [928, 369] width 95 height 23
type input "$0.00"
click at [726, 364] on div "Tax Bill No Multiple Payment Option Semi Annual Payment Plan Clear" at bounding box center [665, 194] width 224 height 542
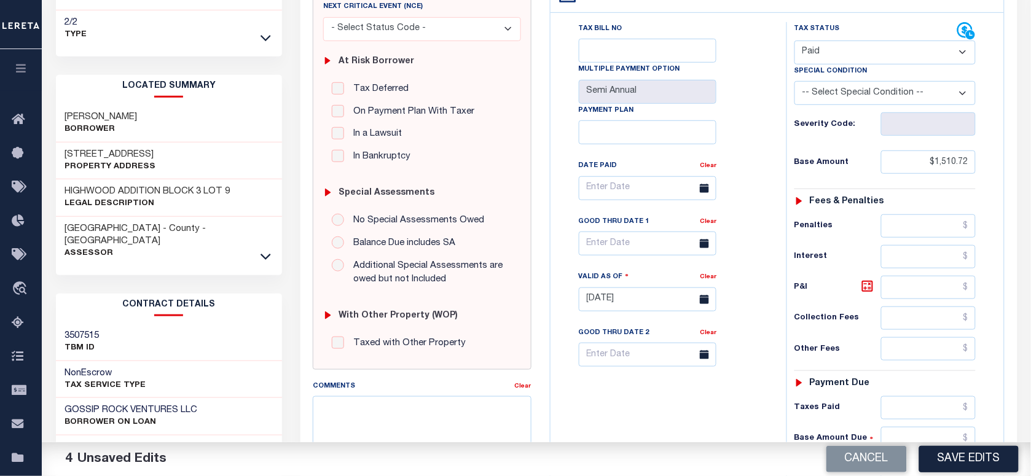
scroll to position [0, 0]
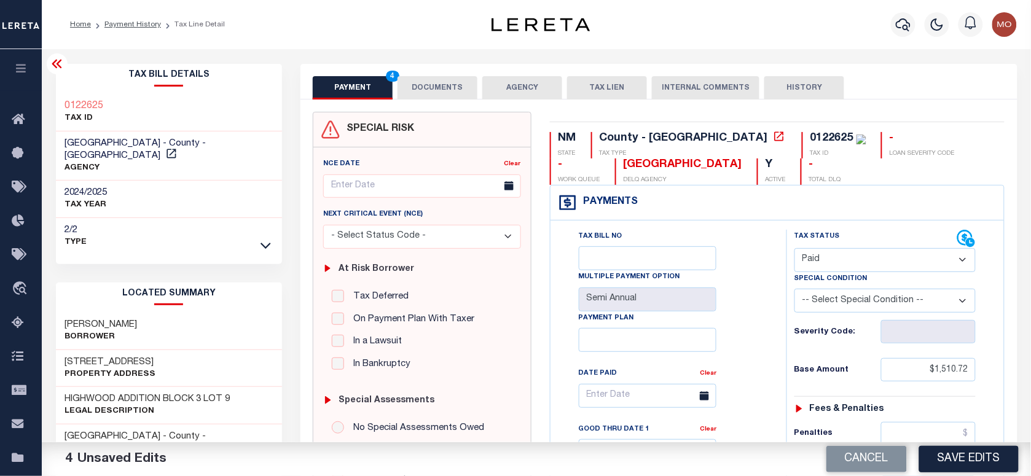
click at [810, 133] on div "0122625" at bounding box center [831, 138] width 43 height 11
copy div "0122625"
click at [430, 90] on button "DOCUMENTS" at bounding box center [437, 87] width 80 height 23
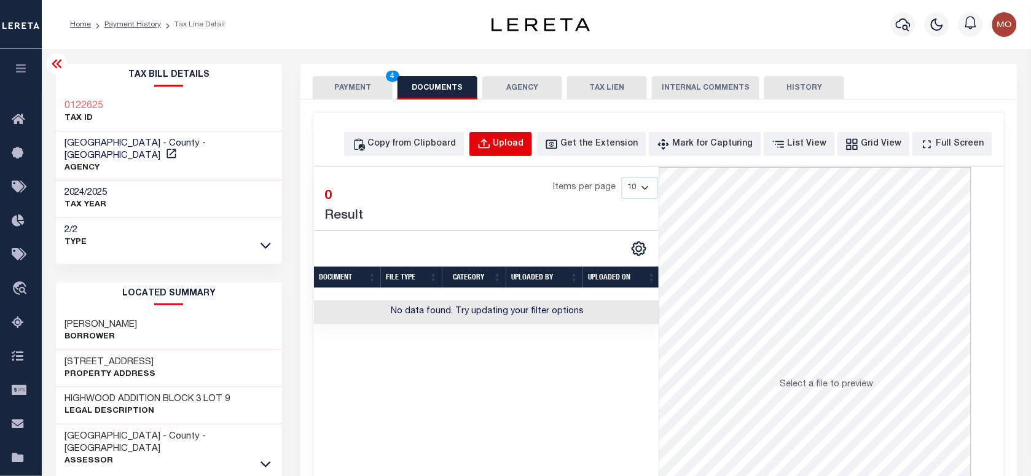
click at [524, 139] on div "Upload" at bounding box center [508, 145] width 31 height 14
select select "POP"
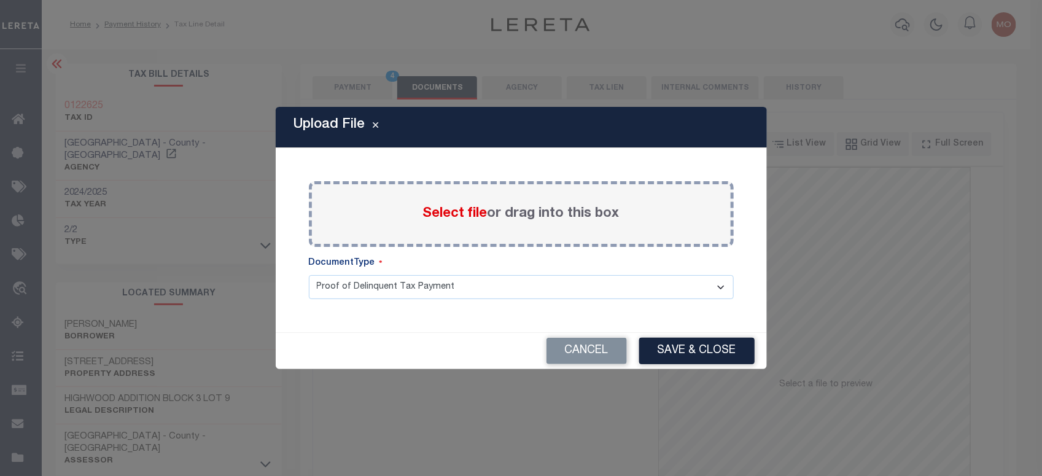
click at [440, 210] on span "Select file" at bounding box center [455, 214] width 64 height 14
click at [0, 0] on input "Select file or drag into this box" at bounding box center [0, 0] width 0 height 0
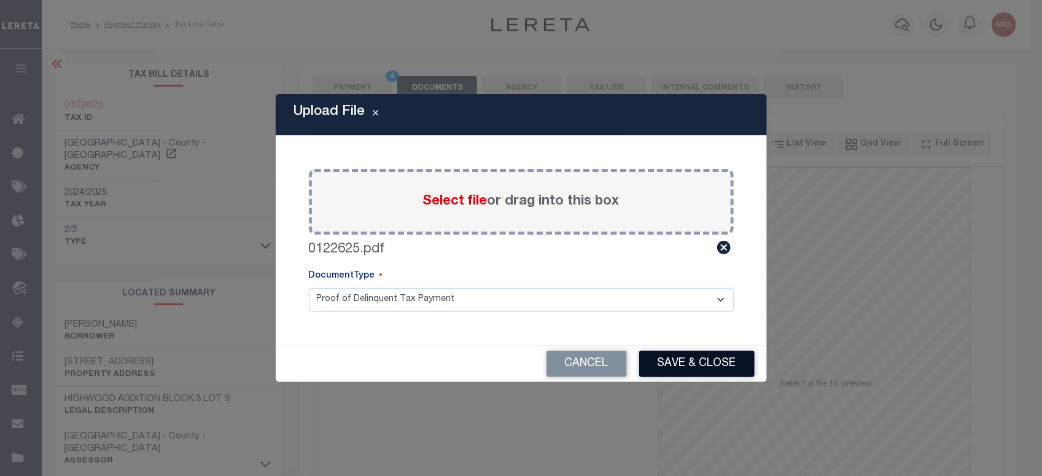
click at [695, 361] on button "Save & Close" at bounding box center [696, 364] width 115 height 26
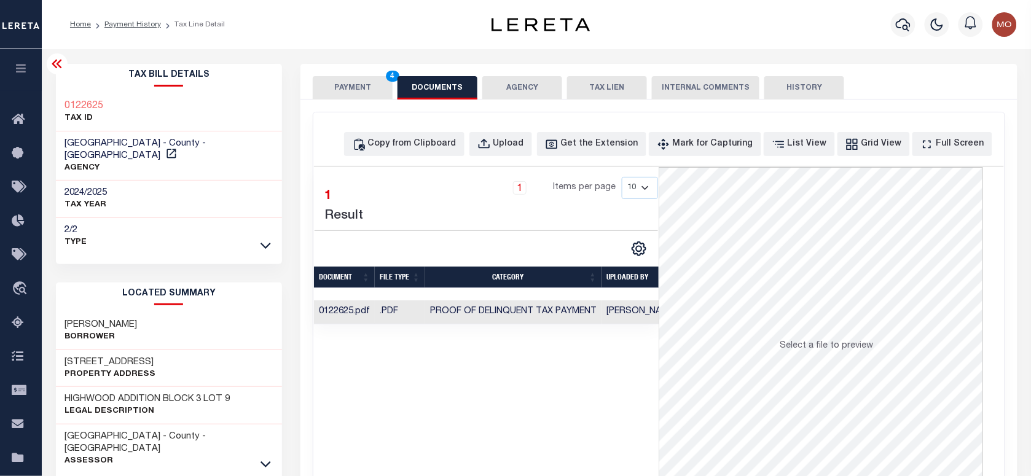
click at [347, 88] on button "PAYMENT 4" at bounding box center [353, 87] width 80 height 23
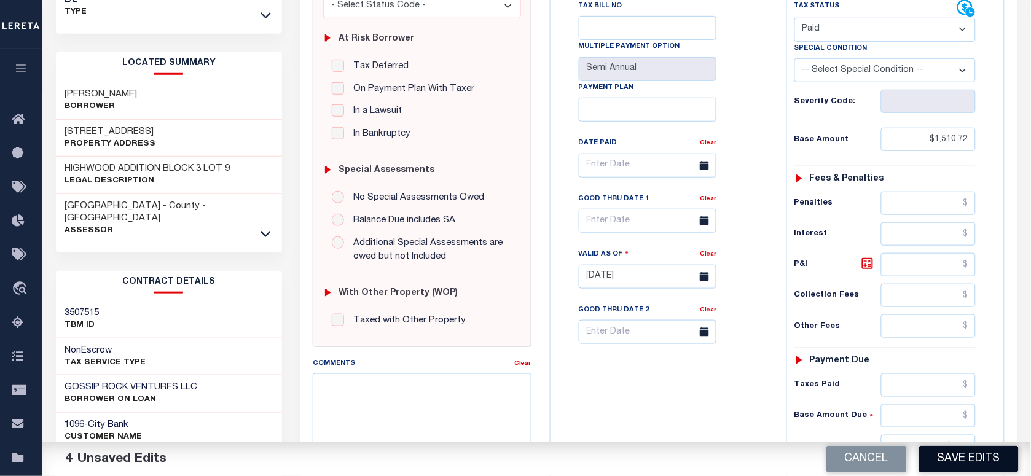
click at [972, 458] on button "Save Edits" at bounding box center [968, 459] width 99 height 26
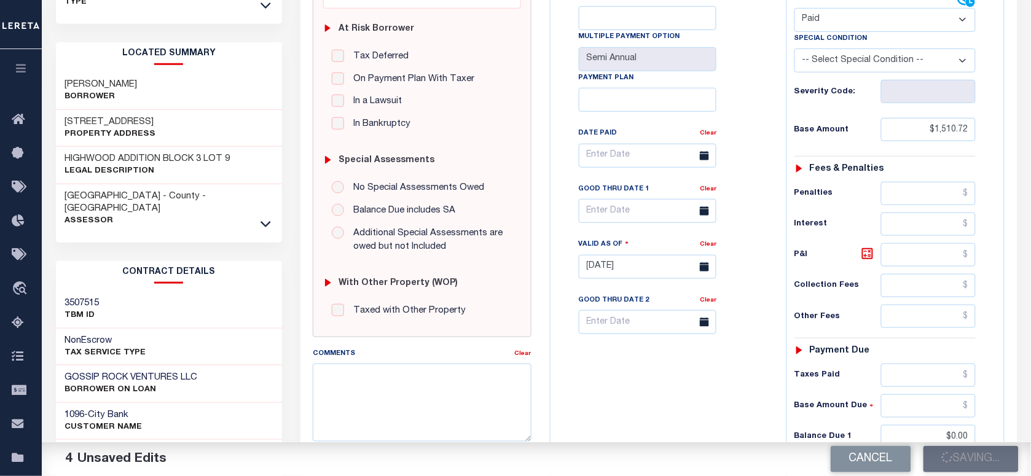
scroll to position [307, 0]
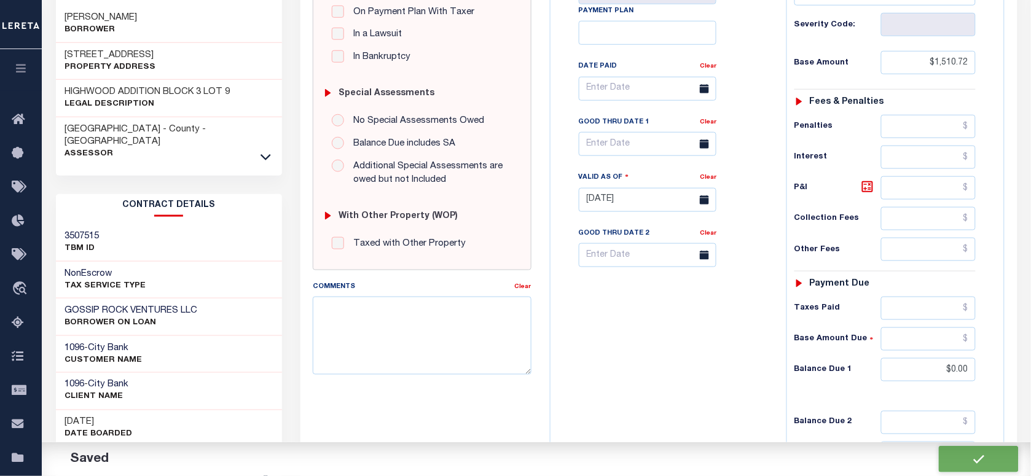
checkbox input "false"
type input "$1,510.72"
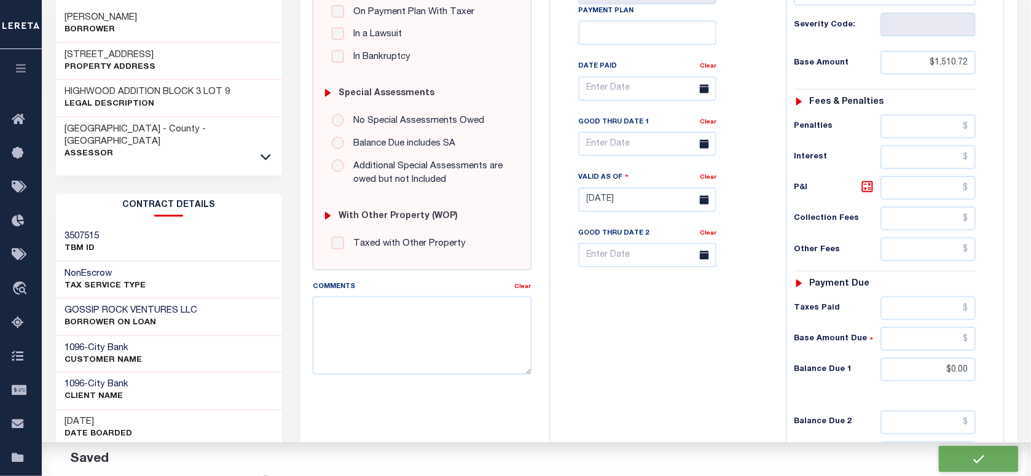
type input "$0"
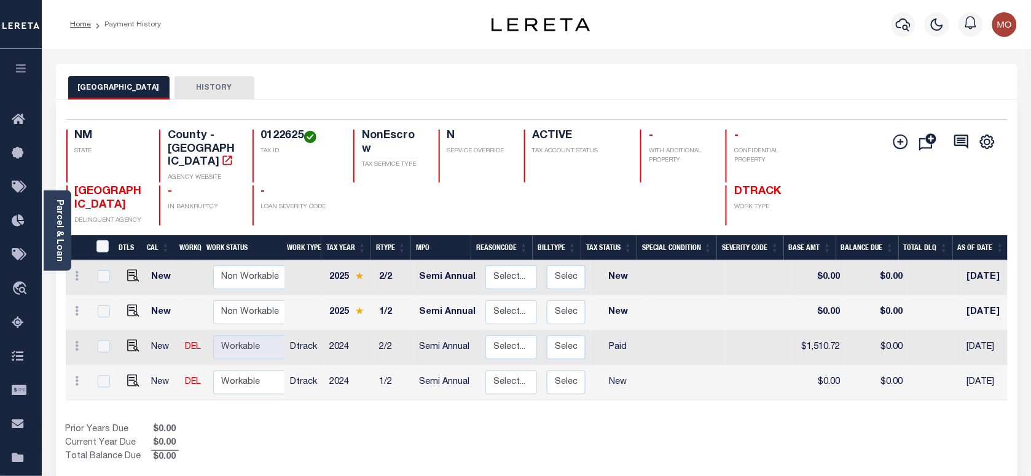
click at [123, 378] on link at bounding box center [130, 382] width 18 height 9
checkbox input "true"
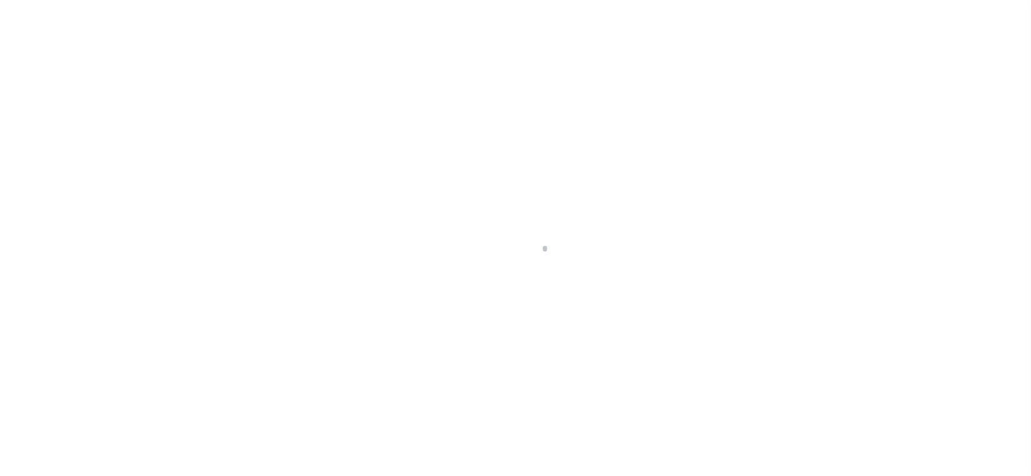
checkbox input "false"
type input "Semi Annual"
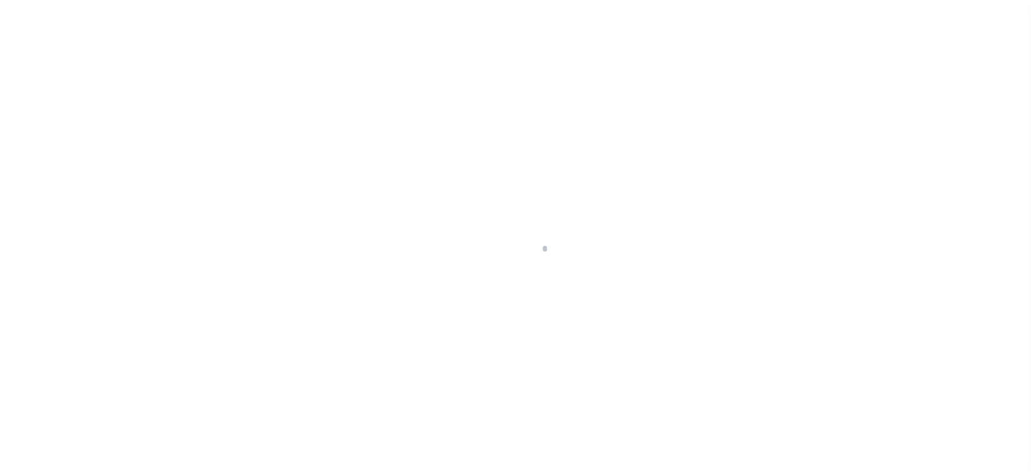
type input "[DATE]"
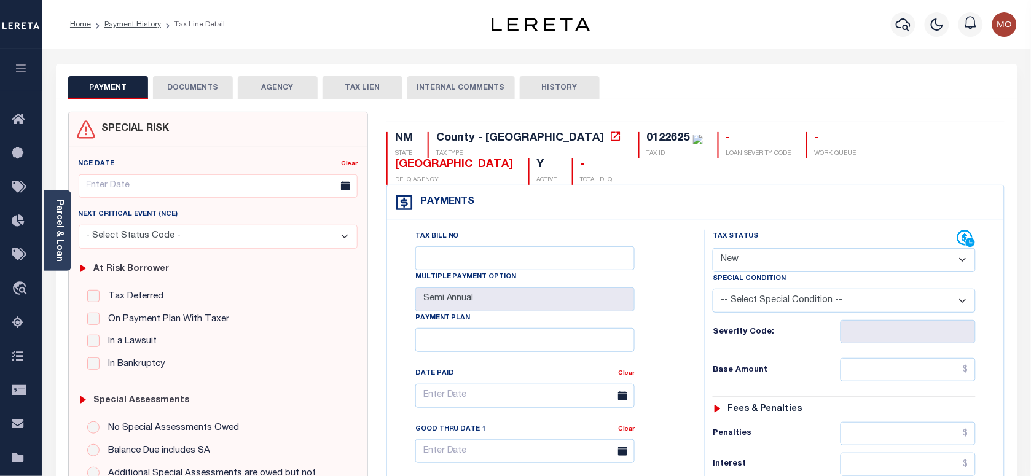
click at [778, 248] on select "- Select Status Code - Open Due/Unpaid Paid Incomplete No Tax Due Internal Refu…" at bounding box center [843, 260] width 263 height 24
select select "PYD"
click at [712, 248] on select "- Select Status Code - Open Due/Unpaid Paid Incomplete No Tax Due Internal Refu…" at bounding box center [843, 260] width 263 height 24
type input "[DATE]"
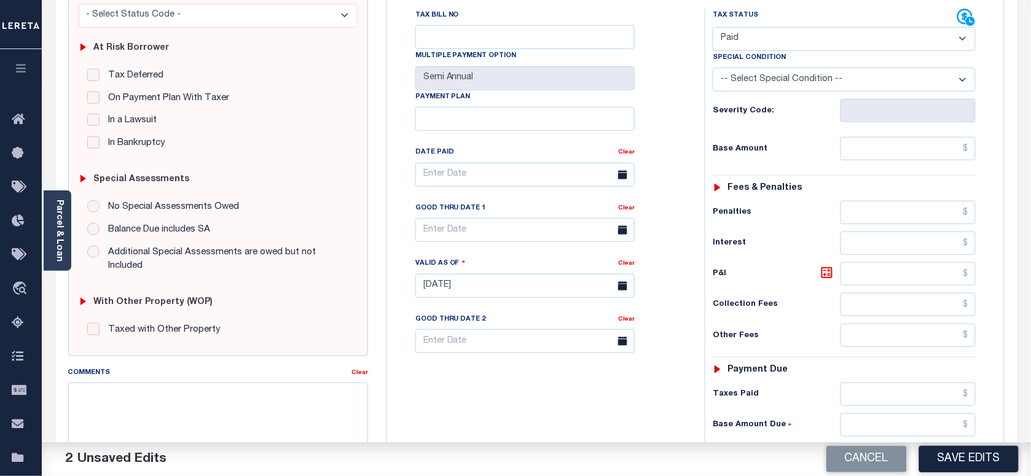
scroll to position [204, 0]
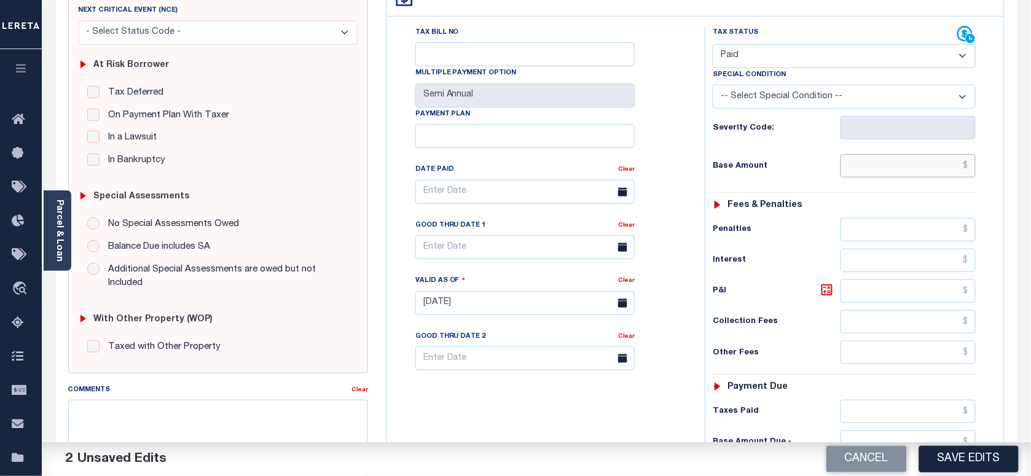
click at [888, 154] on input "text" at bounding box center [908, 165] width 136 height 23
paste input "1510.73"
type input "$1,510.73"
drag, startPoint x: 895, startPoint y: 386, endPoint x: 883, endPoint y: 384, distance: 13.0
click at [895, 400] on input "text" at bounding box center [908, 411] width 136 height 23
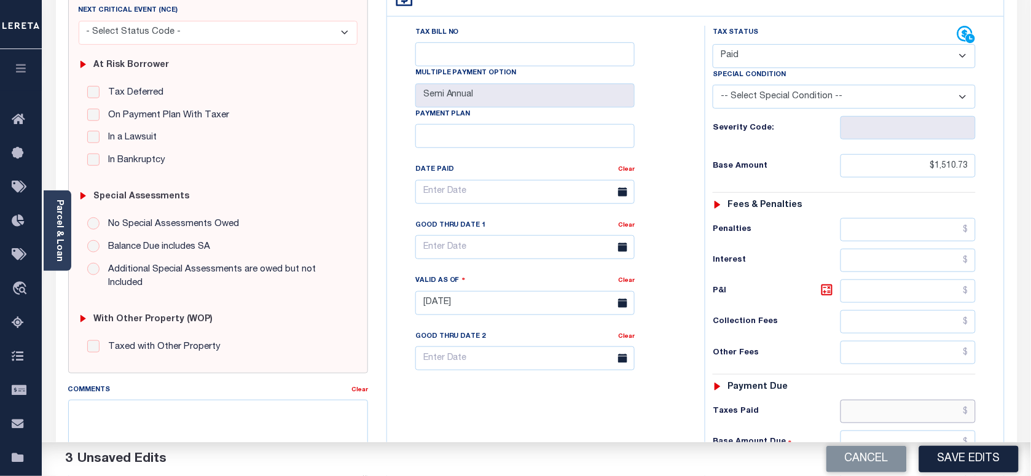
paste input "1510.73"
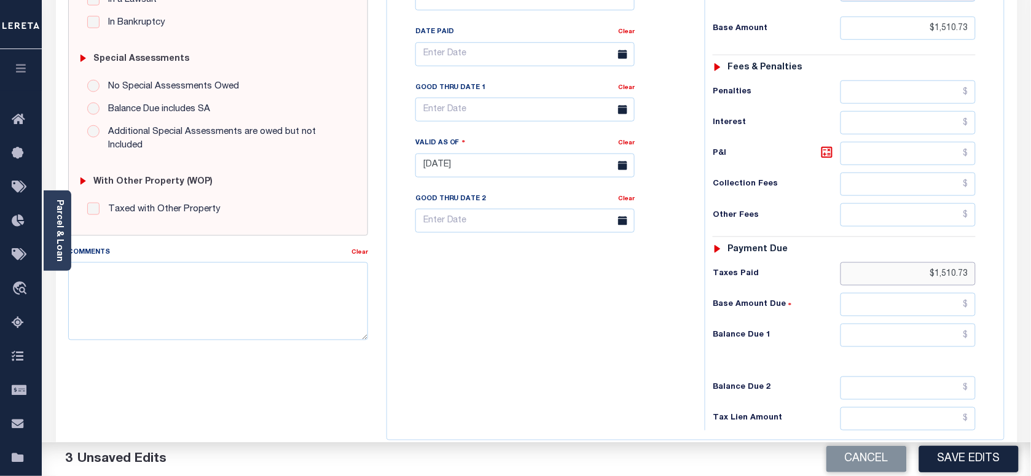
scroll to position [434, 0]
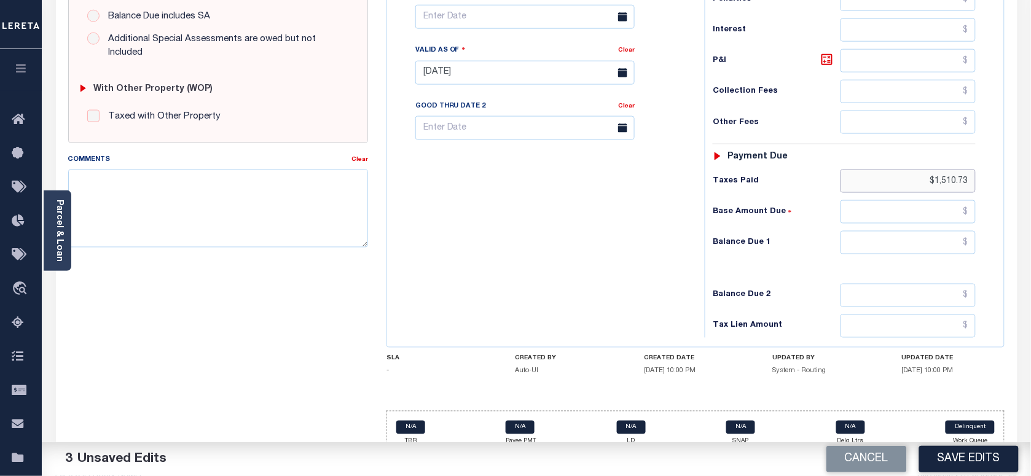
type input "$1,510.73"
click at [883, 231] on input "text" at bounding box center [908, 242] width 136 height 23
type input "$0.00"
click at [526, 212] on div "Tax Bill No Multiple Payment Option Semi Annual Payment Plan Clear" at bounding box center [542, 66] width 305 height 542
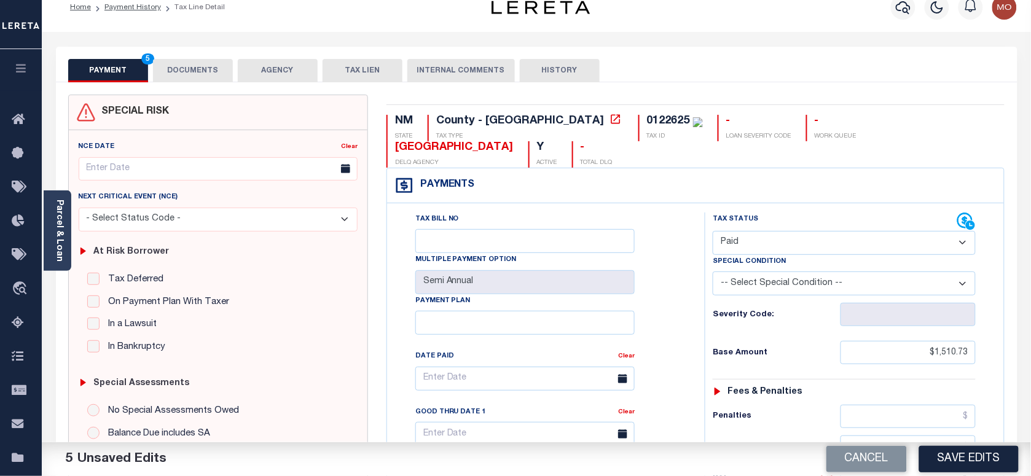
scroll to position [0, 0]
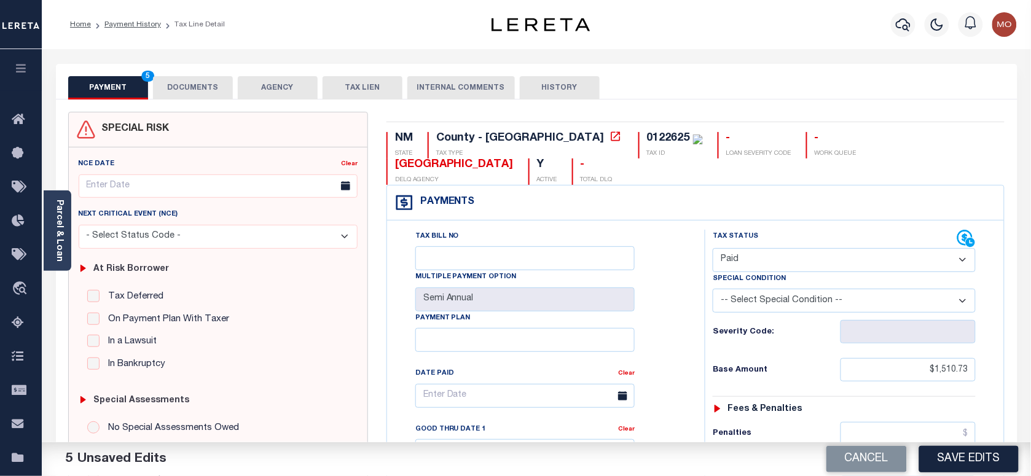
click at [647, 133] on div "0122625" at bounding box center [668, 138] width 43 height 11
copy div "0122625"
click at [187, 84] on button "DOCUMENTS" at bounding box center [193, 87] width 80 height 23
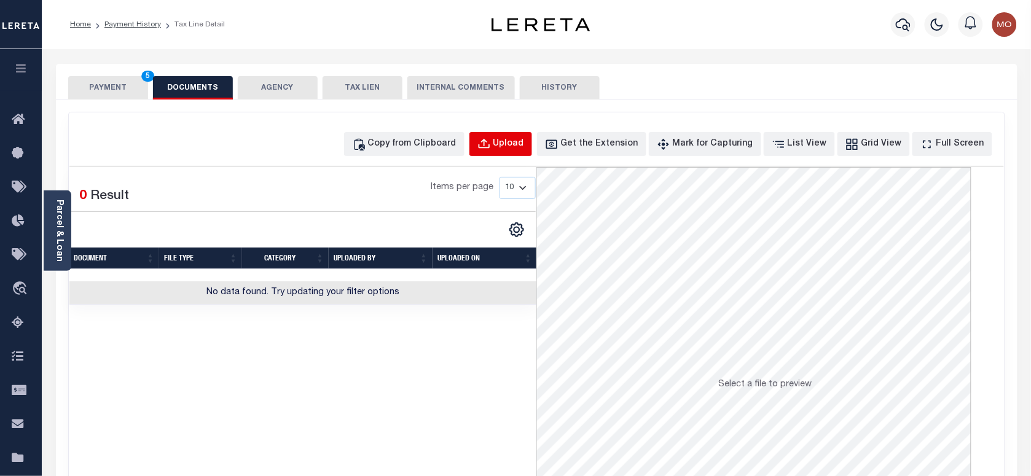
click at [496, 139] on button "Upload" at bounding box center [500, 144] width 63 height 24
select select "POP"
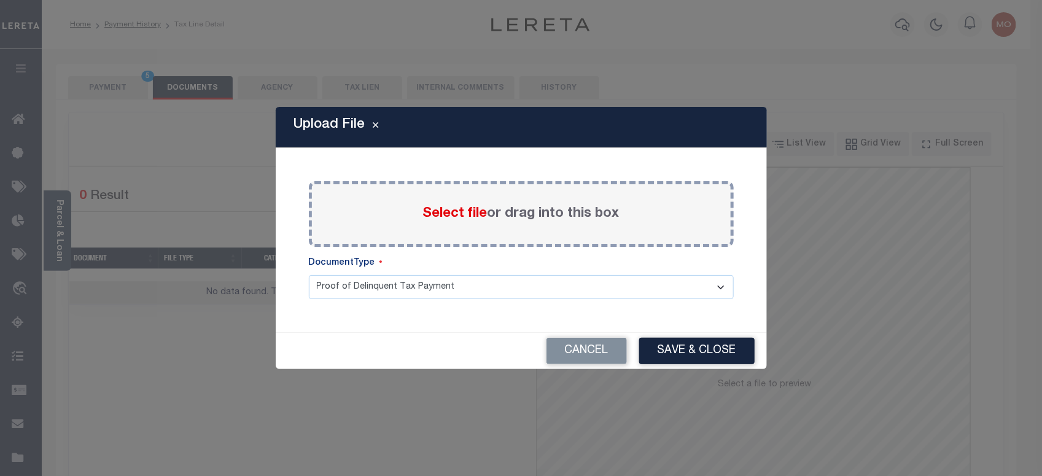
click at [439, 225] on div "Select file or drag into this box" at bounding box center [521, 214] width 425 height 66
click at [440, 210] on span "Select file" at bounding box center [455, 214] width 64 height 14
click at [0, 0] on input "Select file or drag into this box" at bounding box center [0, 0] width 0 height 0
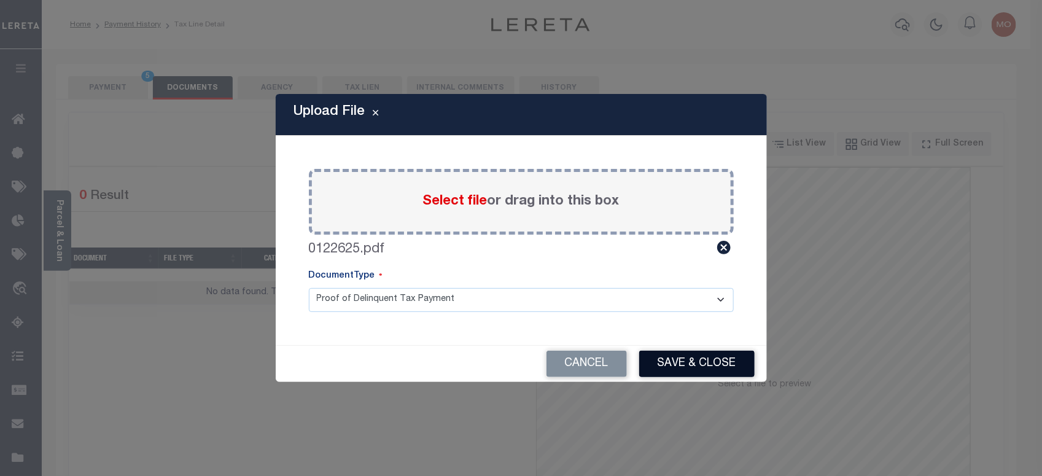
click at [682, 358] on button "Save & Close" at bounding box center [696, 364] width 115 height 26
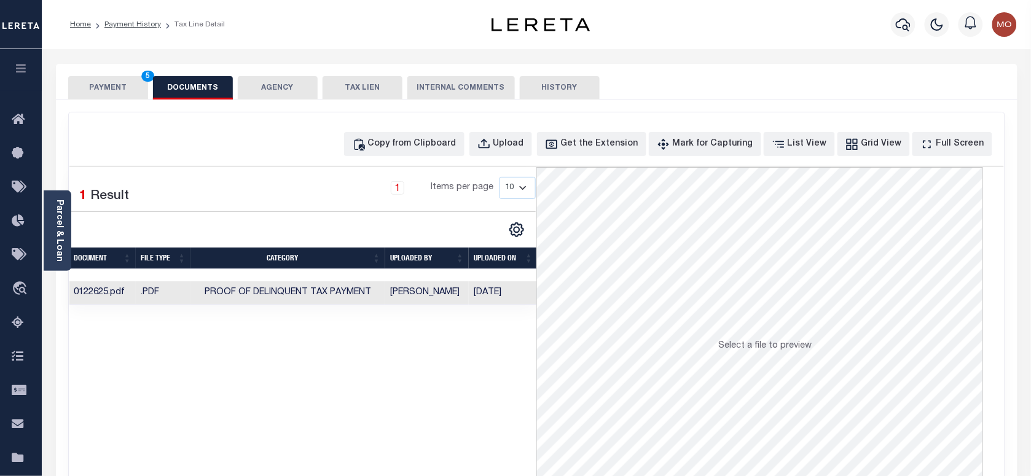
click at [111, 85] on button "PAYMENT 5" at bounding box center [108, 87] width 80 height 23
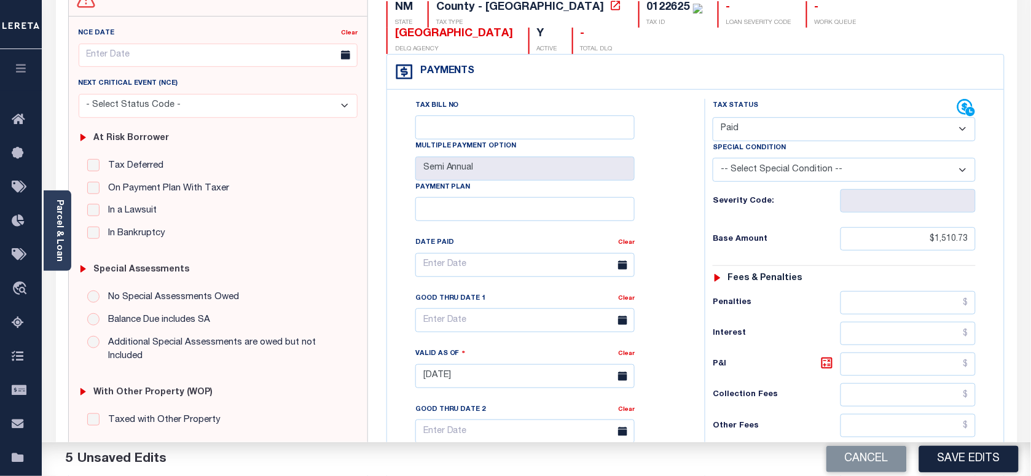
scroll to position [230, 0]
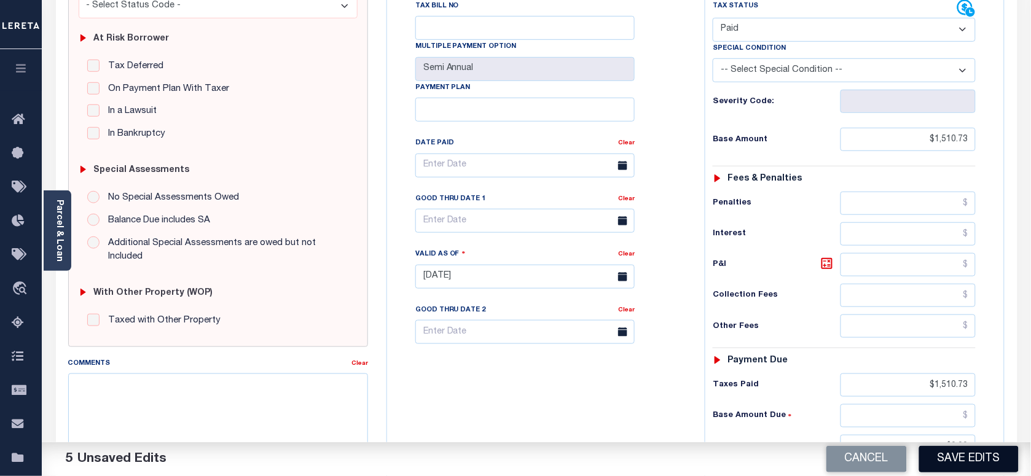
click at [948, 459] on button "Save Edits" at bounding box center [968, 459] width 99 height 26
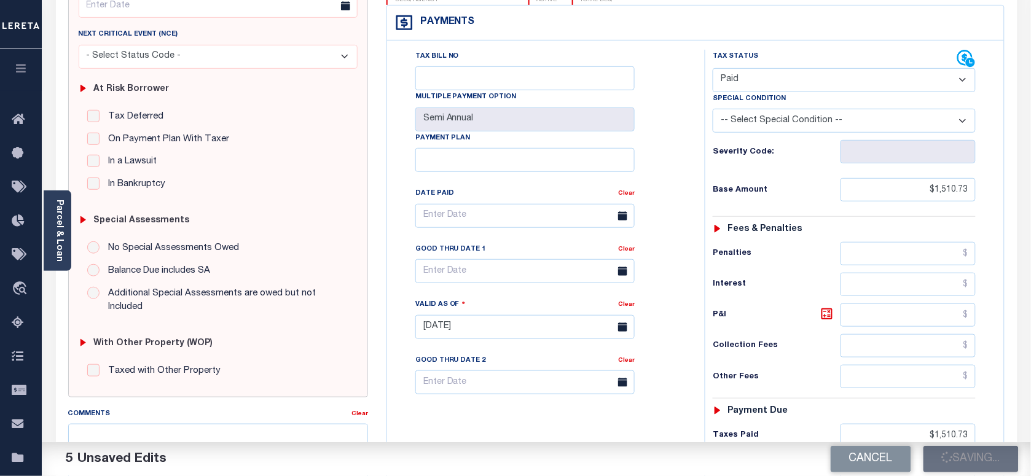
scroll to position [154, 0]
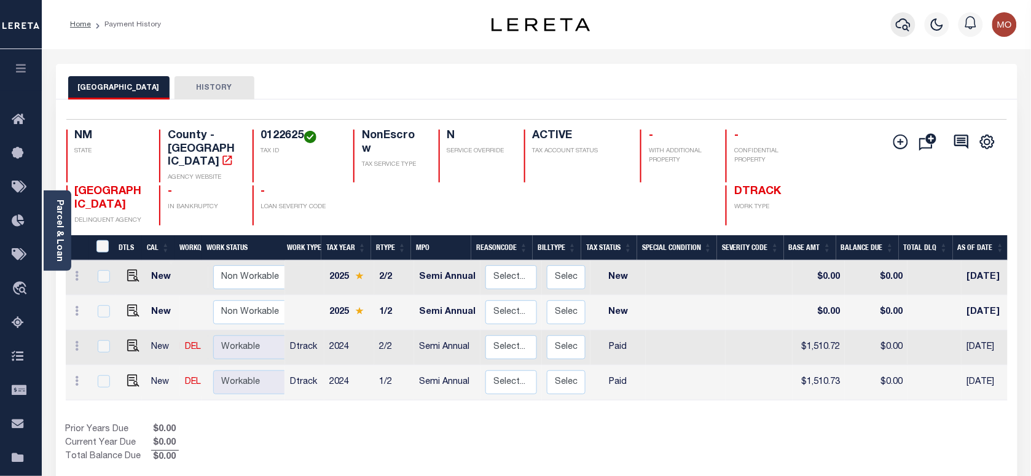
click at [911, 23] on button "button" at bounding box center [903, 24] width 25 height 25
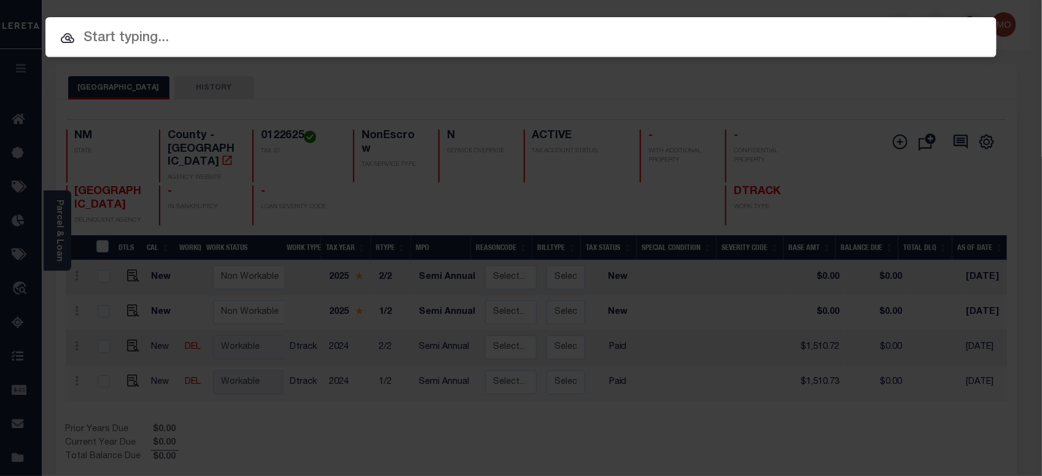
click at [201, 35] on input "text" at bounding box center [520, 38] width 951 height 21
paste input "720020873"
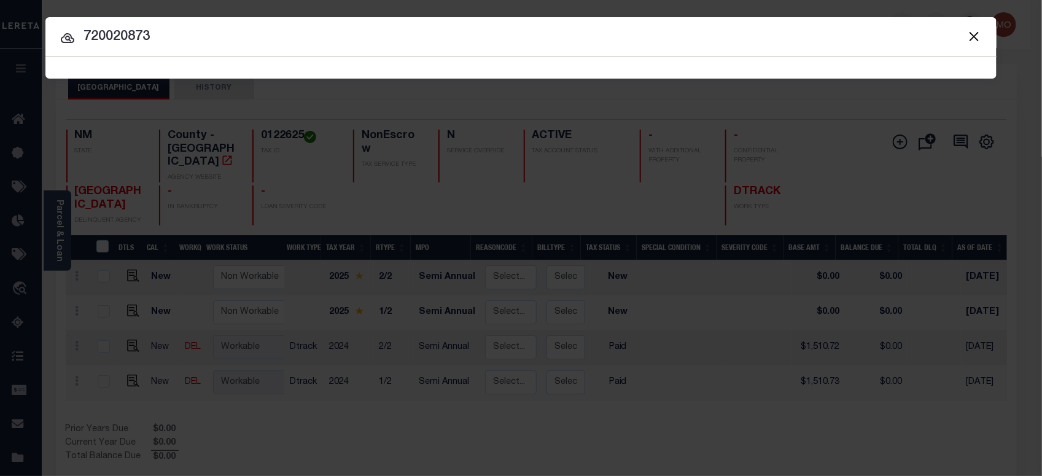
type input "720020873"
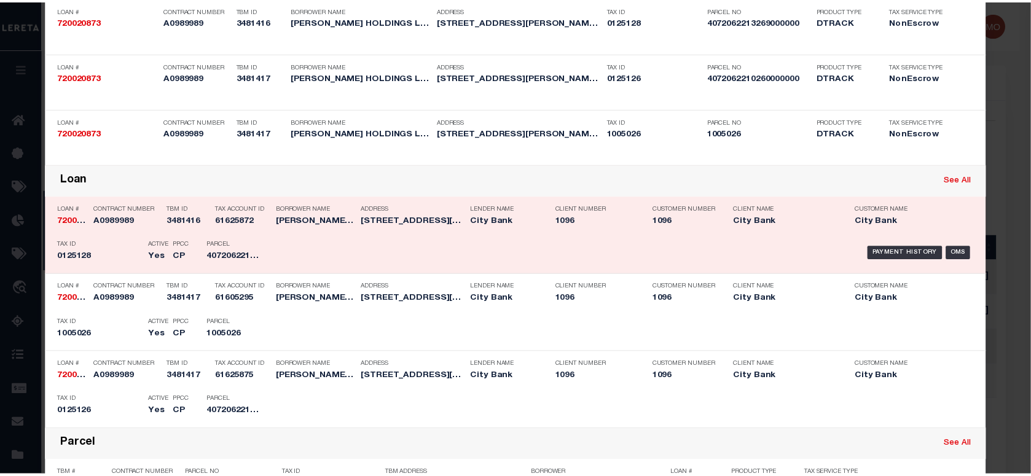
scroll to position [230, 0]
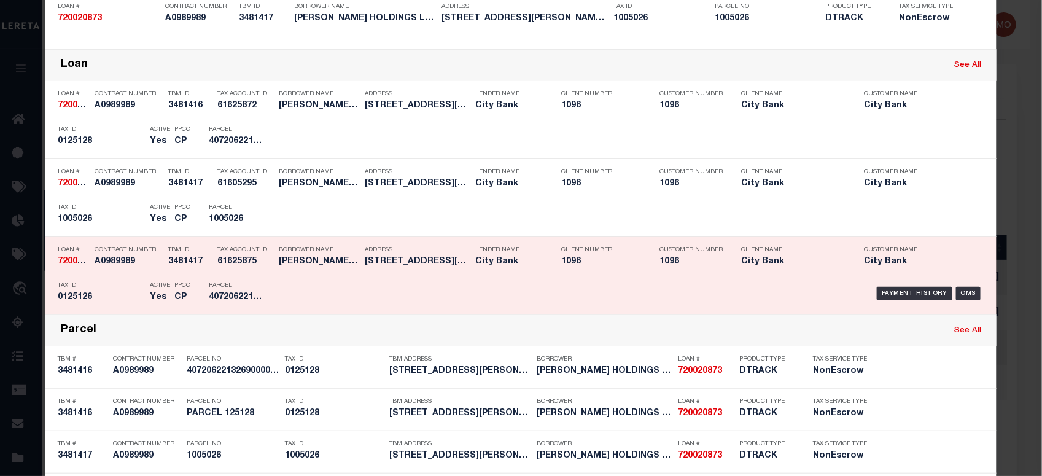
click at [174, 287] on p "PPCC" at bounding box center [182, 285] width 16 height 7
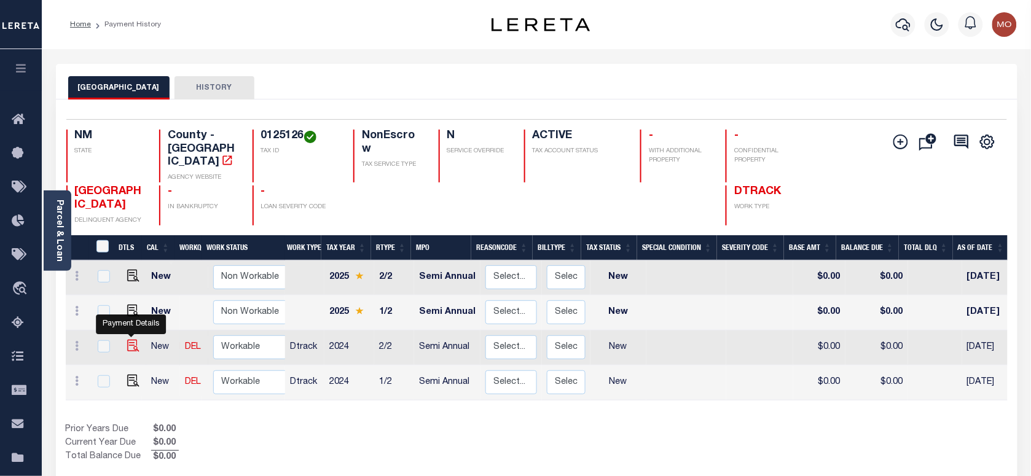
click at [127, 340] on img "" at bounding box center [133, 346] width 12 height 12
checkbox input "true"
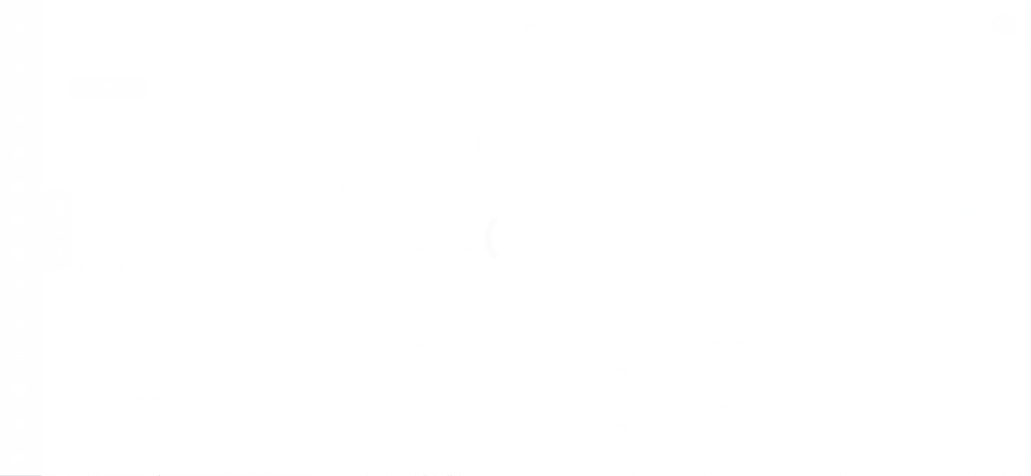
checkbox input "false"
type input "Semi Annual"
type input "[DATE]"
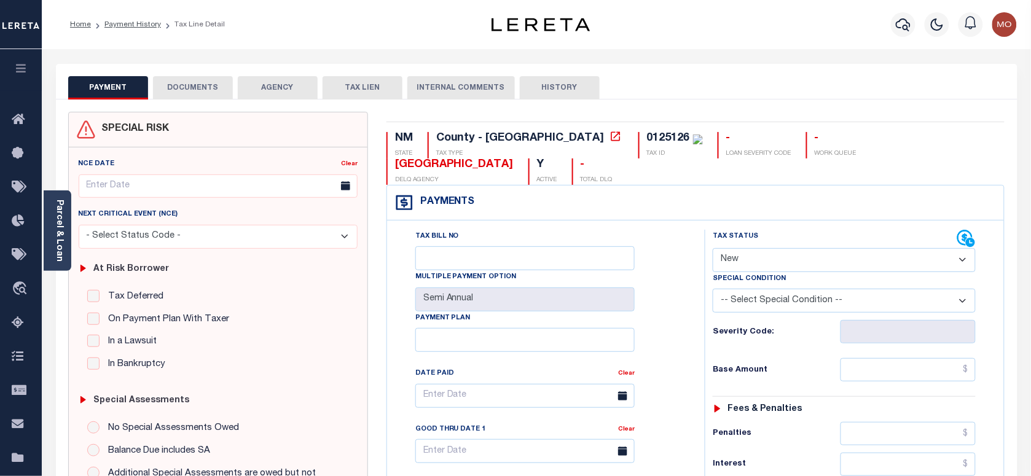
click at [760, 248] on select "- Select Status Code - Open Due/Unpaid Paid Incomplete No Tax Due Internal Refu…" at bounding box center [843, 260] width 263 height 24
select select "PYD"
click at [712, 248] on select "- Select Status Code - Open Due/Unpaid Paid Incomplete No Tax Due Internal Refu…" at bounding box center [843, 260] width 263 height 24
type input "[DATE]"
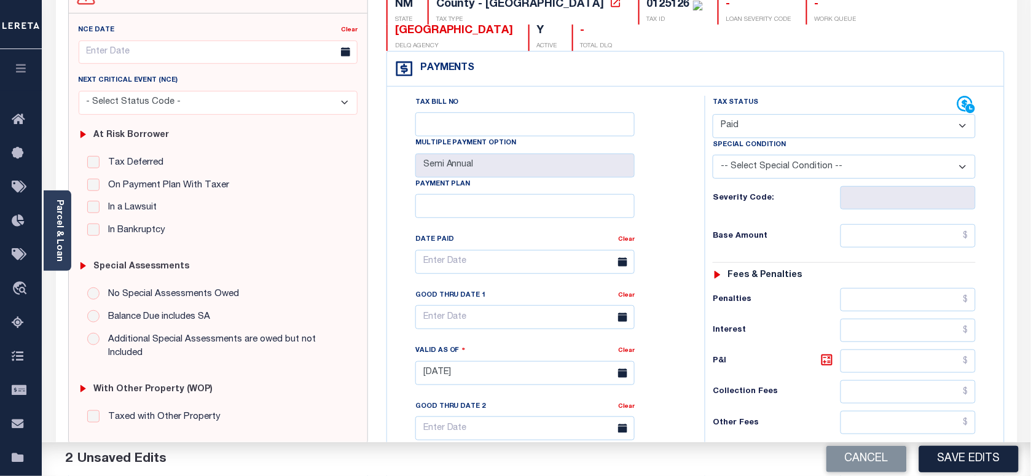
scroll to position [230, 0]
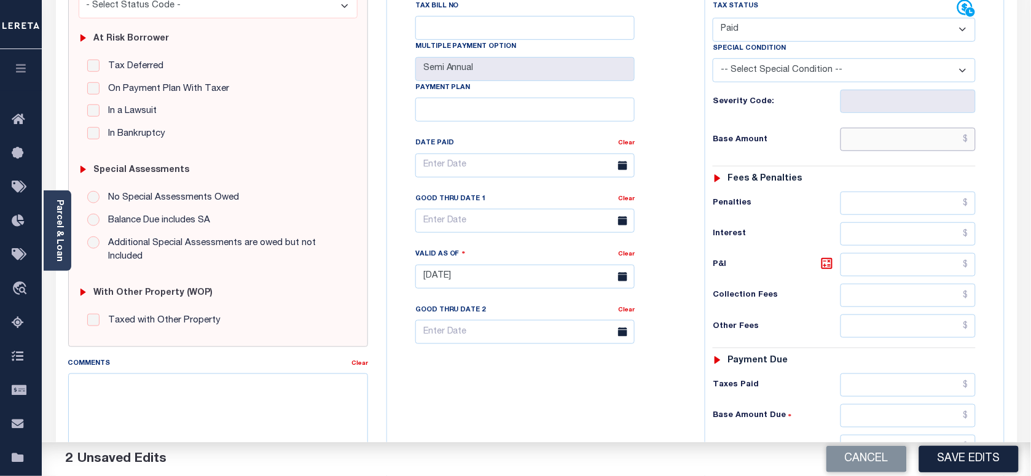
click at [874, 128] on input "text" at bounding box center [908, 139] width 136 height 23
paste input "939.82"
type input "$939.82"
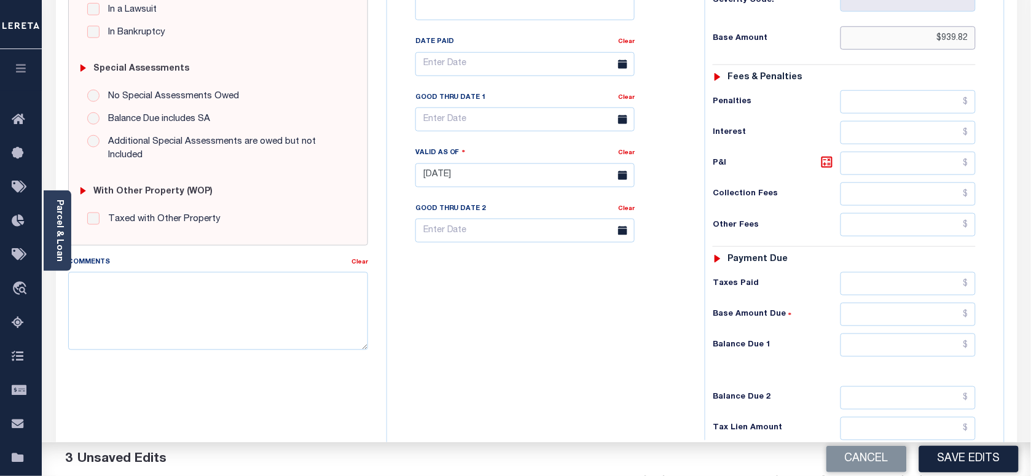
scroll to position [434, 0]
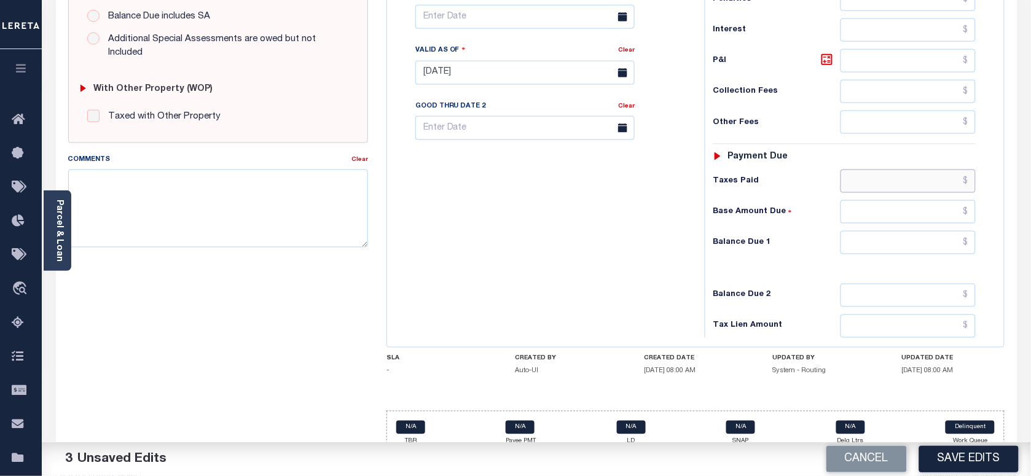
click at [899, 170] on input "text" at bounding box center [908, 181] width 136 height 23
paste input "939.82"
type input "$939.82"
click at [937, 231] on input "text" at bounding box center [908, 242] width 136 height 23
type input "$0.00"
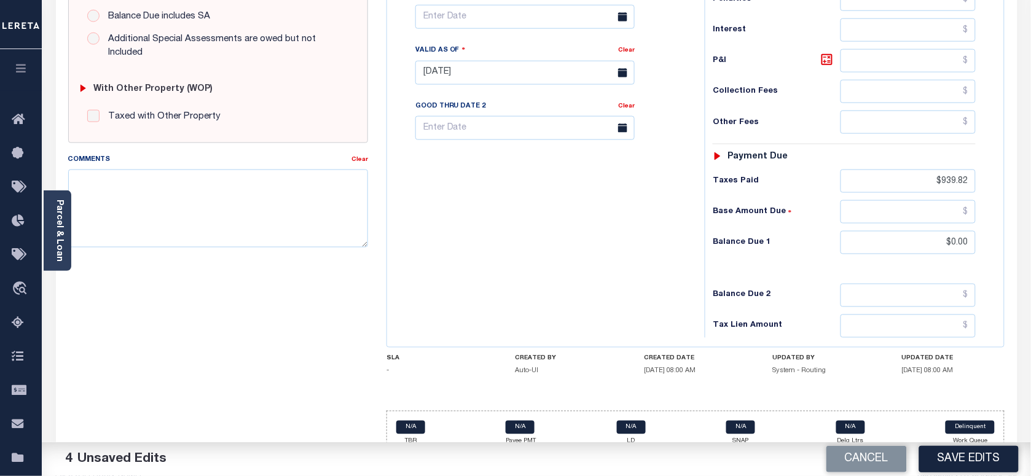
click at [648, 197] on div "Tax Bill No Multiple Payment Option Semi Annual Payment Plan Clear" at bounding box center [542, 66] width 305 height 542
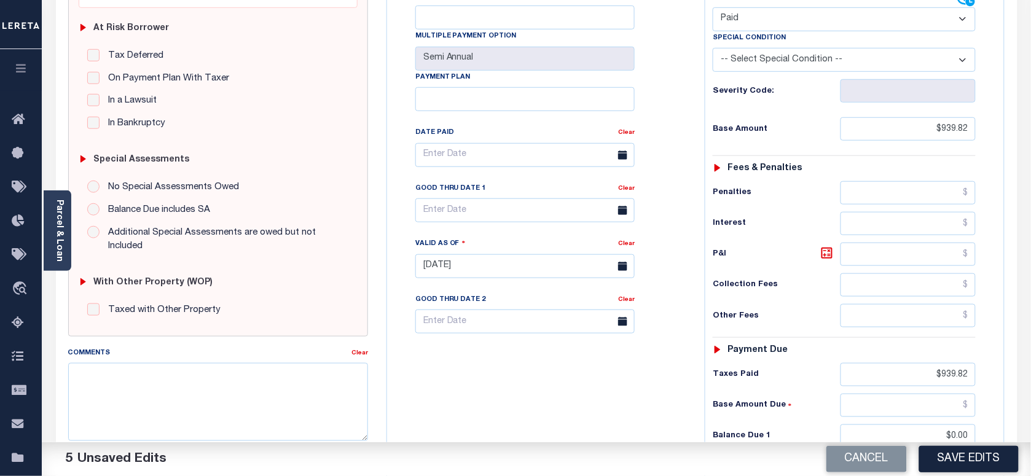
scroll to position [0, 0]
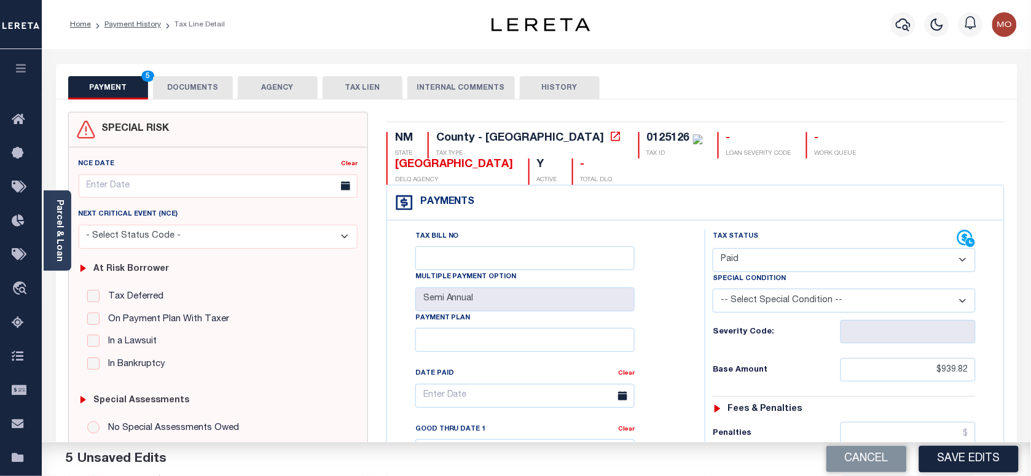
click at [647, 145] on div "0125126" at bounding box center [675, 139] width 56 height 14
copy div "0125126"
click at [647, 143] on div "0125126" at bounding box center [668, 138] width 43 height 11
click at [647, 136] on div "0125126" at bounding box center [668, 138] width 43 height 11
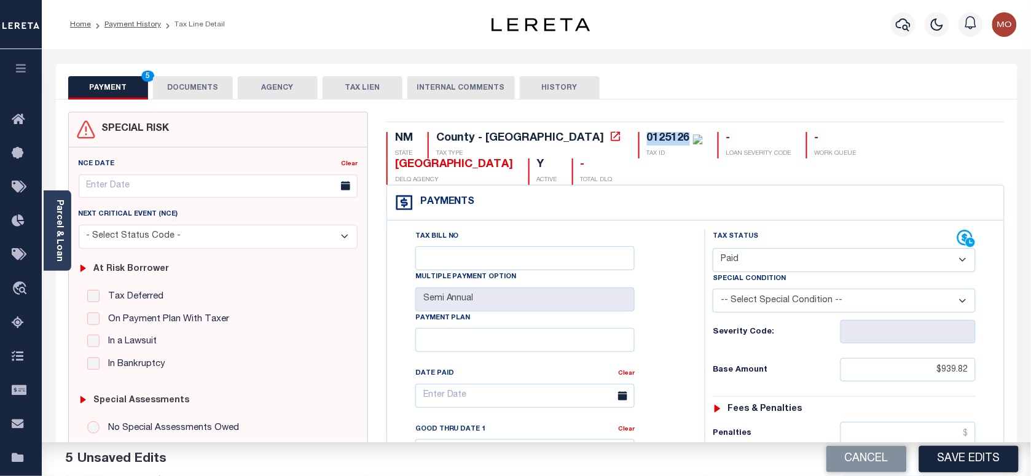
drag, startPoint x: 552, startPoint y: 136, endPoint x: 576, endPoint y: 138, distance: 24.7
click at [647, 138] on div "0125126" at bounding box center [668, 138] width 43 height 11
drag, startPoint x: 576, startPoint y: 138, endPoint x: 555, endPoint y: 145, distance: 22.5
click at [638, 147] on div "0125126 TAX ID" at bounding box center [670, 145] width 64 height 26
click at [647, 137] on div "0125126" at bounding box center [668, 138] width 43 height 11
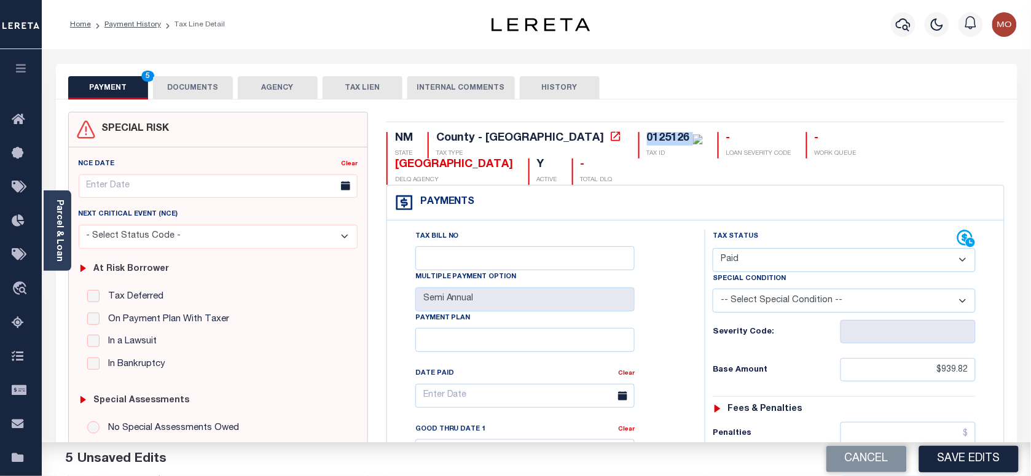
click at [647, 137] on div "0125126" at bounding box center [668, 138] width 43 height 11
copy div "0125126"
click at [185, 87] on button "DOCUMENTS" at bounding box center [193, 87] width 80 height 23
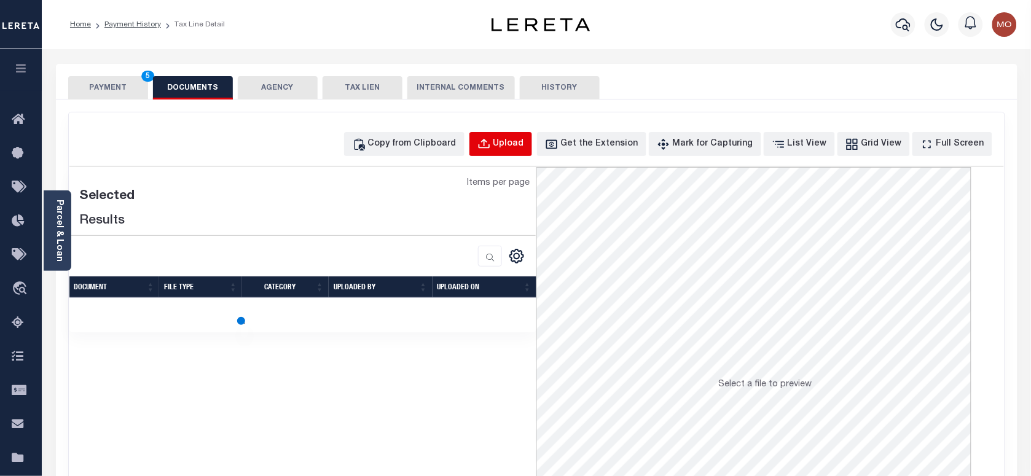
click at [515, 143] on button "Upload" at bounding box center [500, 144] width 63 height 24
select select "POP"
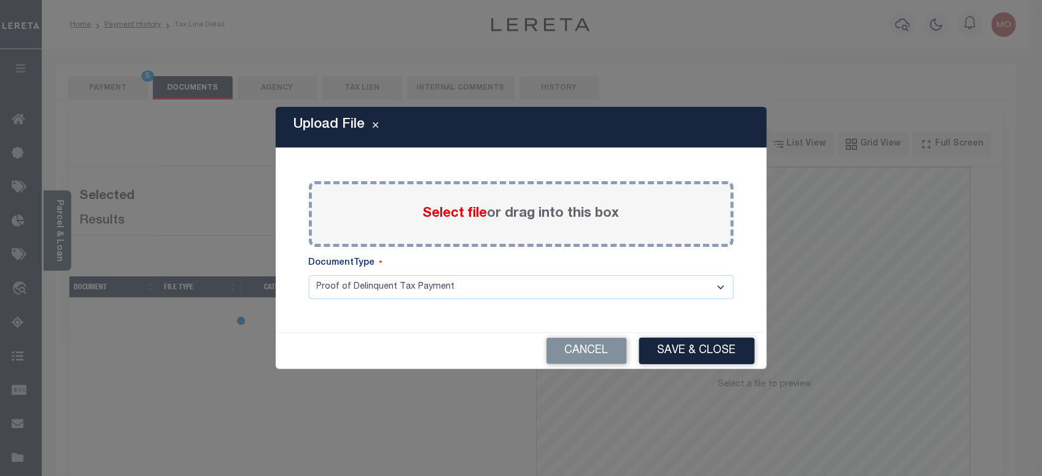
click at [440, 208] on span "Select file" at bounding box center [455, 214] width 64 height 14
click at [0, 0] on input "Select file or drag into this box" at bounding box center [0, 0] width 0 height 0
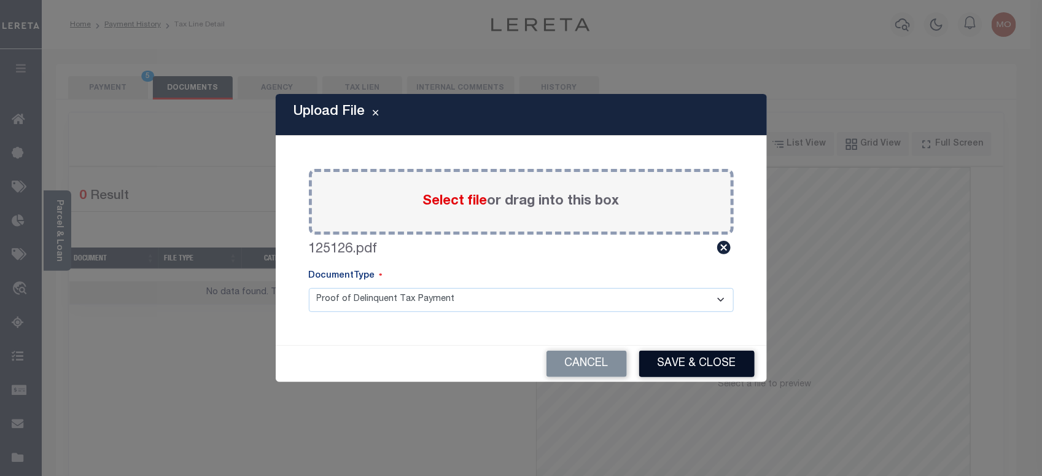
click at [716, 365] on button "Save & Close" at bounding box center [696, 364] width 115 height 26
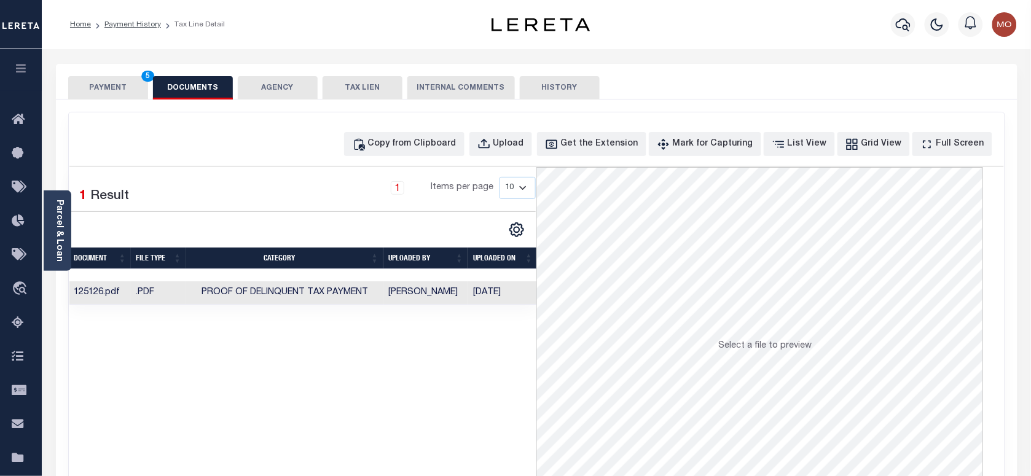
click at [101, 83] on button "PAYMENT 5" at bounding box center [108, 87] width 80 height 23
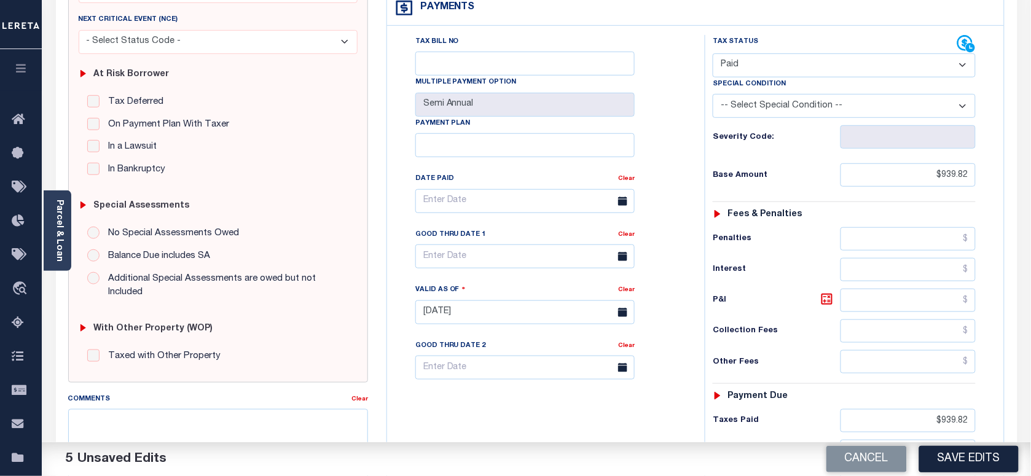
scroll to position [307, 0]
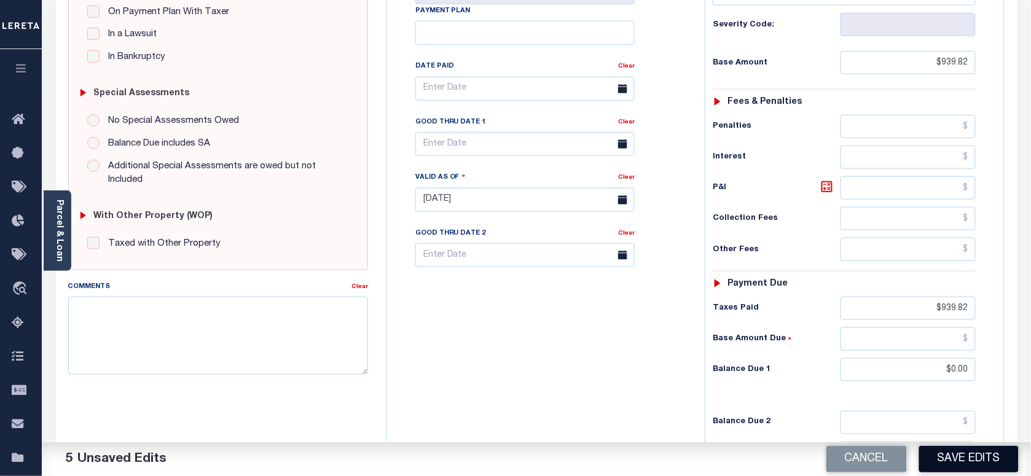
click at [961, 453] on button "Save Edits" at bounding box center [968, 459] width 99 height 26
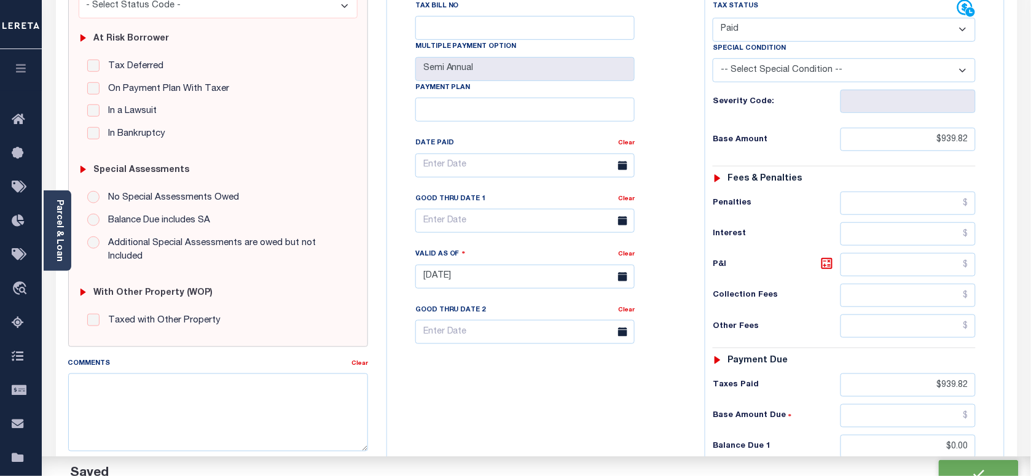
checkbox input "false"
type input "$939.82"
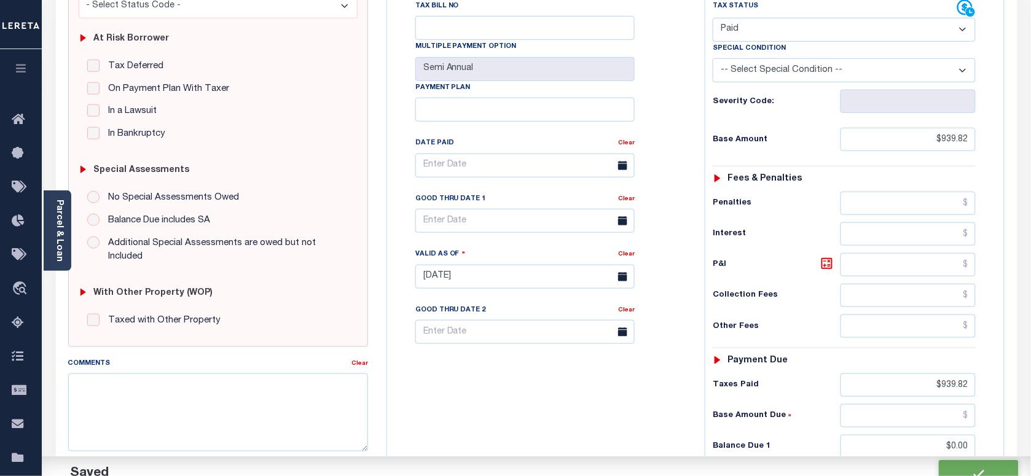
type input "$939.82"
type input "$0"
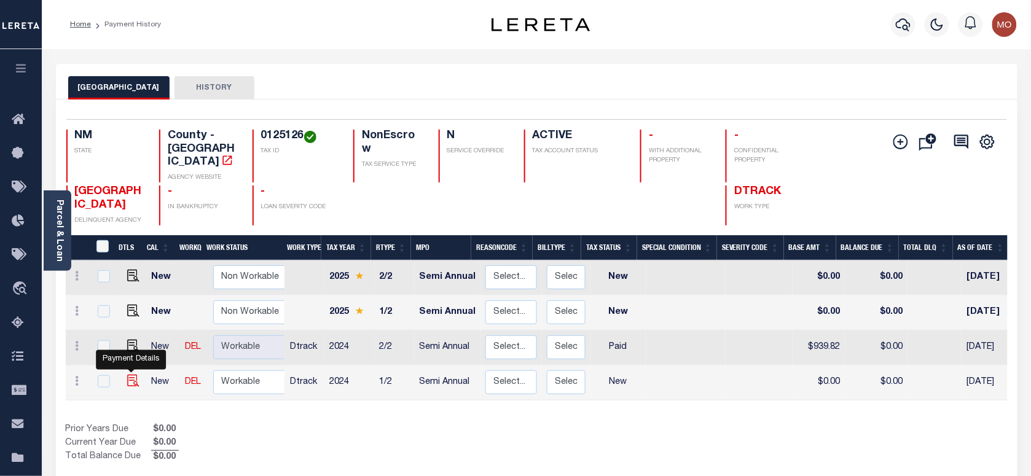
click at [127, 375] on img "" at bounding box center [133, 381] width 12 height 12
checkbox input "true"
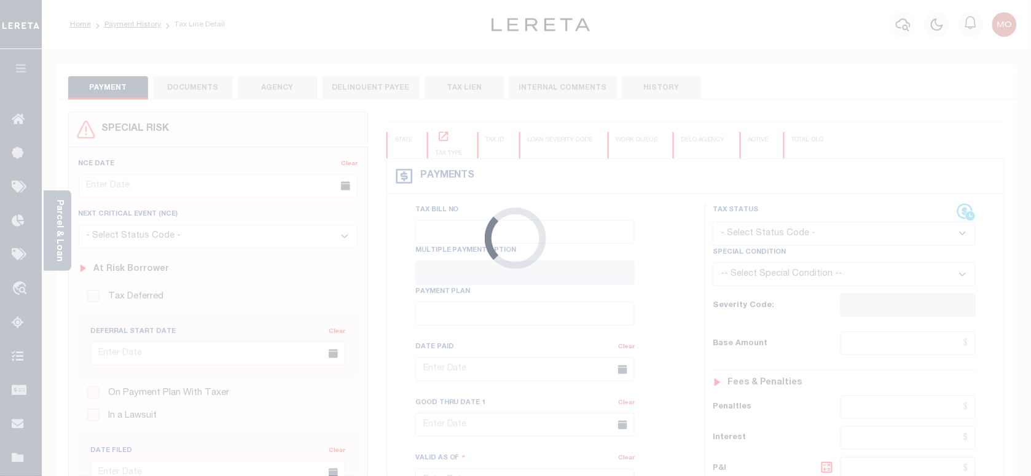
checkbox input "false"
type input "Semi Annual"
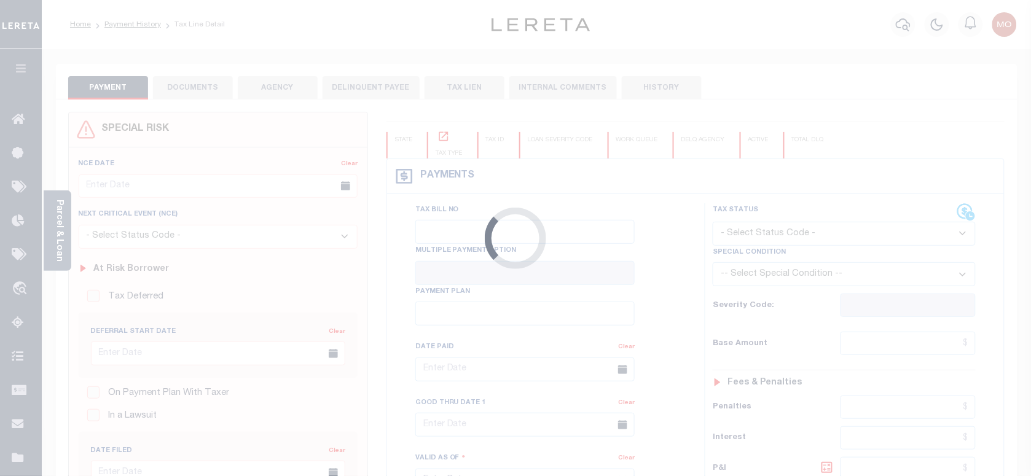
type input "[DATE]"
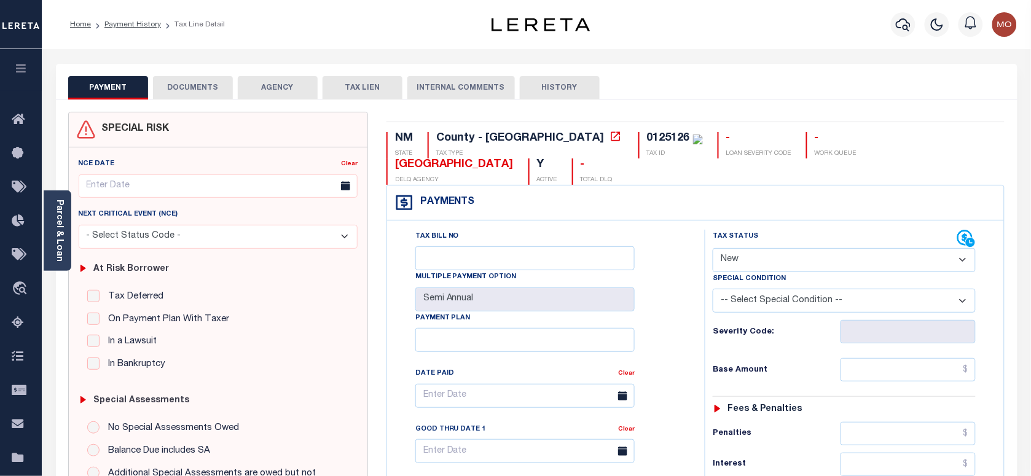
click at [825, 248] on select "- Select Status Code - Open Due/Unpaid Paid Incomplete No Tax Due Internal Refu…" at bounding box center [843, 260] width 263 height 24
select select "PYD"
click at [712, 248] on select "- Select Status Code - Open Due/Unpaid Paid Incomplete No Tax Due Internal Refu…" at bounding box center [843, 260] width 263 height 24
type input "09/15/2025"
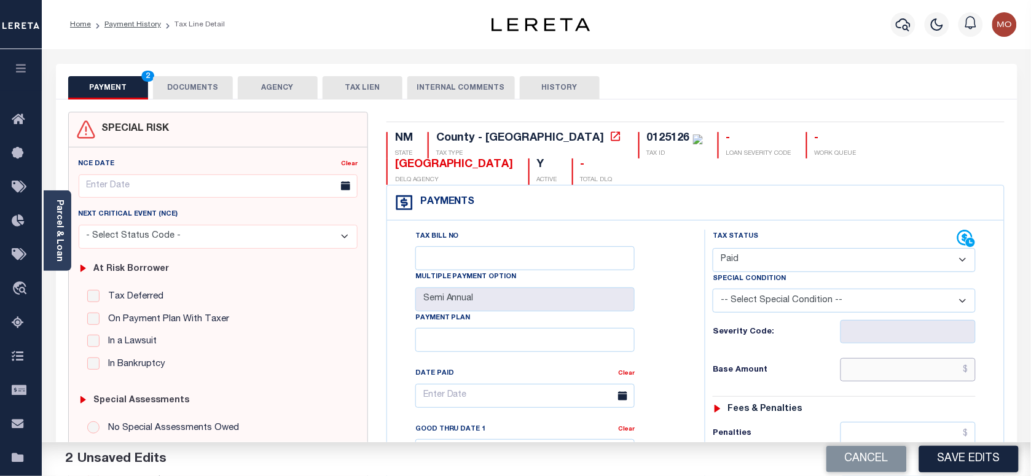
drag, startPoint x: 862, startPoint y: 336, endPoint x: 810, endPoint y: 341, distance: 52.5
click at [862, 358] on input "text" at bounding box center [908, 369] width 136 height 23
paste input "939.82"
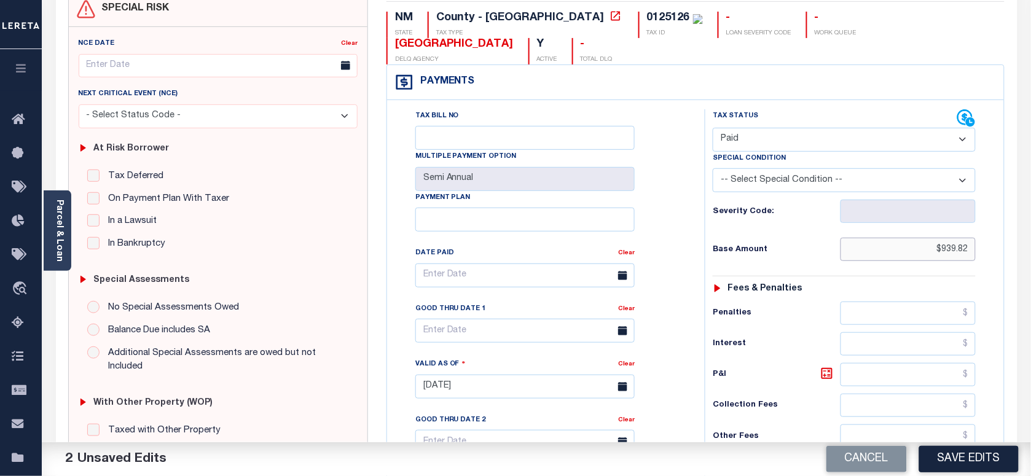
scroll to position [230, 0]
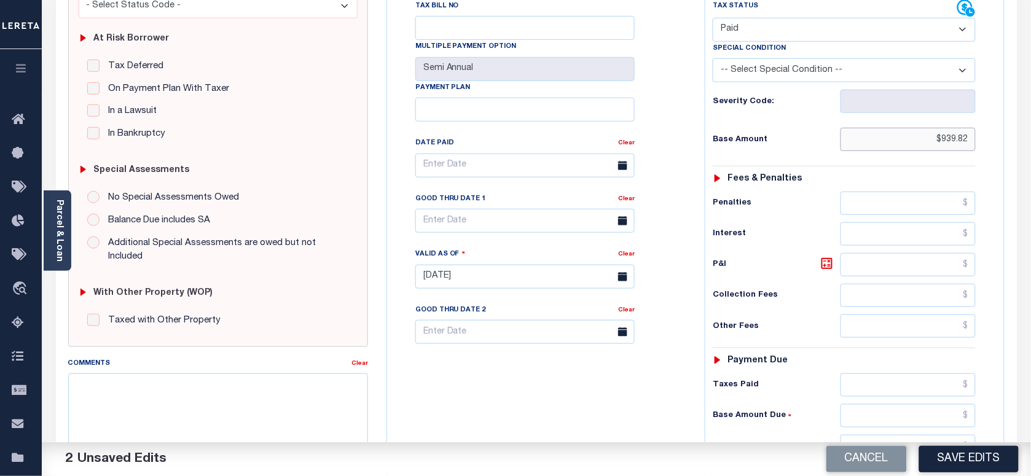
type input "$939.82"
drag, startPoint x: 894, startPoint y: 365, endPoint x: 880, endPoint y: 412, distance: 48.6
click at [894, 373] on input "text" at bounding box center [908, 384] width 136 height 23
paste input "939.82"
type input "$939.82"
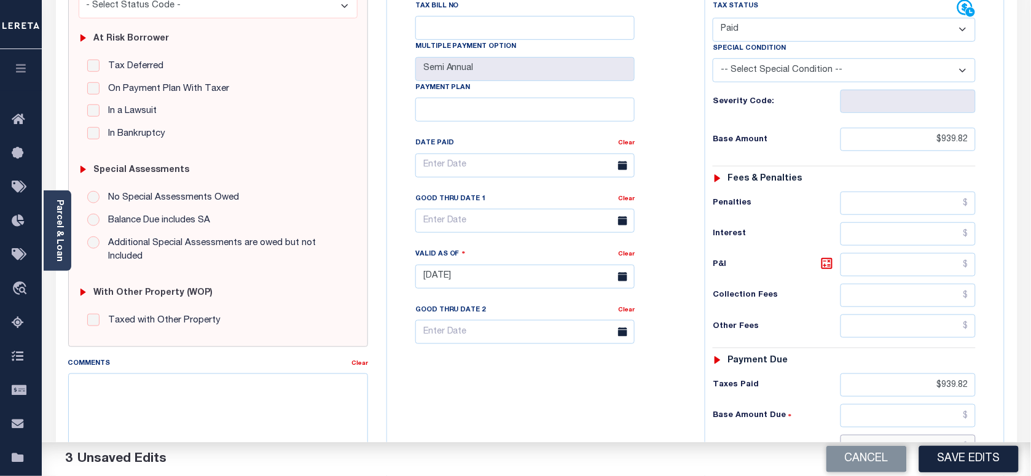
click at [880, 435] on input "text" at bounding box center [908, 446] width 136 height 23
type input "$0.00"
click at [526, 390] on div "Tax Bill No Multiple Payment Option Semi Annual Payment Plan Clear" at bounding box center [542, 270] width 305 height 542
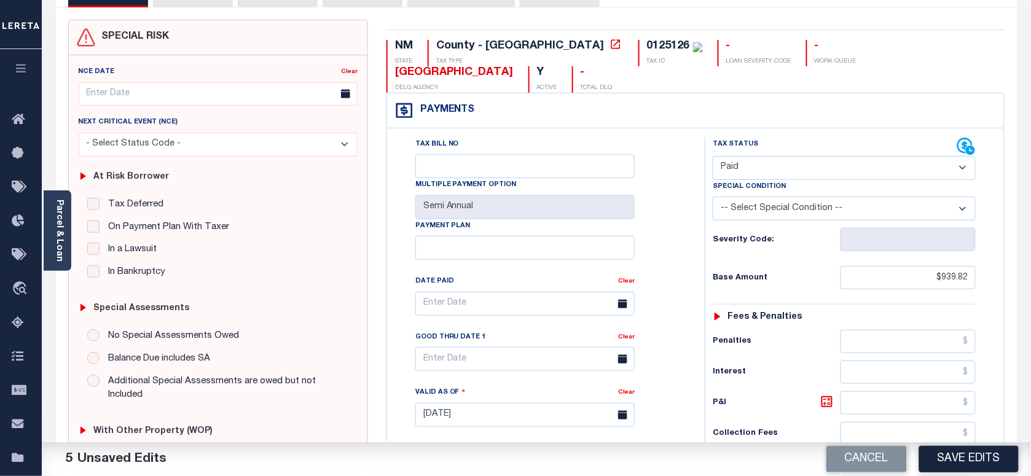
scroll to position [0, 0]
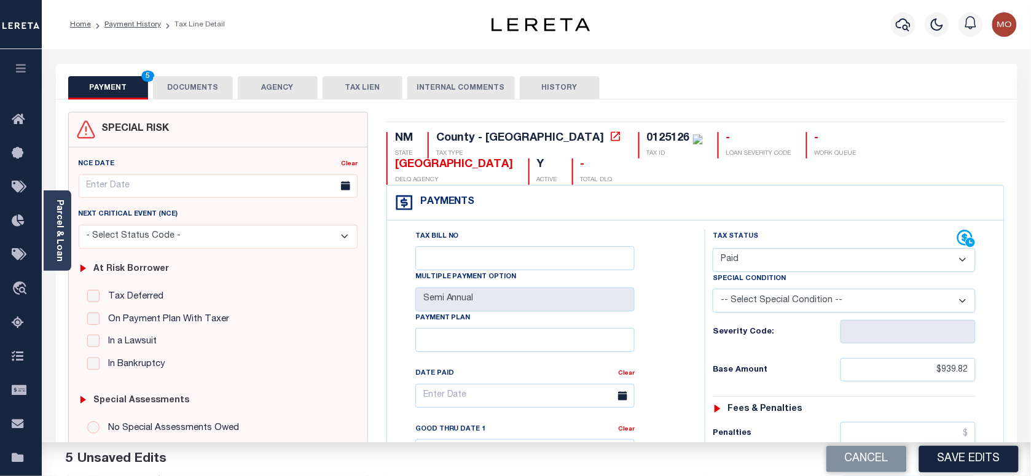
click at [647, 139] on div "0125126" at bounding box center [668, 138] width 43 height 11
click at [647, 138] on div "0125126" at bounding box center [668, 138] width 43 height 11
copy div "0125126"
click at [195, 88] on button "DOCUMENTS" at bounding box center [193, 87] width 80 height 23
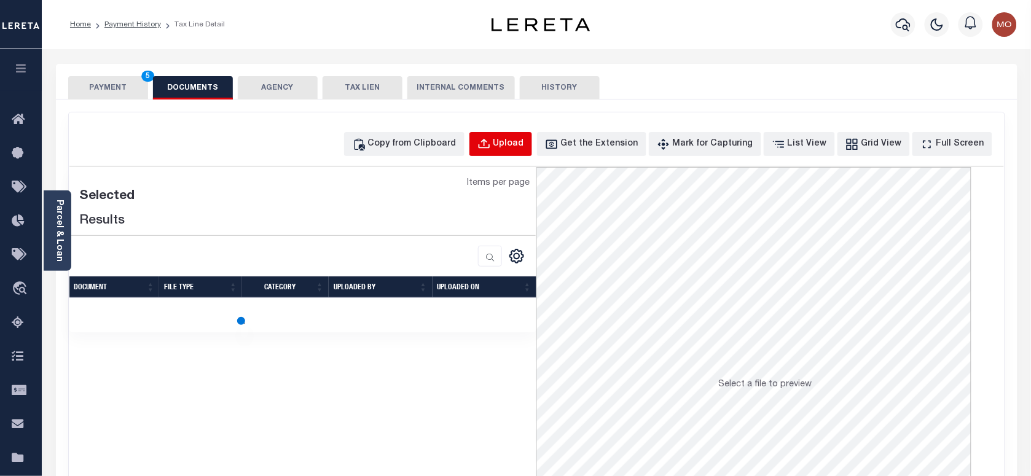
click at [523, 143] on div "Upload" at bounding box center [508, 145] width 31 height 14
select select "POP"
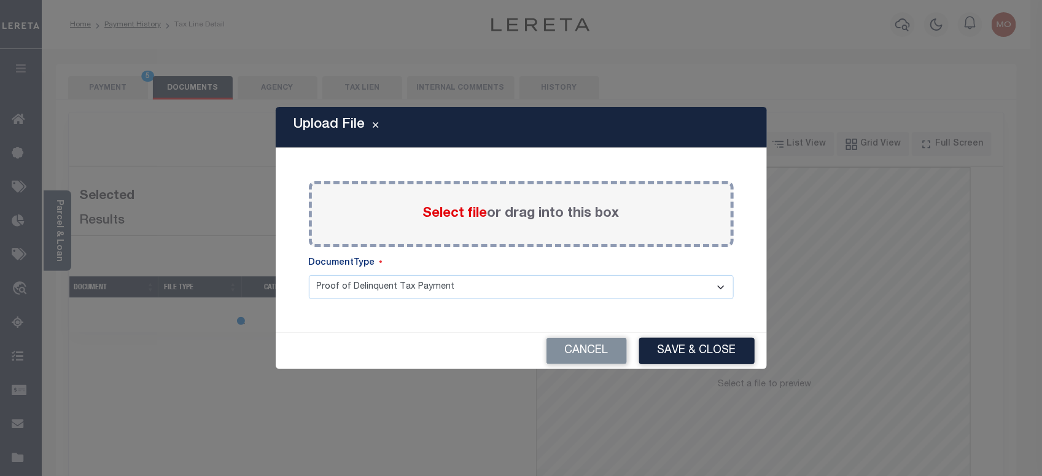
click at [446, 207] on span "Select file" at bounding box center [455, 214] width 64 height 14
click at [0, 0] on input "Select file or drag into this box" at bounding box center [0, 0] width 0 height 0
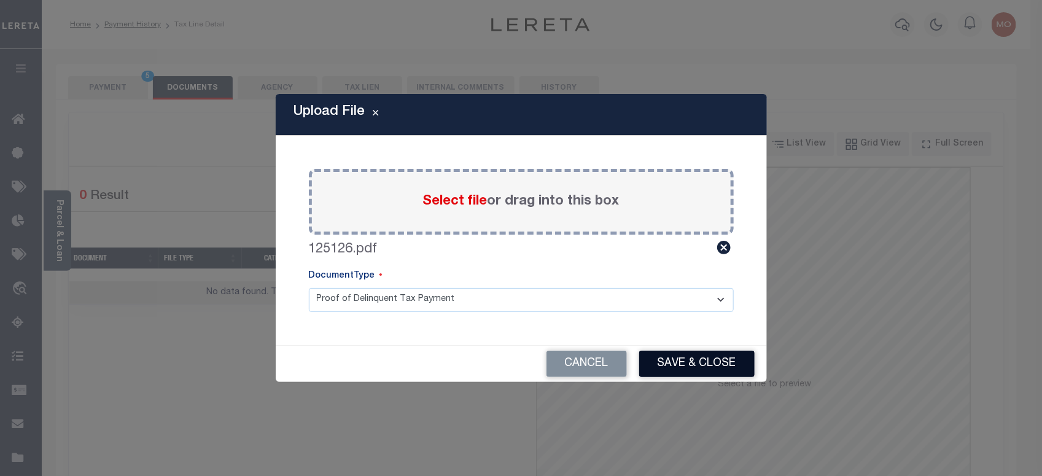
click at [662, 363] on button "Save & Close" at bounding box center [696, 364] width 115 height 26
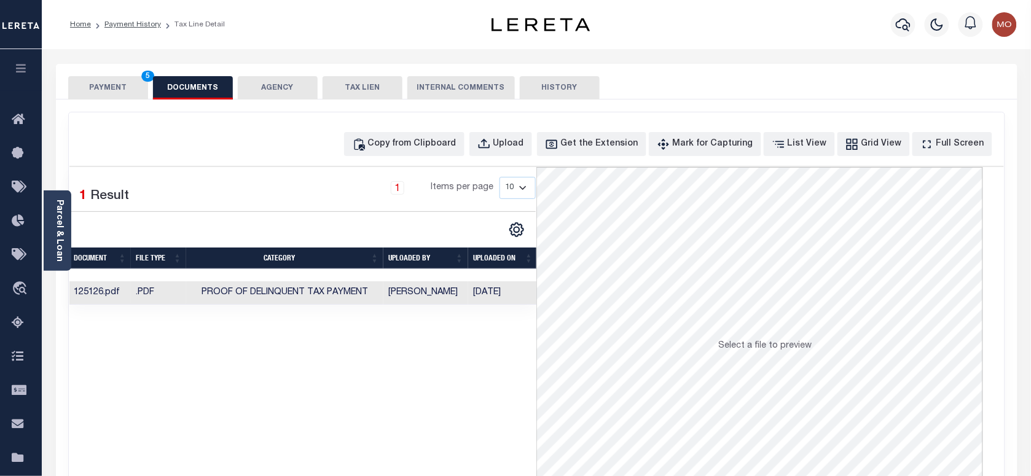
click at [114, 80] on button "PAYMENT 5" at bounding box center [108, 87] width 80 height 23
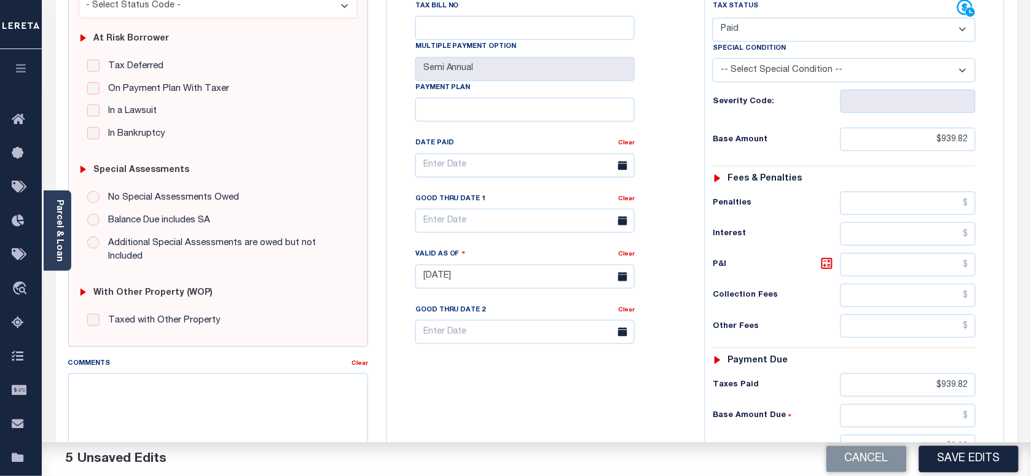
click at [977, 461] on button "Save Edits" at bounding box center [968, 459] width 99 height 26
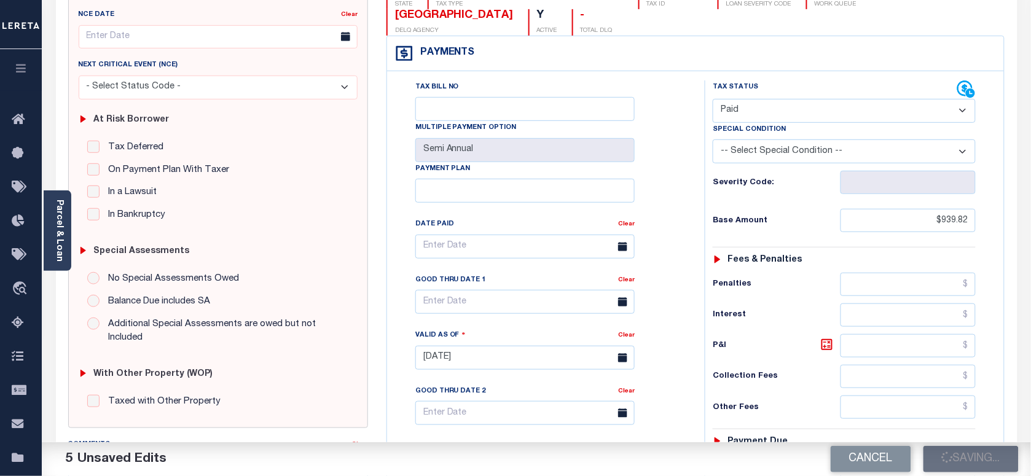
scroll to position [77, 0]
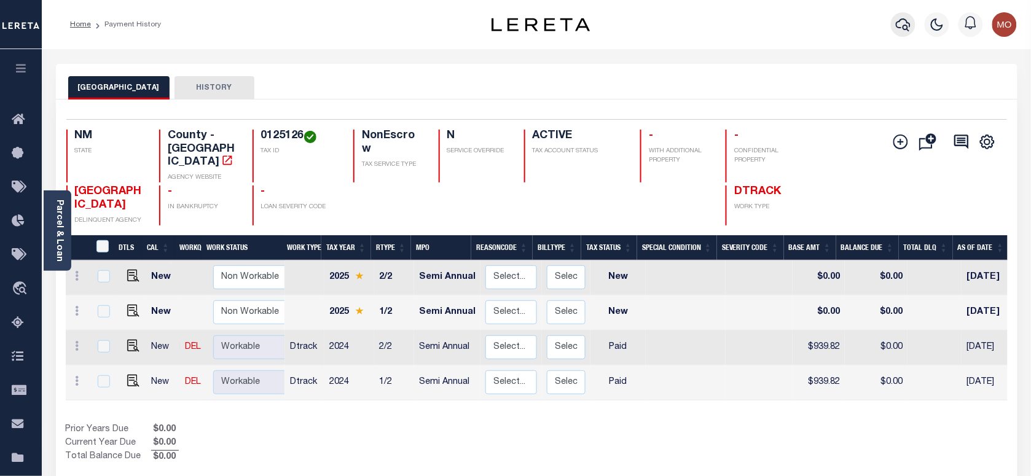
click at [907, 22] on icon "button" at bounding box center [902, 24] width 15 height 13
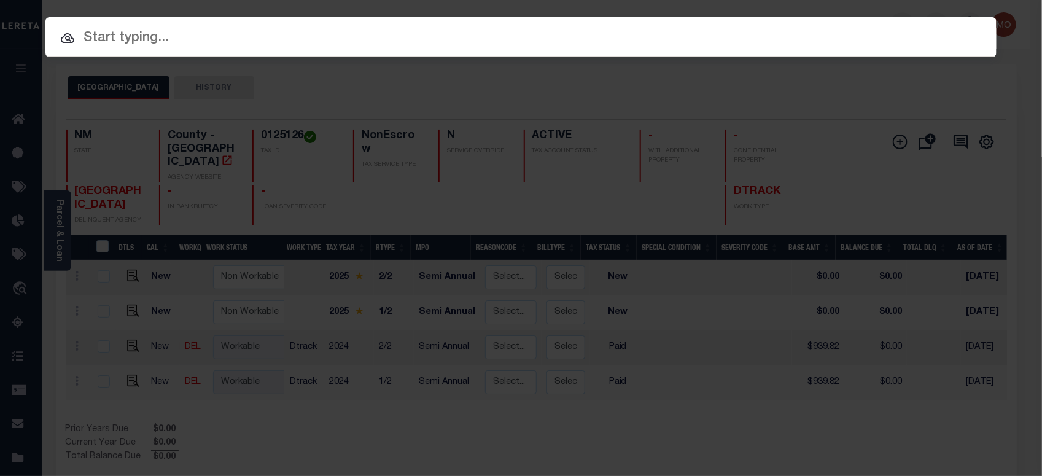
click at [176, 35] on input "text" at bounding box center [520, 38] width 951 height 21
paste input "720020873"
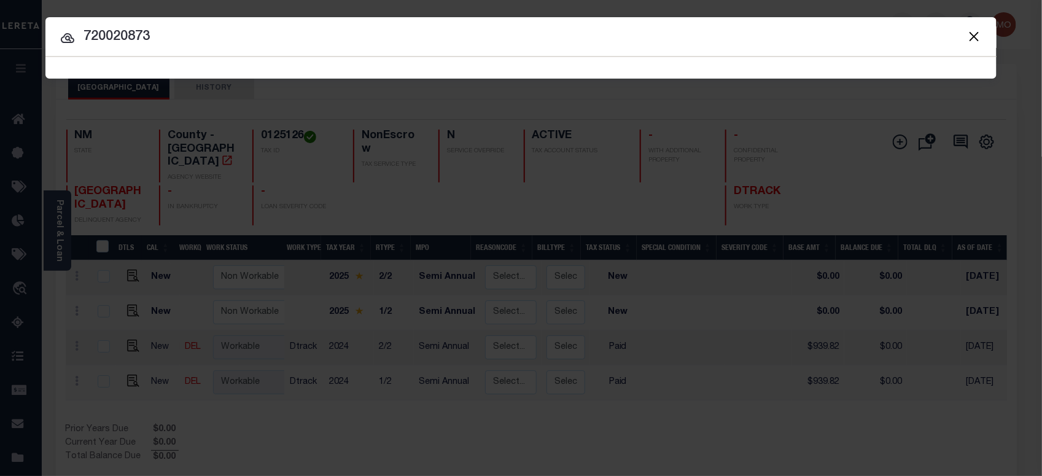
type input "720020873"
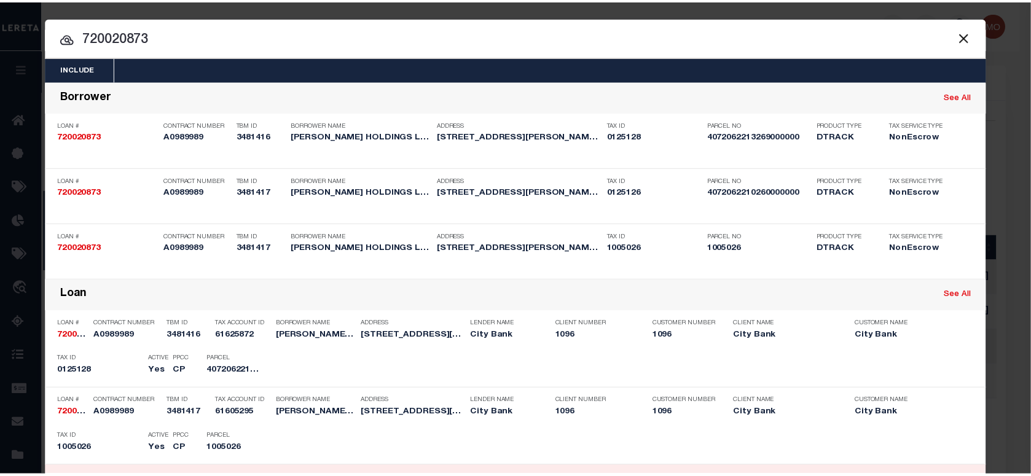
scroll to position [77, 0]
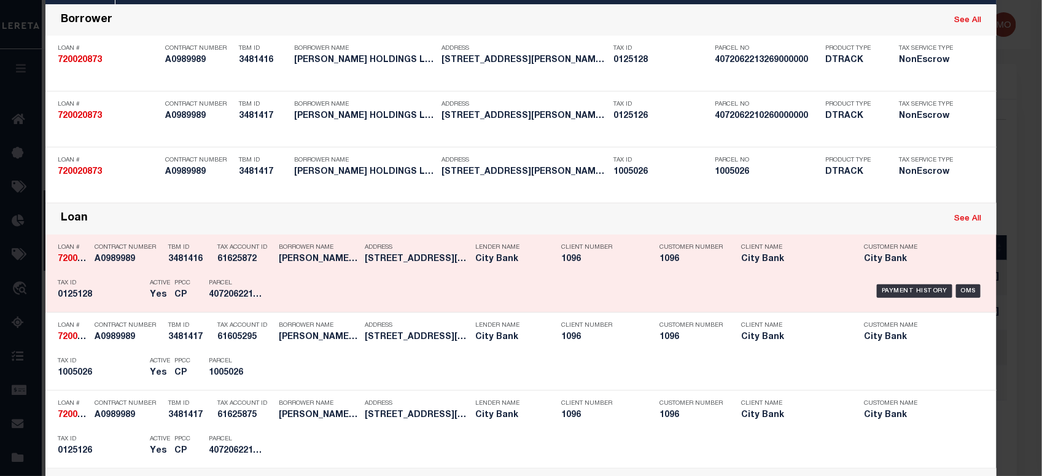
click at [130, 298] on h5 "0125128" at bounding box center [101, 295] width 86 height 10
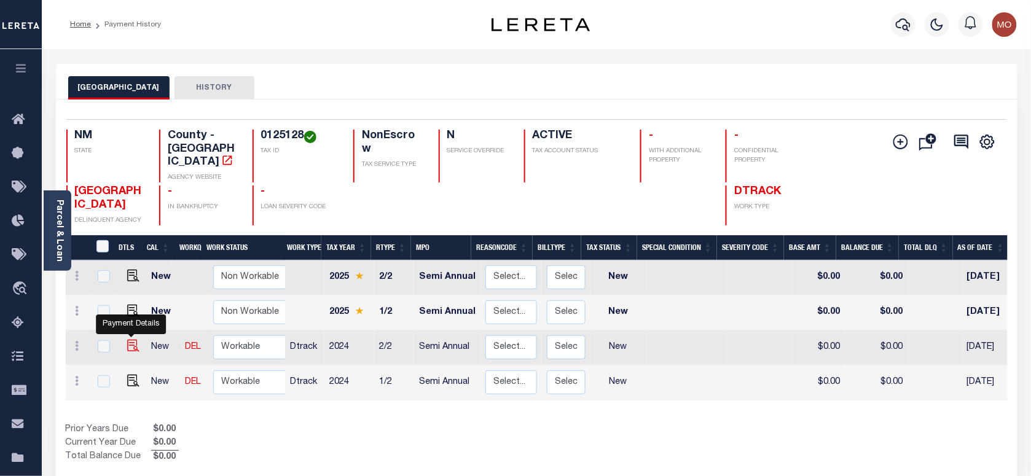
click at [127, 340] on img "" at bounding box center [133, 346] width 12 height 12
checkbox input "true"
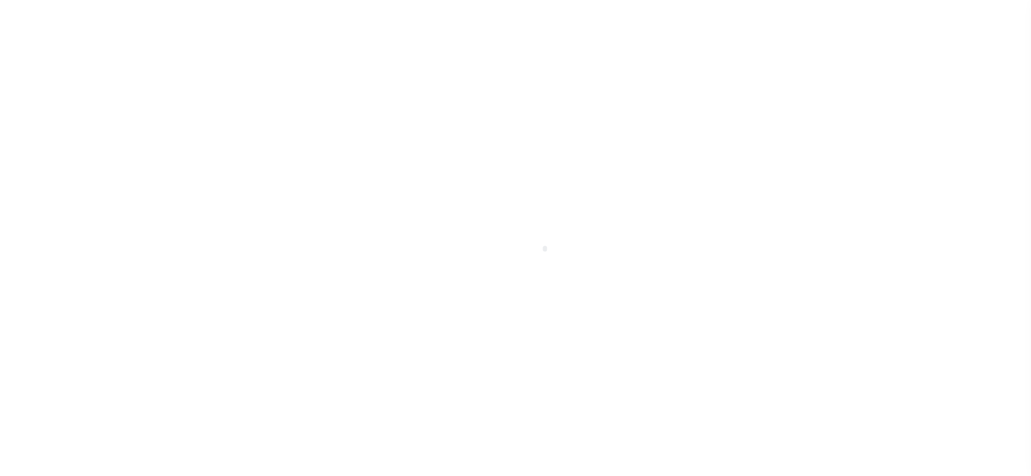
checkbox input "false"
type input "Semi Annual"
type input "[DATE]"
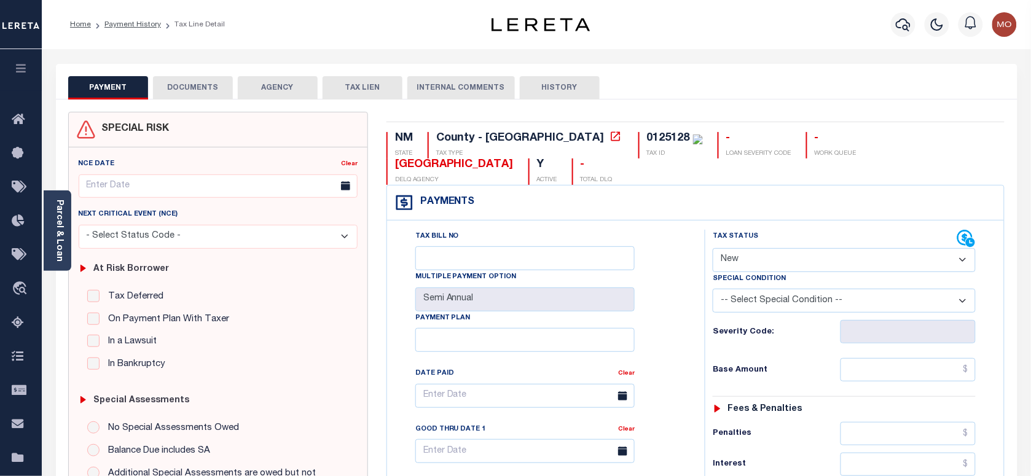
click at [55, 220] on link "Parcel & Loan" at bounding box center [59, 231] width 9 height 62
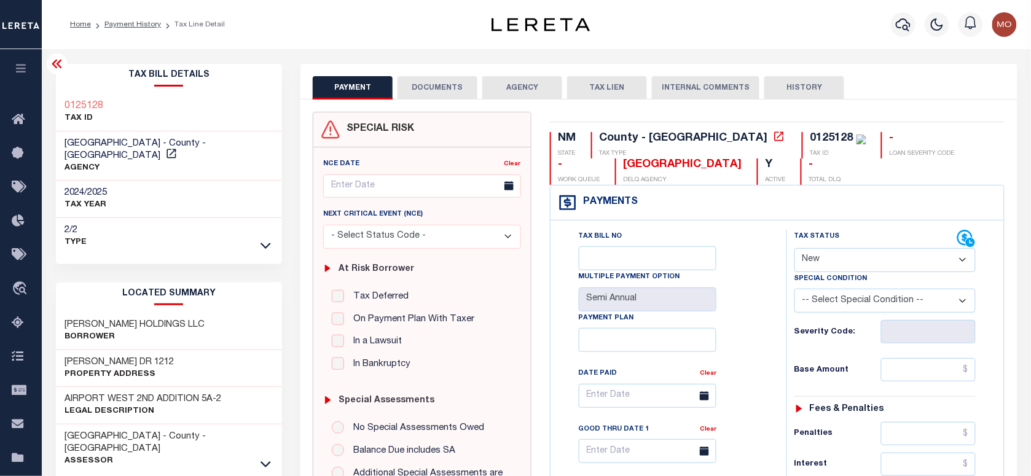
click at [838, 265] on select "- Select Status Code - Open Due/Unpaid Paid Incomplete No Tax Due Internal Refu…" at bounding box center [884, 260] width 181 height 24
select select "PYD"
click at [794, 249] on select "- Select Status Code - Open Due/Unpaid Paid Incomplete No Tax Due Internal Refu…" at bounding box center [884, 260] width 181 height 24
type input "[DATE]"
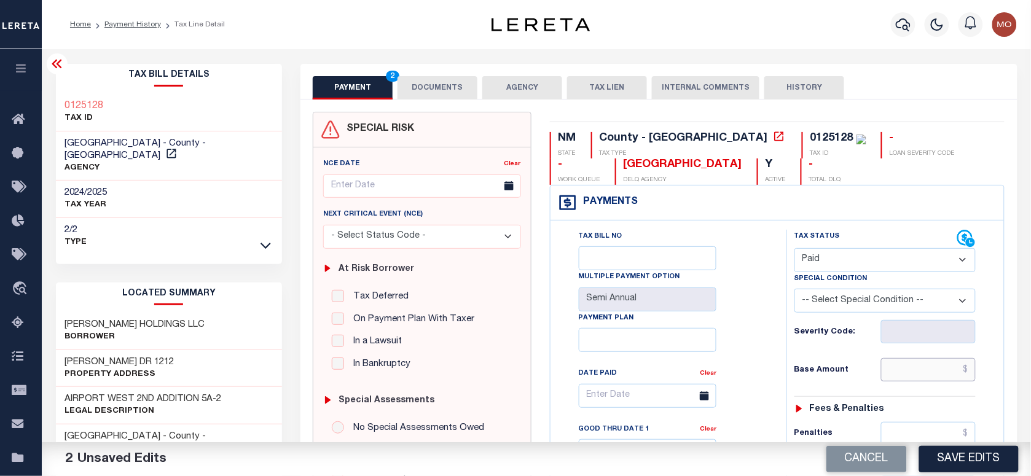
drag, startPoint x: 902, startPoint y: 370, endPoint x: 834, endPoint y: 369, distance: 67.6
click at [902, 370] on input "text" at bounding box center [928, 369] width 95 height 23
paste input "285.64"
type input "$285.64"
drag, startPoint x: 784, startPoint y: 378, endPoint x: 892, endPoint y: 409, distance: 112.5
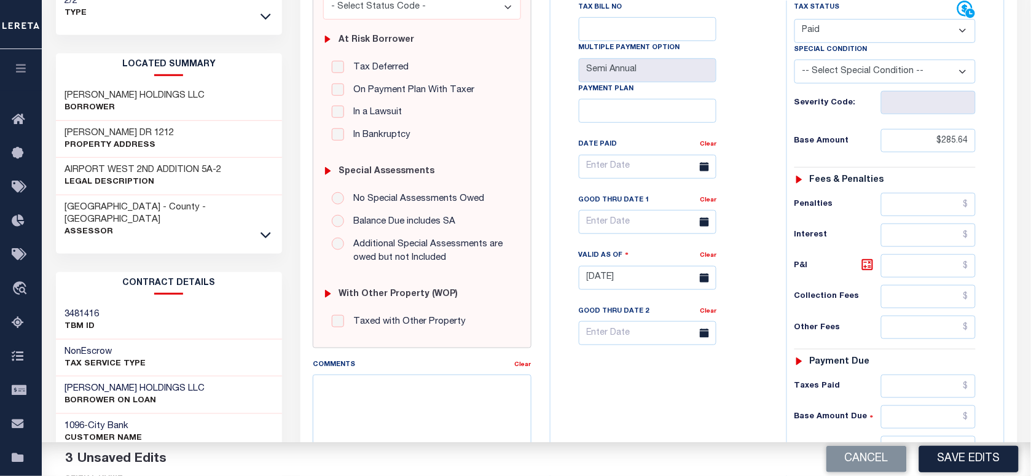
scroll to position [230, 0]
drag, startPoint x: 931, startPoint y: 391, endPoint x: 920, endPoint y: 397, distance: 12.1
click at [931, 391] on input "text" at bounding box center [928, 384] width 95 height 23
paste input "285.64"
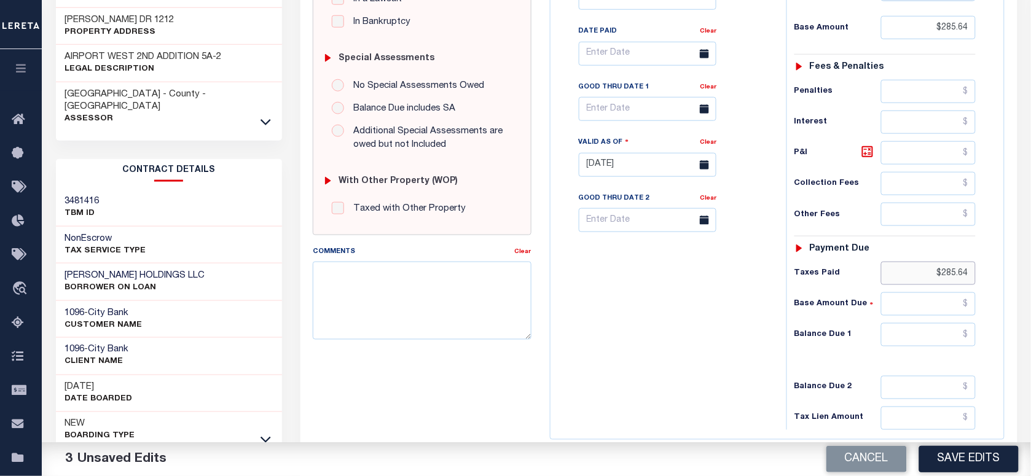
scroll to position [461, 0]
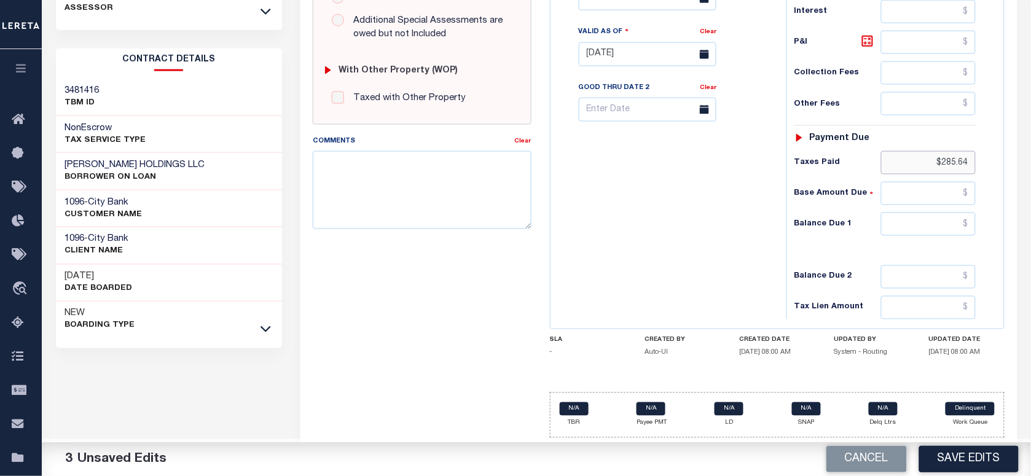
type input "$285.64"
click at [911, 221] on input "text" at bounding box center [928, 224] width 95 height 23
type input "$0.00"
click at [531, 251] on div "SPECIAL RISK NCE Date Clear - Select Status Code -" at bounding box center [421, 53] width 236 height 789
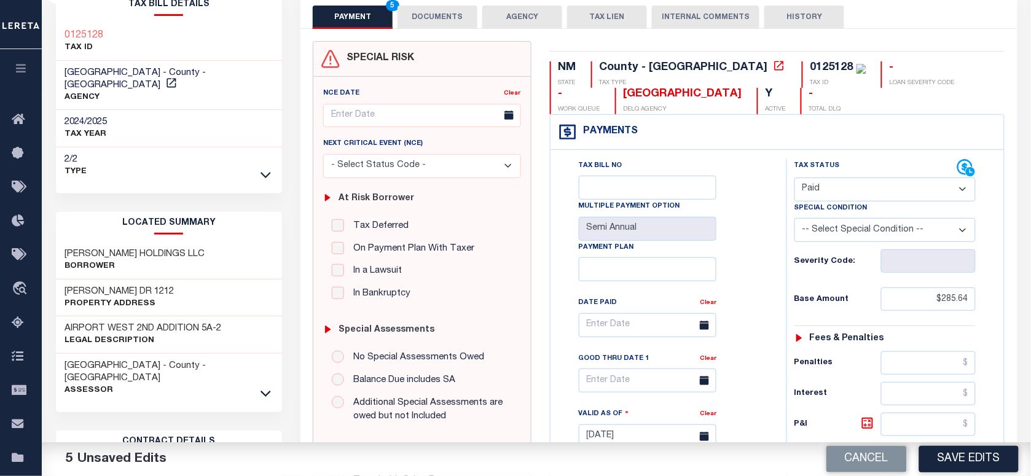
scroll to position [0, 0]
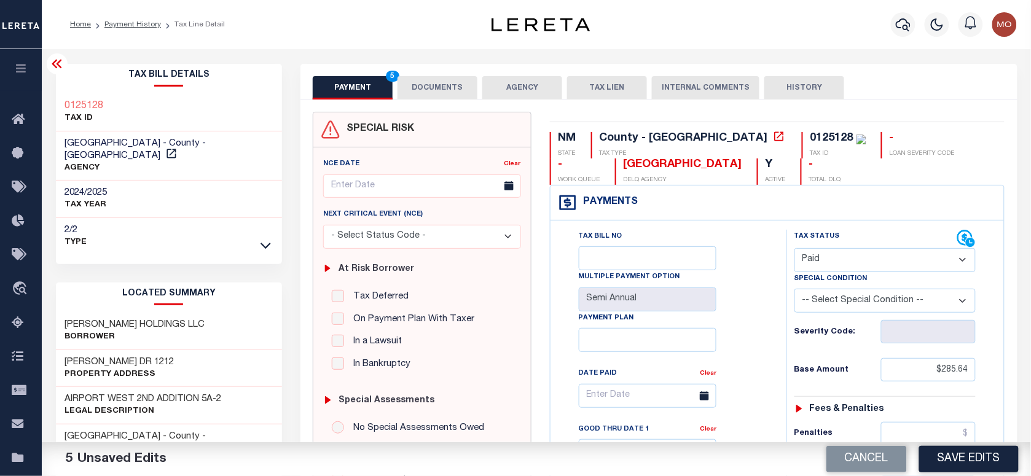
click at [810, 133] on div "0125128" at bounding box center [831, 138] width 43 height 11
copy div "0125128"
click at [443, 87] on button "DOCUMENTS" at bounding box center [437, 87] width 80 height 23
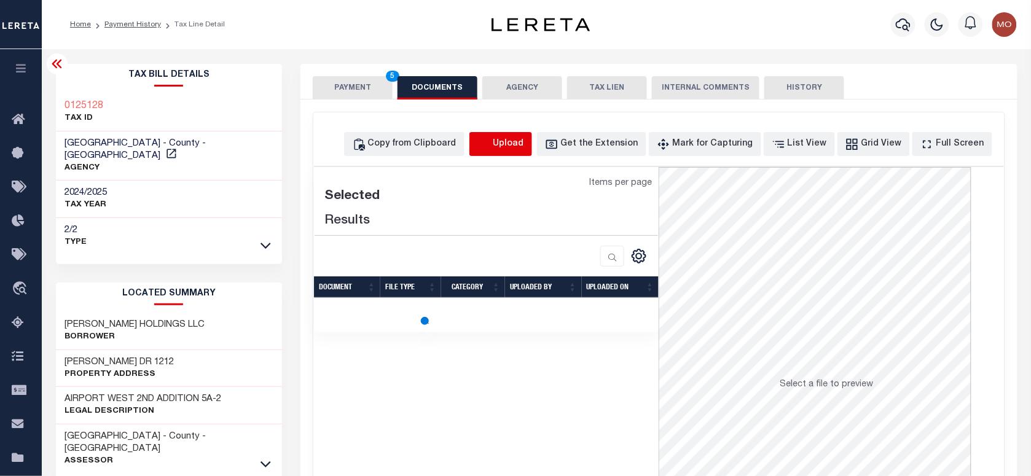
click at [491, 141] on icon "button" at bounding box center [484, 145] width 14 height 14
select select "POP"
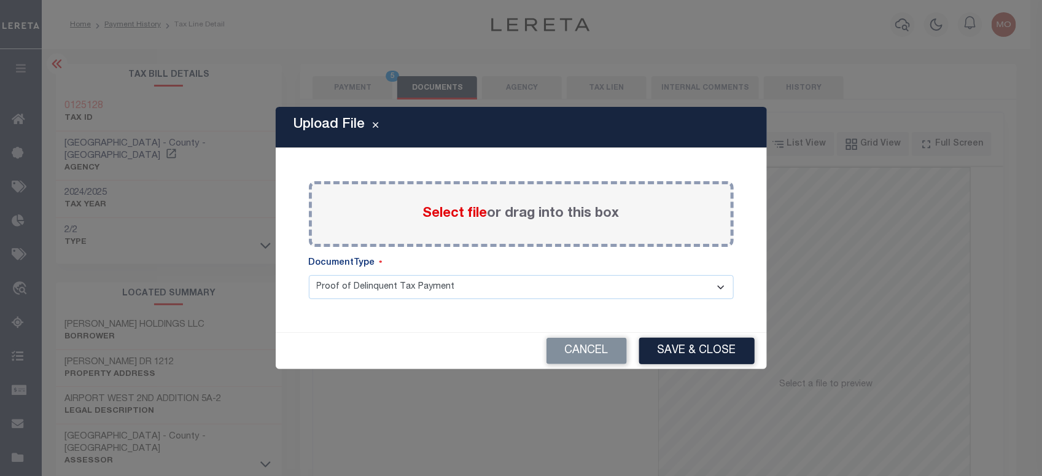
click at [441, 211] on span "Select file" at bounding box center [455, 214] width 64 height 14
click at [0, 0] on input "Select file or drag into this box" at bounding box center [0, 0] width 0 height 0
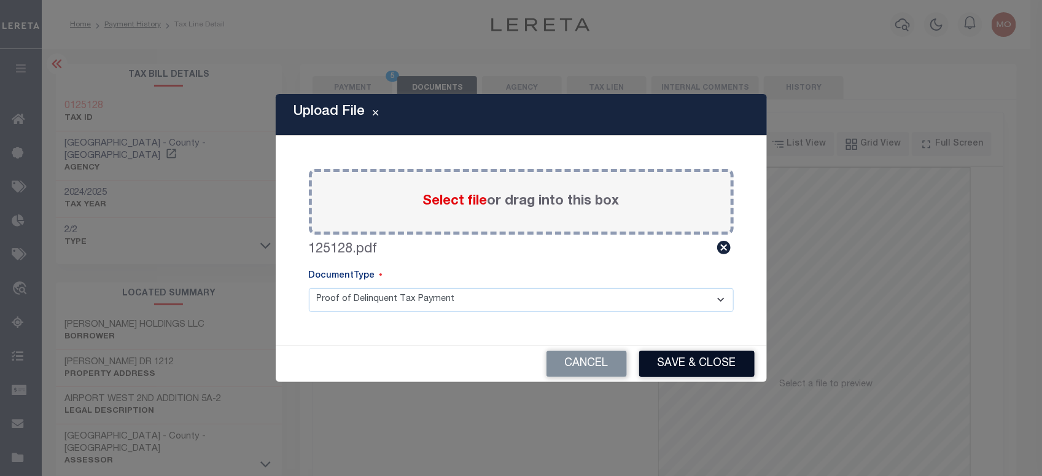
click at [686, 363] on button "Save & Close" at bounding box center [696, 364] width 115 height 26
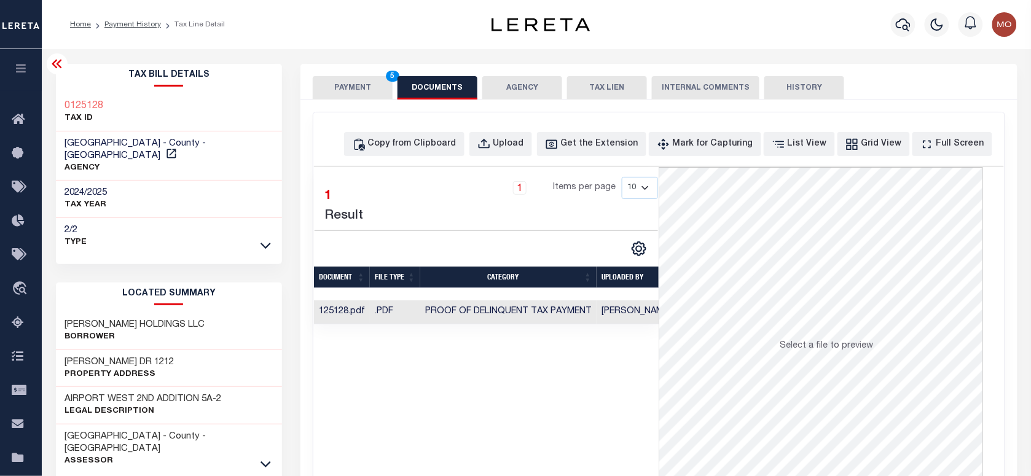
click at [347, 90] on button "PAYMENT 5" at bounding box center [353, 87] width 80 height 23
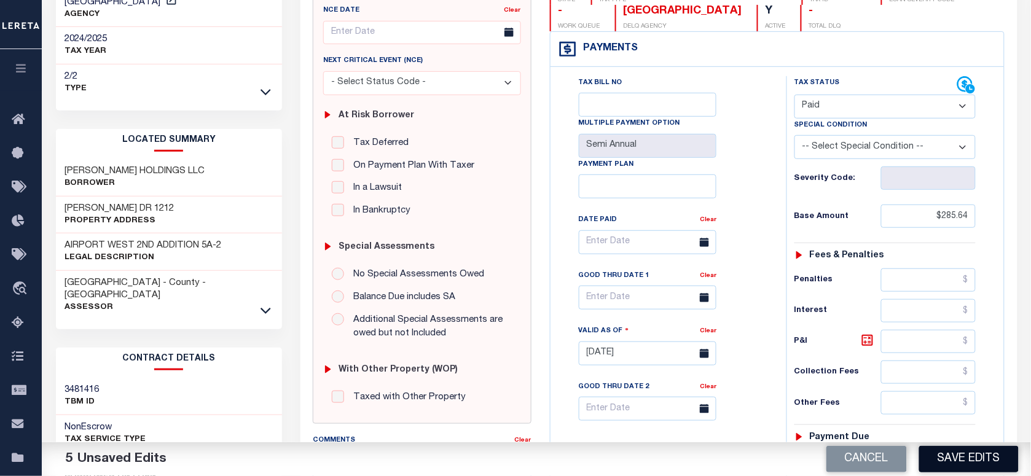
click at [981, 455] on button "Save Edits" at bounding box center [968, 459] width 99 height 26
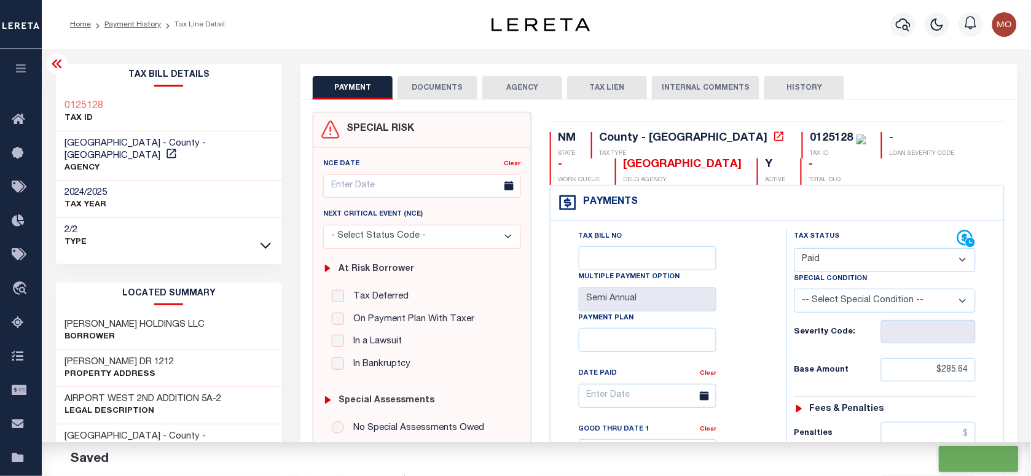
checkbox input "false"
type input "$285.64"
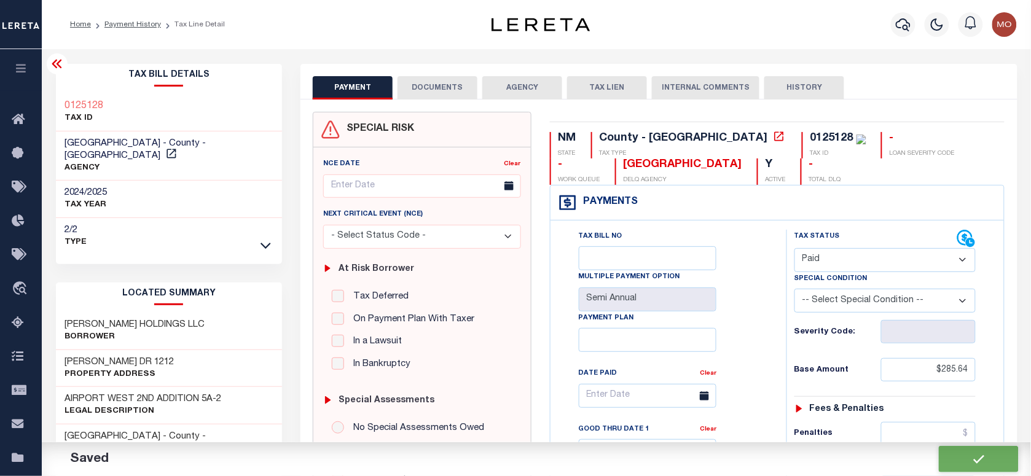
type input "$285.64"
type input "$0"
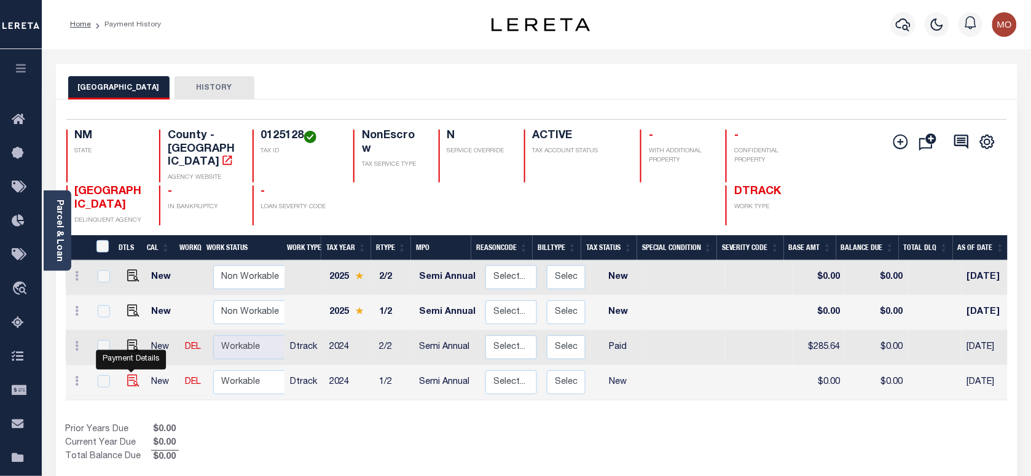
click at [132, 375] on img "" at bounding box center [133, 381] width 12 height 12
checkbox input "true"
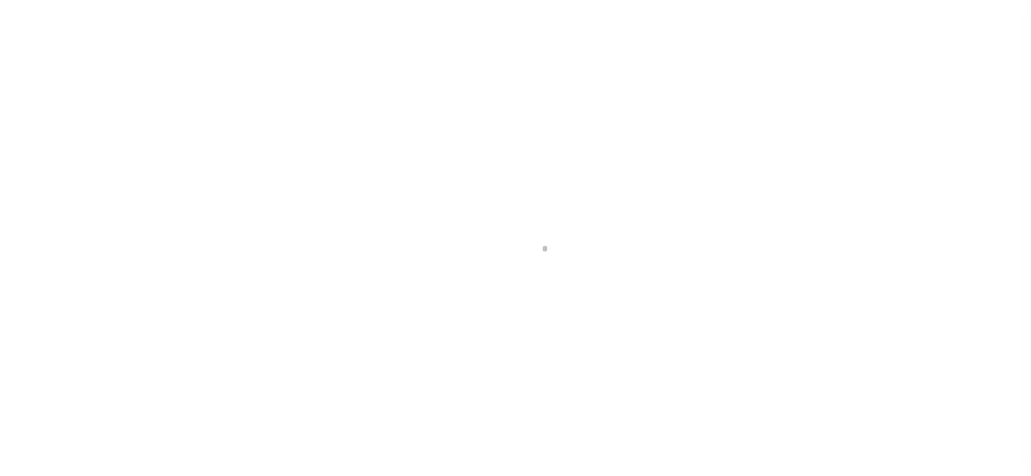
checkbox input "false"
type input "Semi Annual"
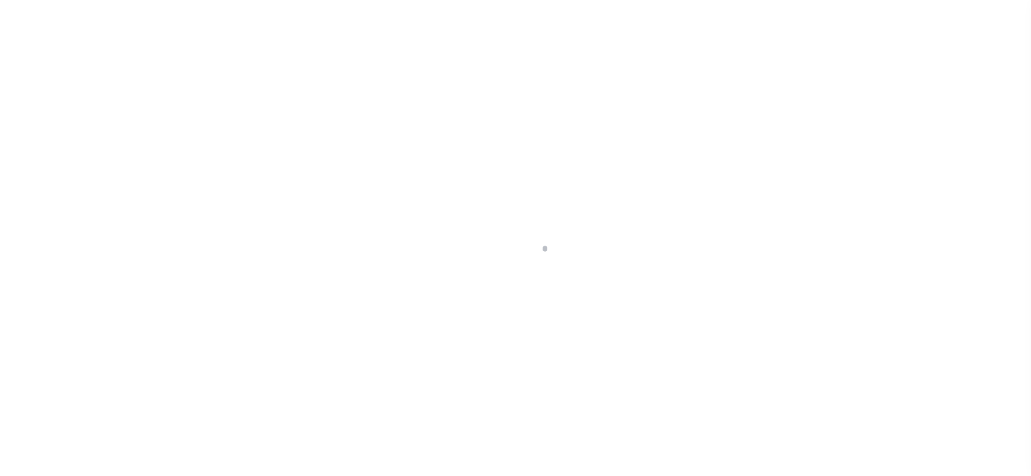
type input "08/08/2025"
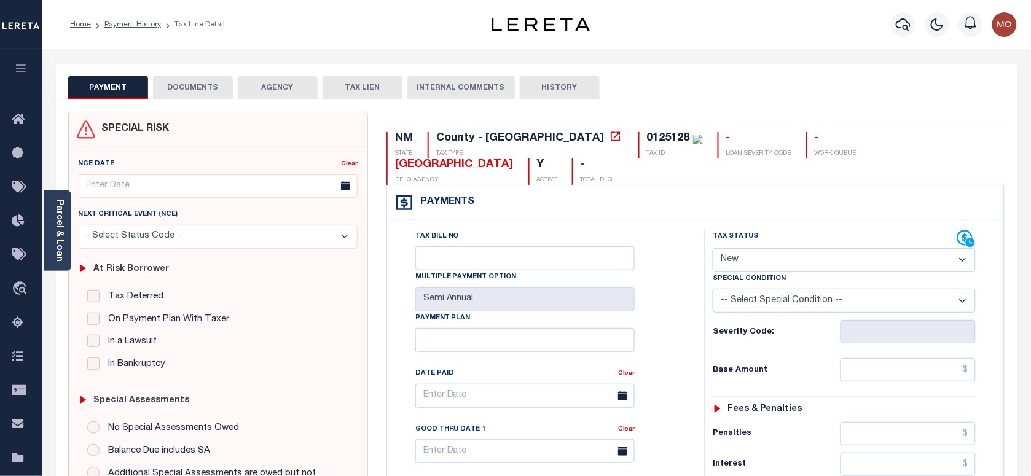
click at [760, 248] on select "- Select Status Code - Open Due/Unpaid Paid Incomplete No Tax Due Internal Refu…" at bounding box center [843, 260] width 263 height 24
select select "PYD"
click at [712, 248] on select "- Select Status Code - Open Due/Unpaid Paid Incomplete No Tax Due Internal Refu…" at bounding box center [843, 260] width 263 height 24
type input "09/15/2025"
click at [655, 301] on div "Tax Bill No Multiple Payment Option Semi Annual Payment Plan Clear Clear Valid …" at bounding box center [542, 402] width 287 height 345
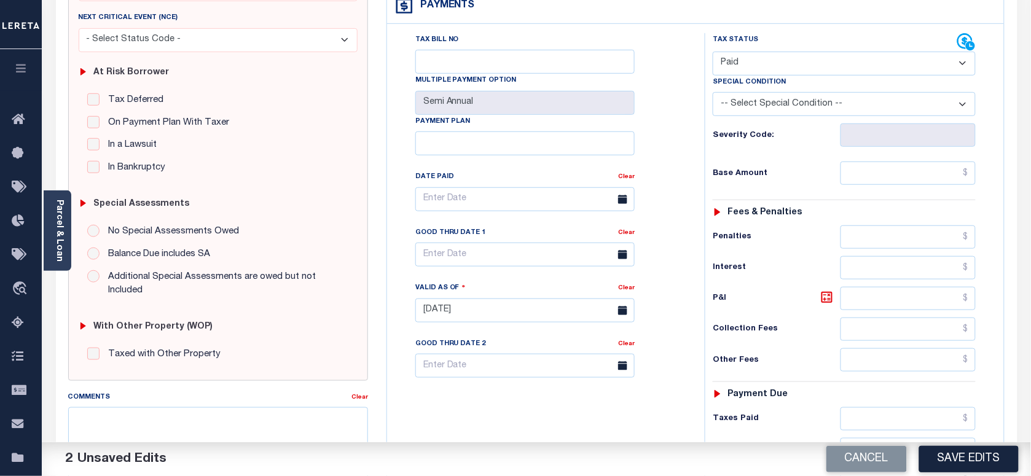
scroll to position [307, 0]
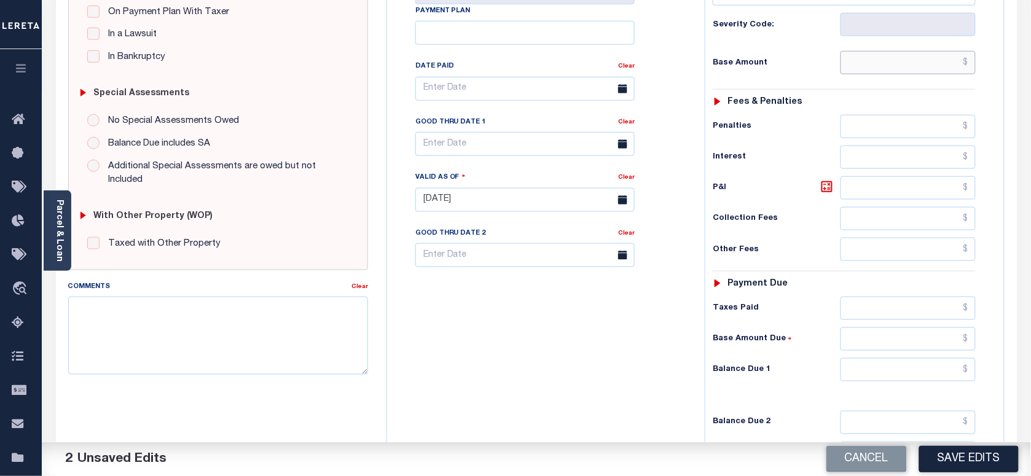
click at [883, 51] on input "text" at bounding box center [908, 62] width 136 height 23
paste input "285.64"
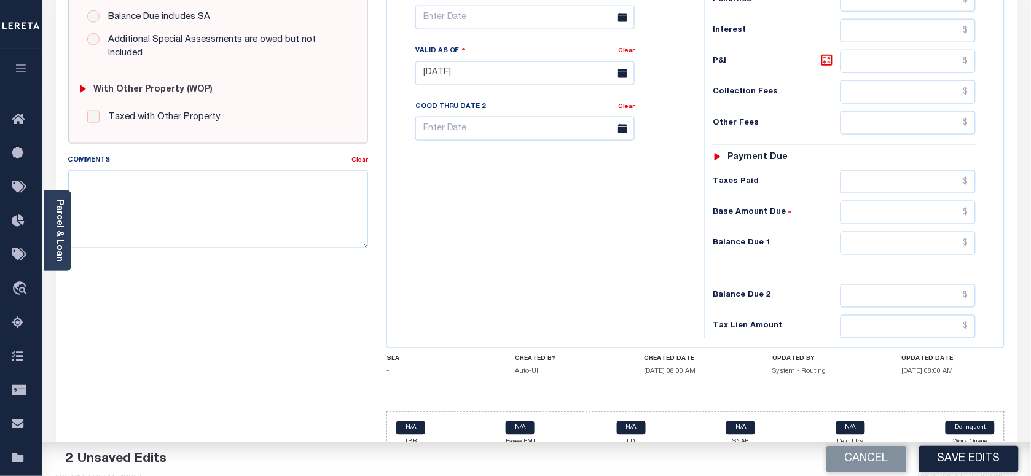
scroll to position [434, 0]
type input "$285.64"
click at [888, 170] on input "text" at bounding box center [908, 181] width 136 height 23
paste input "285.64"
type input "$285.64"
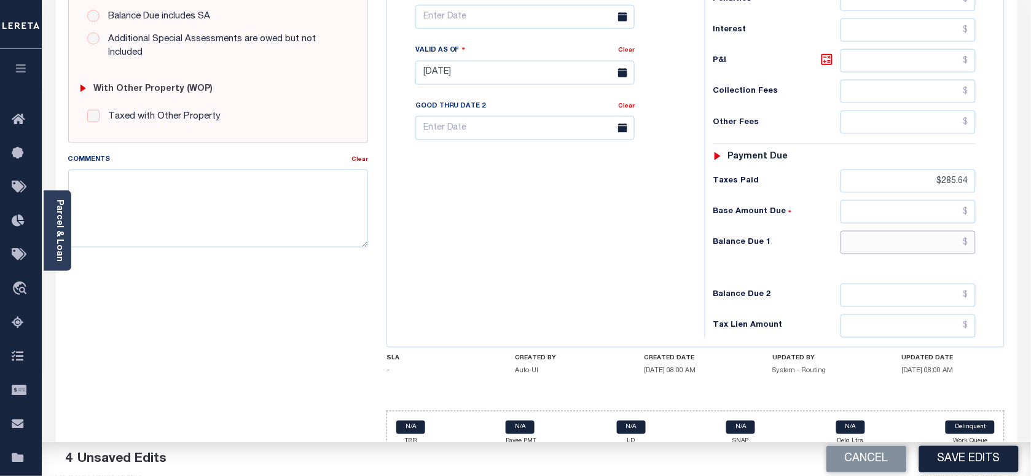
click at [956, 231] on input "text" at bounding box center [908, 242] width 136 height 23
type input "$0.00"
click at [642, 201] on div "Tax Bill No Multiple Payment Option Semi Annual Payment Plan Clear" at bounding box center [542, 66] width 305 height 542
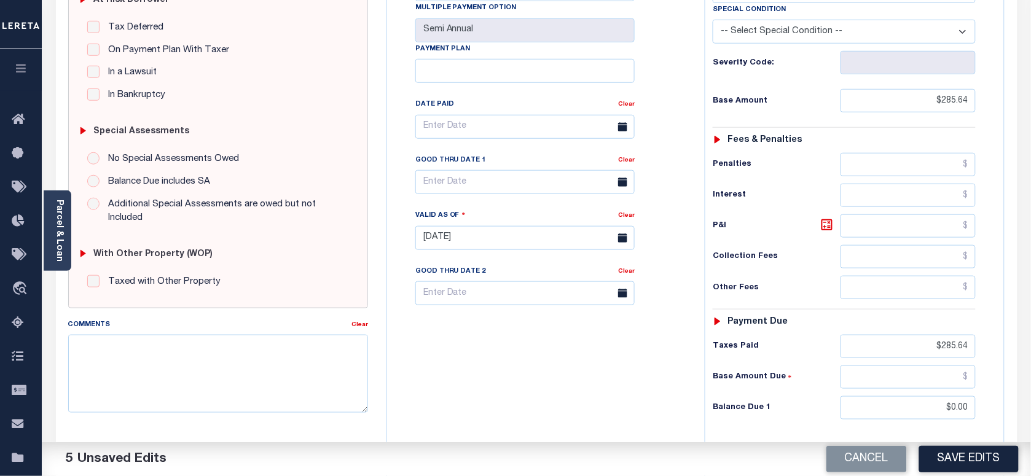
scroll to position [50, 0]
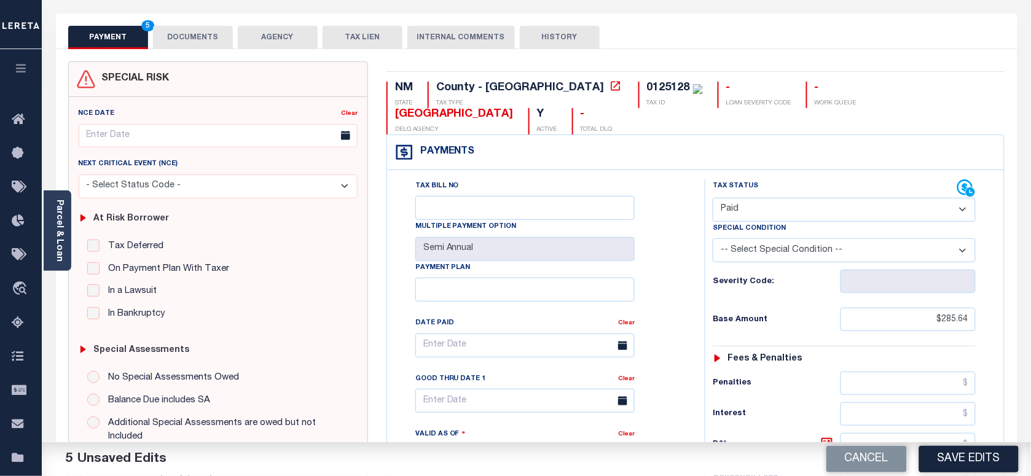
click at [647, 89] on div "0125128" at bounding box center [668, 87] width 43 height 11
copy div "0125128"
click at [170, 46] on button "DOCUMENTS" at bounding box center [193, 37] width 80 height 23
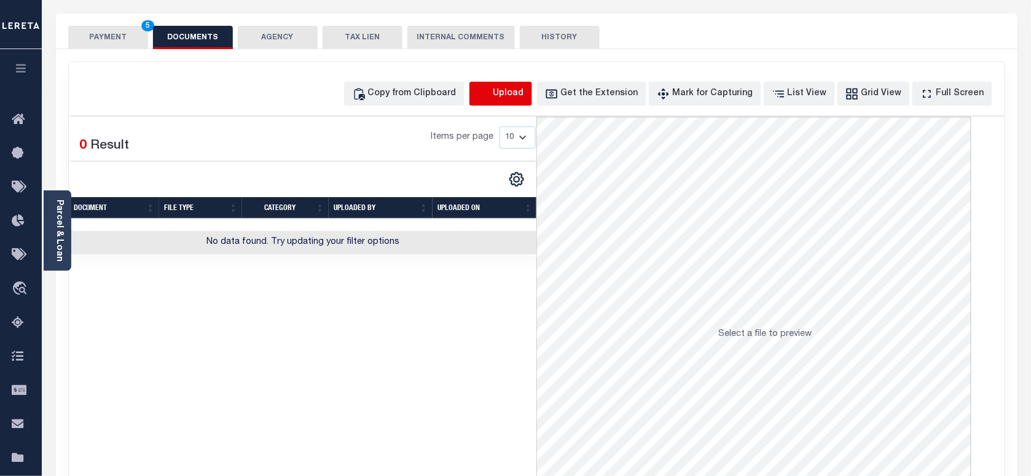
click at [491, 99] on icon "button" at bounding box center [484, 94] width 14 height 14
select select "POP"
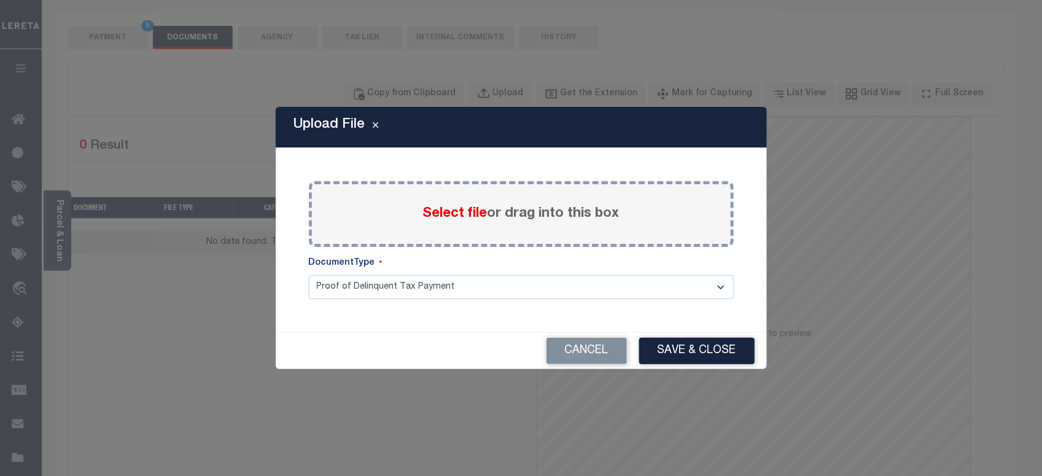
click at [447, 209] on span "Select file" at bounding box center [455, 214] width 64 height 14
click at [0, 0] on input "Select file or drag into this box" at bounding box center [0, 0] width 0 height 0
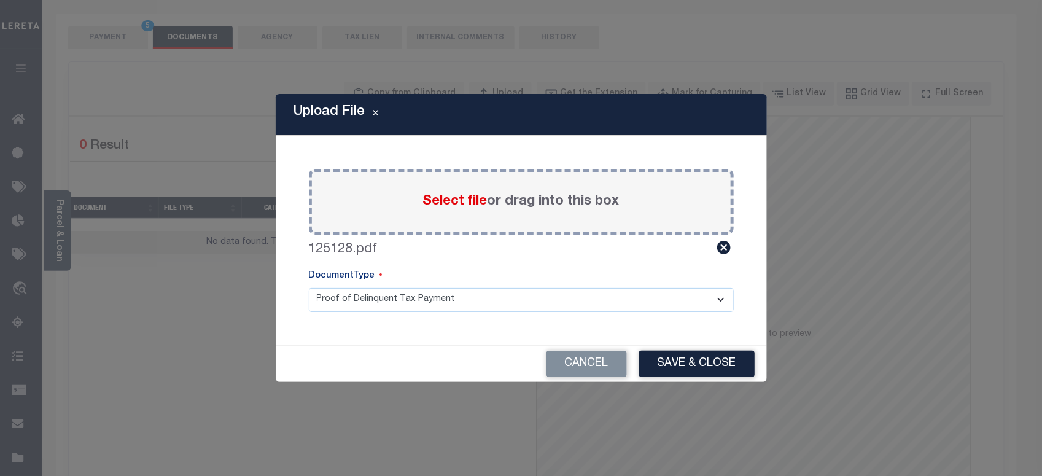
click at [692, 365] on button "Save & Close" at bounding box center [696, 364] width 115 height 26
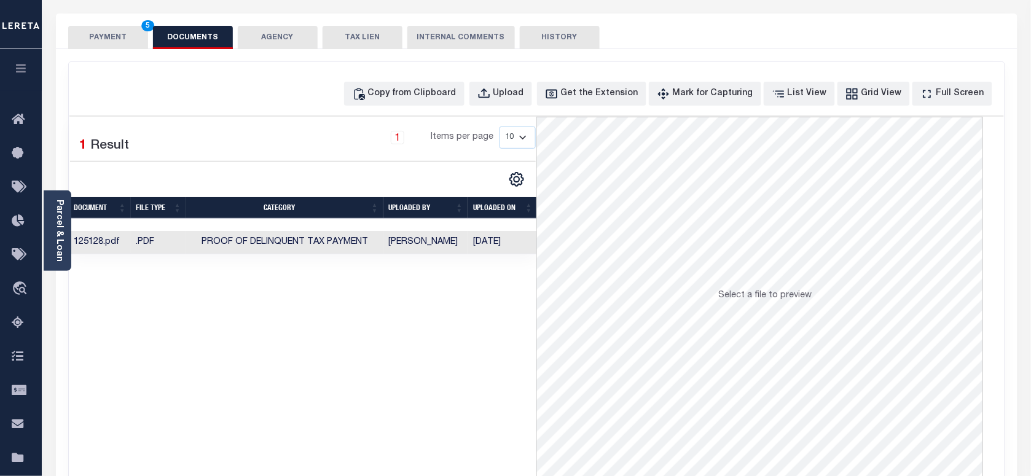
click at [95, 28] on button "PAYMENT 5" at bounding box center [108, 37] width 80 height 23
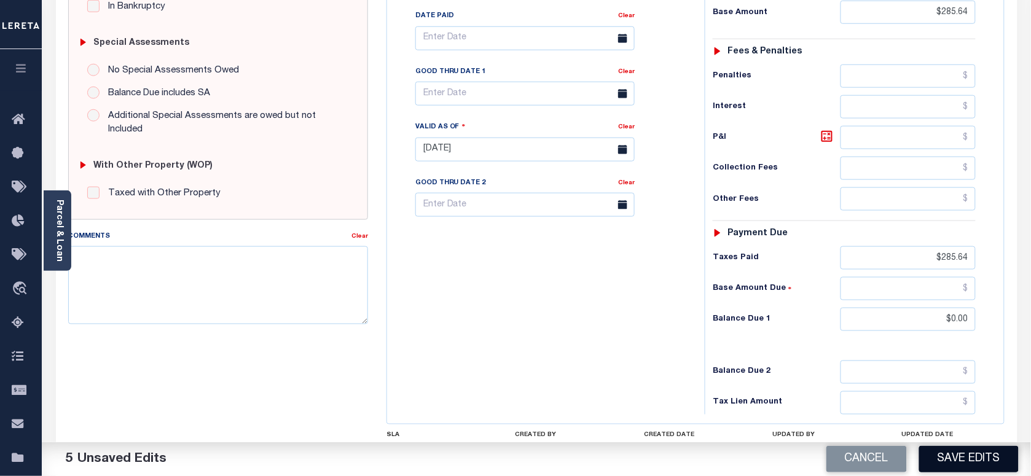
click at [963, 464] on button "Save Edits" at bounding box center [968, 459] width 99 height 26
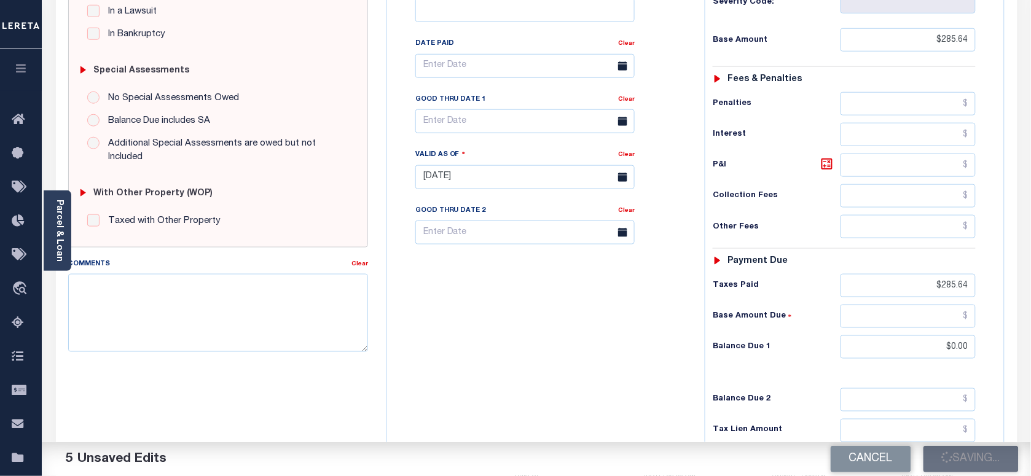
scroll to position [281, 0]
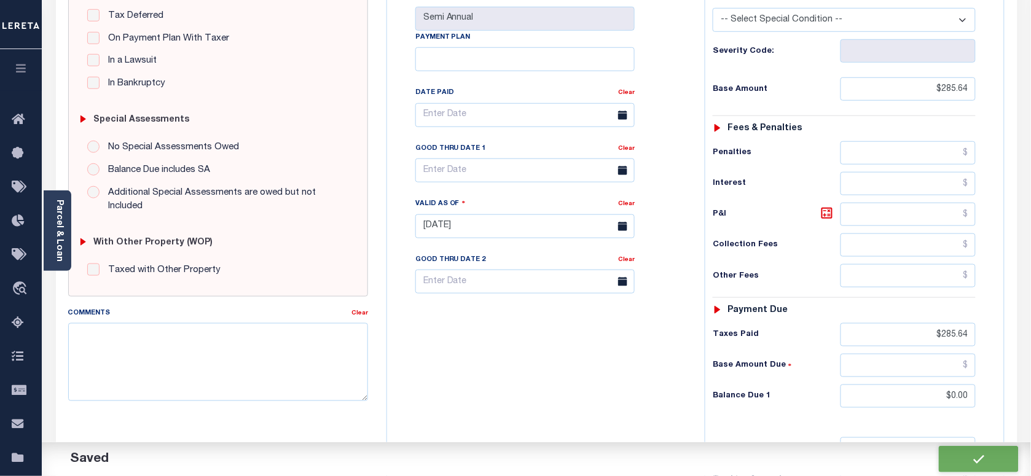
checkbox input "false"
type input "$285.64"
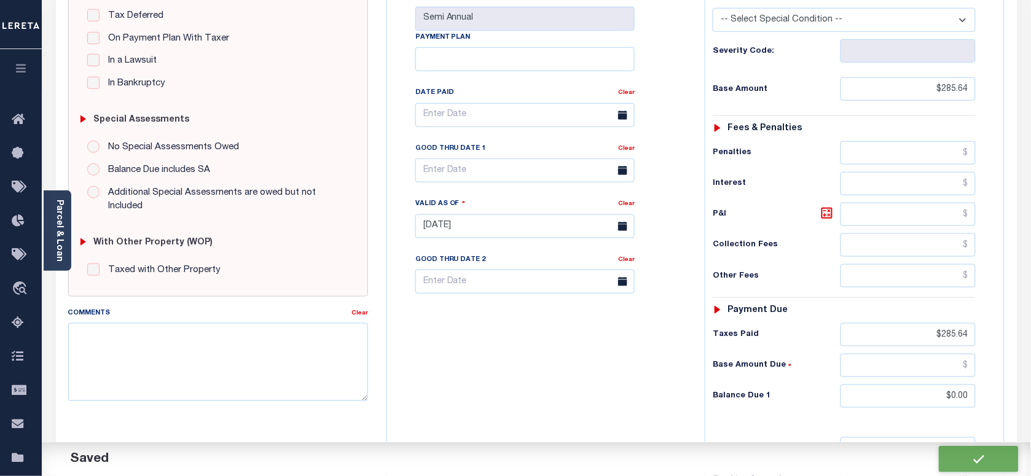
type input "$285.64"
type input "$0"
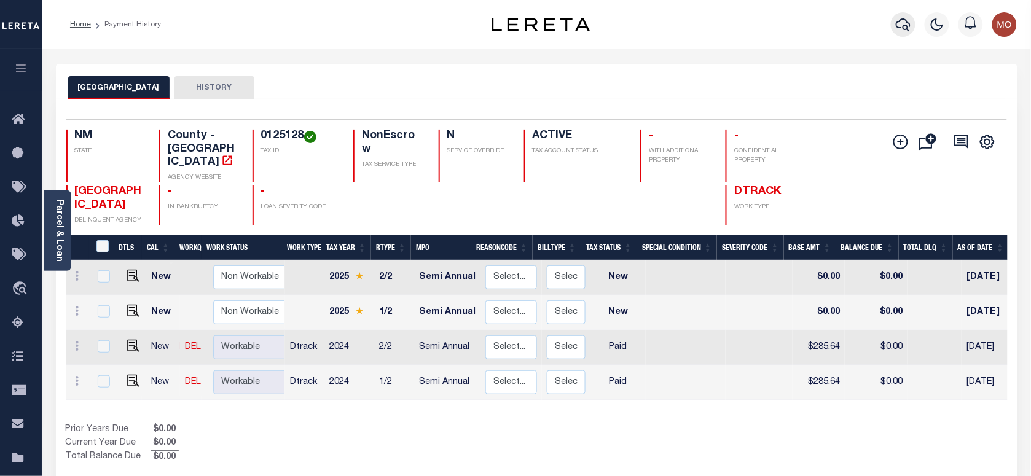
click at [897, 29] on icon "button" at bounding box center [902, 24] width 15 height 15
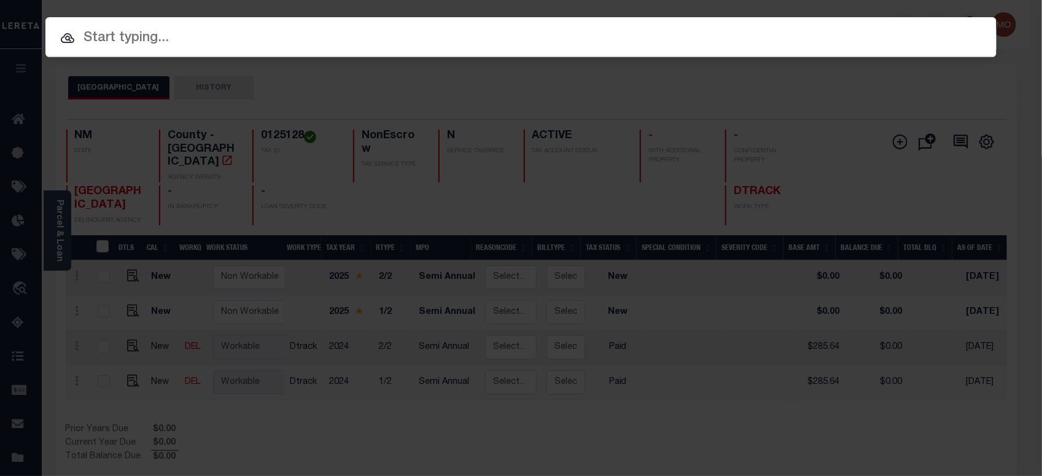
click at [232, 43] on input "text" at bounding box center [520, 38] width 951 height 21
paste input "900006418"
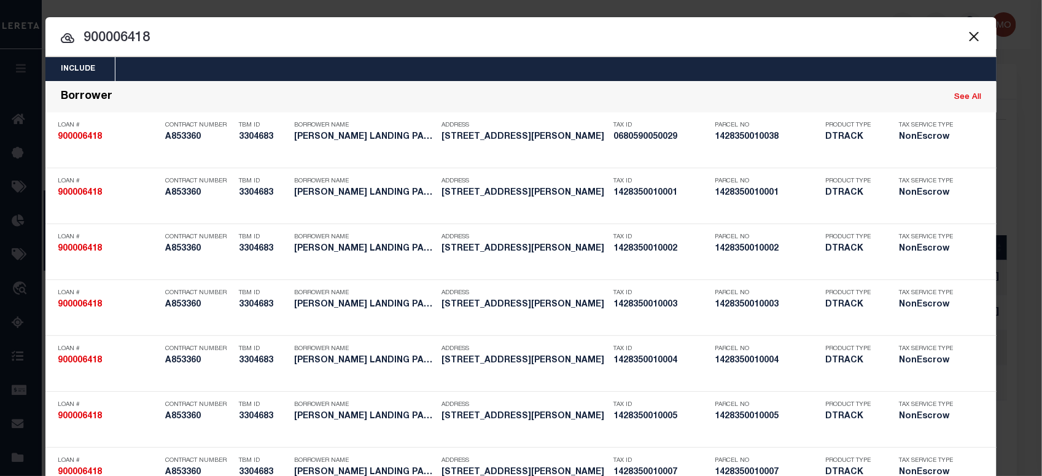
type input "900006418"
click at [176, 45] on input "900006418" at bounding box center [520, 38] width 951 height 21
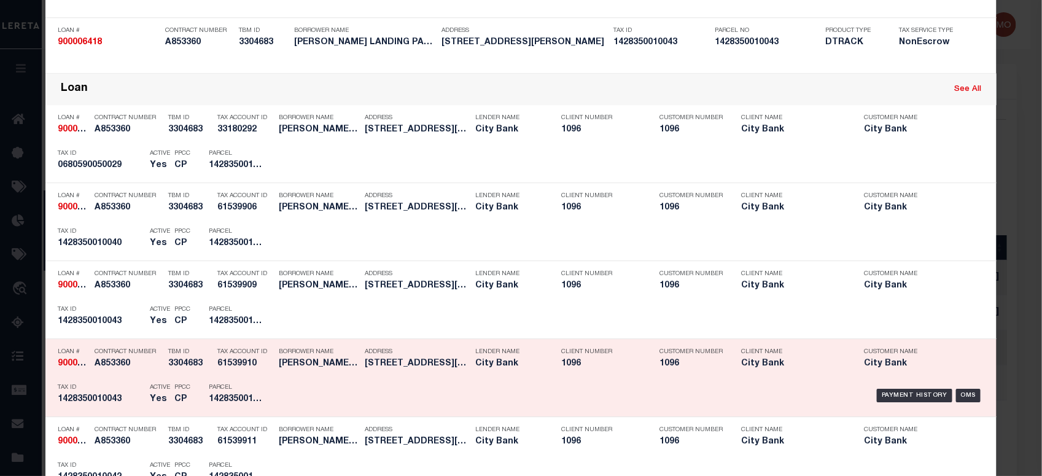
scroll to position [1305, 0]
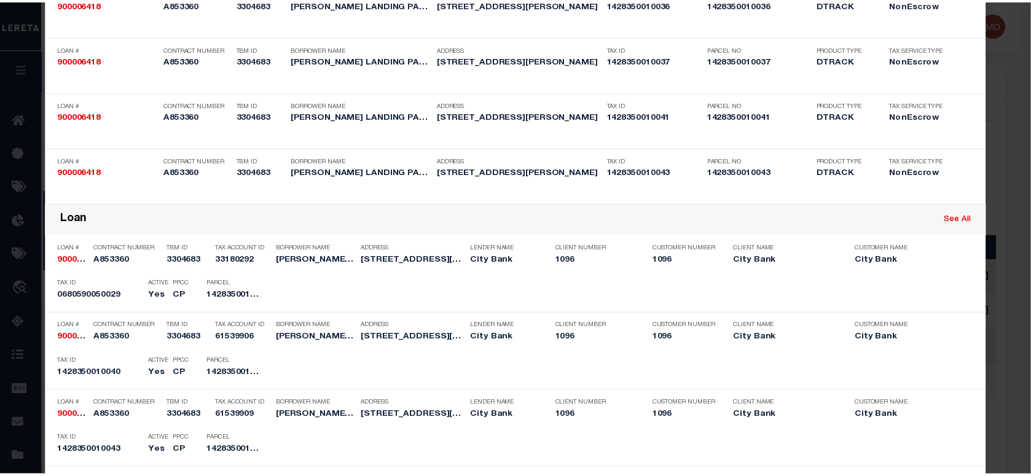
scroll to position [0, 0]
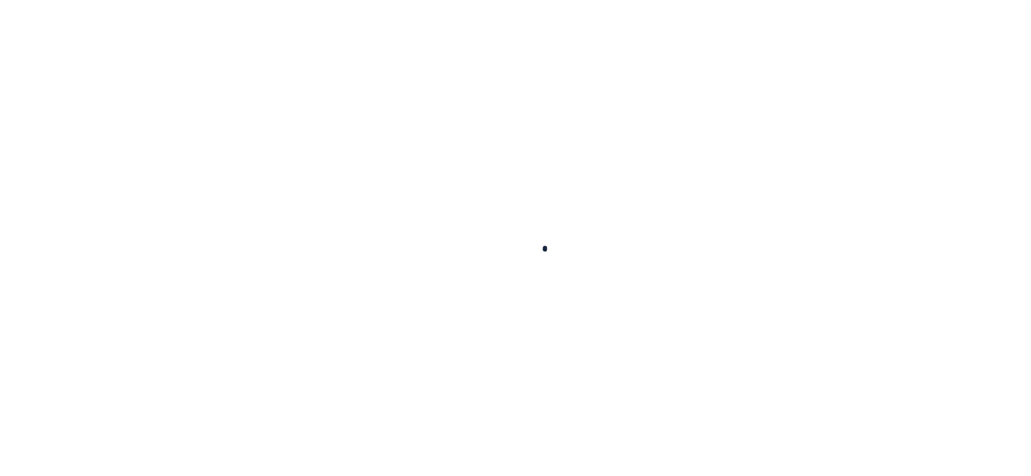
type input "900006418"
type input "[PERSON_NAME] LANDING PARTNERS LLC"
select select
select select "NonEscrow"
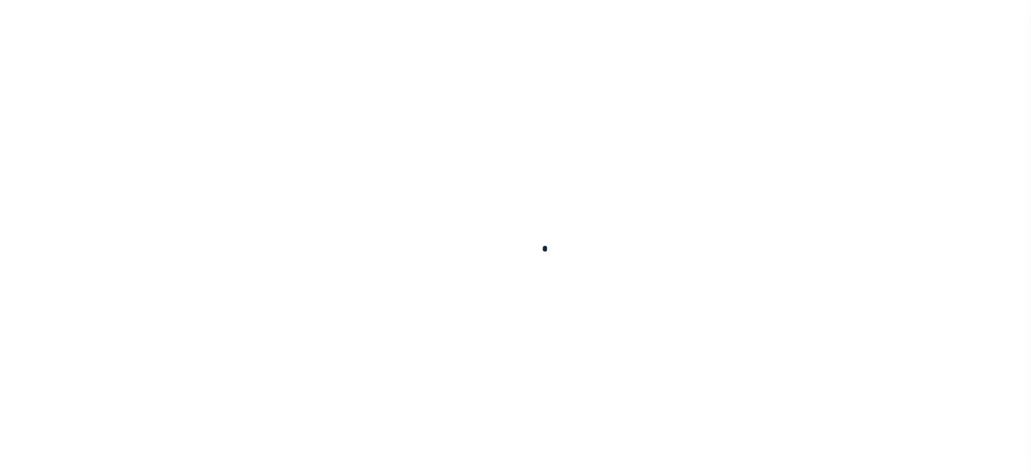
type input "[STREET_ADDRESS][PERSON_NAME]"
type input "CAD 0680590050029"
select select
type input "[GEOGRAPHIC_DATA]"
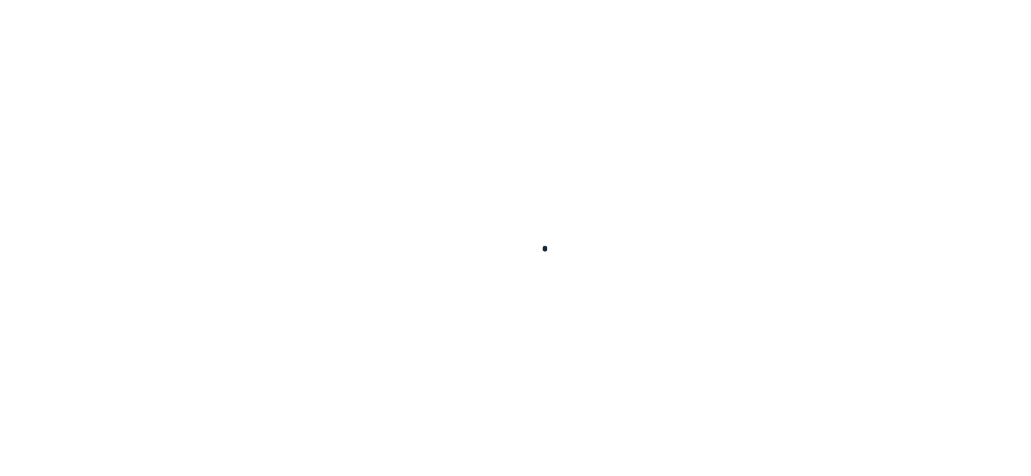
select select
select select "15228"
select select "1355"
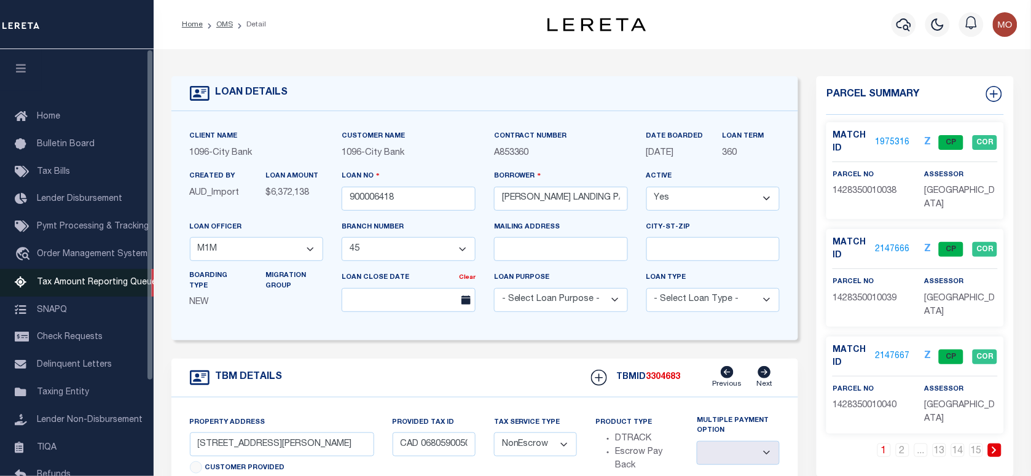
click at [60, 283] on span "Tax Amount Reporting Queue" at bounding box center [97, 282] width 120 height 9
